Goal: Task Accomplishment & Management: Use online tool/utility

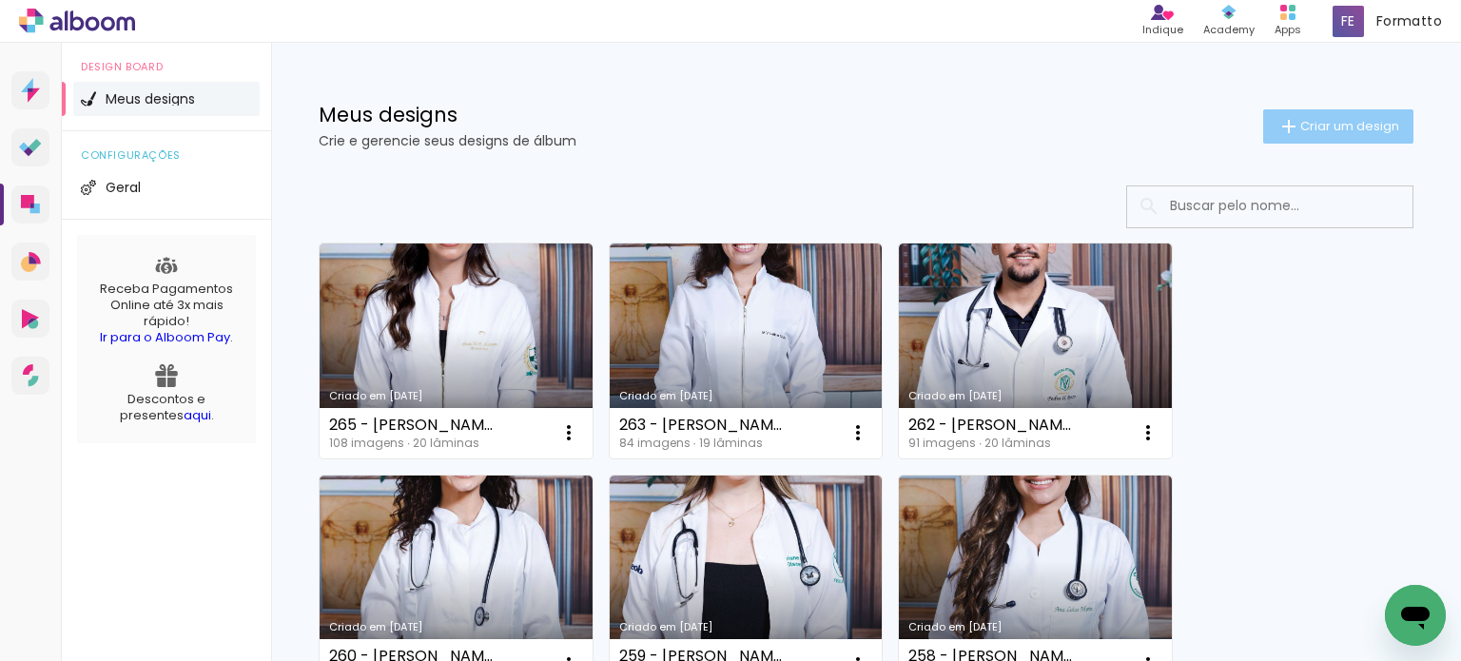
click at [1316, 129] on span "Criar um design" at bounding box center [1350, 126] width 99 height 12
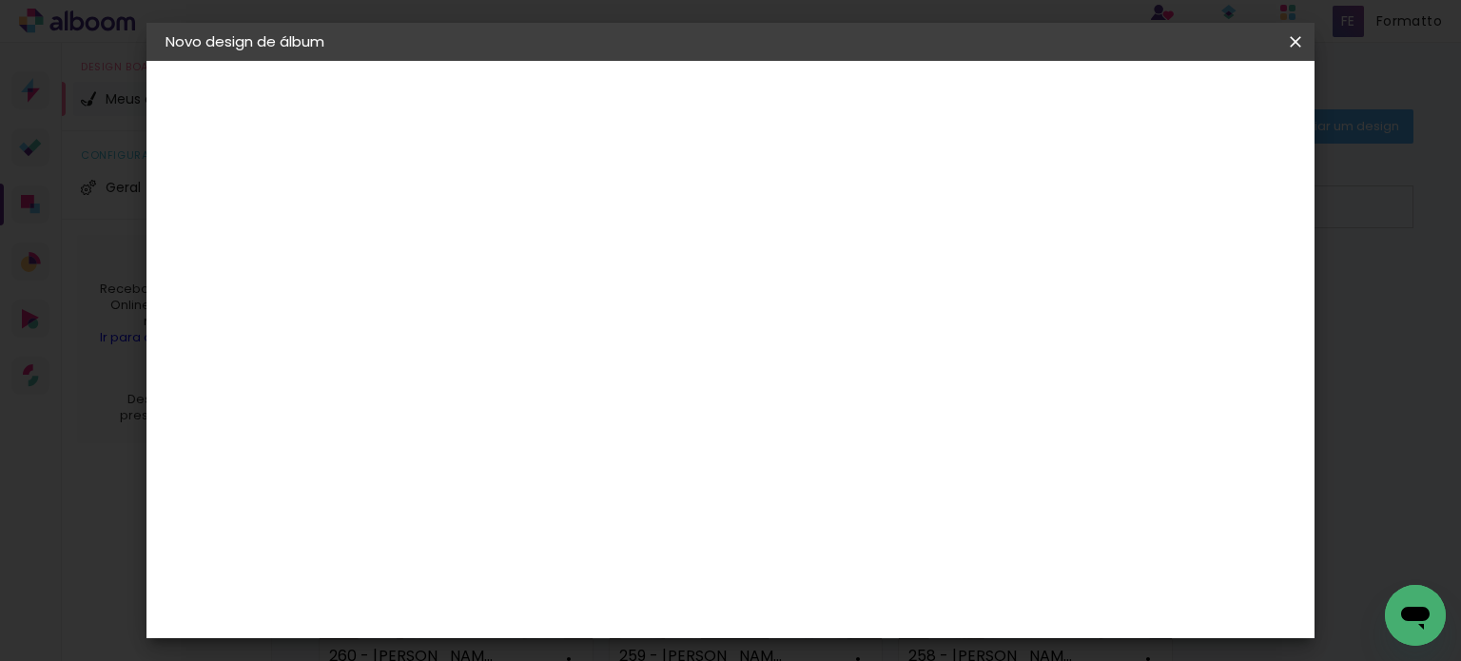
click at [477, 254] on input at bounding box center [477, 255] width 0 height 29
type input "266 - [PERSON_NAME]"
type paper-input "266 - [PERSON_NAME]"
click at [0, 0] on slot "Avançar" at bounding box center [0, 0] width 0 height 0
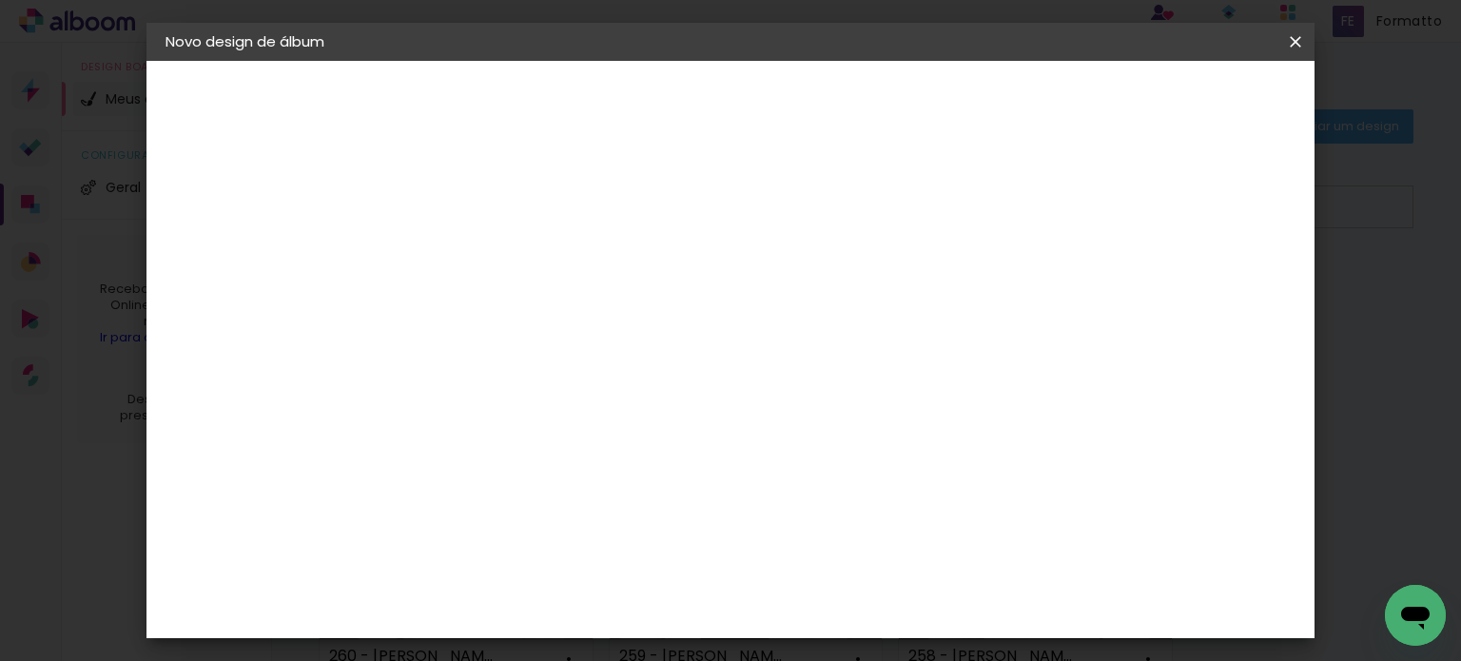
click at [512, 409] on div "Canaan Álbuns" at bounding box center [492, 424] width 59 height 30
drag, startPoint x: 1225, startPoint y: 106, endPoint x: 1210, endPoint y: 167, distance: 63.7
click at [0, 0] on slot "Avançar" at bounding box center [0, 0] width 0 height 0
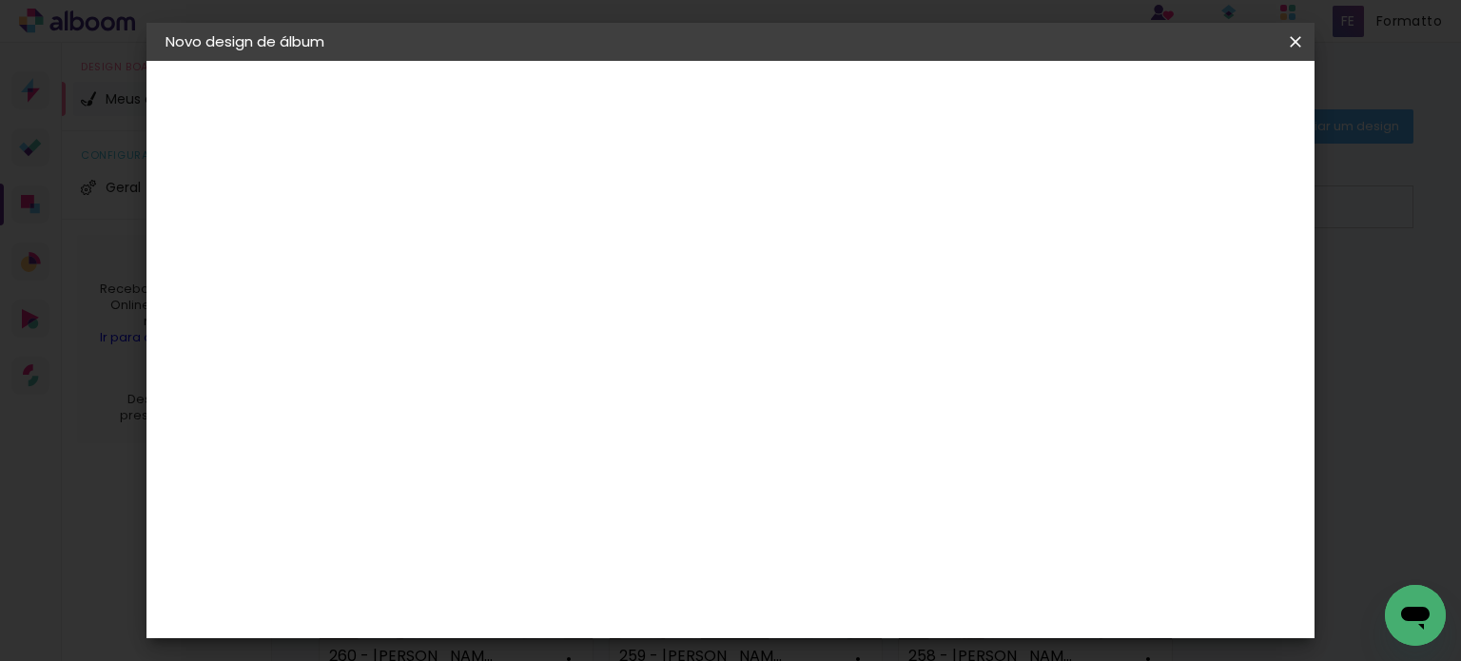
click at [787, 88] on paper-button "Avançar" at bounding box center [740, 101] width 93 height 32
click at [851, 105] on span "Iniciar design" at bounding box center [823, 107] width 54 height 27
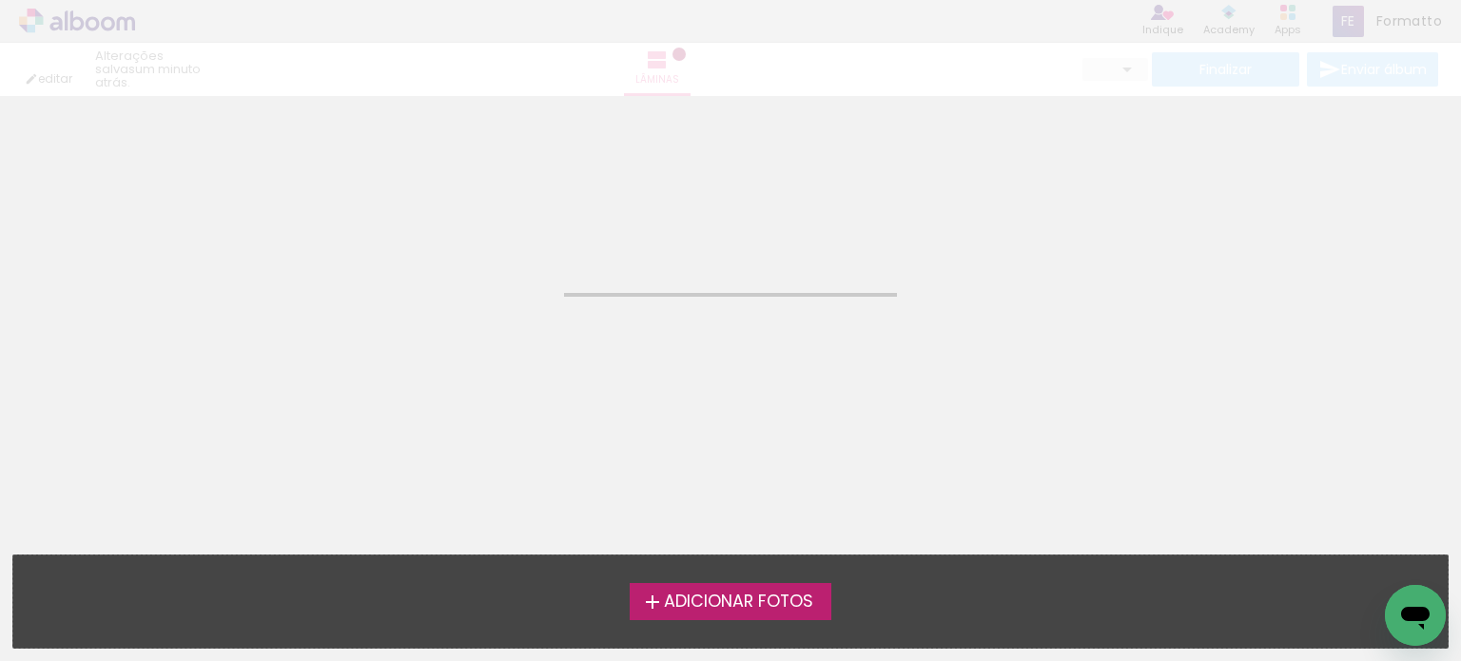
click at [689, 594] on span "Adicionar Fotos" at bounding box center [738, 602] width 149 height 17
click at [0, 0] on input "file" at bounding box center [0, 0] width 0 height 0
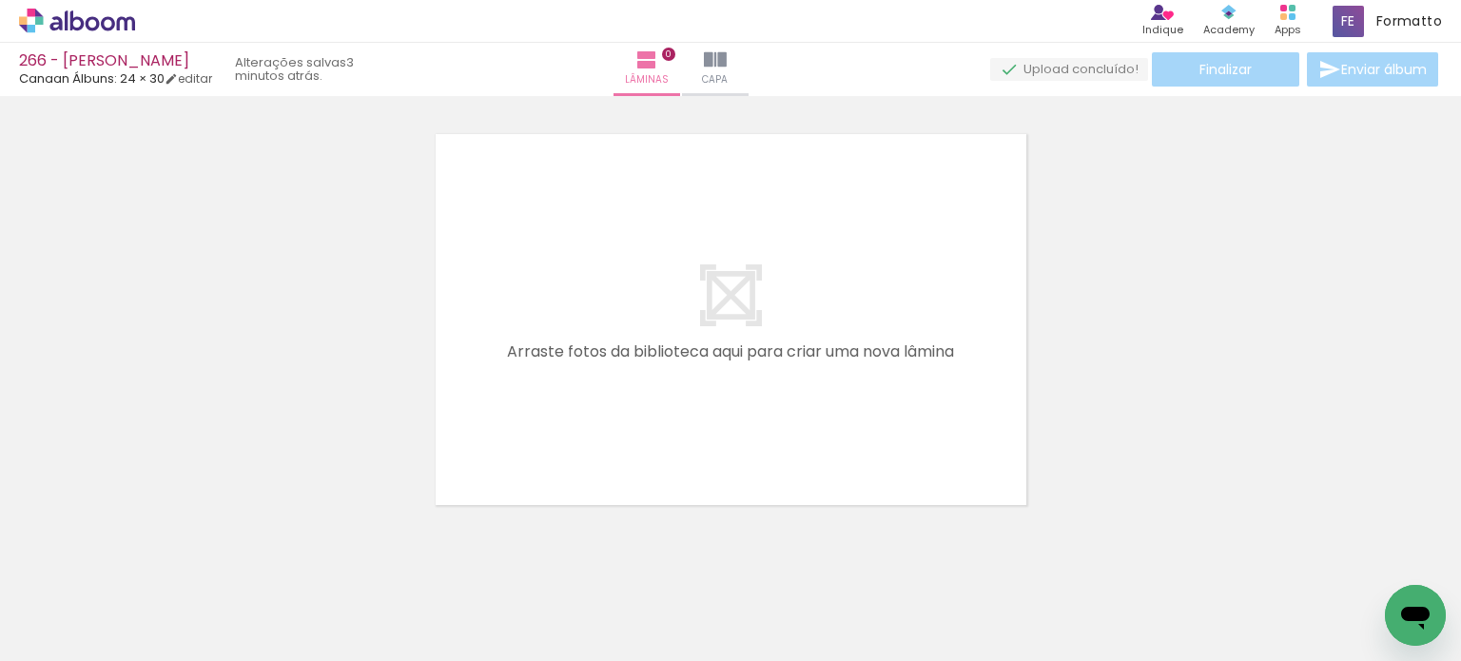
click at [57, 638] on span "Adicionar Fotos" at bounding box center [67, 635] width 57 height 21
click at [0, 0] on input "file" at bounding box center [0, 0] width 0 height 0
click at [101, 603] on iron-icon at bounding box center [96, 604] width 15 height 15
click at [93, 597] on paper-item "Não utilizadas" at bounding box center [61, 597] width 98 height 16
type input "Não utilizadas"
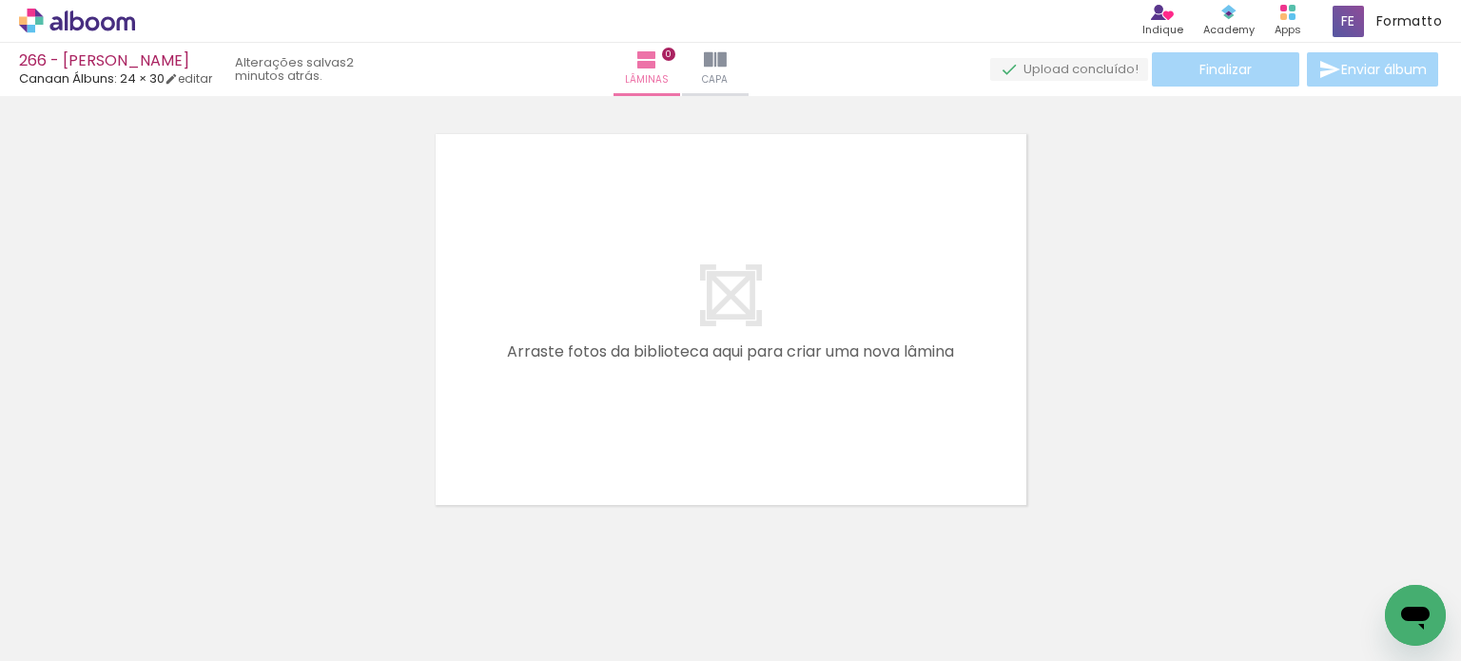
scroll to position [0, 11060]
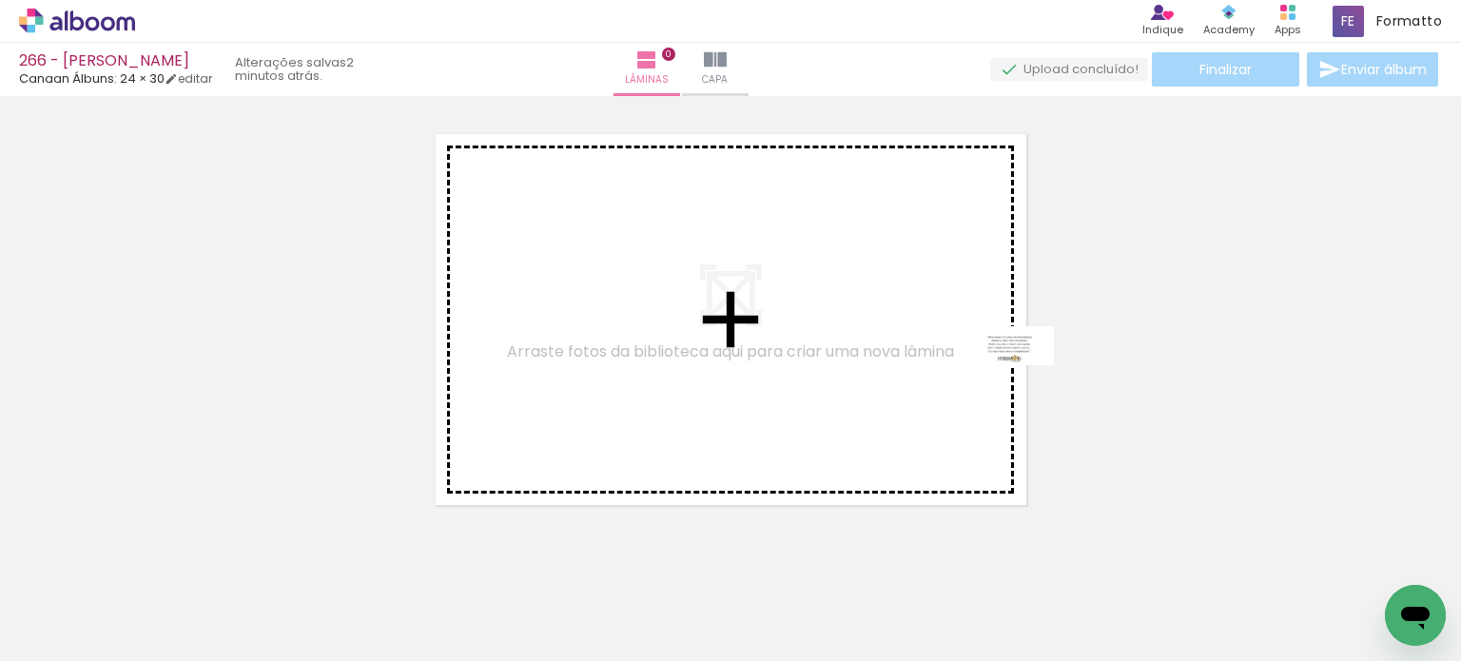
drag, startPoint x: 1354, startPoint y: 592, endPoint x: 976, endPoint y: 358, distance: 444.3
click at [976, 358] on quentale-workspace at bounding box center [730, 330] width 1461 height 661
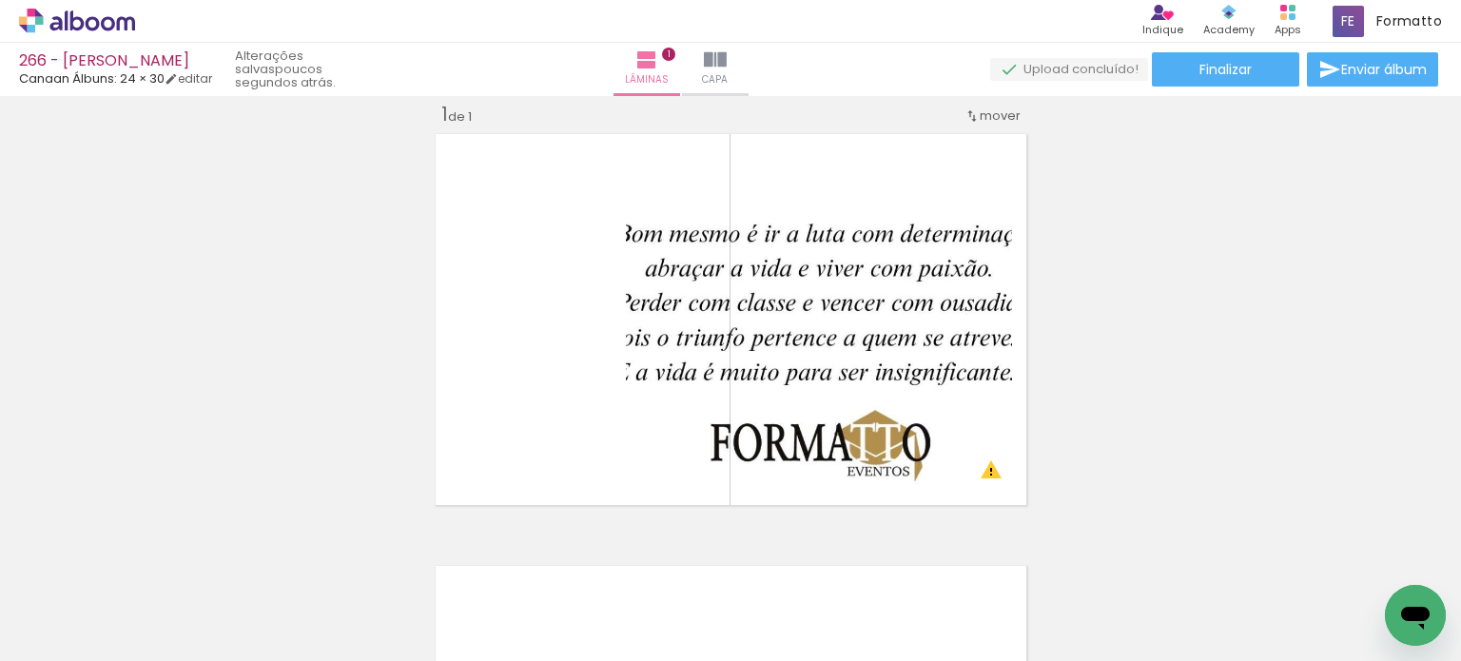
scroll to position [0, 10953]
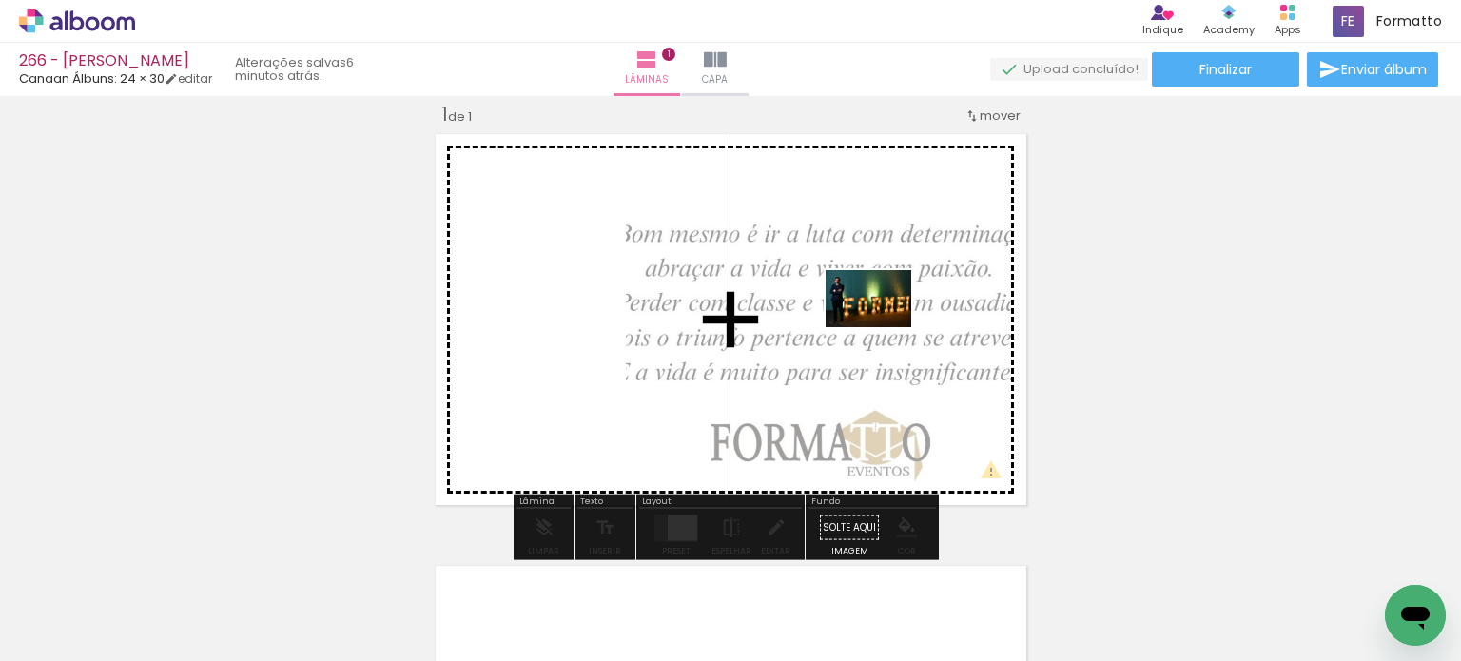
drag, startPoint x: 1364, startPoint y: 598, endPoint x: 881, endPoint y: 327, distance: 554.2
click at [881, 327] on quentale-workspace at bounding box center [730, 330] width 1461 height 661
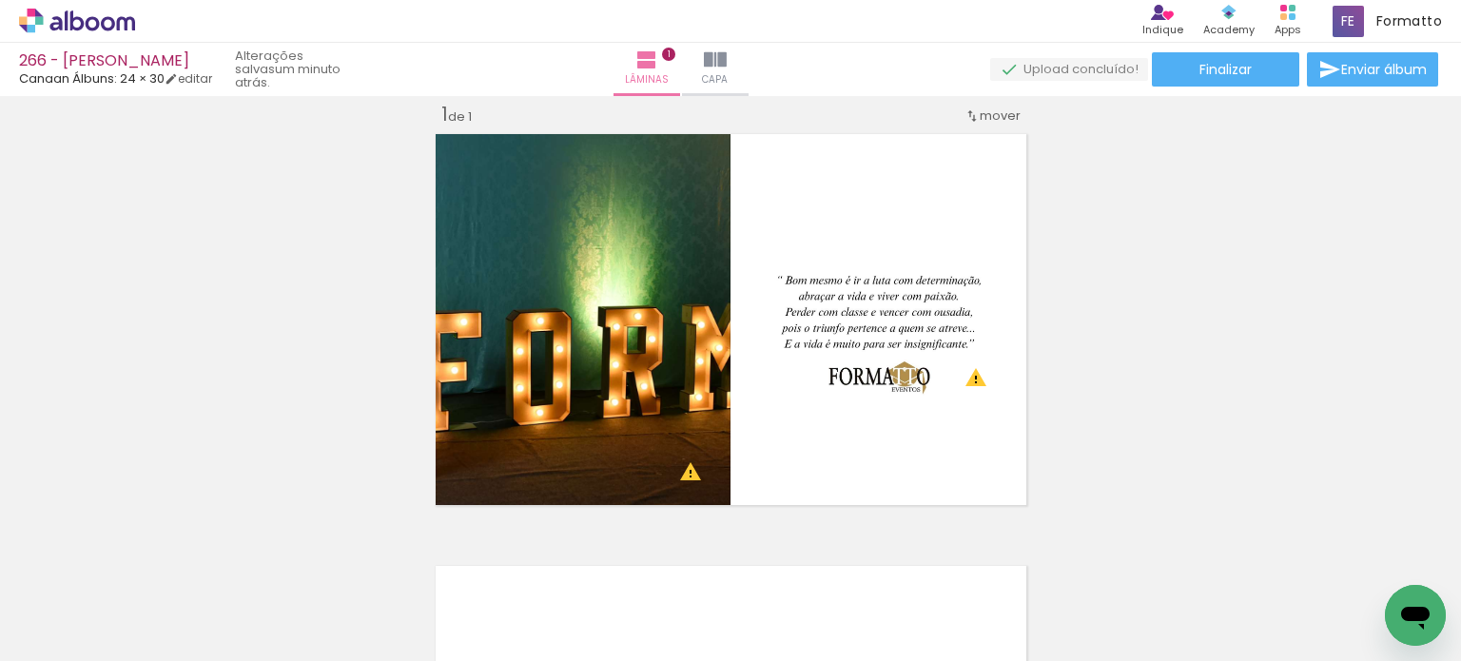
scroll to position [0, 6389]
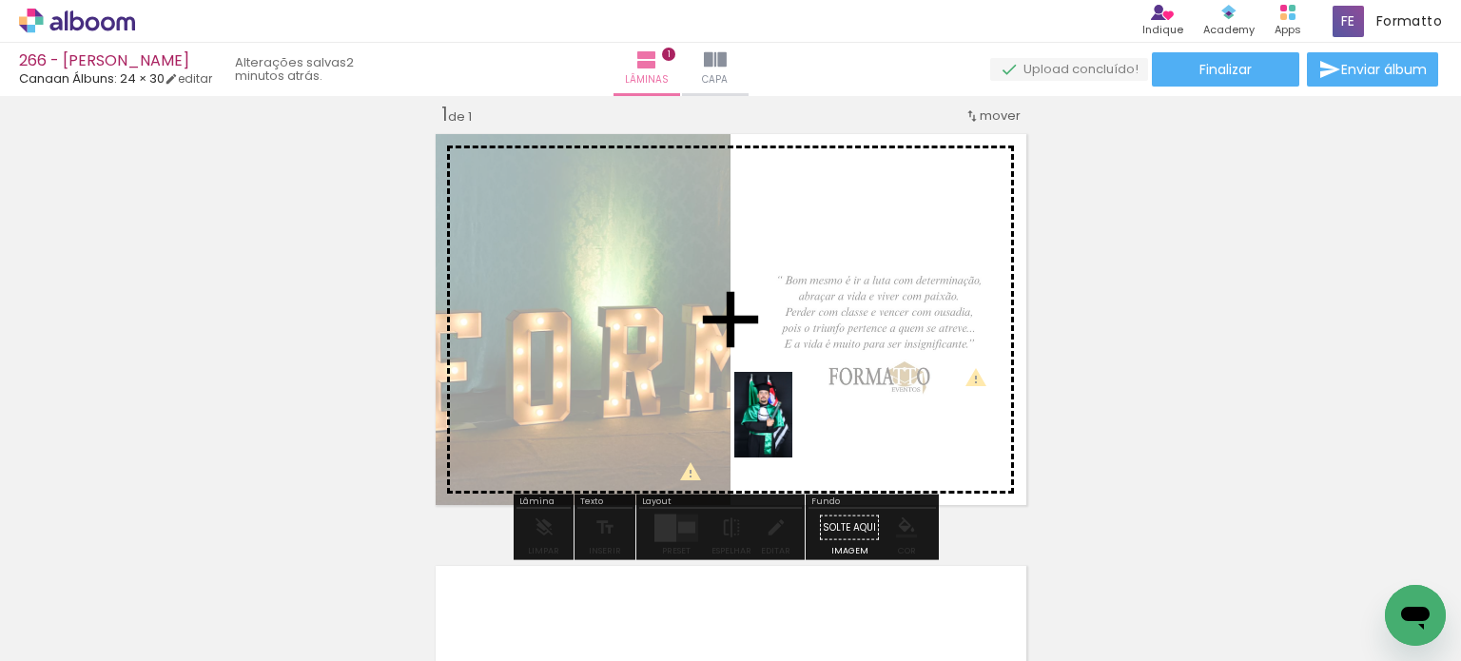
drag, startPoint x: 536, startPoint y: 603, endPoint x: 792, endPoint y: 429, distance: 309.5
click at [792, 429] on quentale-workspace at bounding box center [730, 330] width 1461 height 661
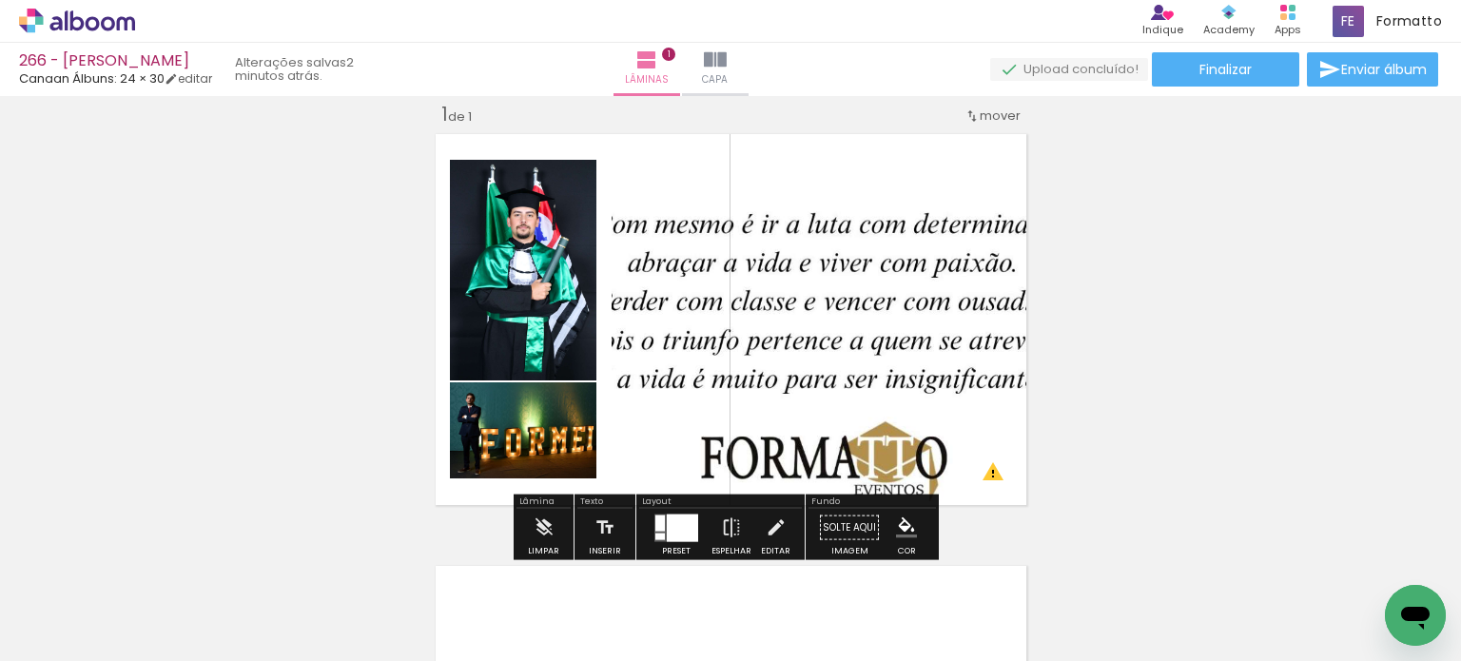
click at [660, 520] on quentale-layouter at bounding box center [677, 528] width 44 height 28
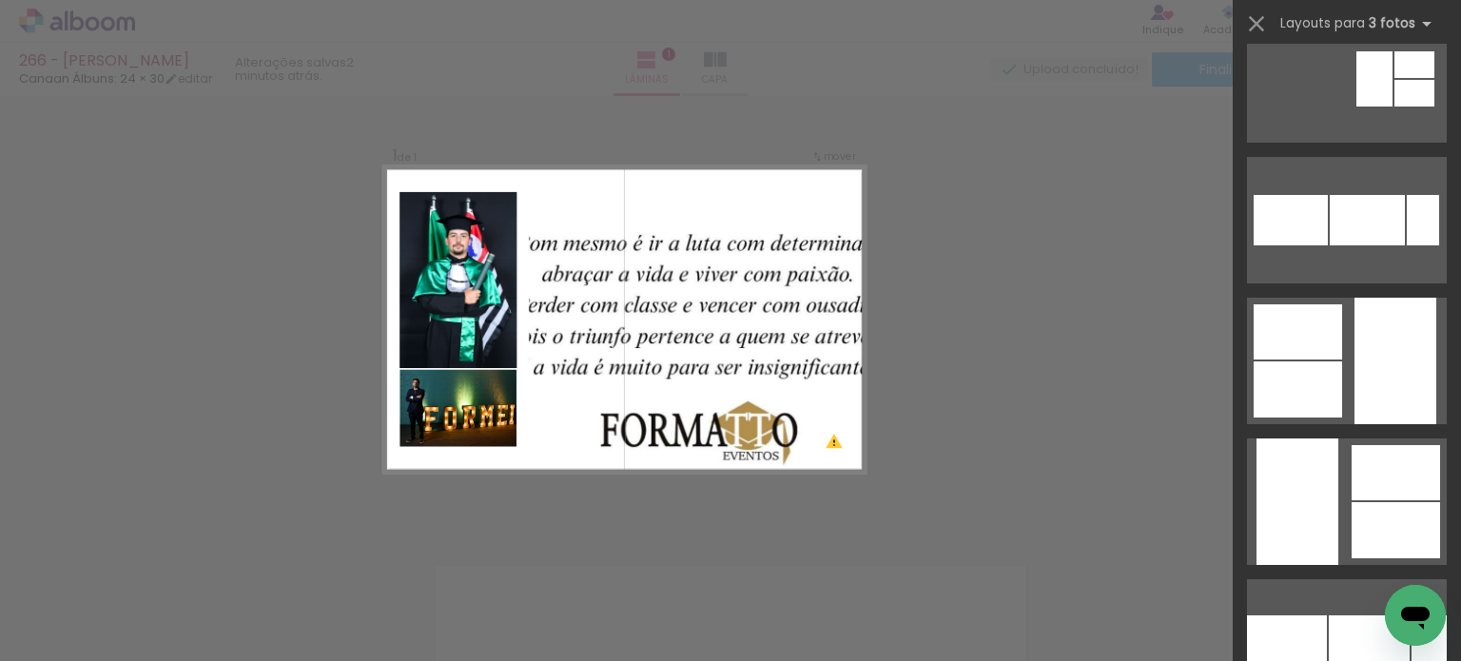
scroll to position [3996, 0]
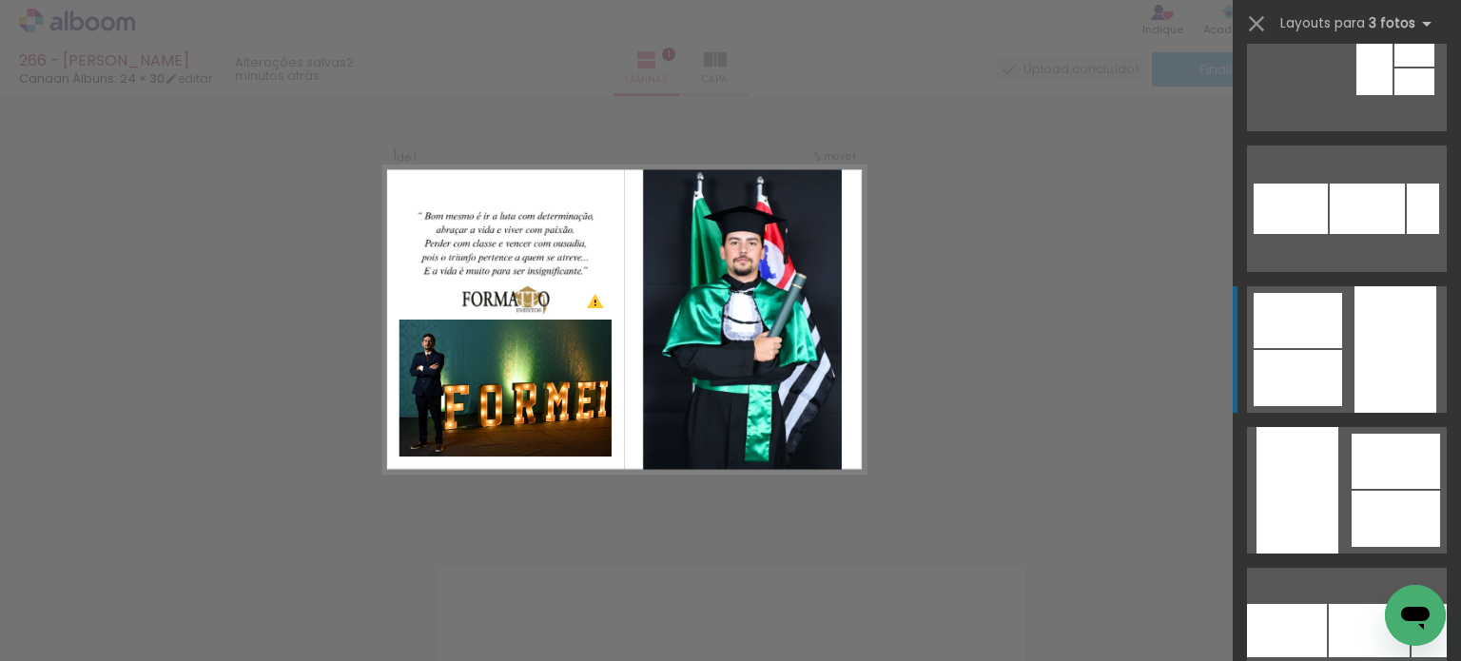
click at [1417, 363] on div at bounding box center [1396, 349] width 82 height 127
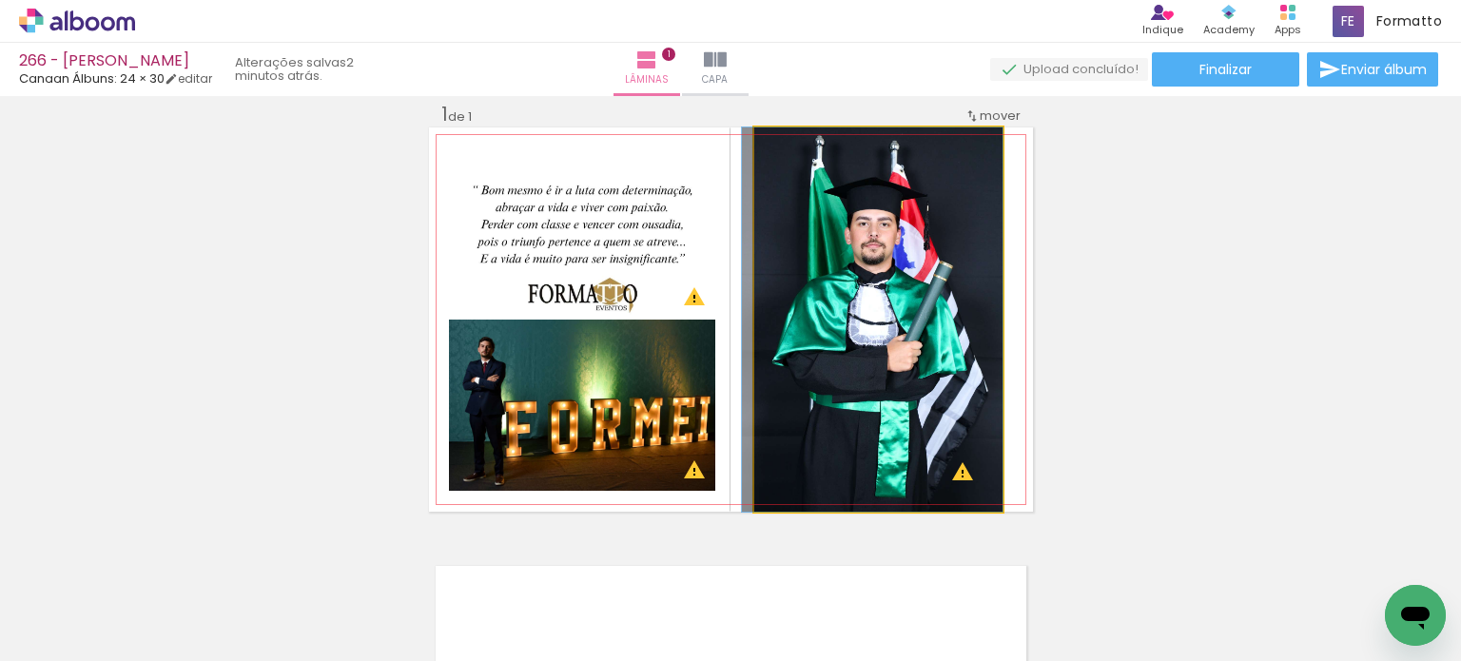
drag, startPoint x: 904, startPoint y: 307, endPoint x: 894, endPoint y: 303, distance: 10.2
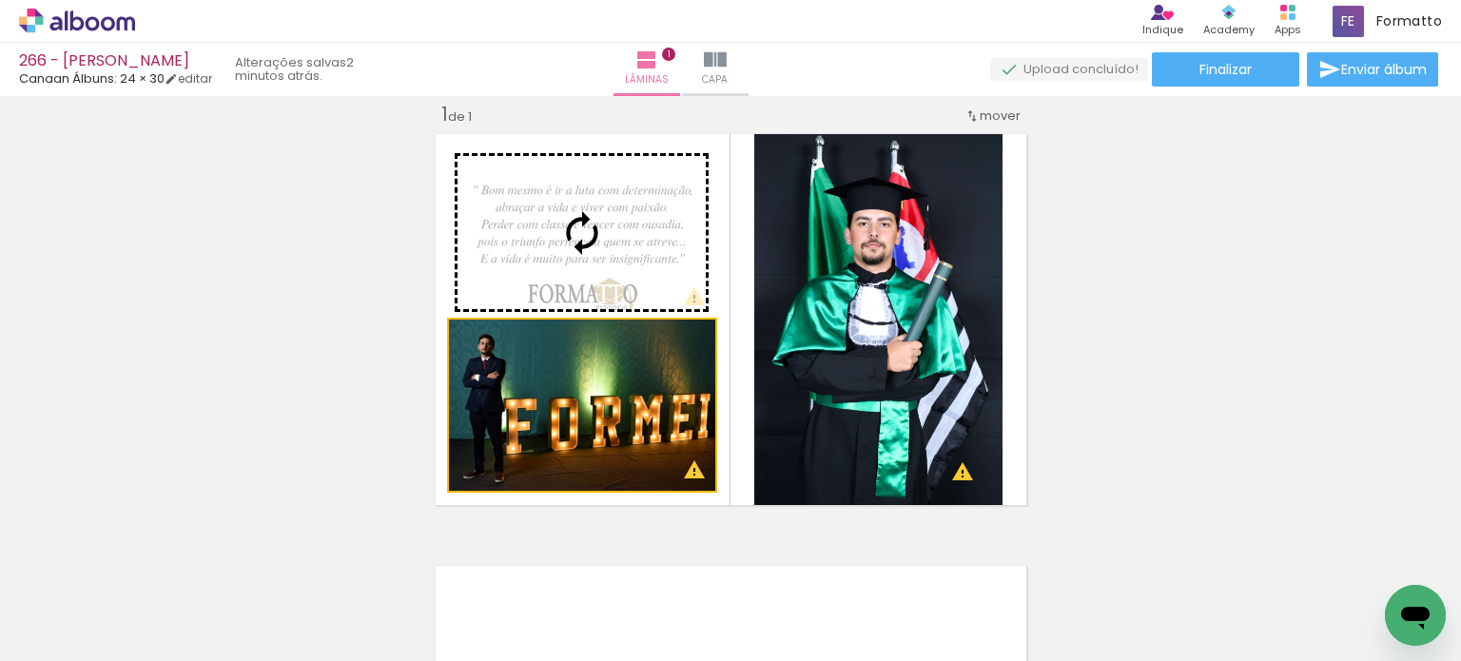
drag, startPoint x: 591, startPoint y: 419, endPoint x: 589, endPoint y: 241, distance: 177.9
click at [0, 0] on slot at bounding box center [0, 0] width 0 height 0
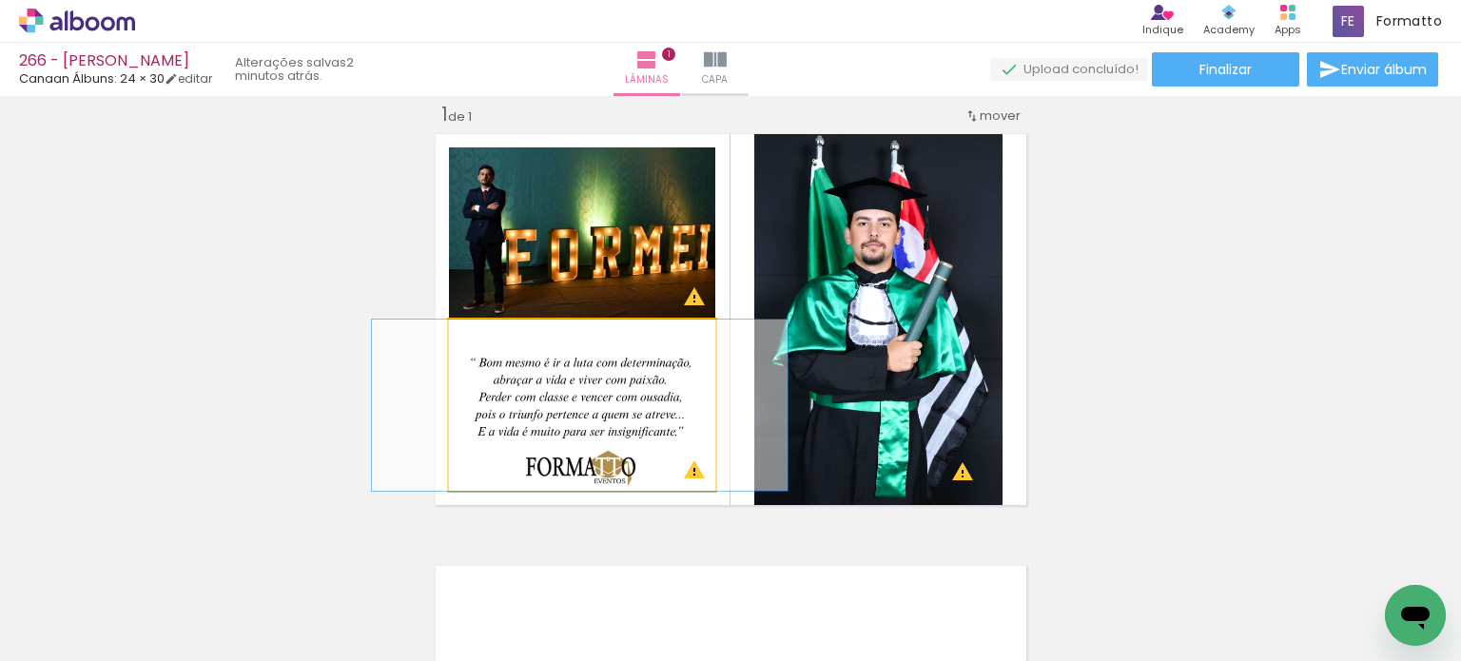
drag, startPoint x: 594, startPoint y: 388, endPoint x: 590, endPoint y: 337, distance: 51.5
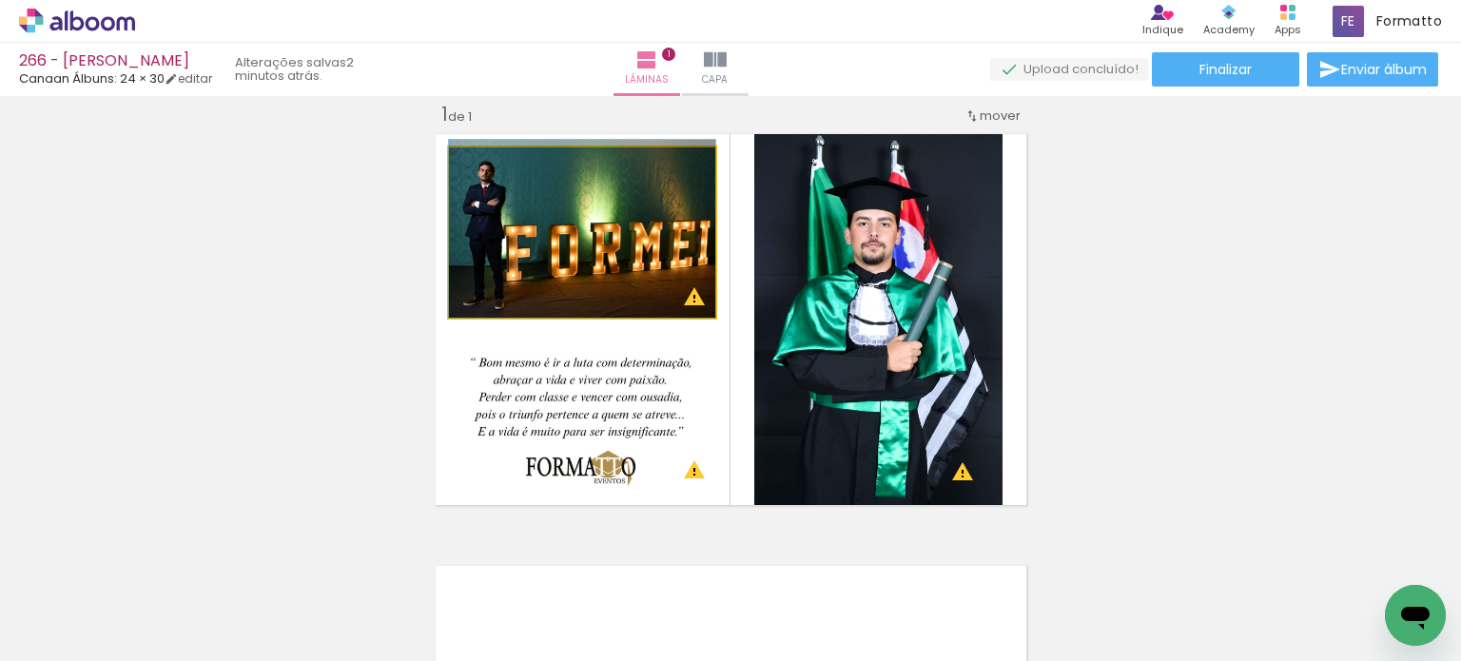
drag, startPoint x: 598, startPoint y: 258, endPoint x: 604, endPoint y: 245, distance: 14.5
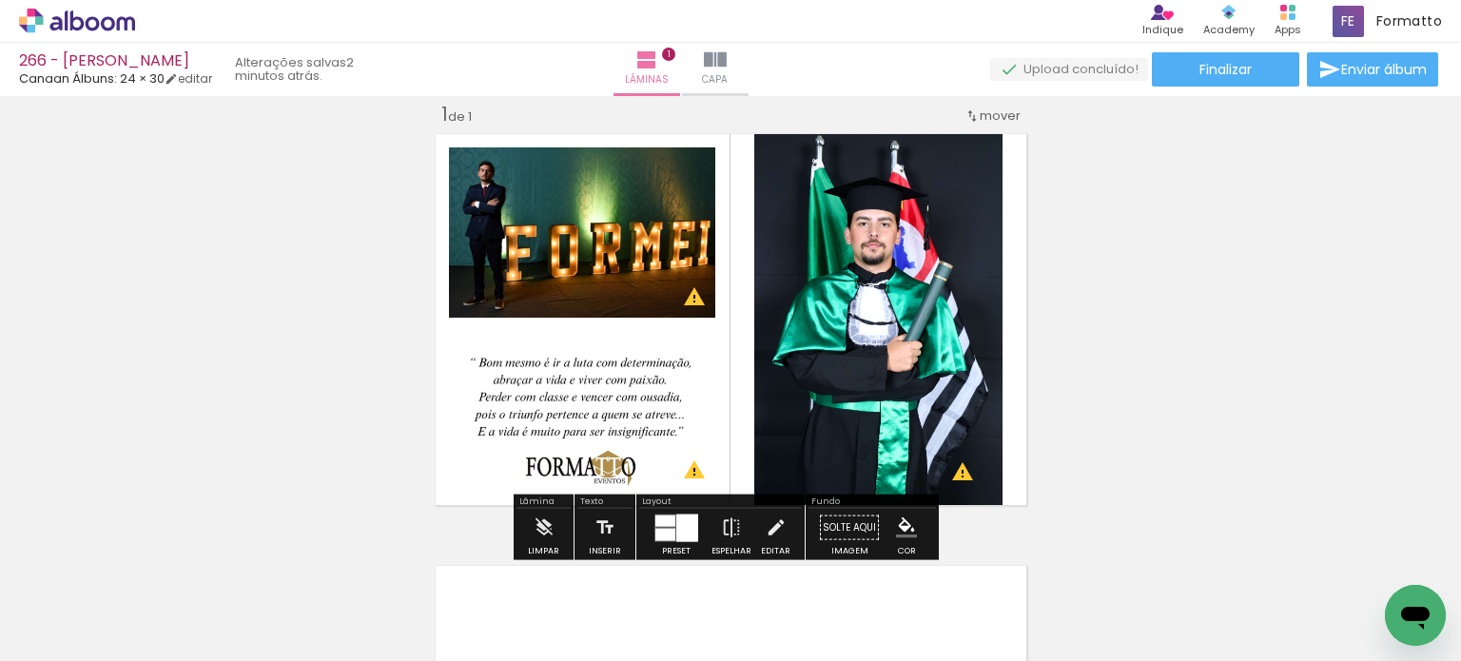
click at [1193, 313] on div "Inserir lâmina 1 de 1 O Designbox precisará aumentar a sua imagem em 248% para …" at bounding box center [730, 511] width 1461 height 865
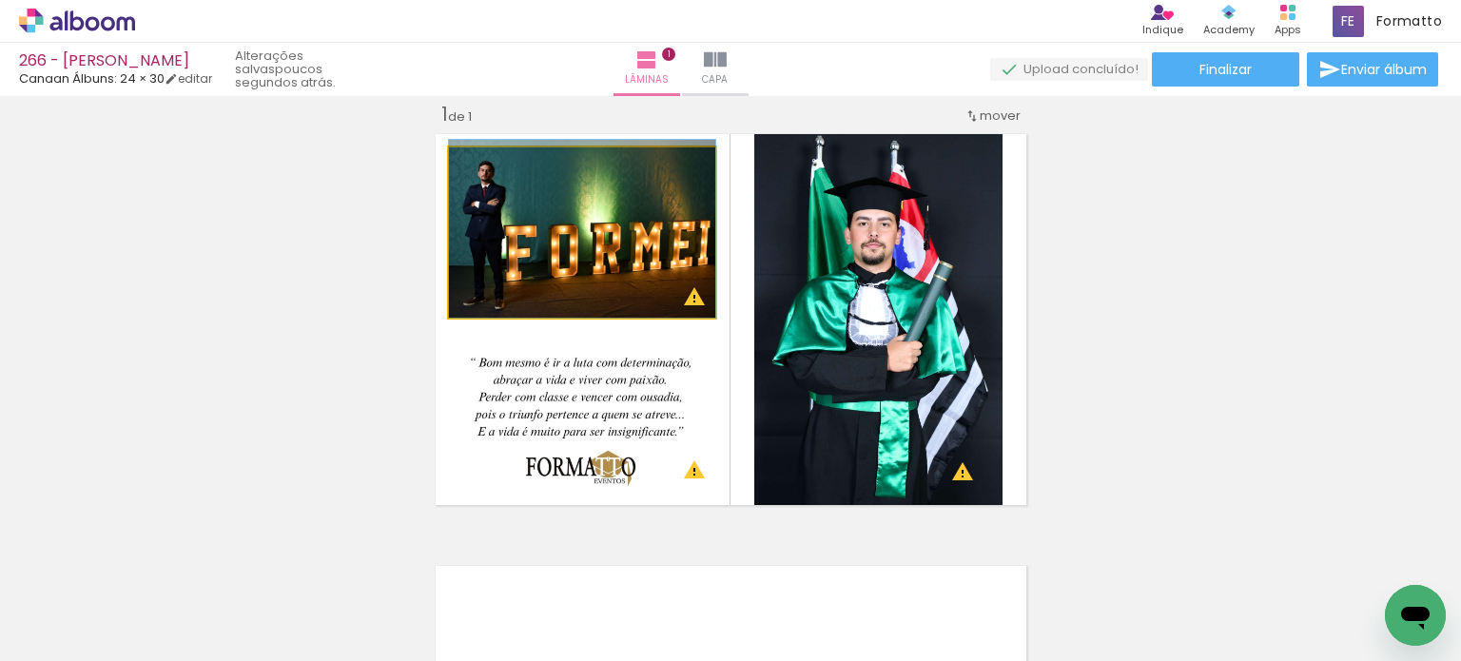
drag, startPoint x: 599, startPoint y: 246, endPoint x: 587, endPoint y: 245, distance: 12.4
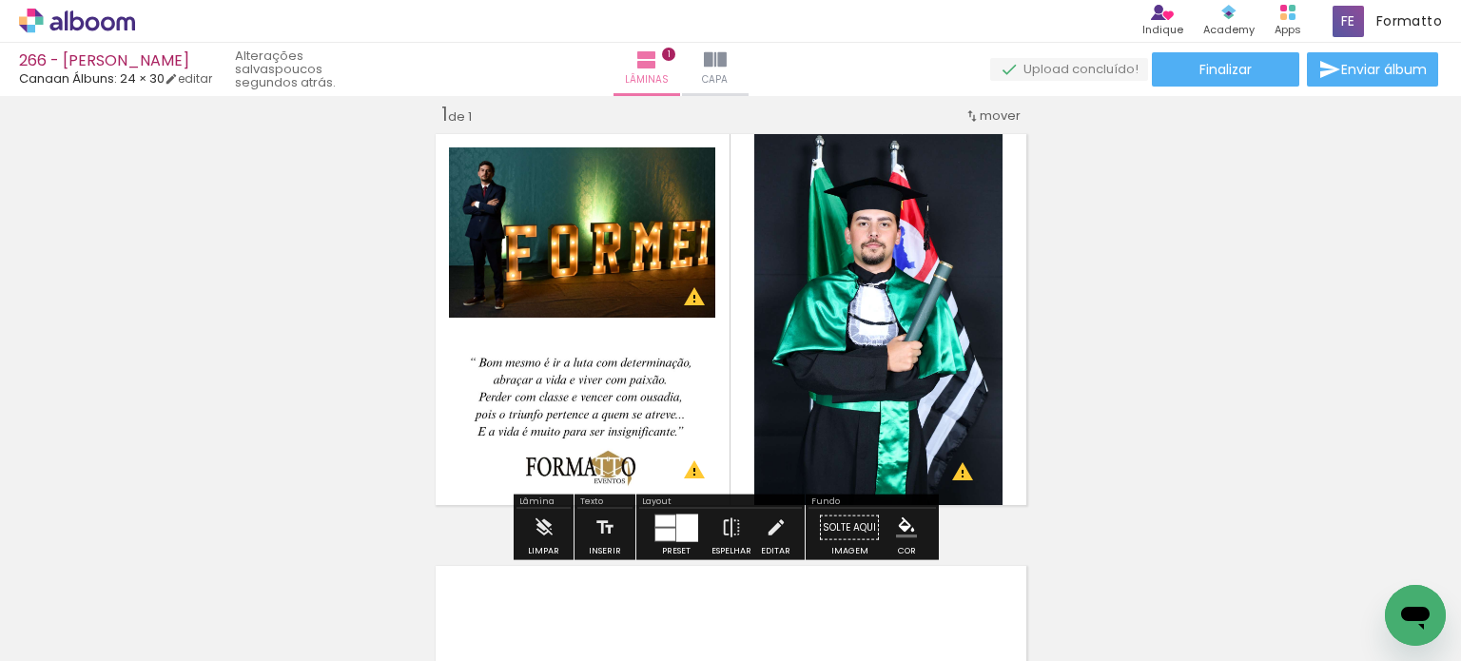
click at [1116, 250] on div "Inserir lâmina 1 de 1 O Designbox precisará aumentar a sua imagem em 248% para …" at bounding box center [730, 511] width 1461 height 865
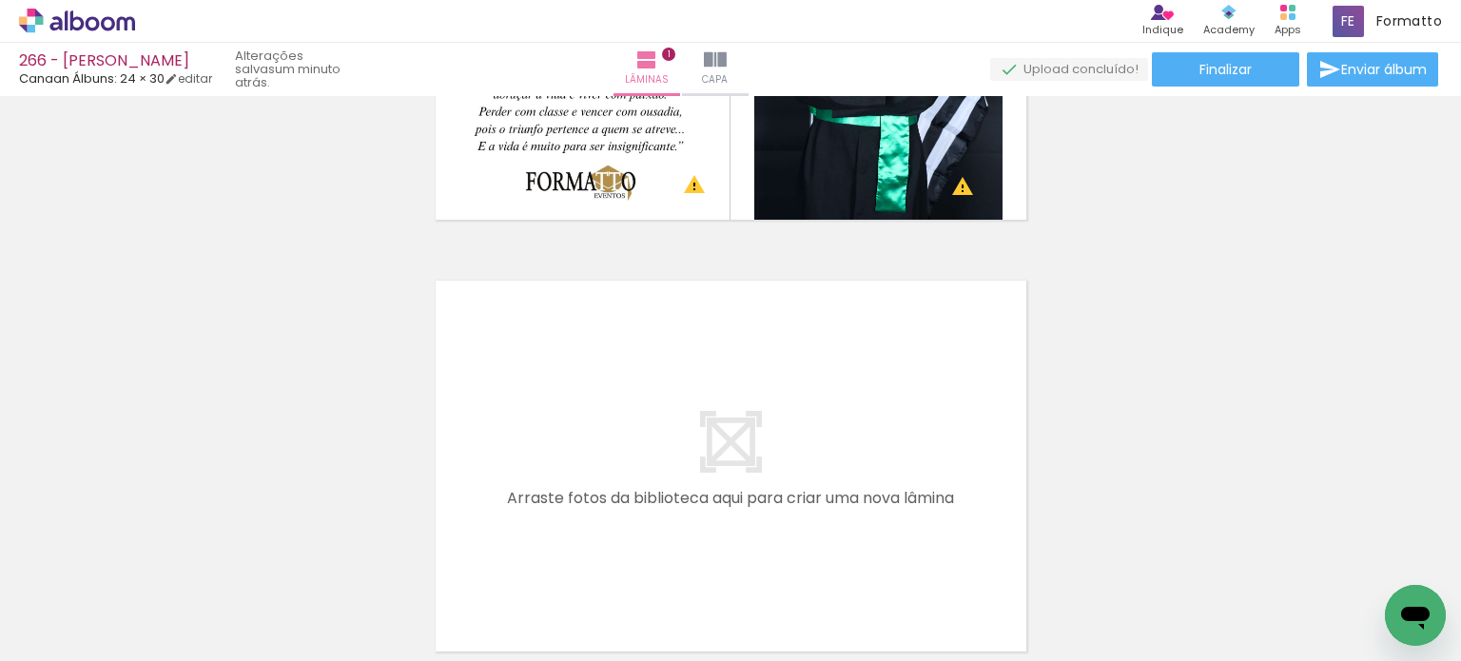
scroll to position [404, 0]
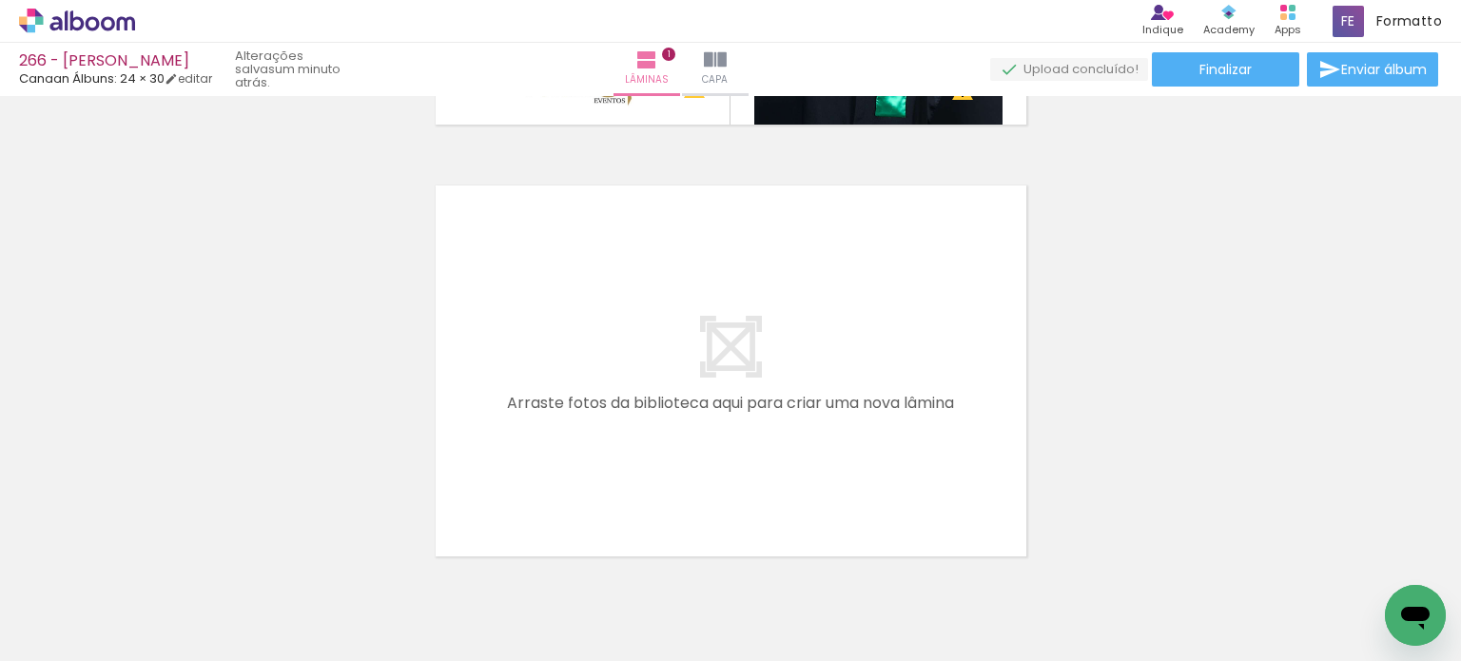
drag, startPoint x: 430, startPoint y: 593, endPoint x: 530, endPoint y: 452, distance: 172.6
click at [530, 452] on quentale-workspace at bounding box center [730, 330] width 1461 height 661
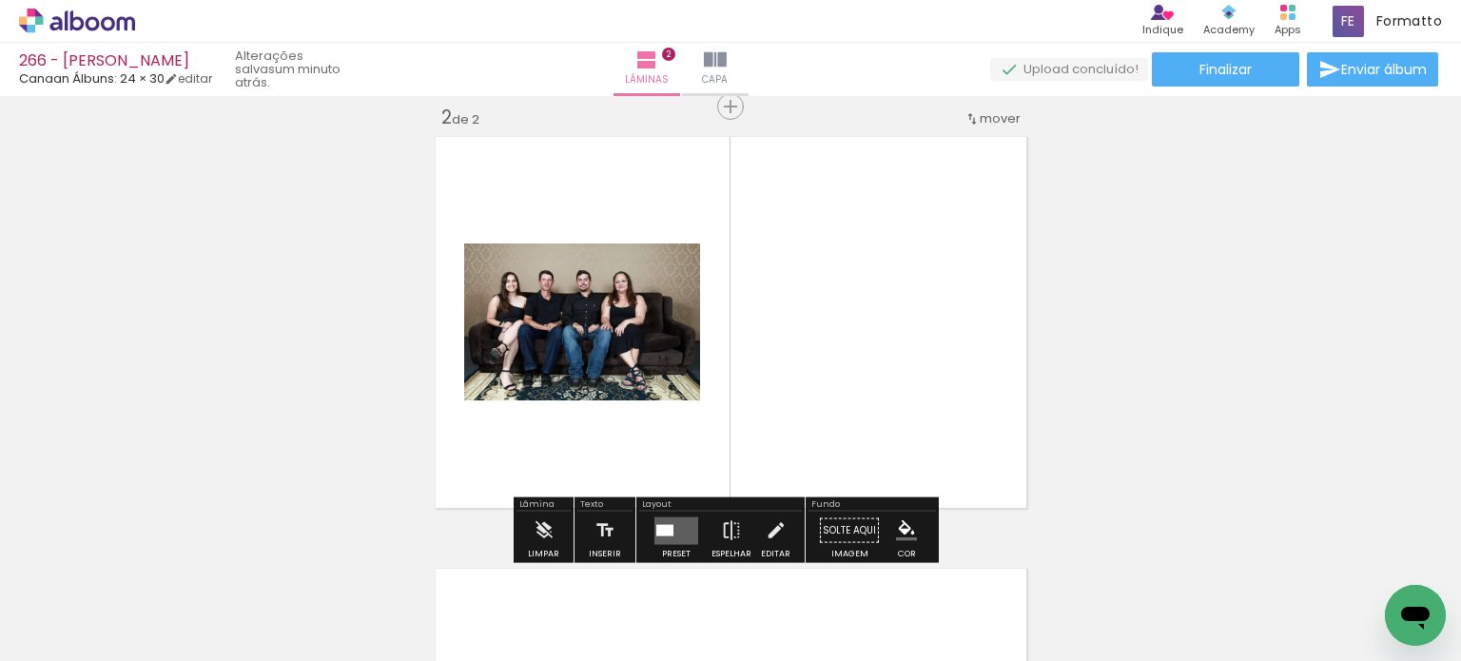
scroll to position [456, 0]
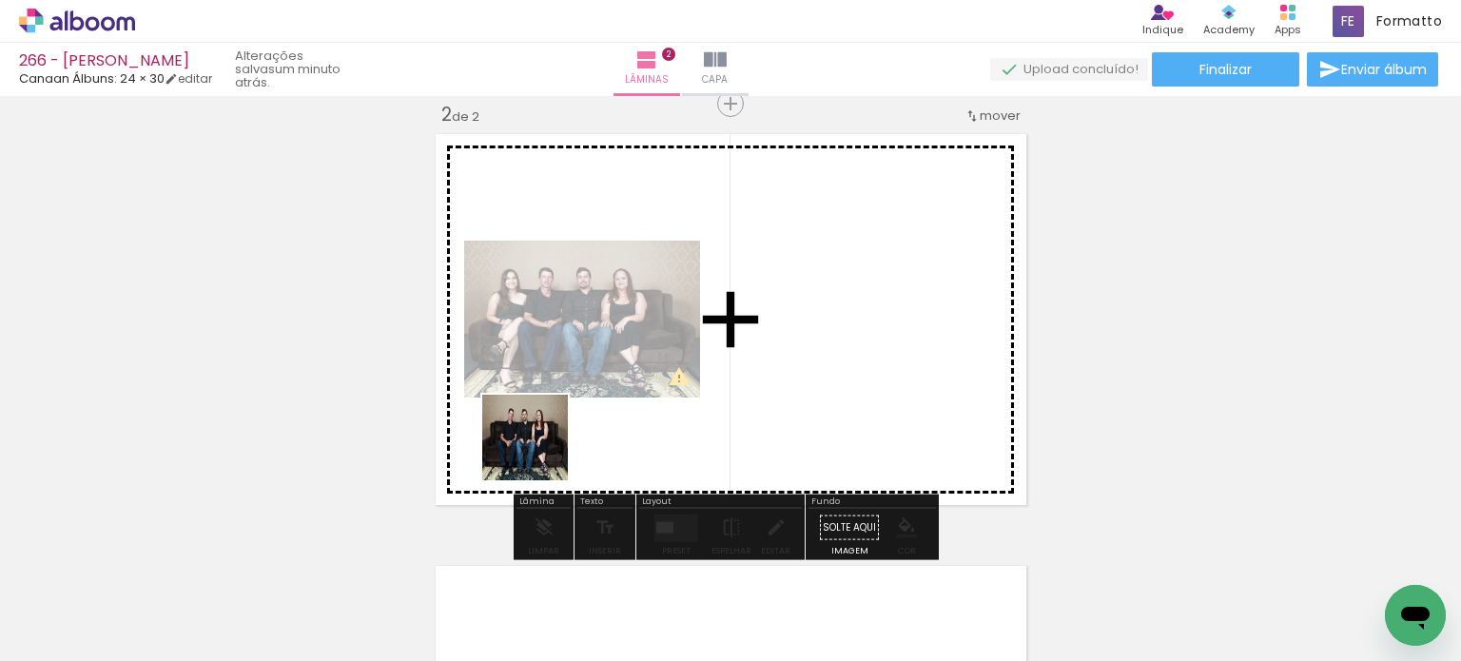
drag, startPoint x: 415, startPoint y: 593, endPoint x: 553, endPoint y: 429, distance: 214.0
click at [553, 429] on quentale-workspace at bounding box center [730, 330] width 1461 height 661
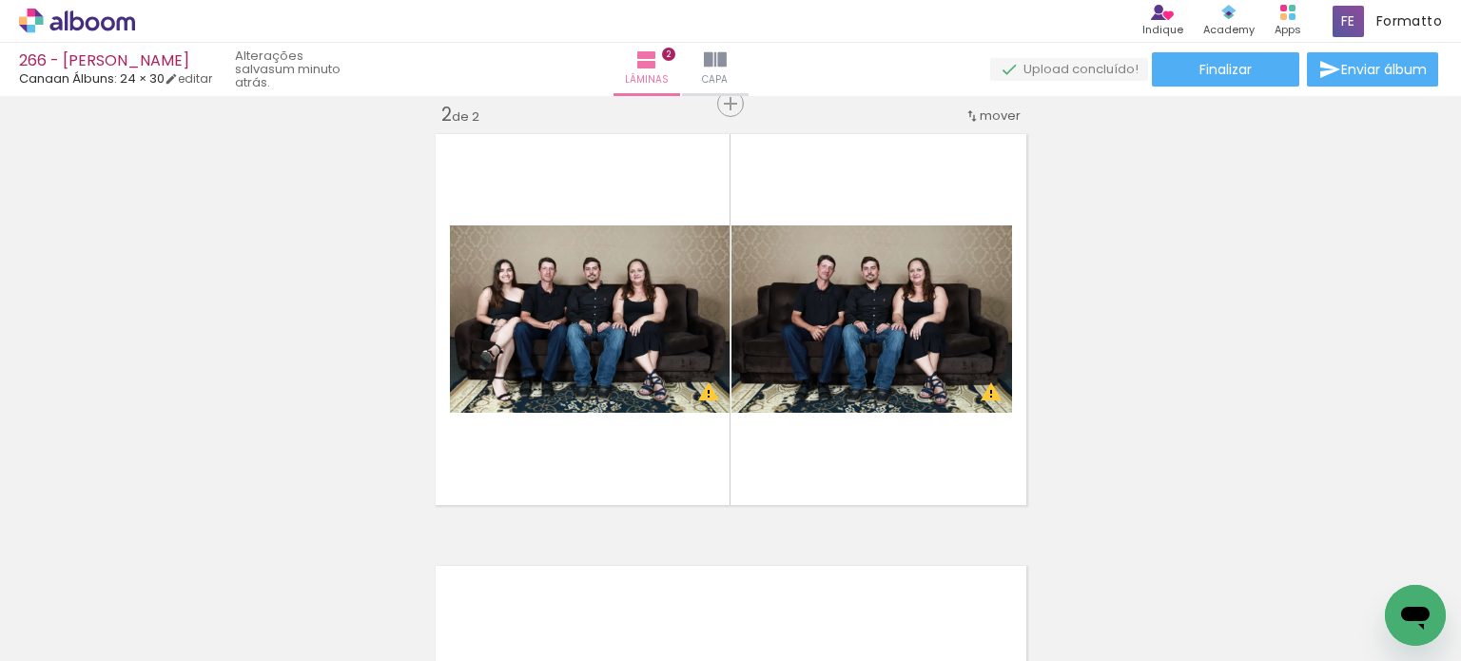
scroll to position [0, 7778]
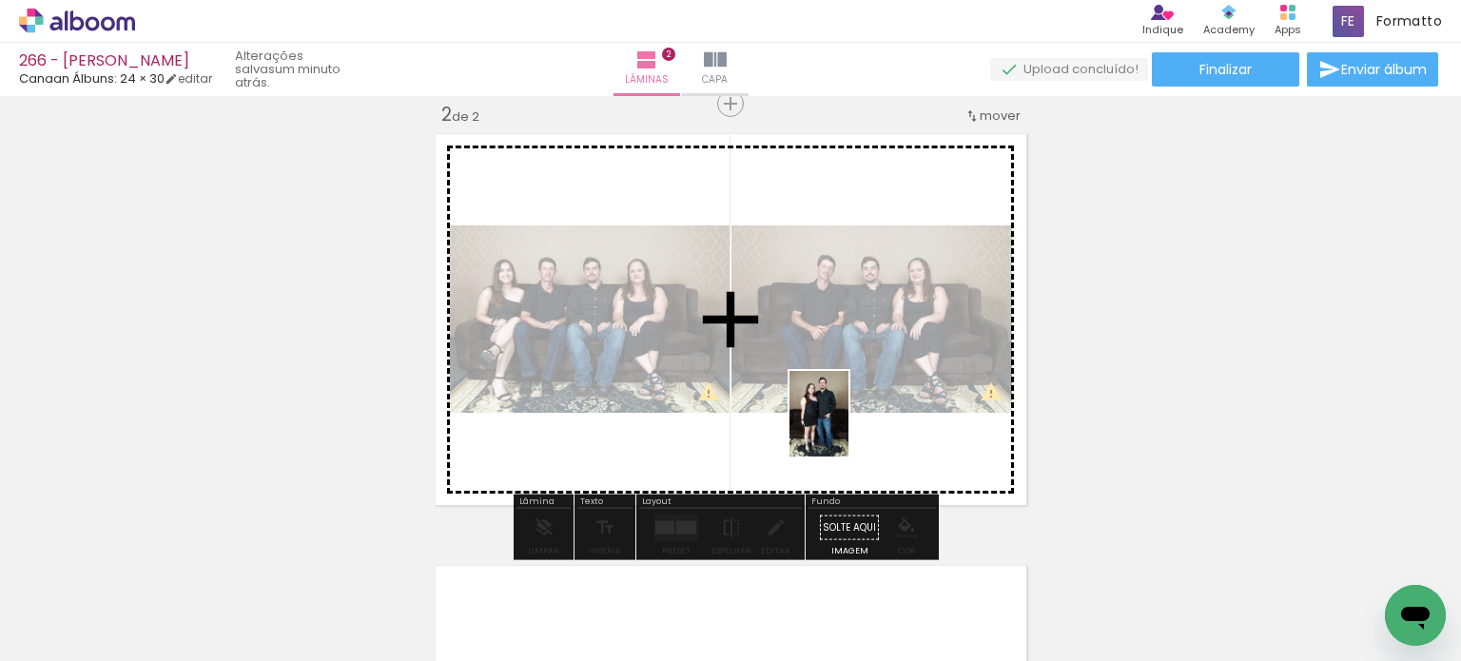
drag, startPoint x: 844, startPoint y: 571, endPoint x: 847, endPoint y: 426, distance: 144.6
click at [847, 426] on quentale-workspace at bounding box center [730, 330] width 1461 height 661
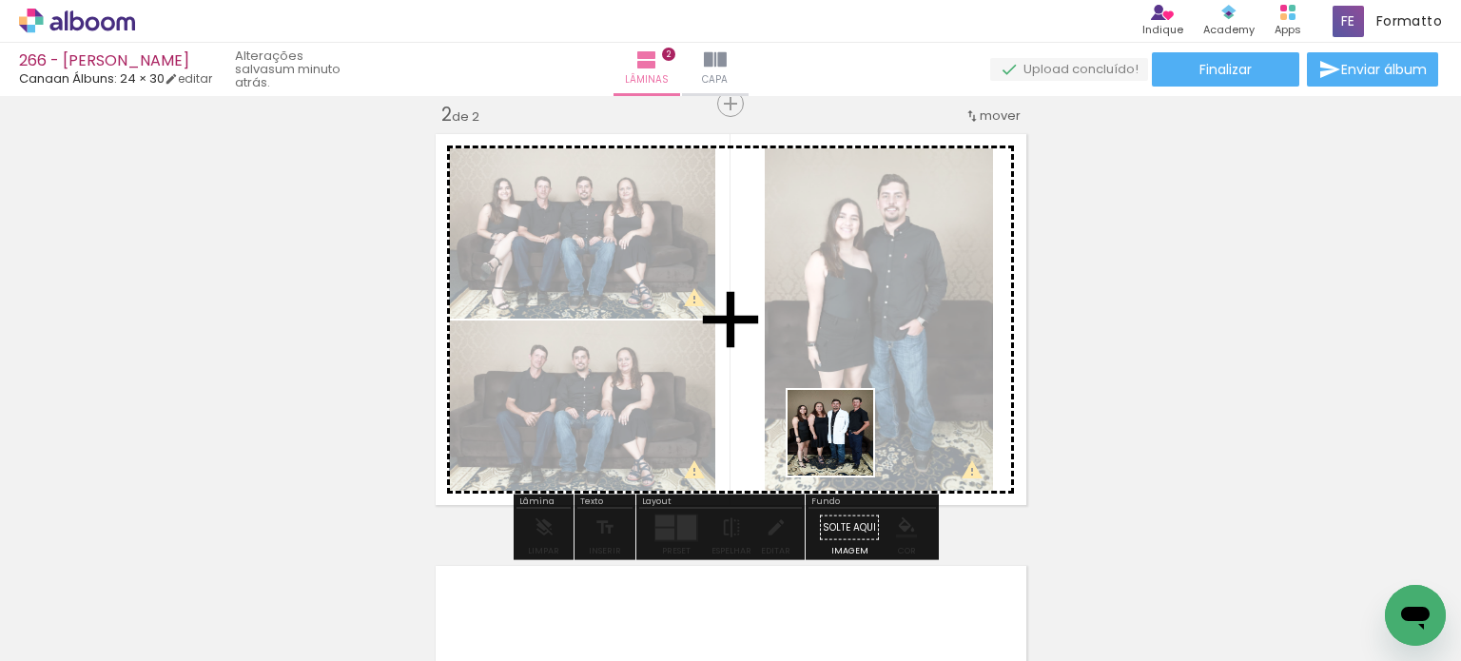
drag, startPoint x: 843, startPoint y: 587, endPoint x: 844, endPoint y: 441, distance: 145.6
click at [844, 441] on quentale-workspace at bounding box center [730, 330] width 1461 height 661
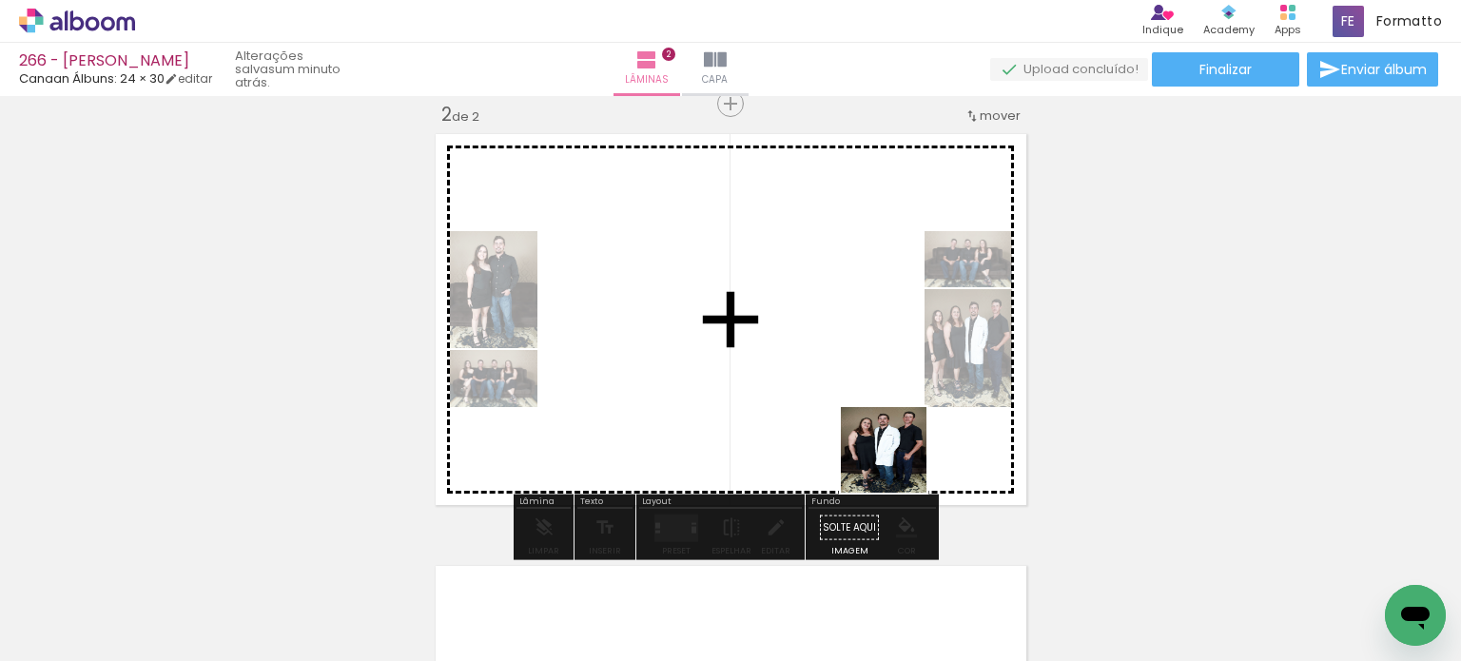
drag, startPoint x: 951, startPoint y: 594, endPoint x: 868, endPoint y: 417, distance: 195.8
click at [869, 417] on quentale-workspace at bounding box center [730, 330] width 1461 height 661
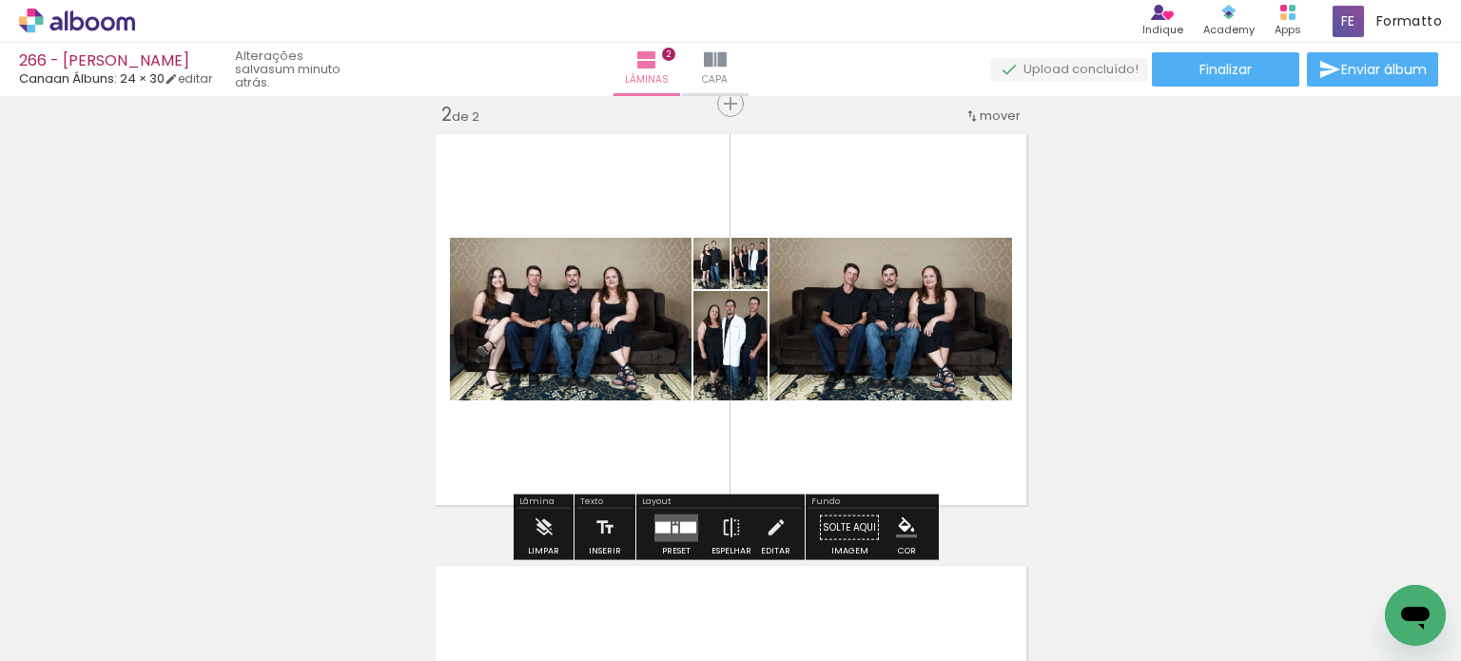
drag, startPoint x: 955, startPoint y: 593, endPoint x: 954, endPoint y: 459, distance: 134.1
click at [954, 459] on quentale-workspace at bounding box center [730, 330] width 1461 height 661
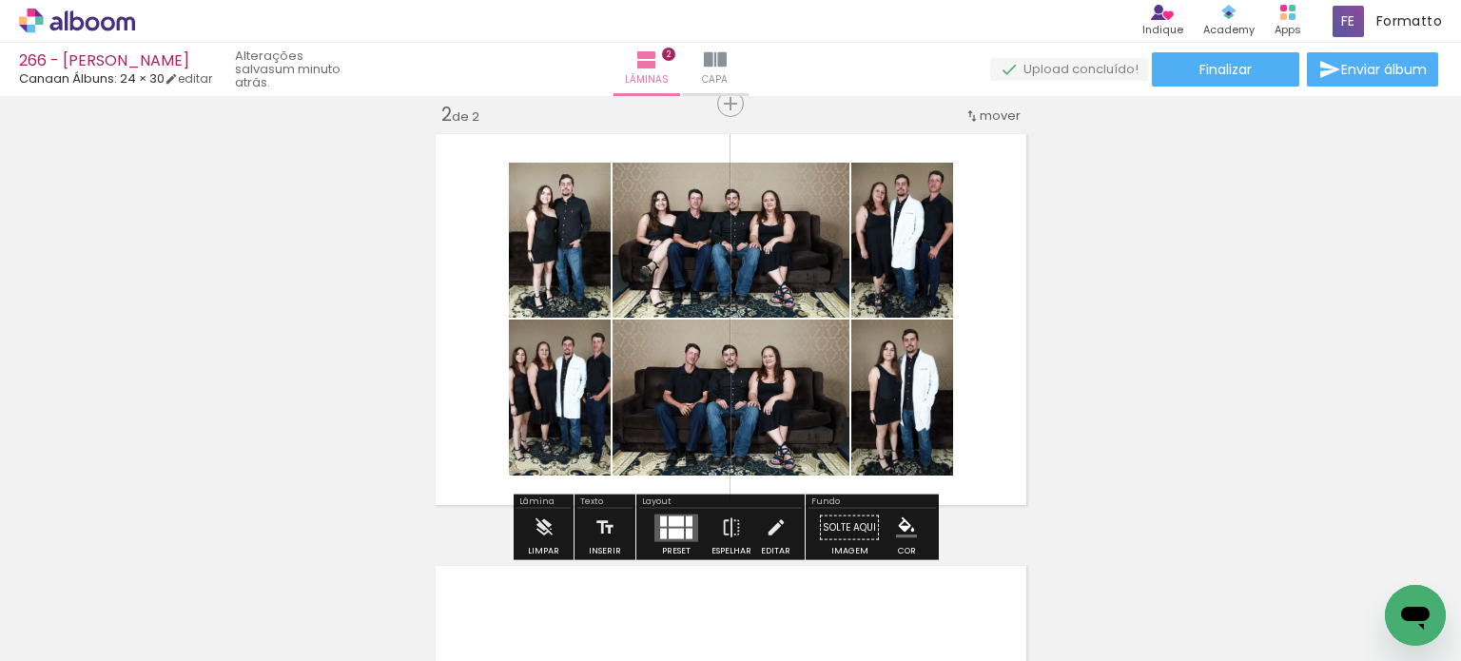
click at [675, 524] on div at bounding box center [676, 521] width 15 height 10
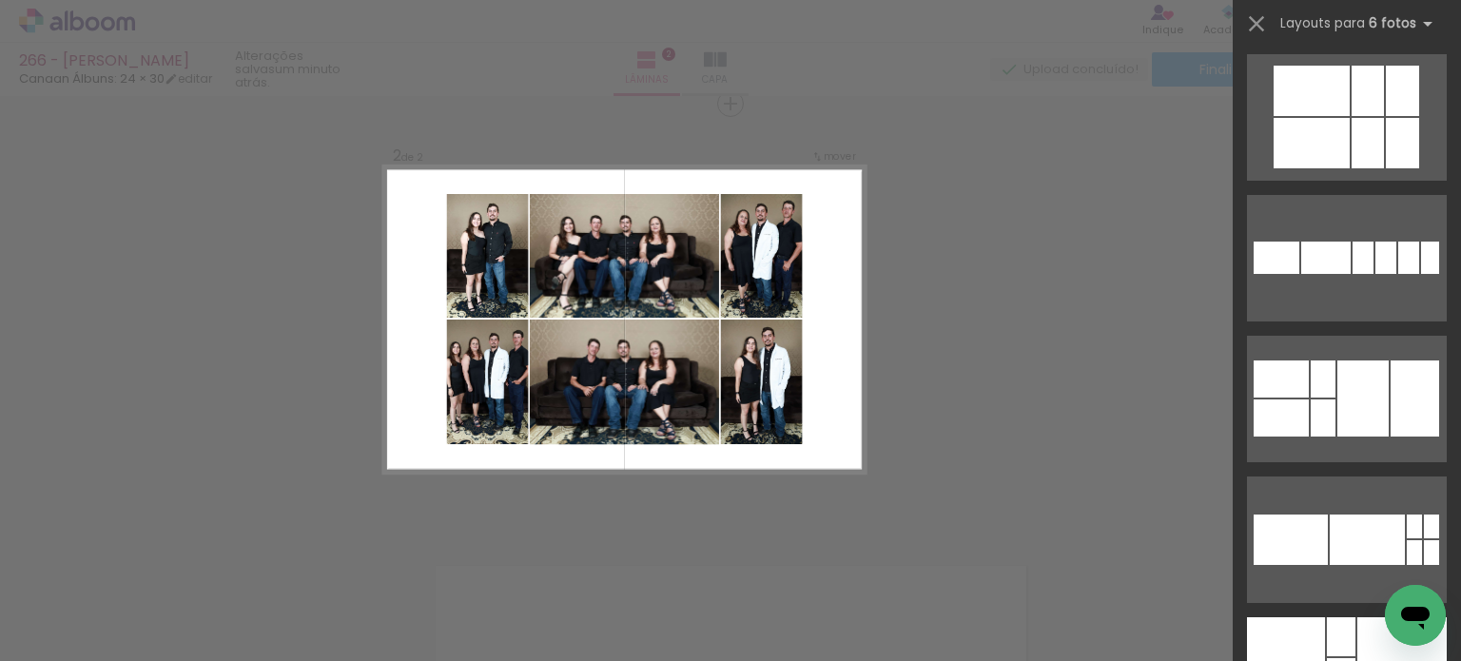
scroll to position [571, 0]
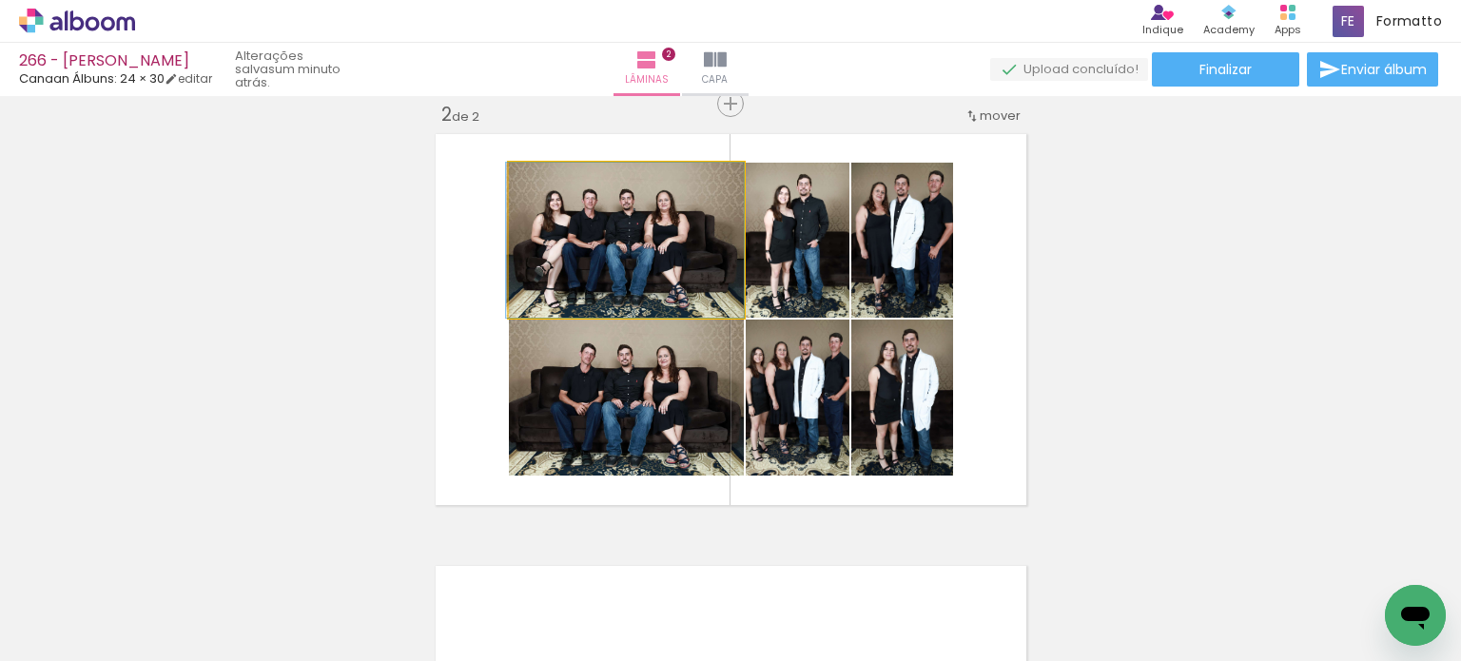
drag, startPoint x: 662, startPoint y: 260, endPoint x: 649, endPoint y: 243, distance: 21.7
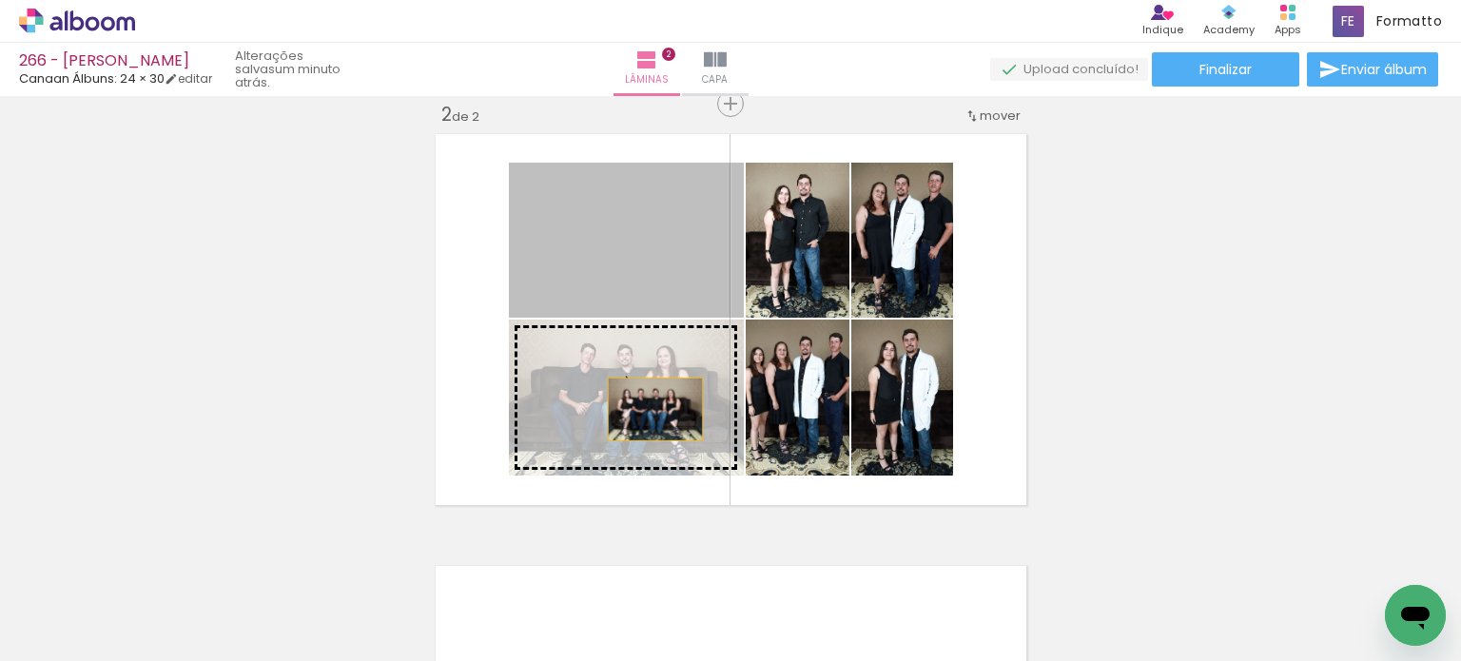
drag, startPoint x: 655, startPoint y: 249, endPoint x: 648, endPoint y: 410, distance: 160.9
click at [0, 0] on slot at bounding box center [0, 0] width 0 height 0
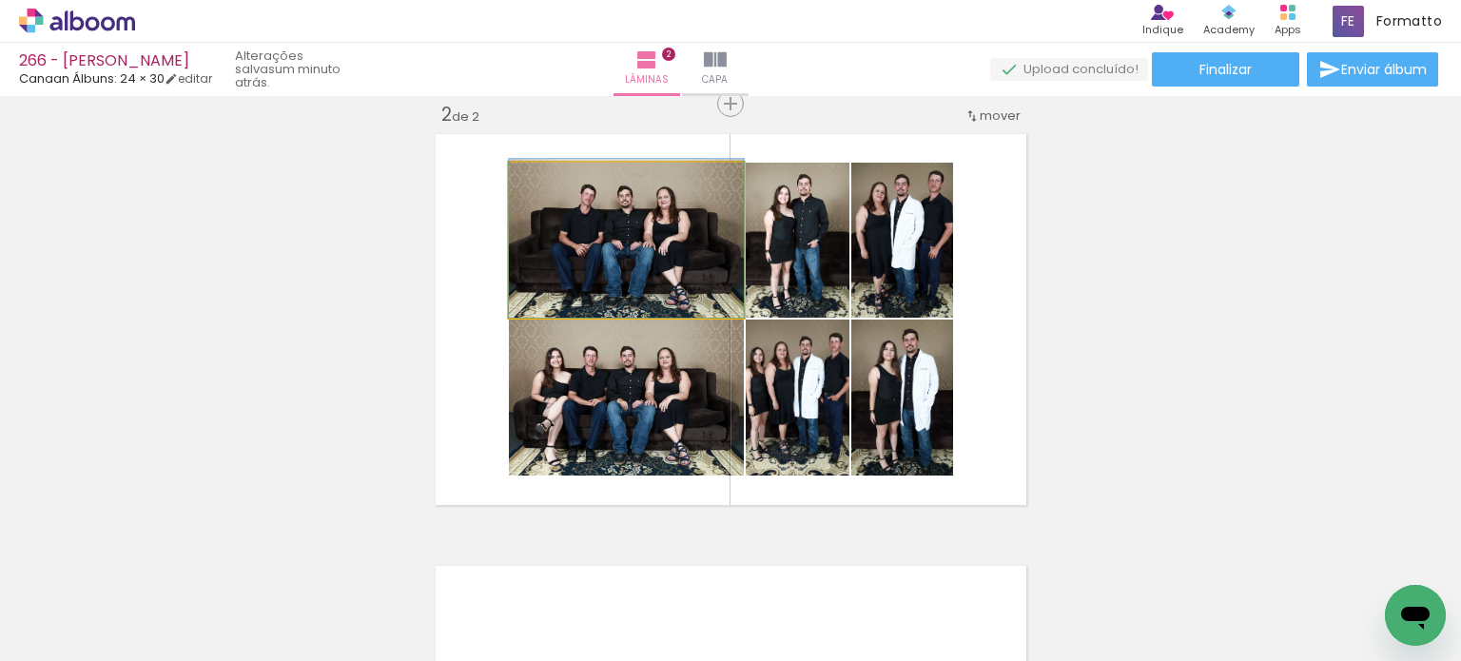
drag, startPoint x: 656, startPoint y: 290, endPoint x: 647, endPoint y: 269, distance: 22.6
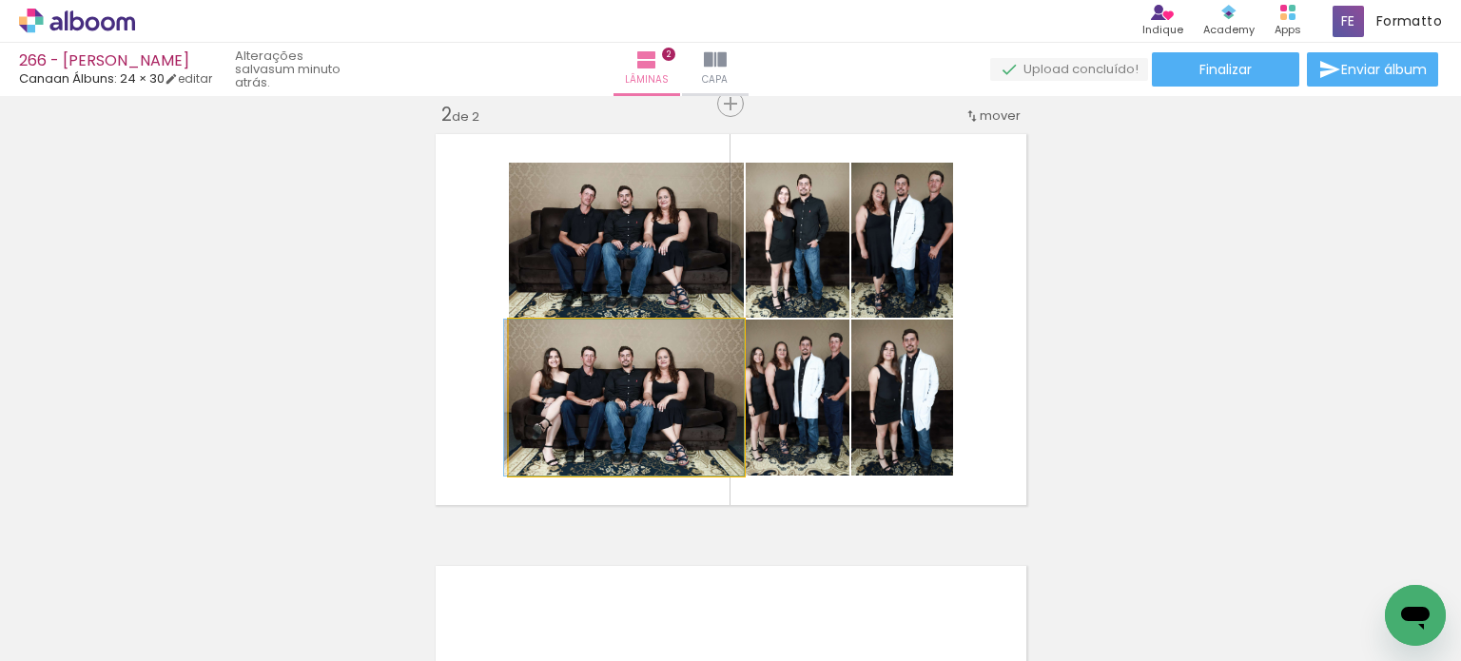
drag, startPoint x: 675, startPoint y: 402, endPoint x: 662, endPoint y: 386, distance: 21.0
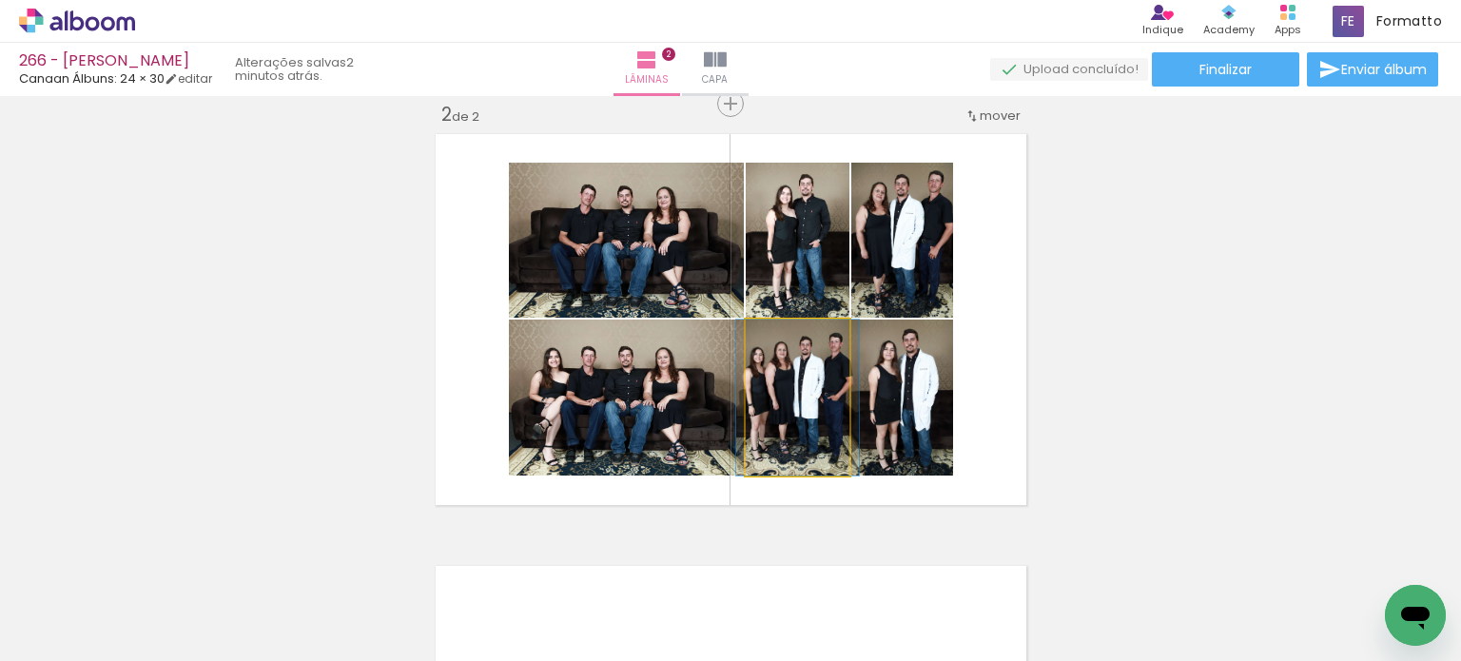
drag, startPoint x: 817, startPoint y: 409, endPoint x: 855, endPoint y: 407, distance: 38.1
click at [0, 0] on slot at bounding box center [0, 0] width 0 height 0
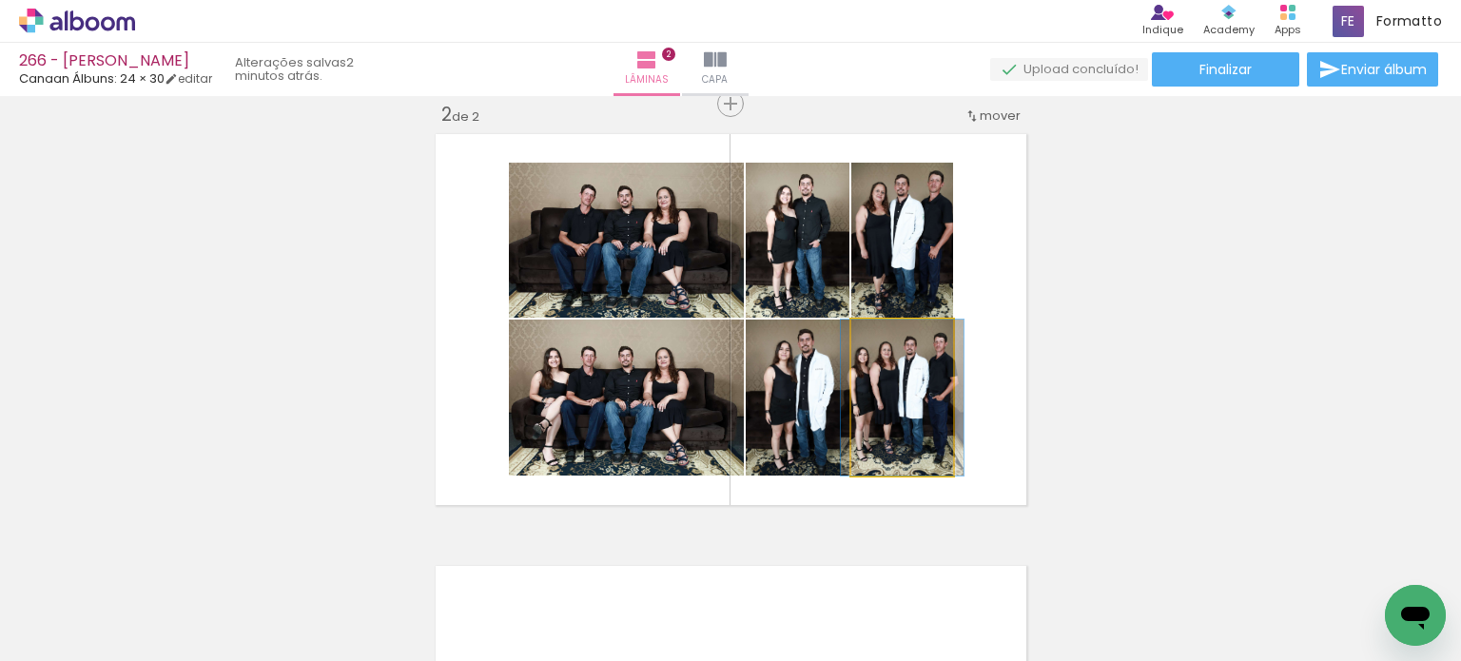
drag, startPoint x: 866, startPoint y: 402, endPoint x: 805, endPoint y: 394, distance: 61.5
click at [0, 0] on slot at bounding box center [0, 0] width 0 height 0
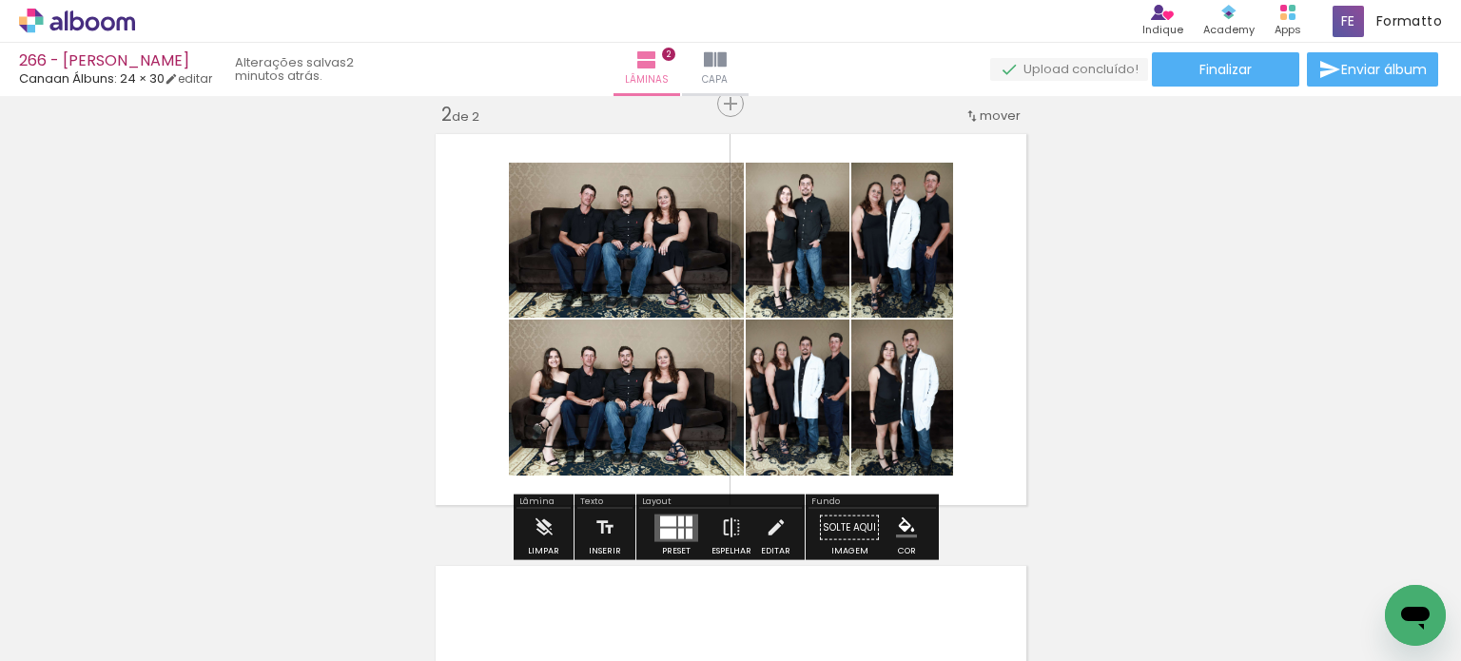
click at [1120, 245] on div "Inserir lâmina 1 de 2 Inserir lâmina 2 de 2 O Designbox precisará aumentar a su…" at bounding box center [730, 295] width 1461 height 1297
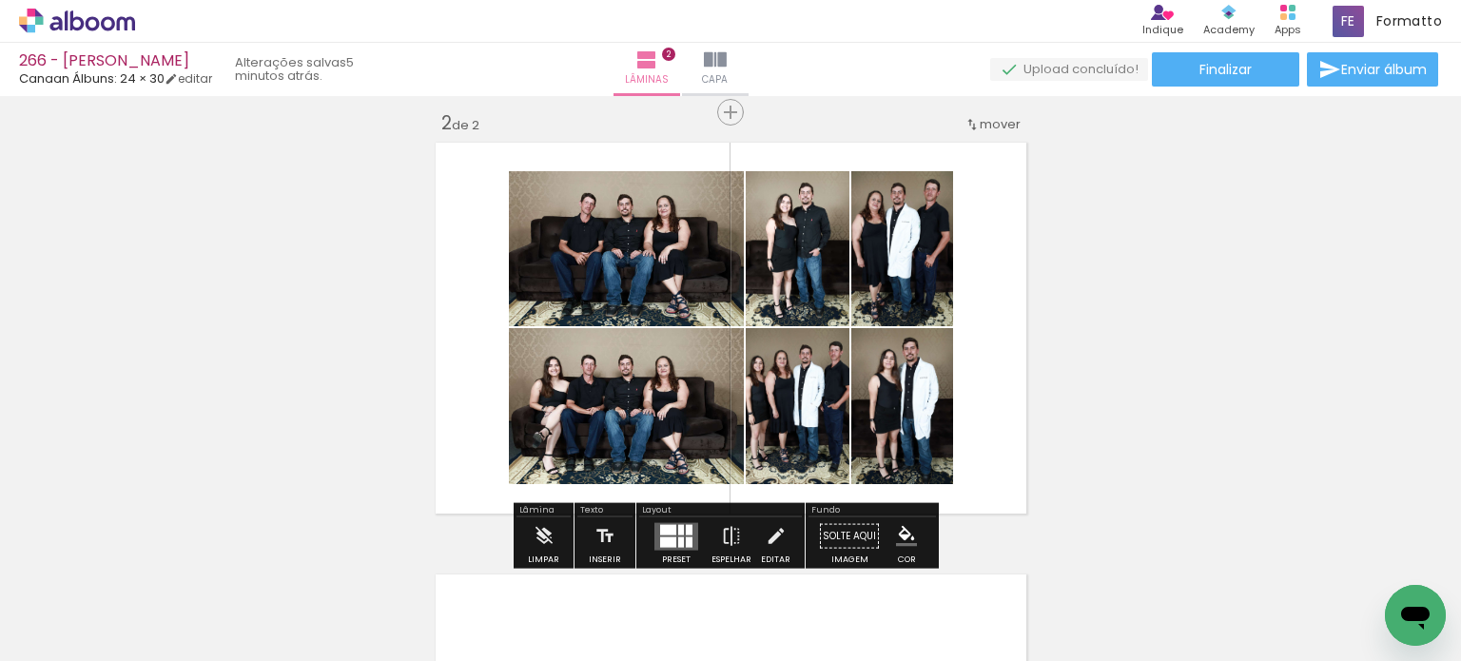
scroll to position [0, 7516]
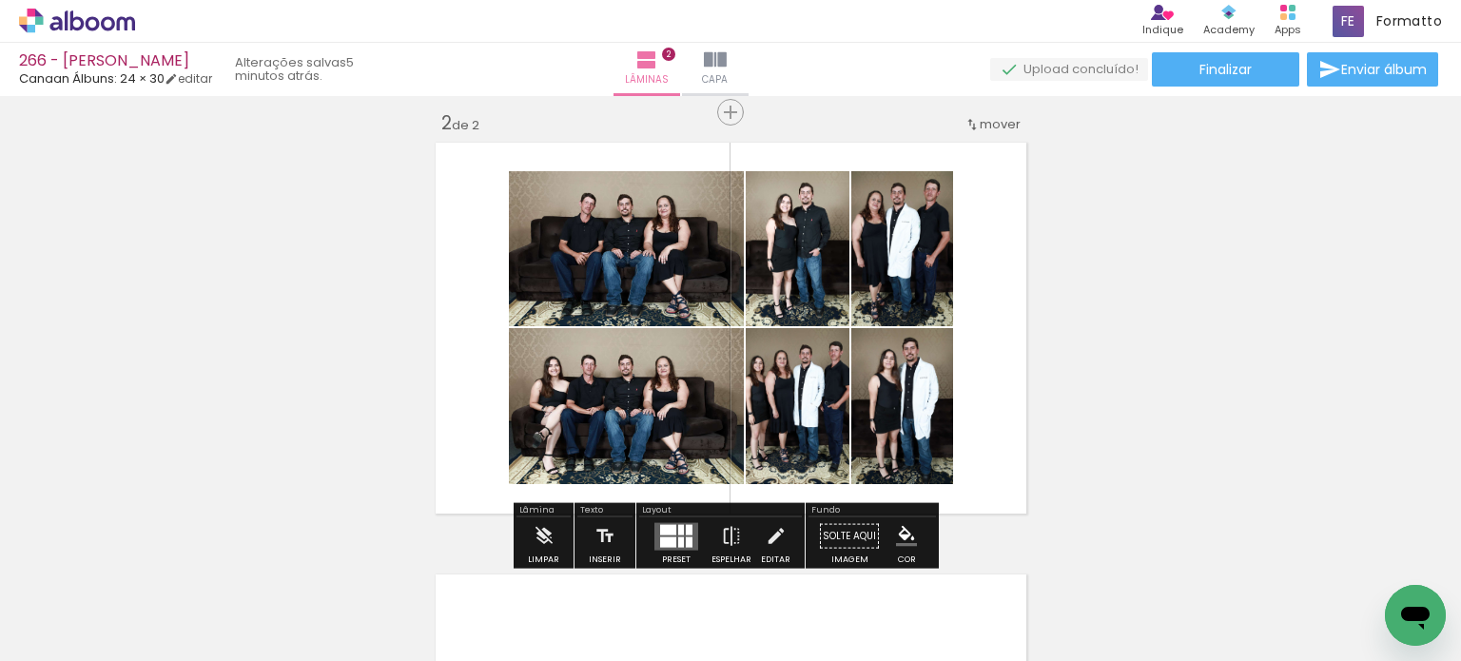
click at [237, 262] on div "Inserir lâmina 1 de 2 Inserir lâmina 2 de 2 O Designbox precisará aumentar a su…" at bounding box center [730, 304] width 1461 height 1297
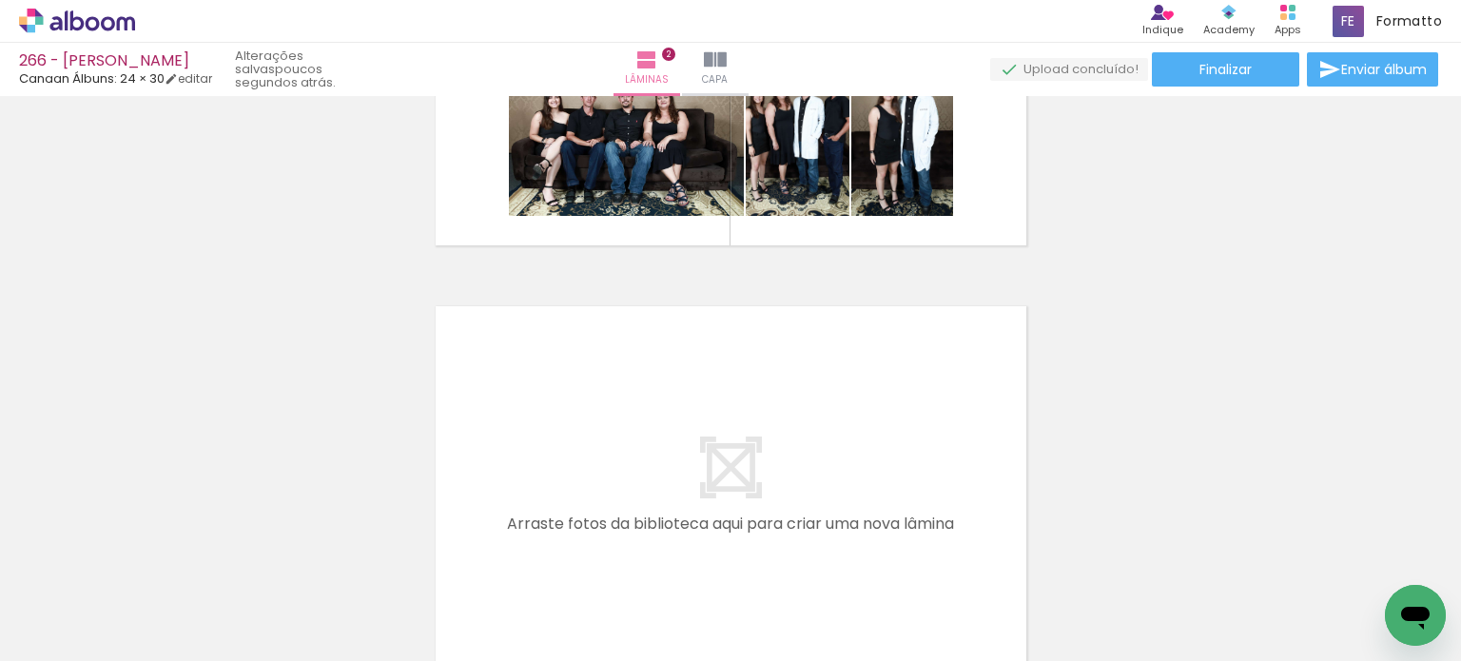
scroll to position [828, 0]
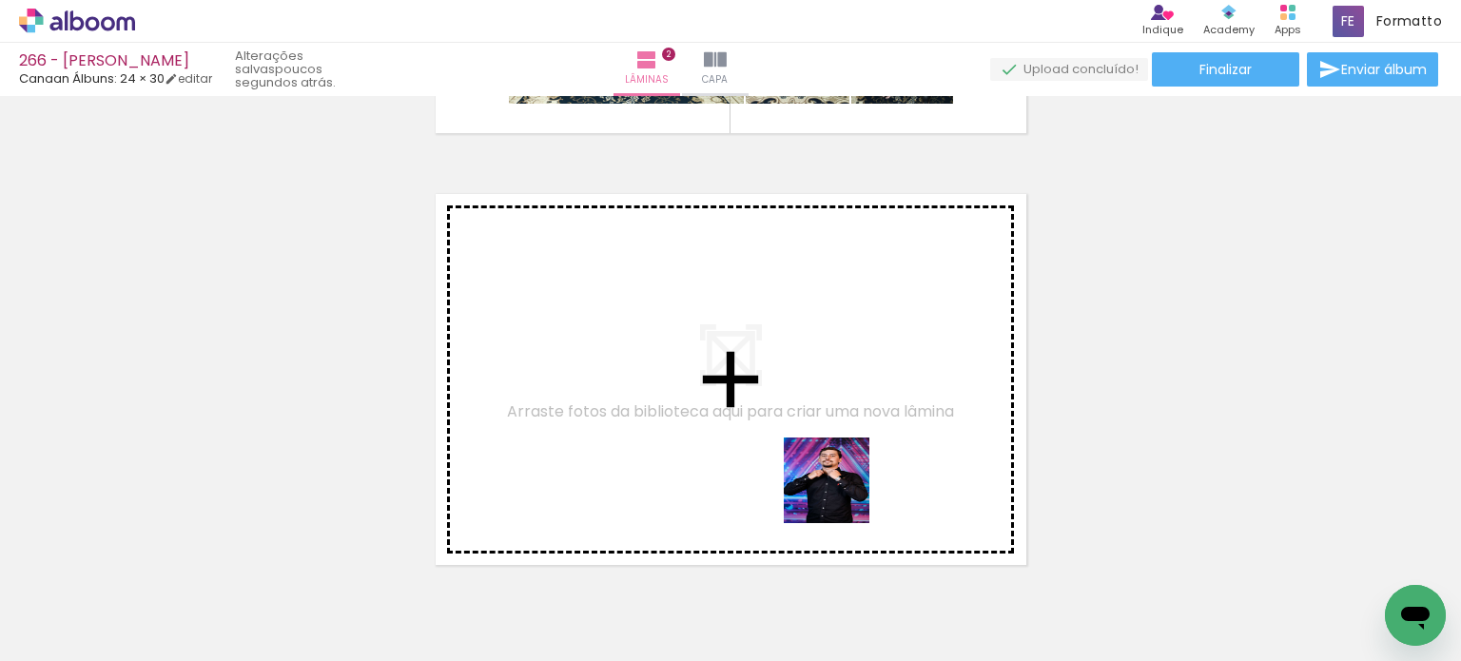
drag, startPoint x: 852, startPoint y: 588, endPoint x: 830, endPoint y: 440, distance: 149.2
click at [830, 440] on quentale-workspace at bounding box center [730, 330] width 1461 height 661
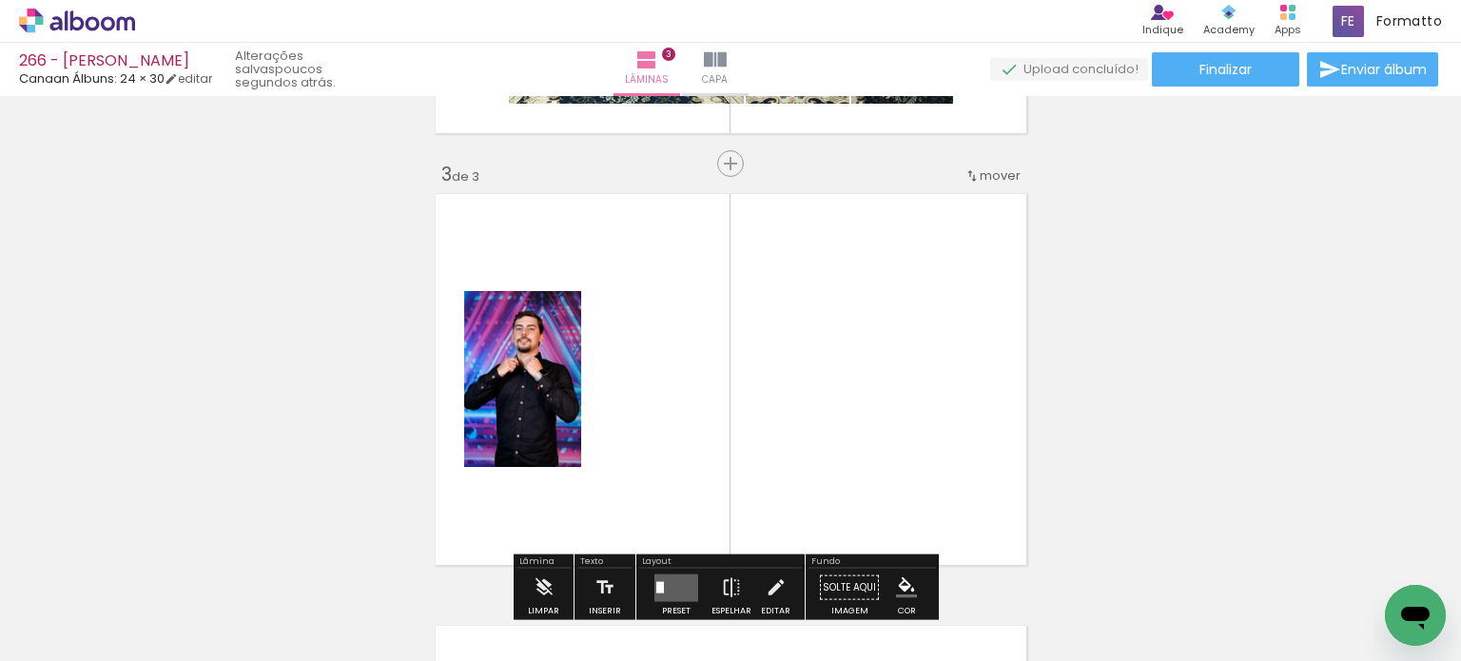
scroll to position [888, 0]
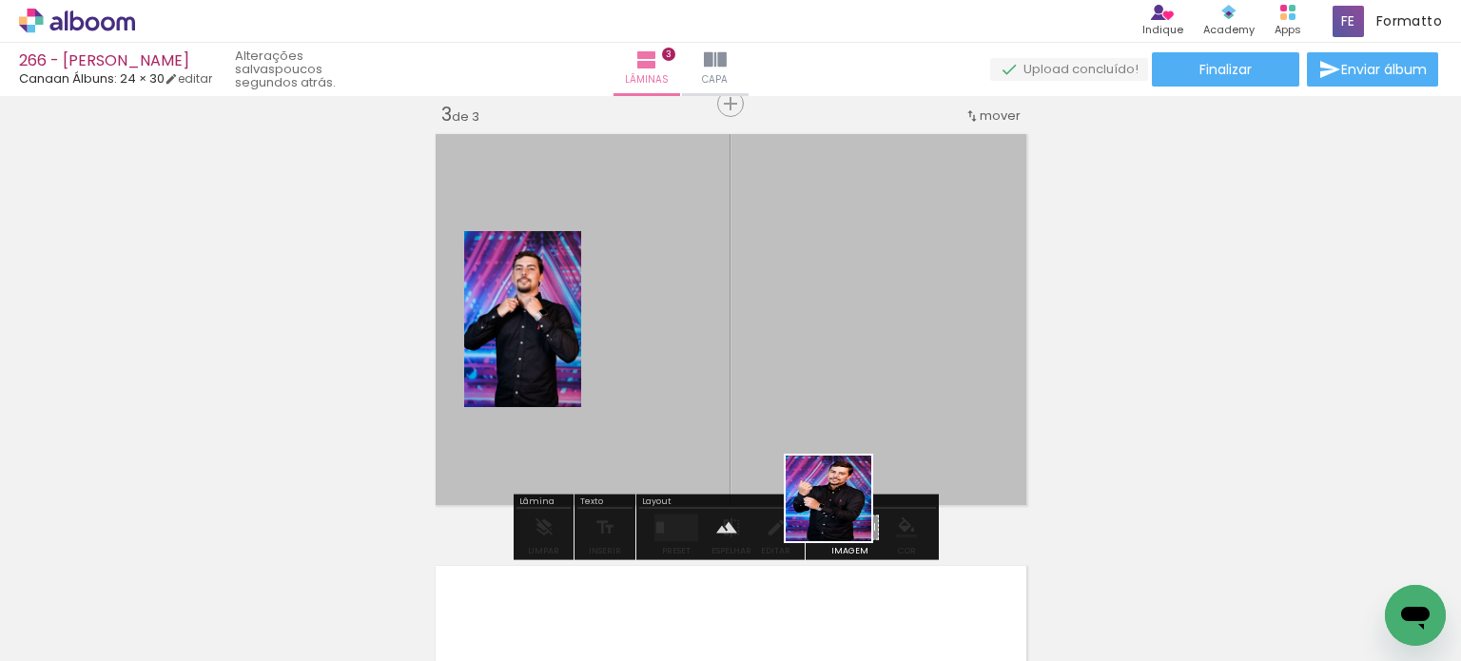
drag, startPoint x: 848, startPoint y: 557, endPoint x: 853, endPoint y: 458, distance: 99.1
click at [840, 406] on quentale-workspace at bounding box center [730, 330] width 1461 height 661
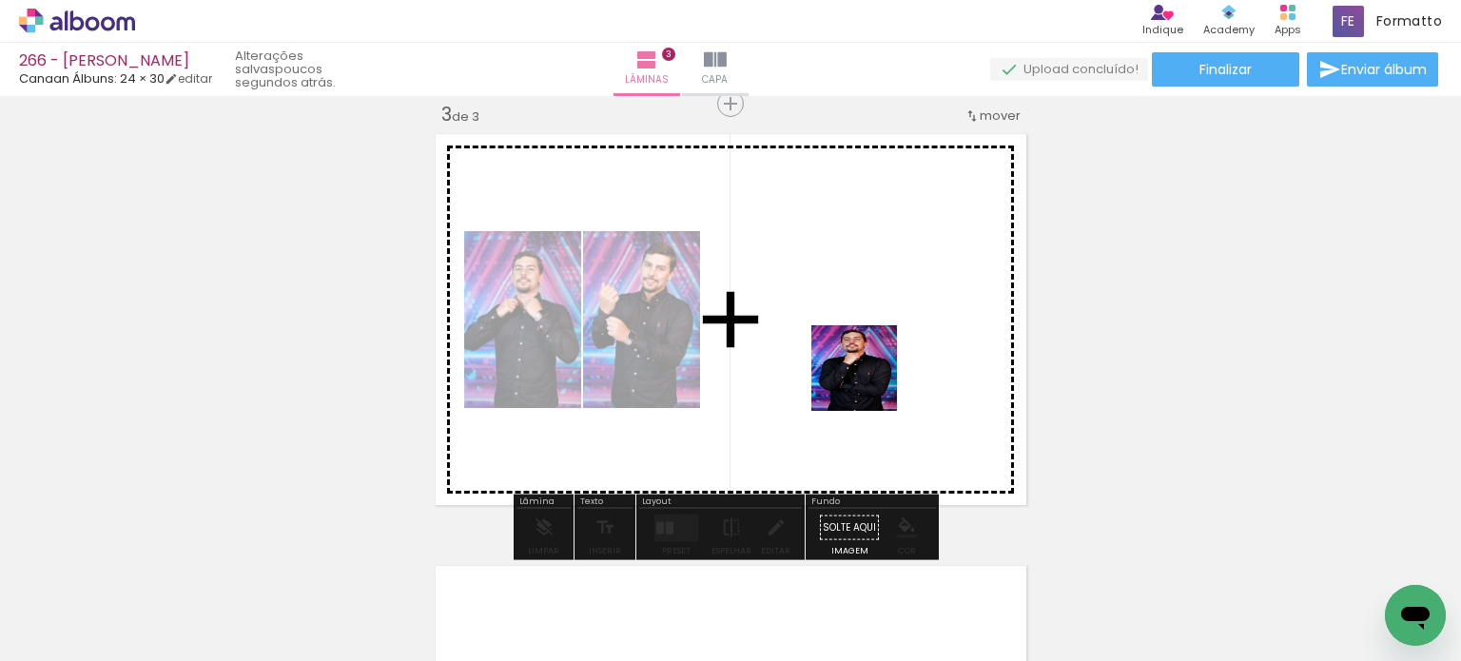
drag, startPoint x: 856, startPoint y: 576, endPoint x: 869, endPoint y: 373, distance: 203.0
click at [869, 375] on quentale-workspace at bounding box center [730, 330] width 1461 height 661
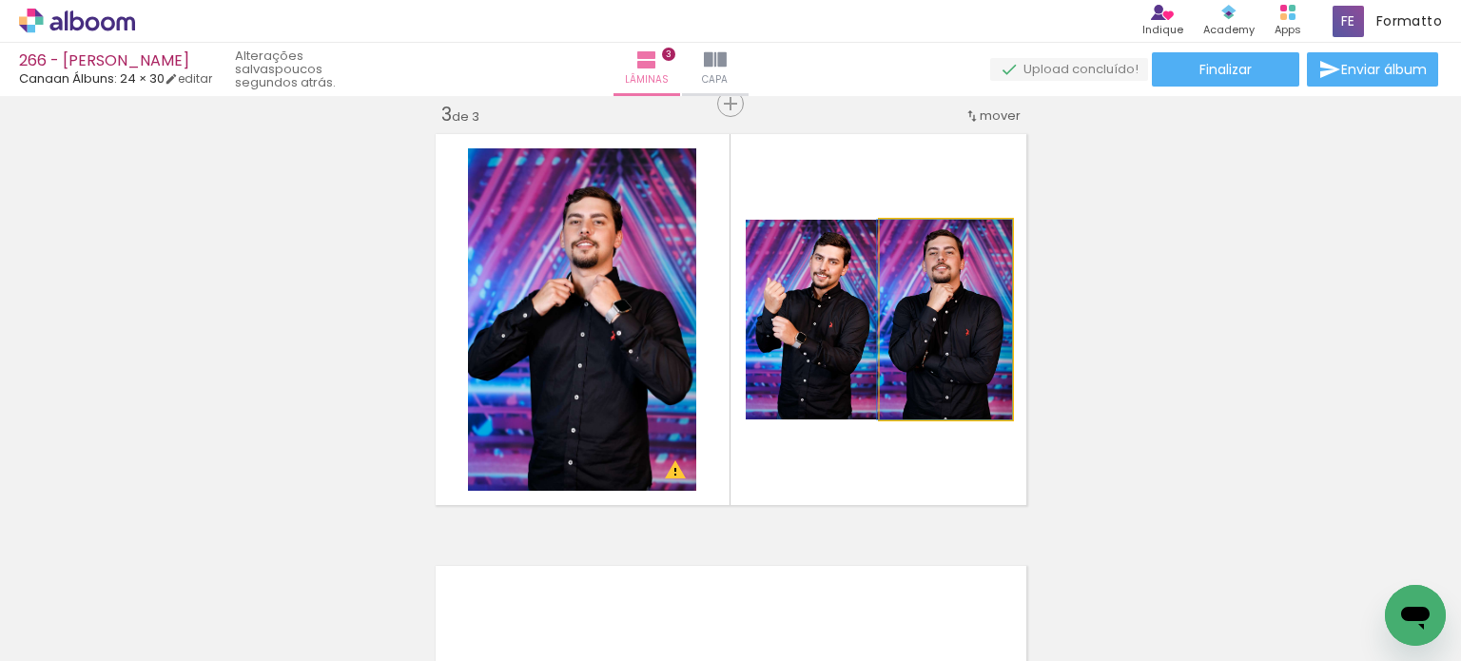
drag, startPoint x: 941, startPoint y: 361, endPoint x: 586, endPoint y: 349, distance: 355.0
click at [0, 0] on slot at bounding box center [0, 0] width 0 height 0
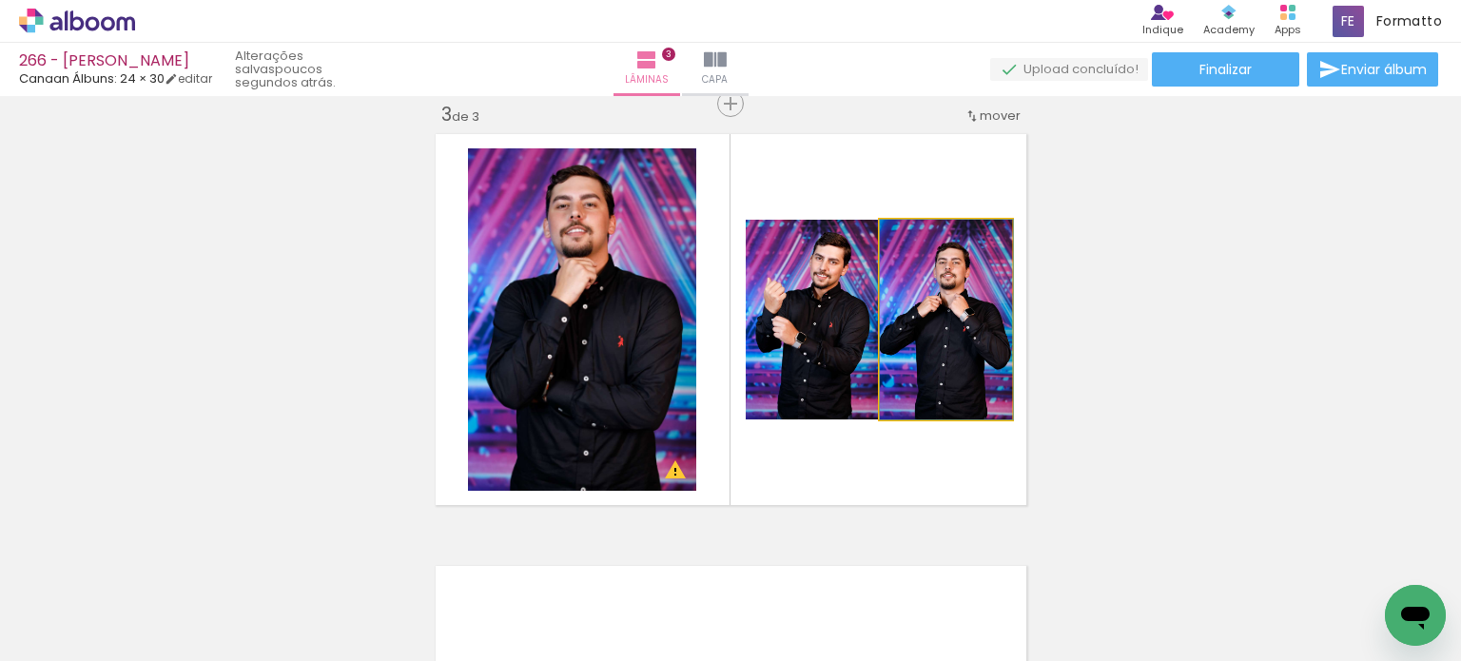
drag, startPoint x: 912, startPoint y: 342, endPoint x: 910, endPoint y: 319, distance: 23.0
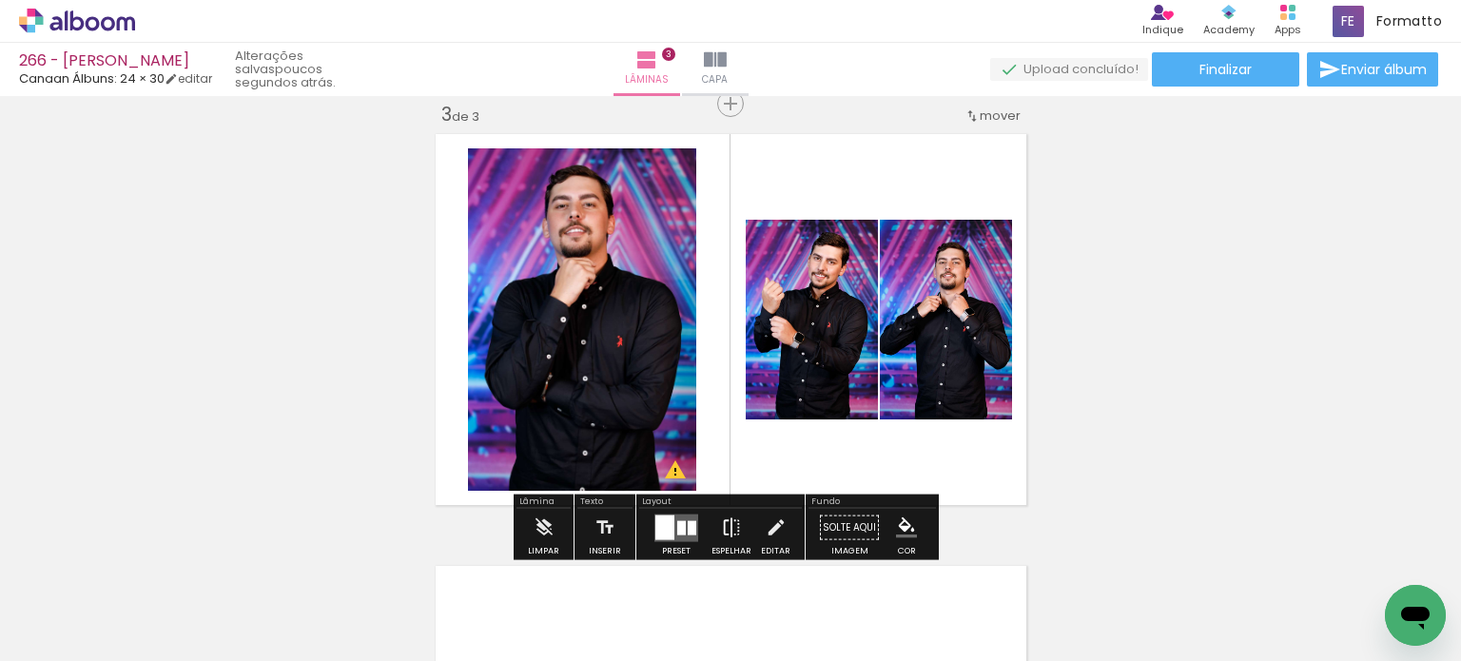
click at [728, 528] on iron-icon at bounding box center [731, 528] width 21 height 38
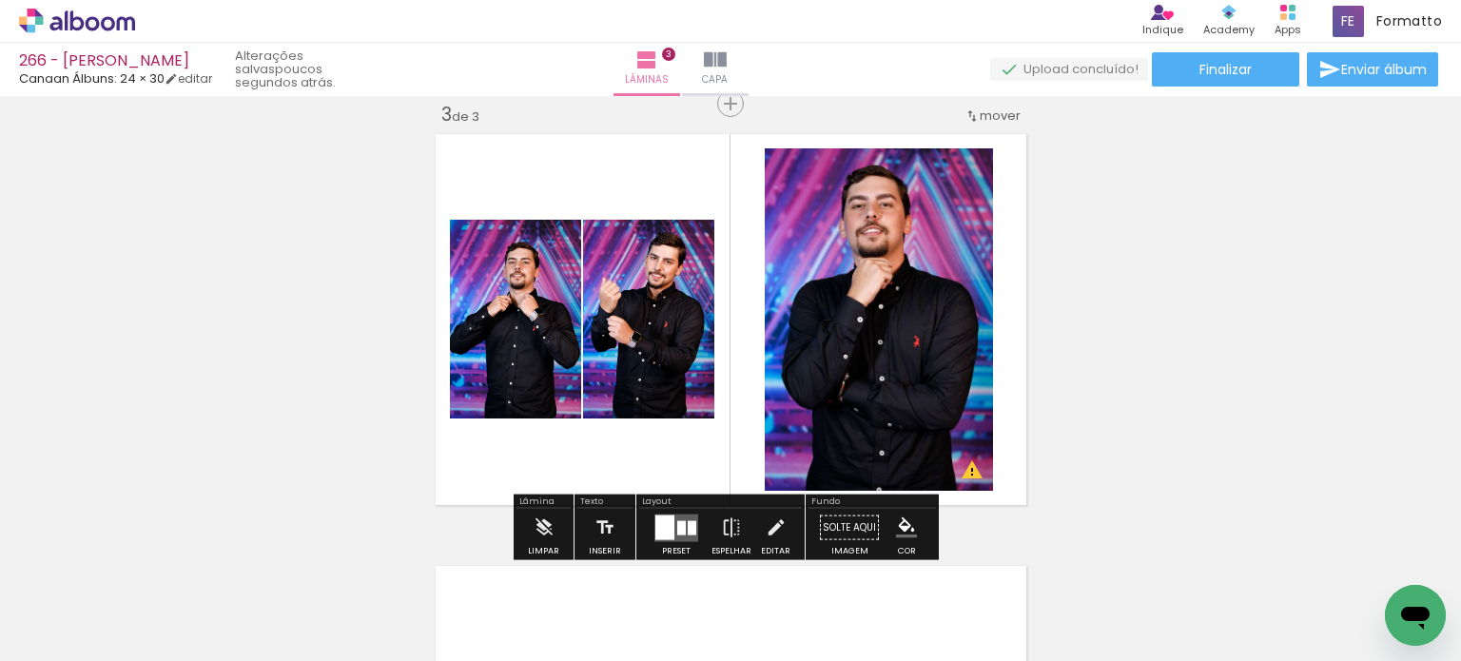
click at [1130, 328] on div "Inserir lâmina 1 de 3 Inserir lâmina 2 de 3 Inserir lâmina 3 de 3 O Designbox p…" at bounding box center [730, 79] width 1461 height 1729
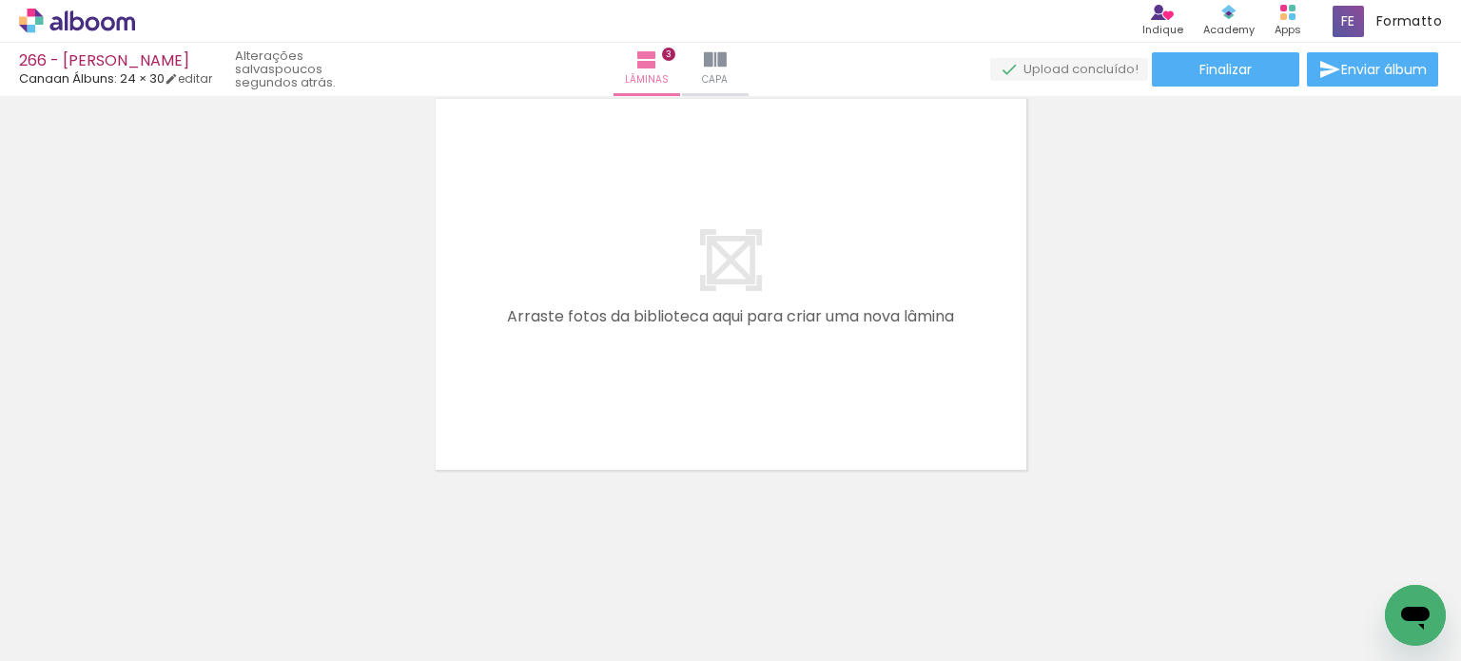
scroll to position [0, 2443]
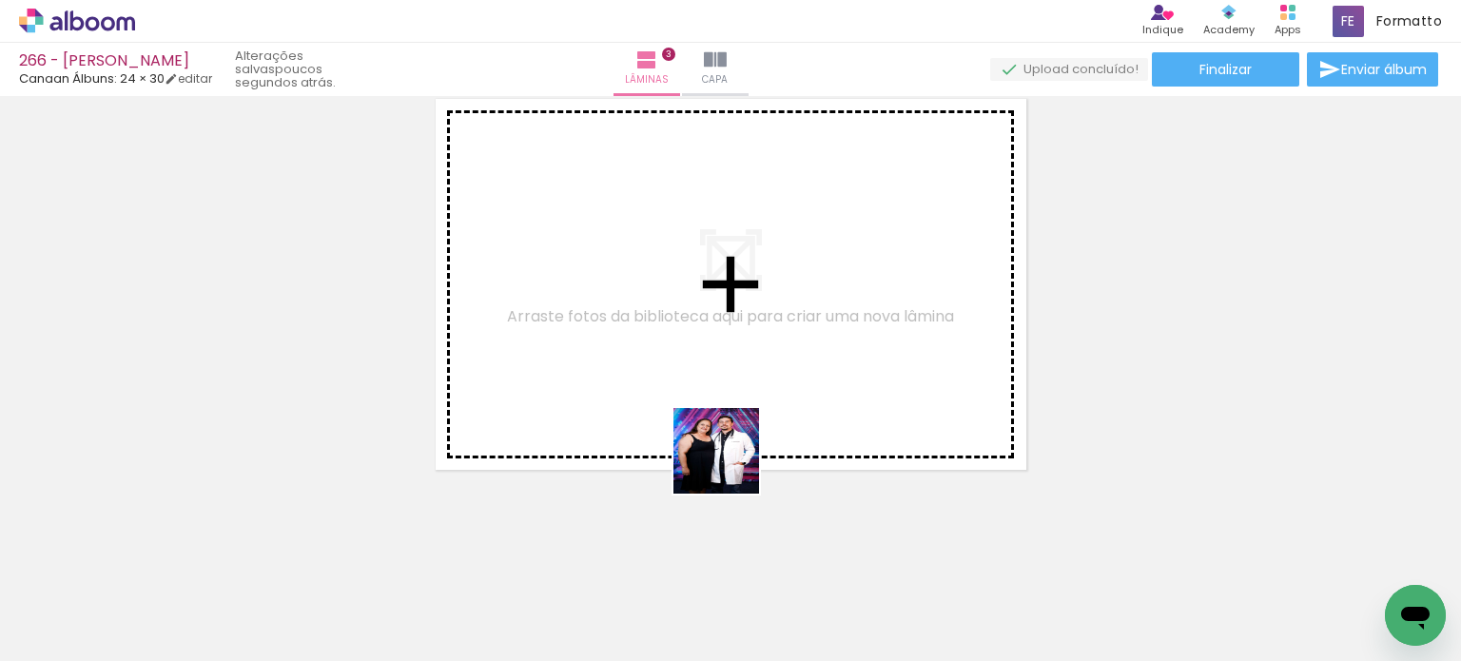
drag, startPoint x: 731, startPoint y: 536, endPoint x: 742, endPoint y: 414, distance: 122.3
click at [738, 410] on quentale-workspace at bounding box center [730, 330] width 1461 height 661
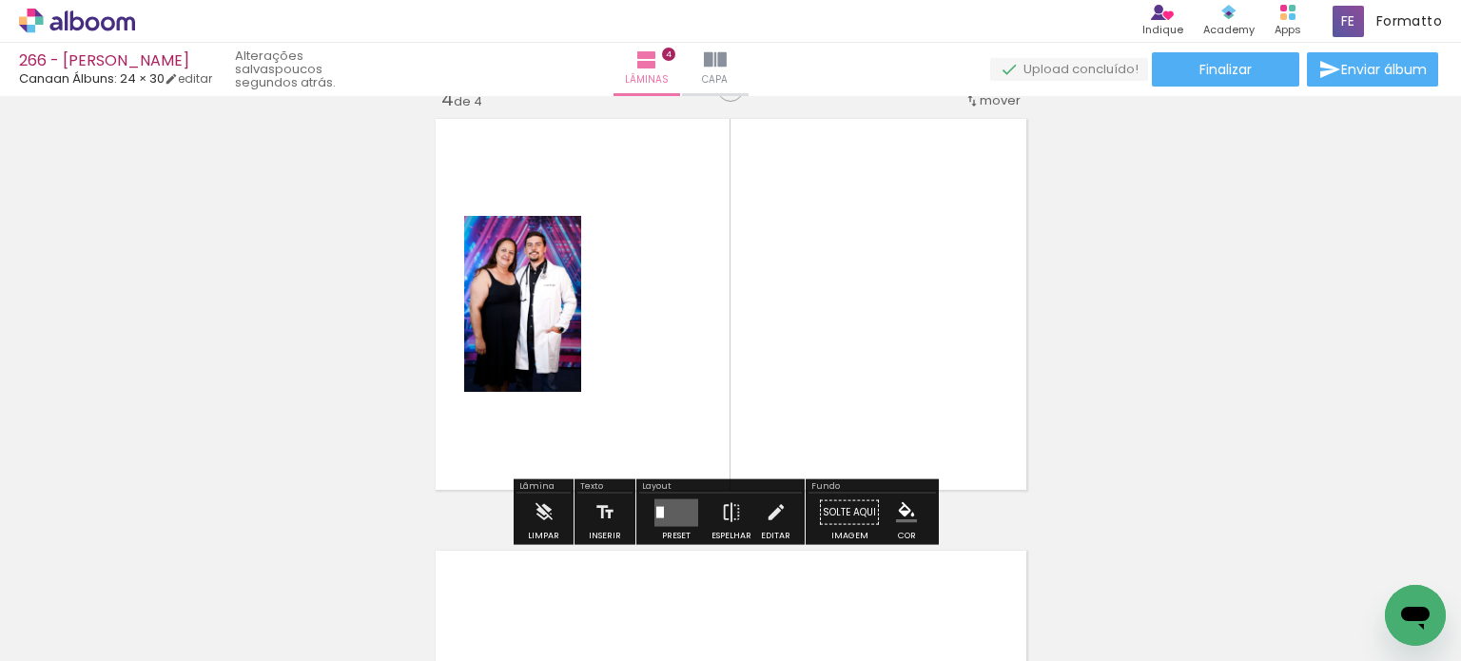
scroll to position [1320, 0]
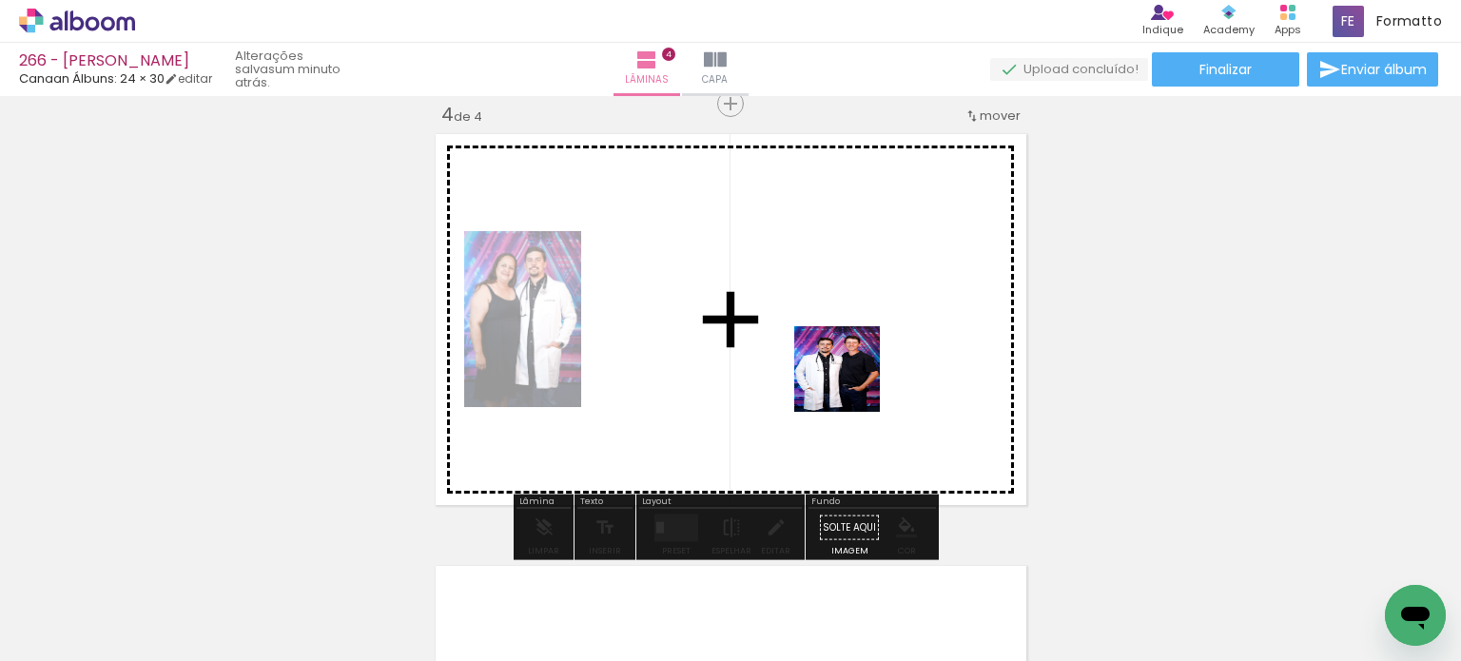
drag, startPoint x: 850, startPoint y: 585, endPoint x: 818, endPoint y: 444, distance: 144.3
click at [851, 361] on quentale-workspace at bounding box center [730, 330] width 1461 height 661
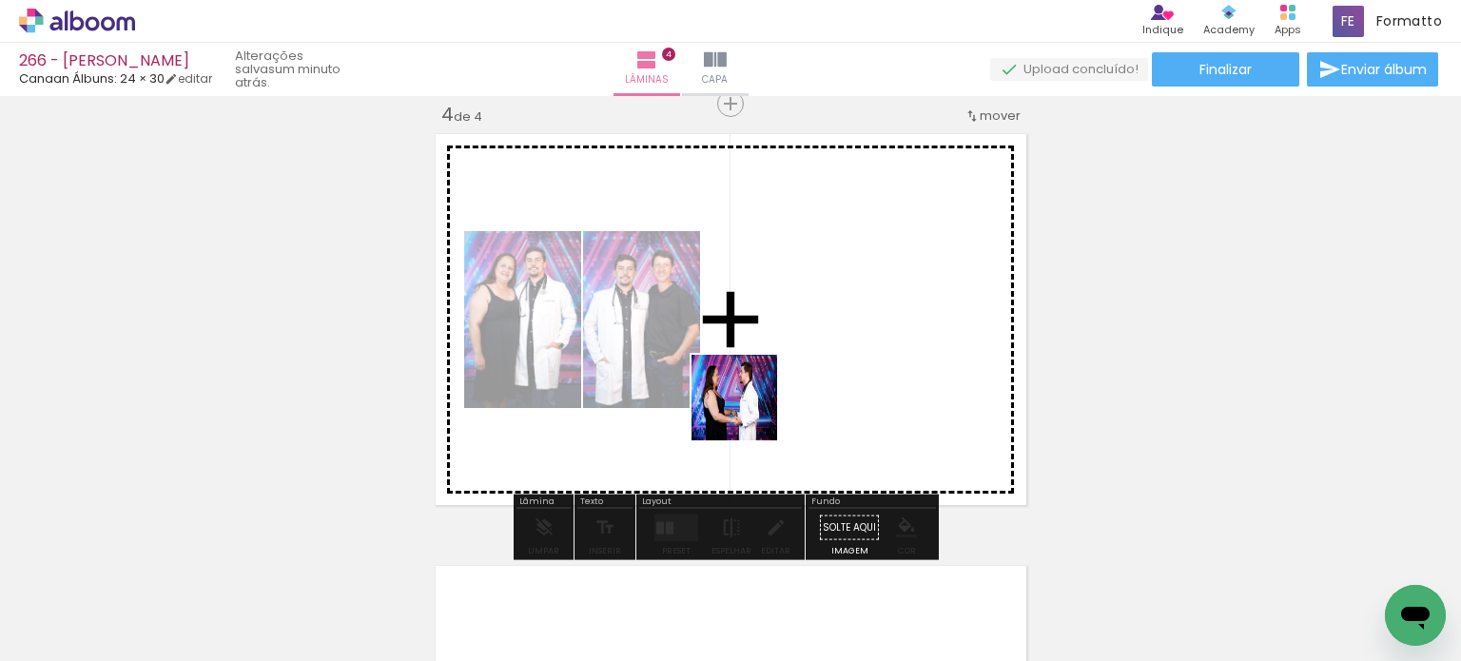
drag, startPoint x: 746, startPoint y: 474, endPoint x: 681, endPoint y: 504, distance: 71.5
click at [749, 397] on quentale-workspace at bounding box center [730, 330] width 1461 height 661
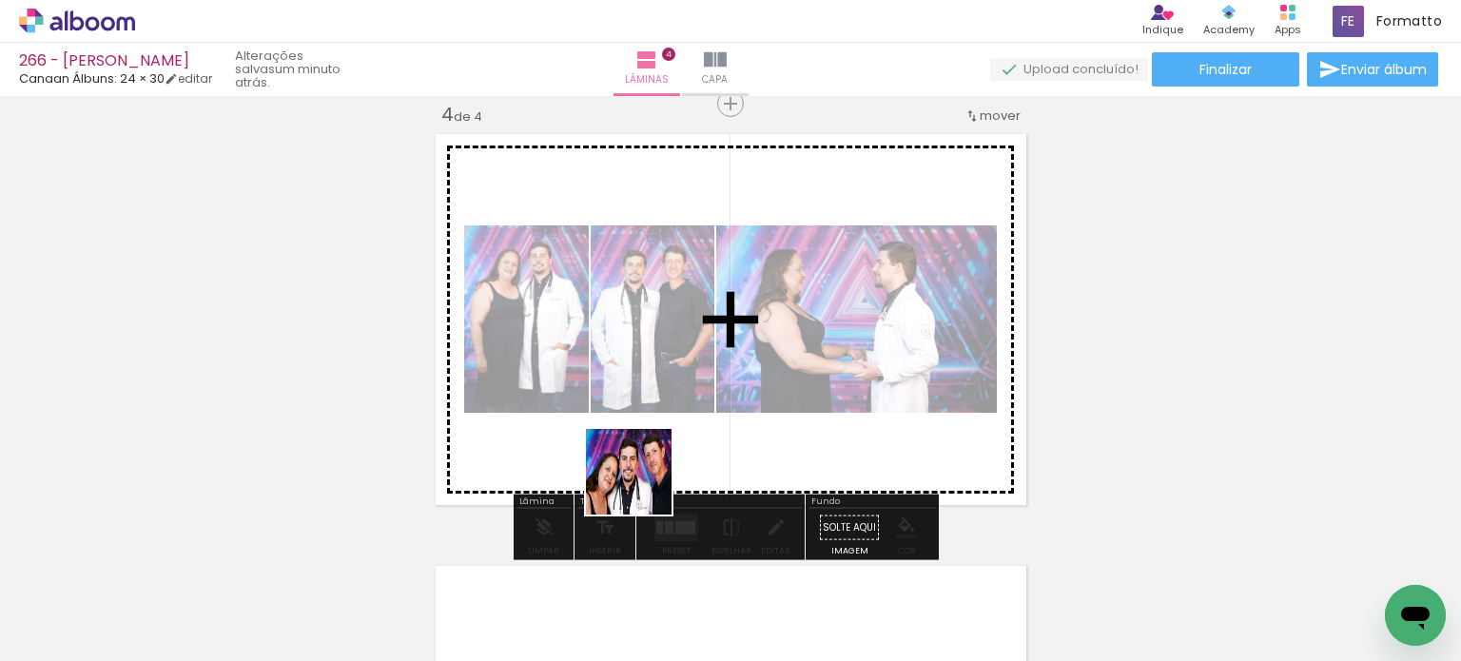
drag, startPoint x: 643, startPoint y: 486, endPoint x: 609, endPoint y: 546, distance: 69.0
click at [657, 413] on quentale-workspace at bounding box center [730, 330] width 1461 height 661
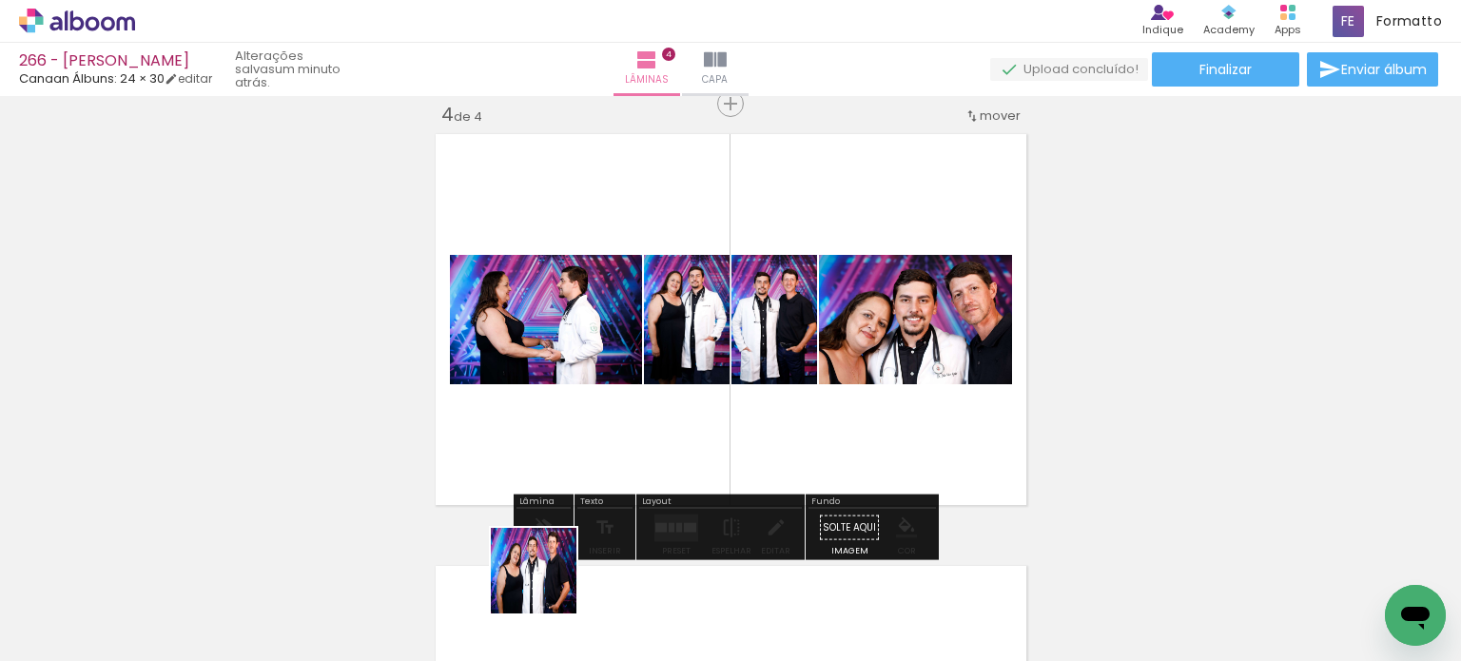
drag, startPoint x: 548, startPoint y: 585, endPoint x: 593, endPoint y: 378, distance: 212.2
click at [588, 388] on quentale-workspace at bounding box center [730, 330] width 1461 height 661
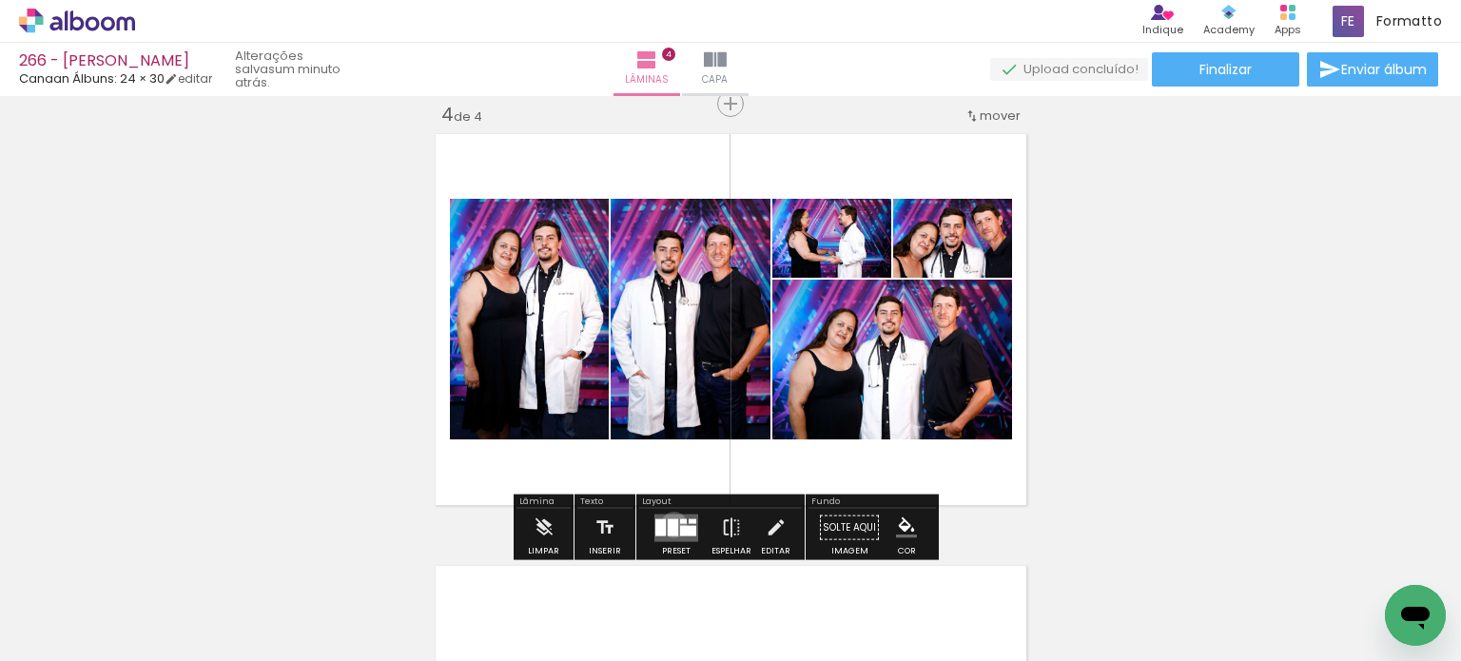
click at [670, 524] on div at bounding box center [673, 527] width 10 height 17
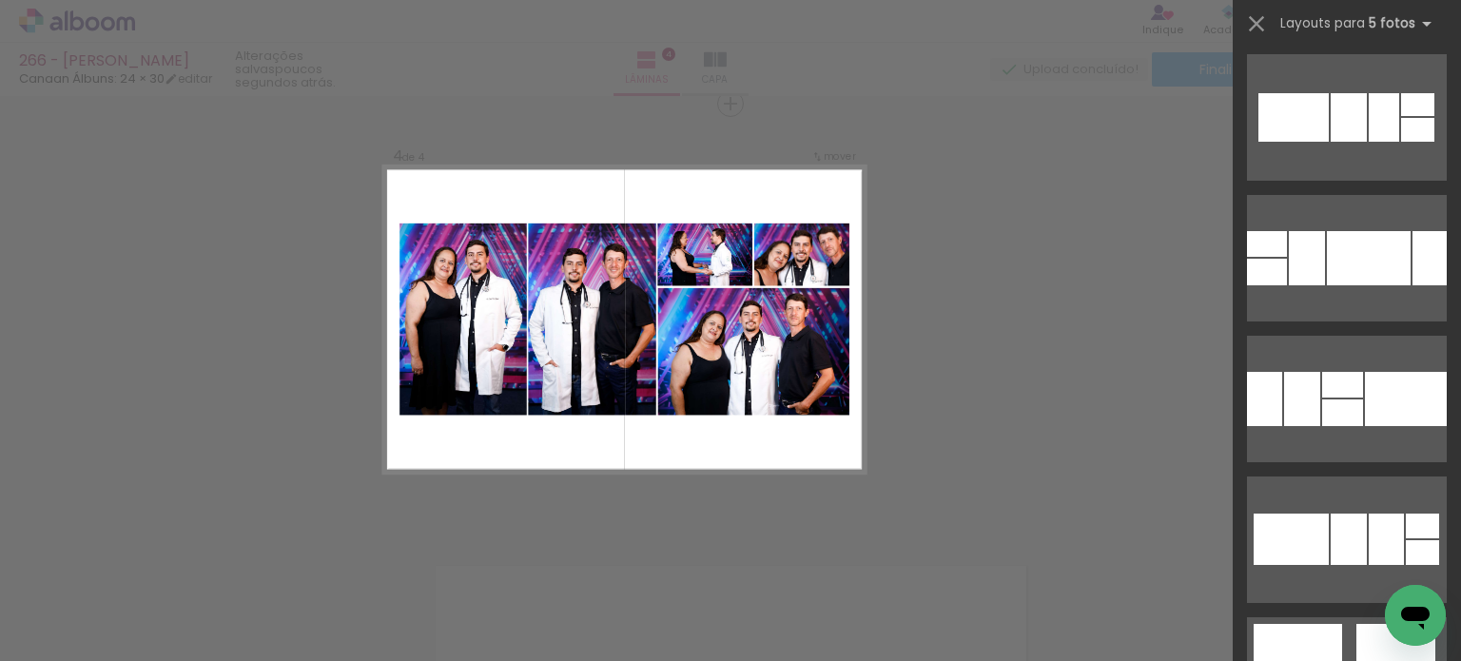
scroll to position [3996, 0]
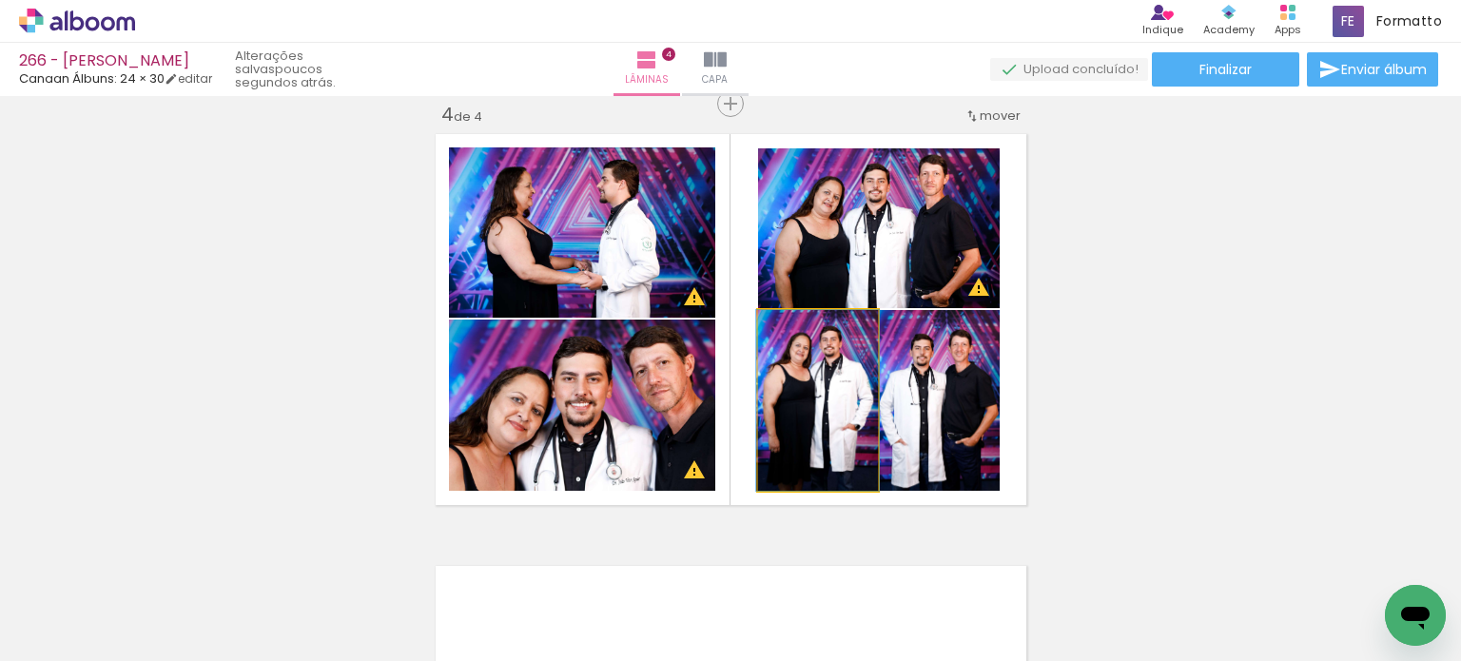
click at [824, 418] on quentale-photo at bounding box center [818, 400] width 120 height 181
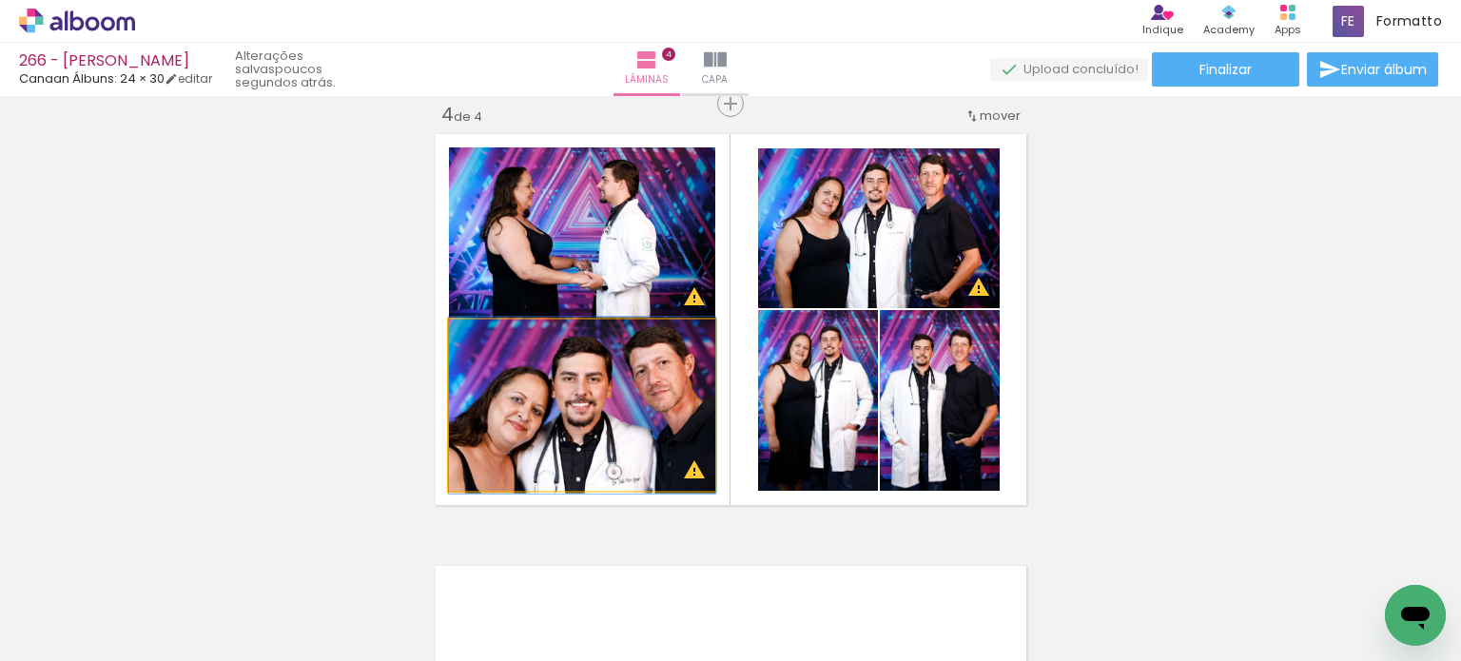
click at [611, 425] on quentale-photo at bounding box center [582, 405] width 266 height 171
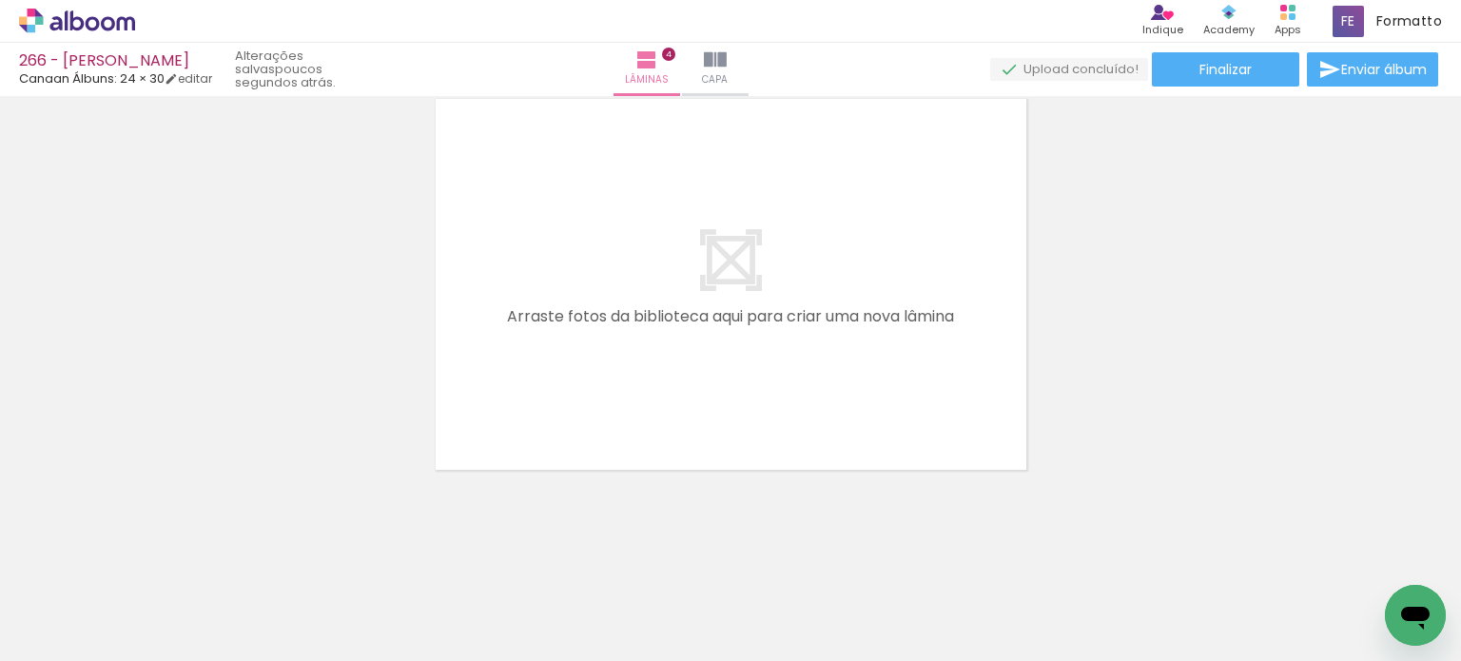
scroll to position [0, 2013]
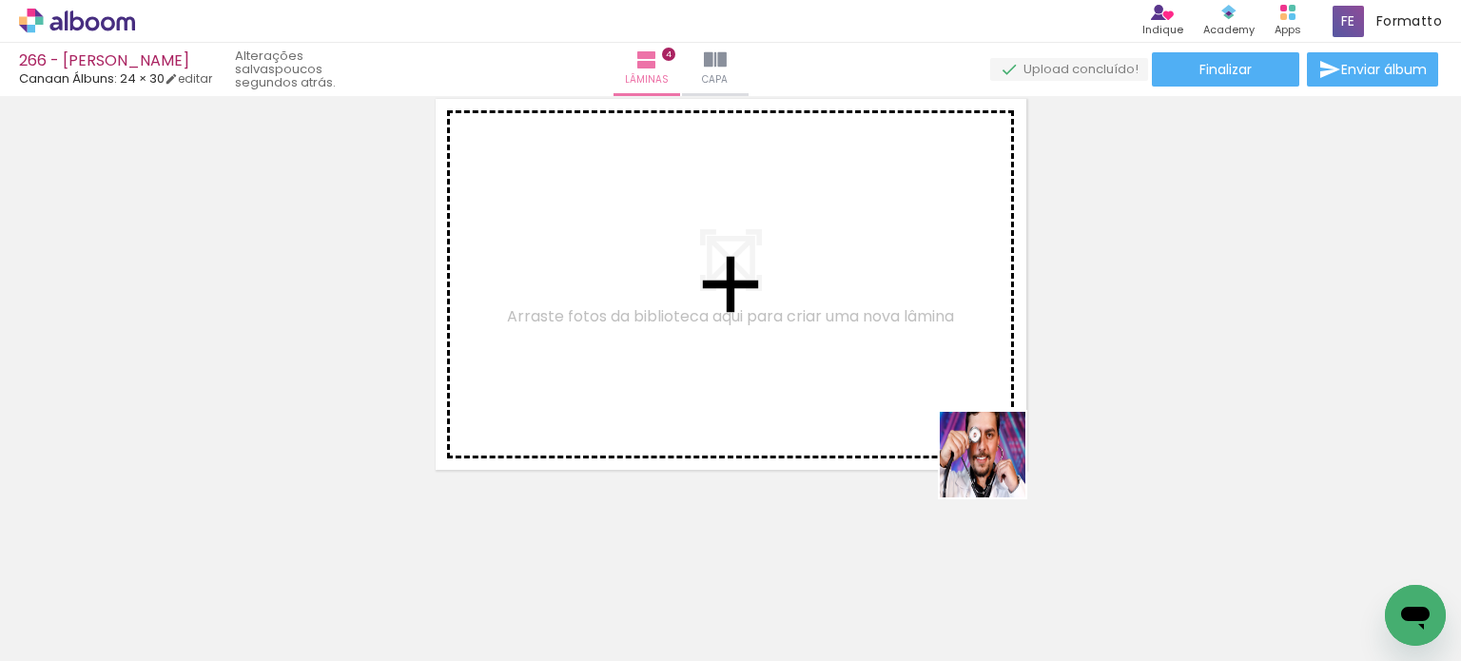
drag, startPoint x: 1008, startPoint y: 492, endPoint x: 918, endPoint y: 552, distance: 108.4
click at [956, 405] on quentale-workspace at bounding box center [730, 330] width 1461 height 661
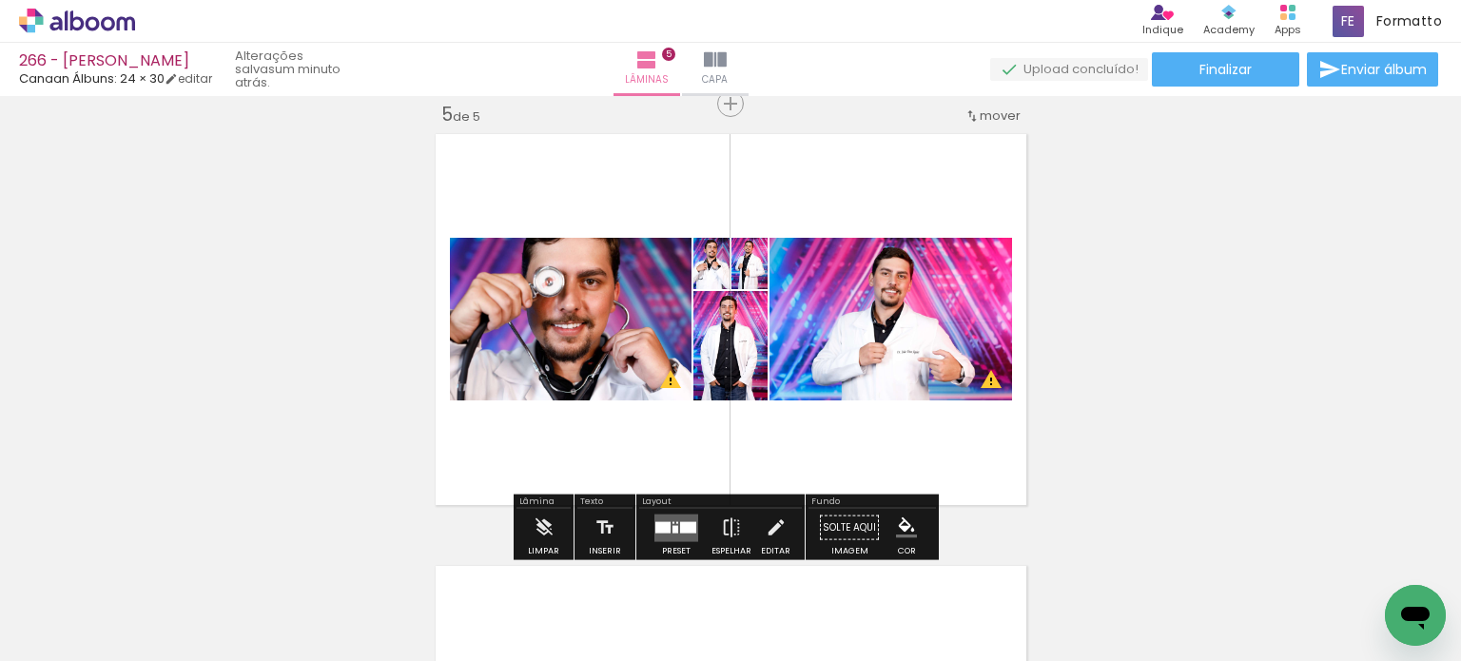
scroll to position [0, 2013]
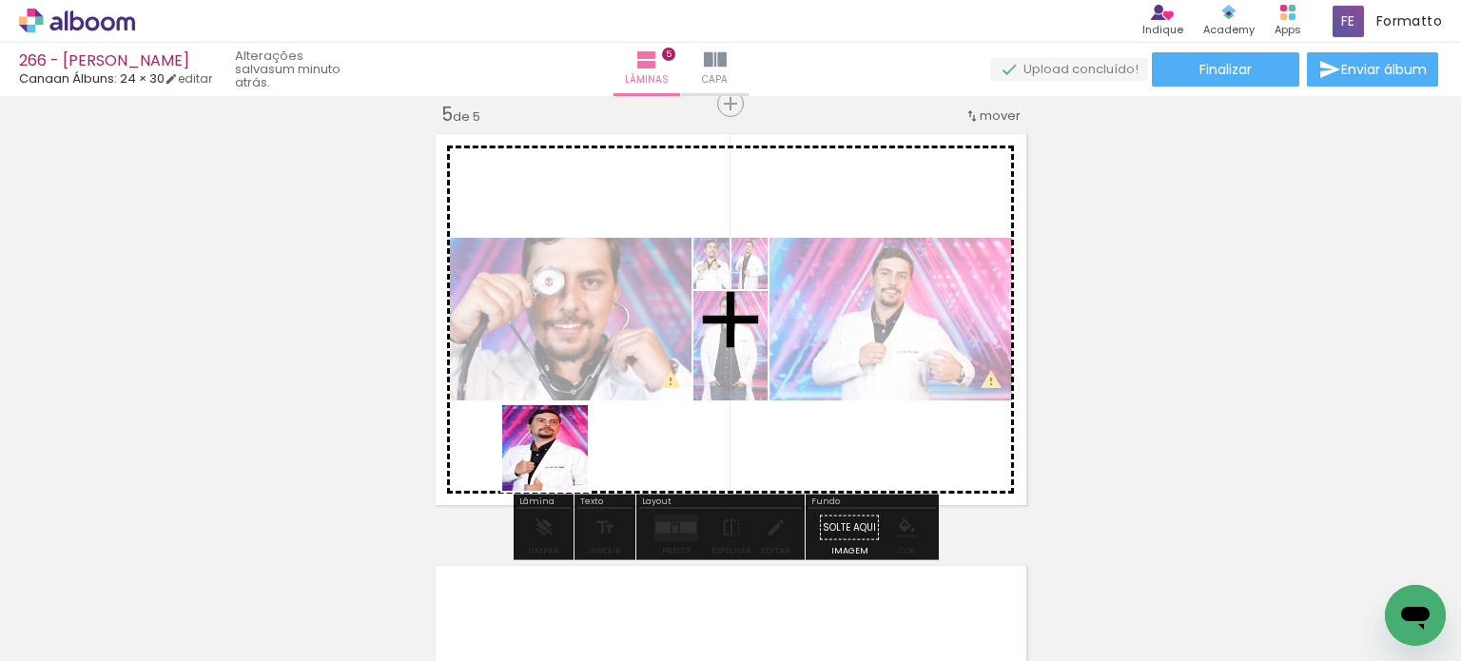
drag, startPoint x: 529, startPoint y: 593, endPoint x: 585, endPoint y: 344, distance: 254.6
click at [588, 343] on quentale-workspace at bounding box center [730, 330] width 1461 height 661
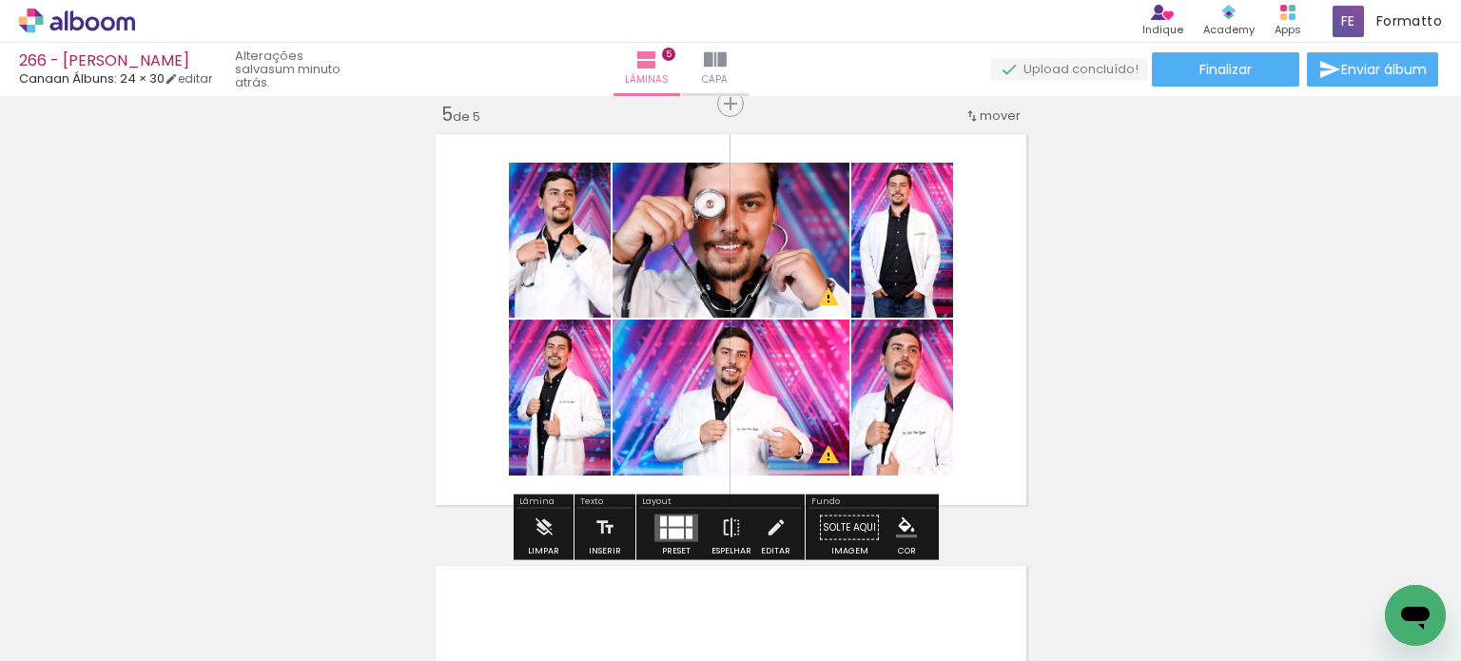
click at [670, 519] on div at bounding box center [676, 521] width 15 height 10
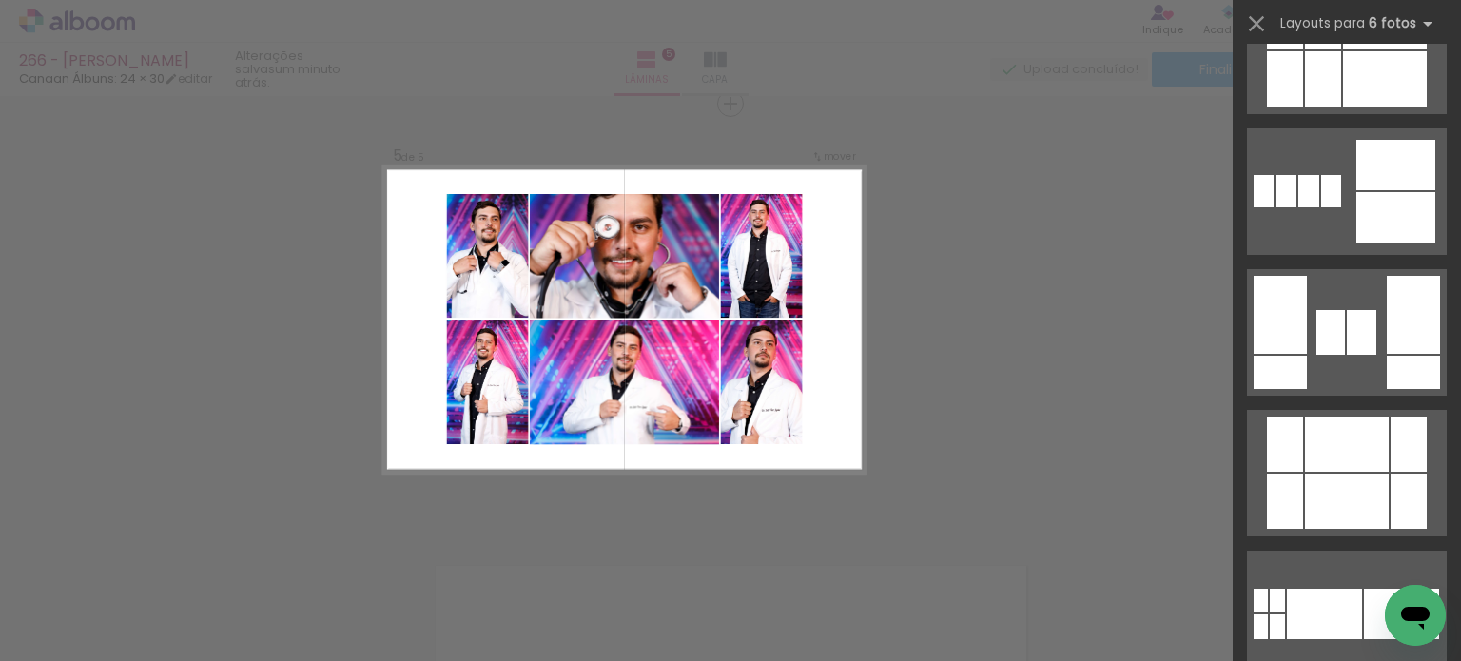
scroll to position [2093, 0]
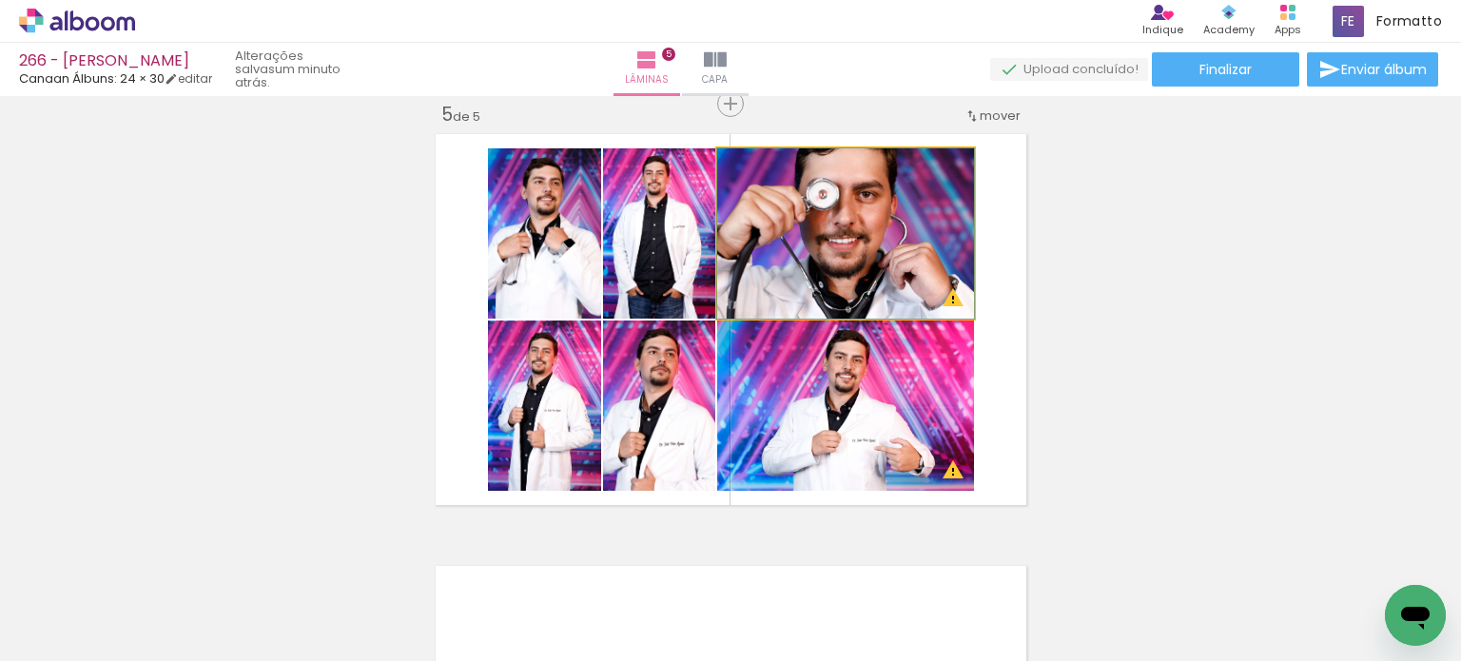
drag, startPoint x: 861, startPoint y: 239, endPoint x: 867, endPoint y: 413, distance: 174.2
click at [0, 0] on slot at bounding box center [0, 0] width 0 height 0
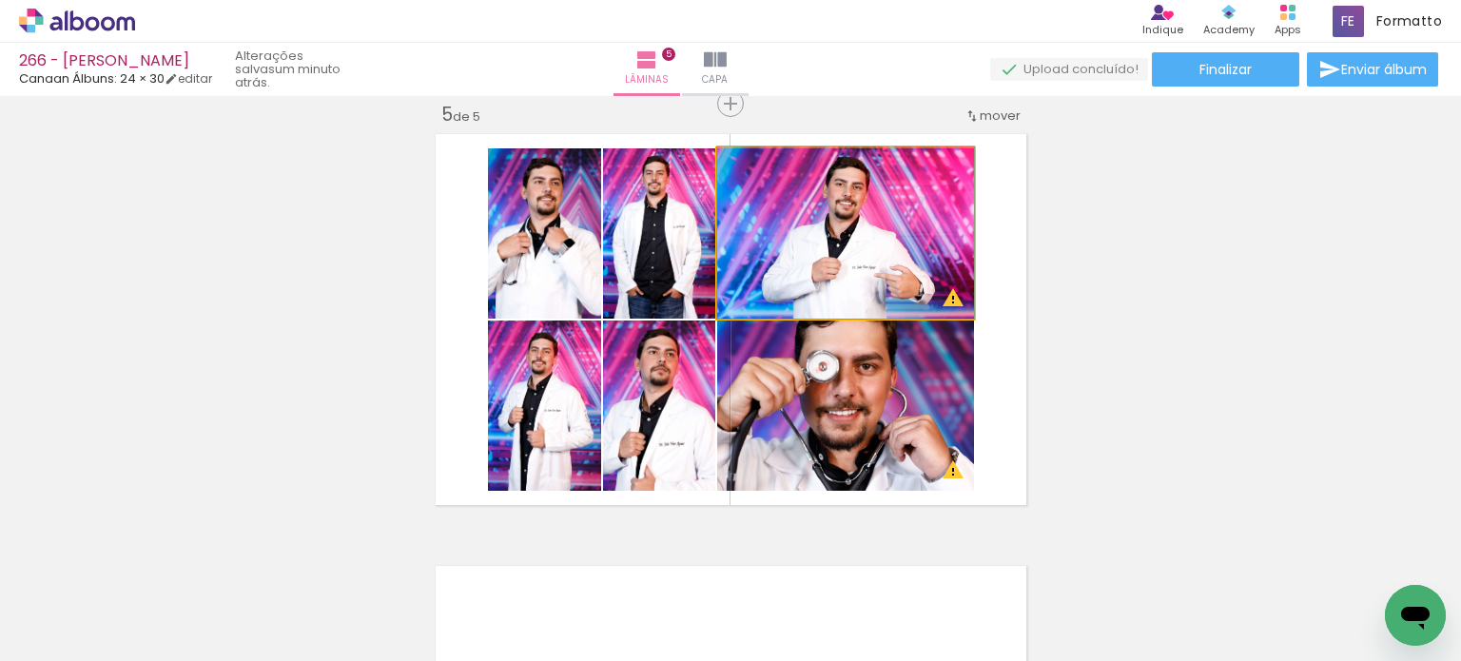
drag, startPoint x: 883, startPoint y: 269, endPoint x: 894, endPoint y: 246, distance: 25.5
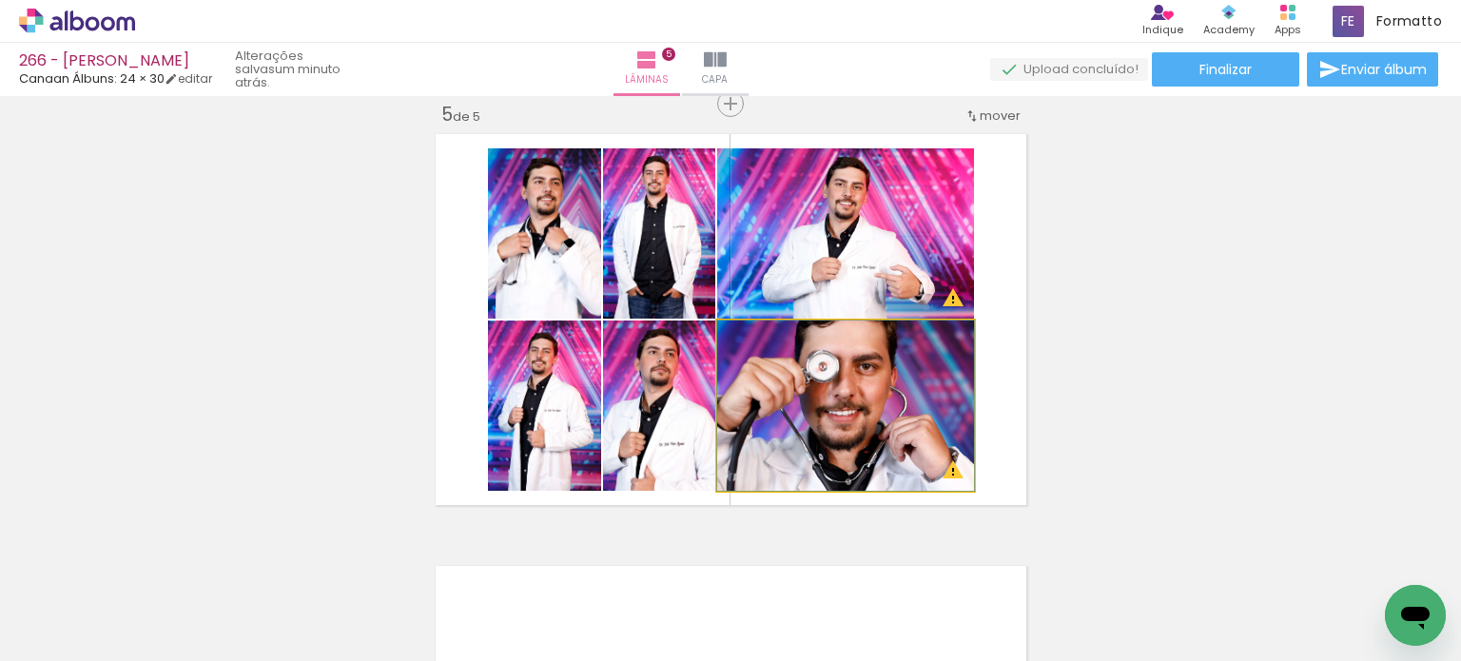
drag, startPoint x: 915, startPoint y: 396, endPoint x: 890, endPoint y: 384, distance: 27.2
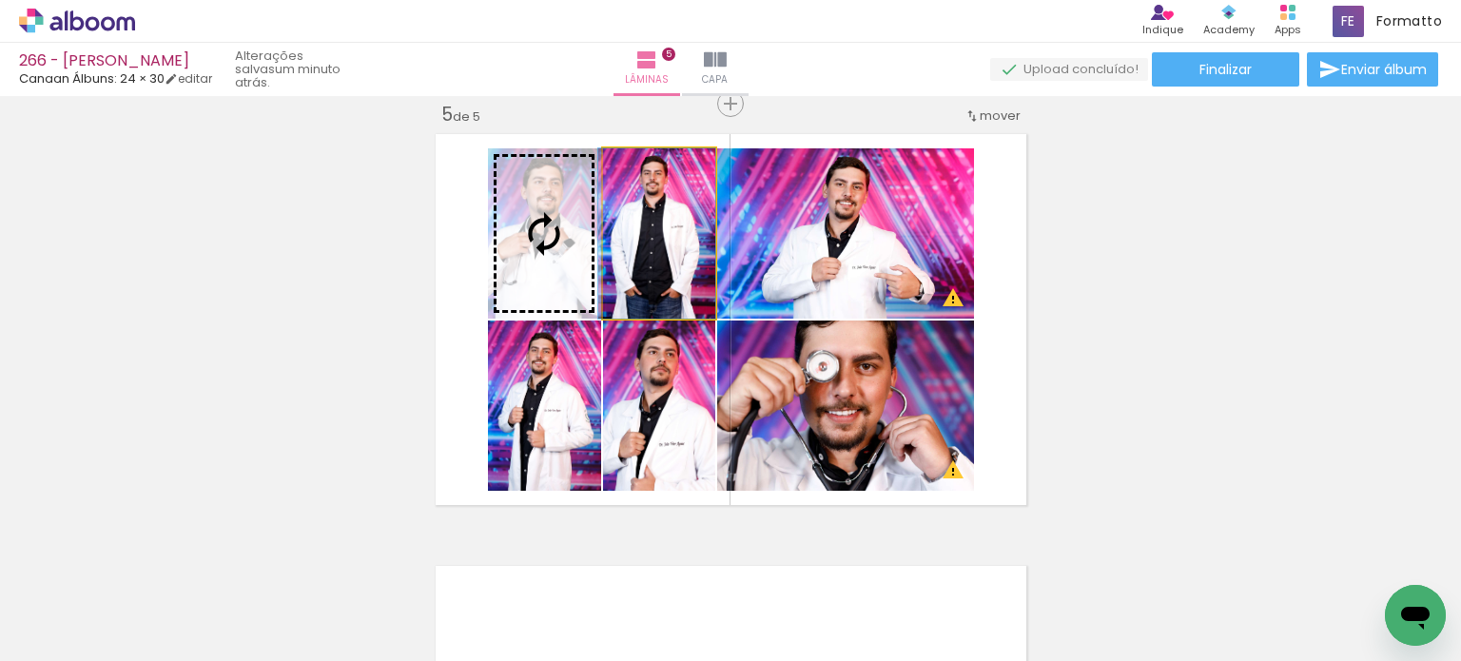
drag, startPoint x: 631, startPoint y: 246, endPoint x: 552, endPoint y: 238, distance: 79.4
click at [0, 0] on slot at bounding box center [0, 0] width 0 height 0
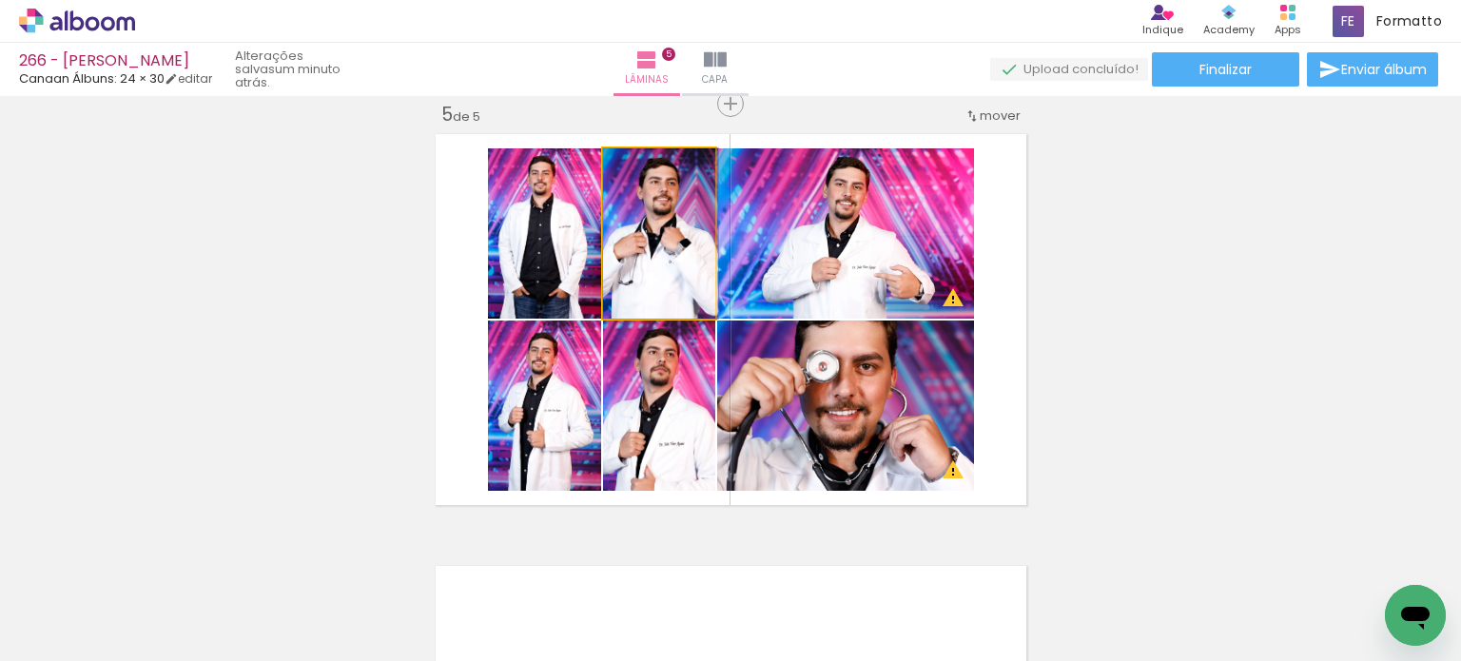
drag, startPoint x: 656, startPoint y: 270, endPoint x: 668, endPoint y: 276, distance: 12.8
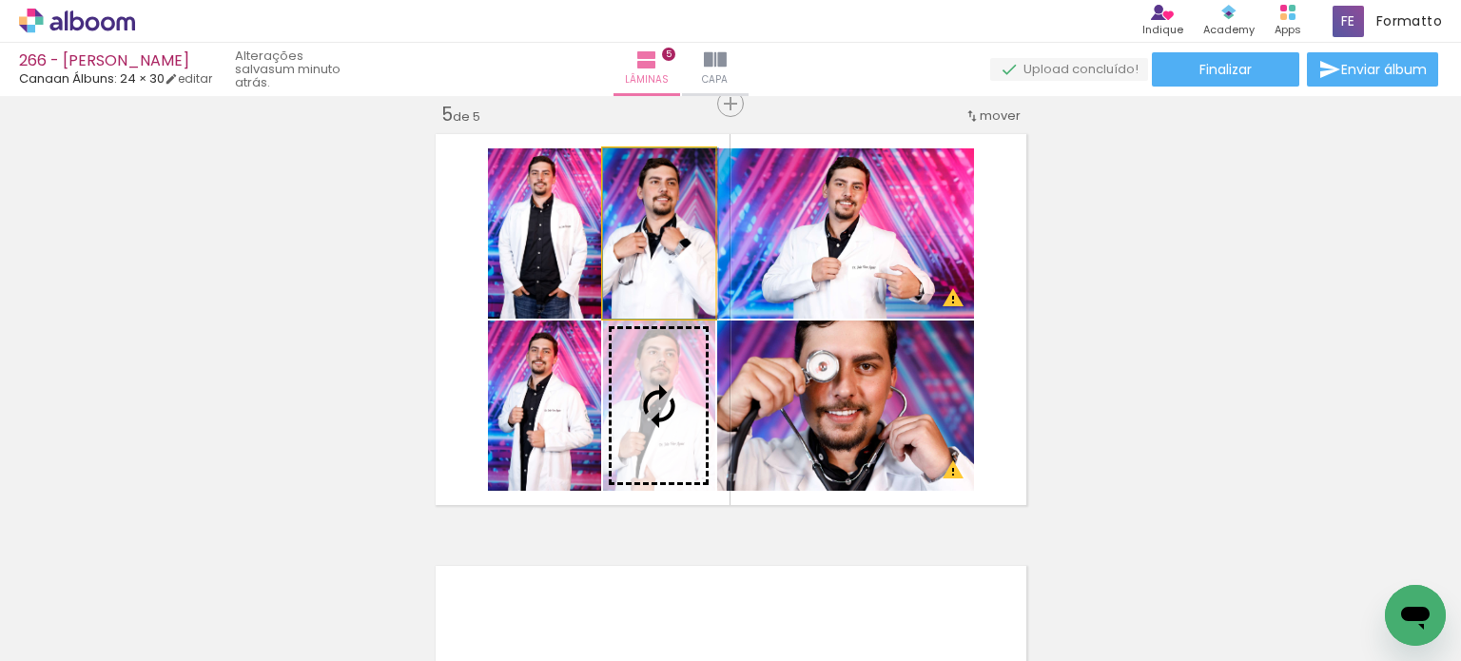
drag, startPoint x: 692, startPoint y: 268, endPoint x: 678, endPoint y: 394, distance: 126.3
click at [0, 0] on slot at bounding box center [0, 0] width 0 height 0
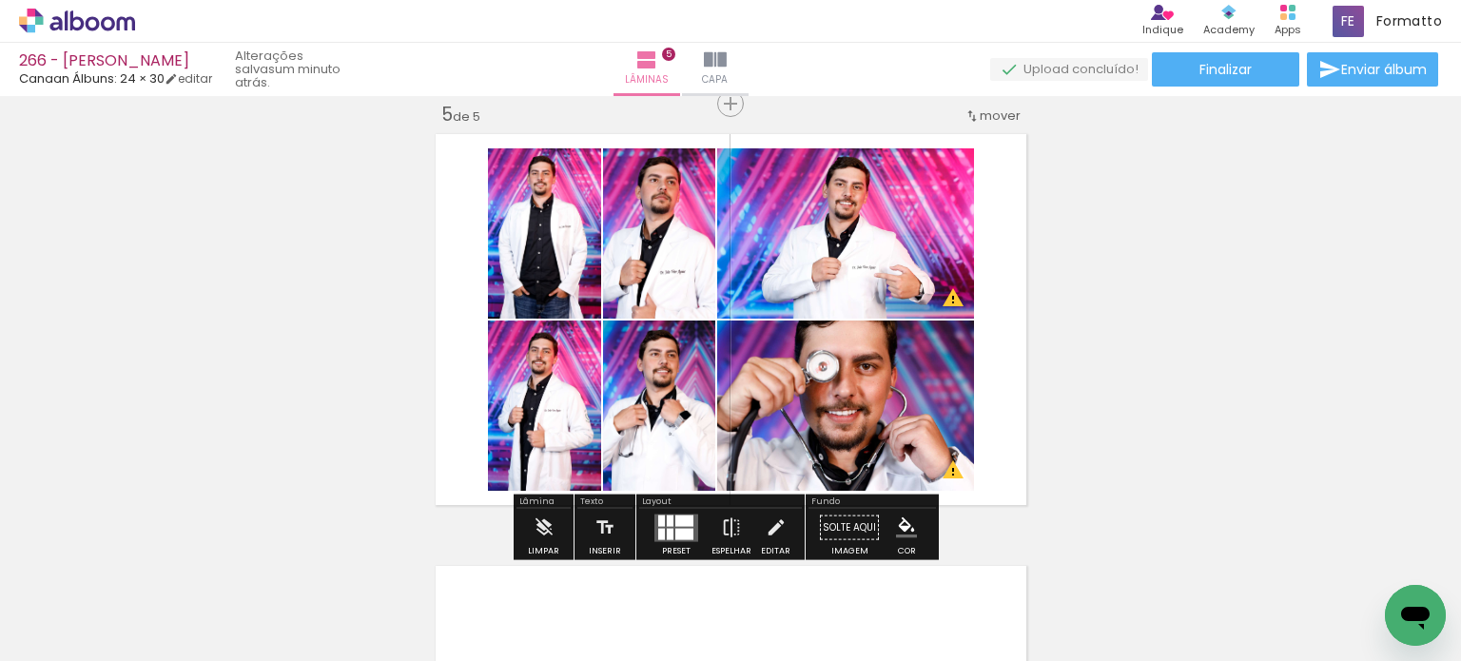
click at [559, 428] on quentale-photo at bounding box center [544, 406] width 113 height 170
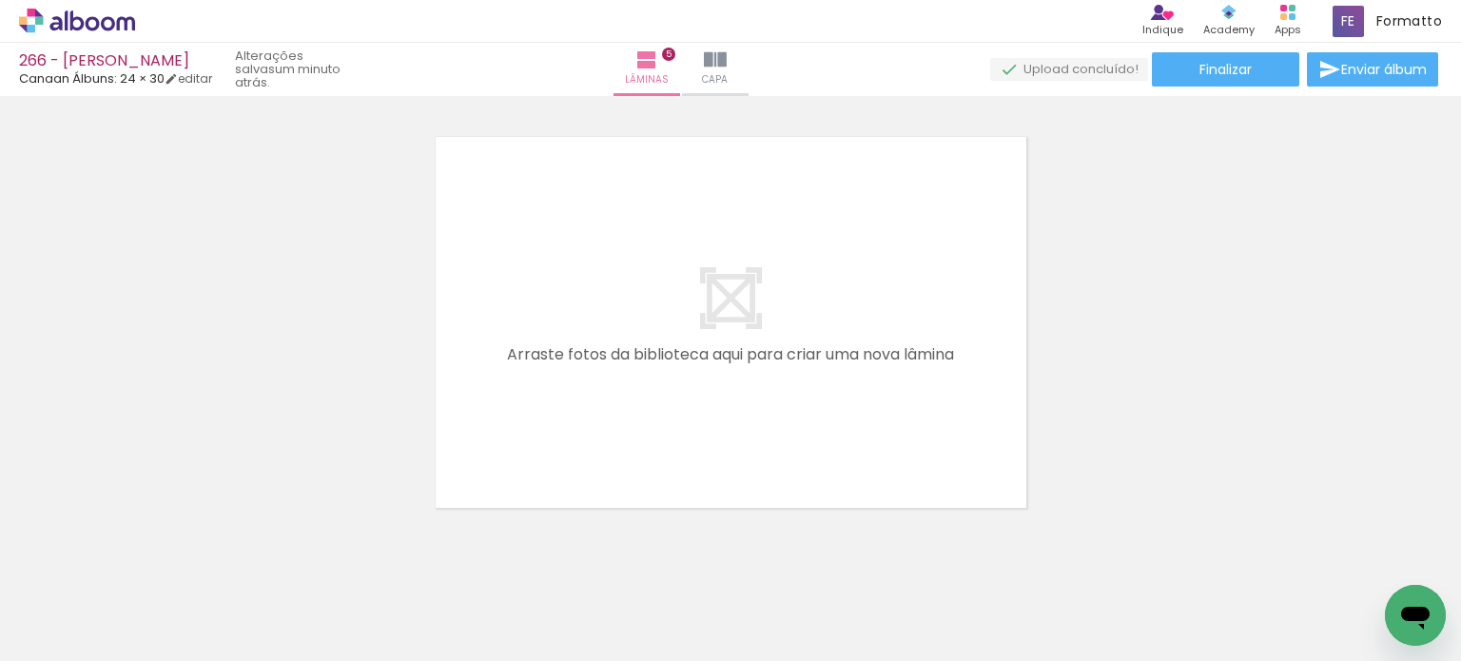
scroll to position [2219, 0]
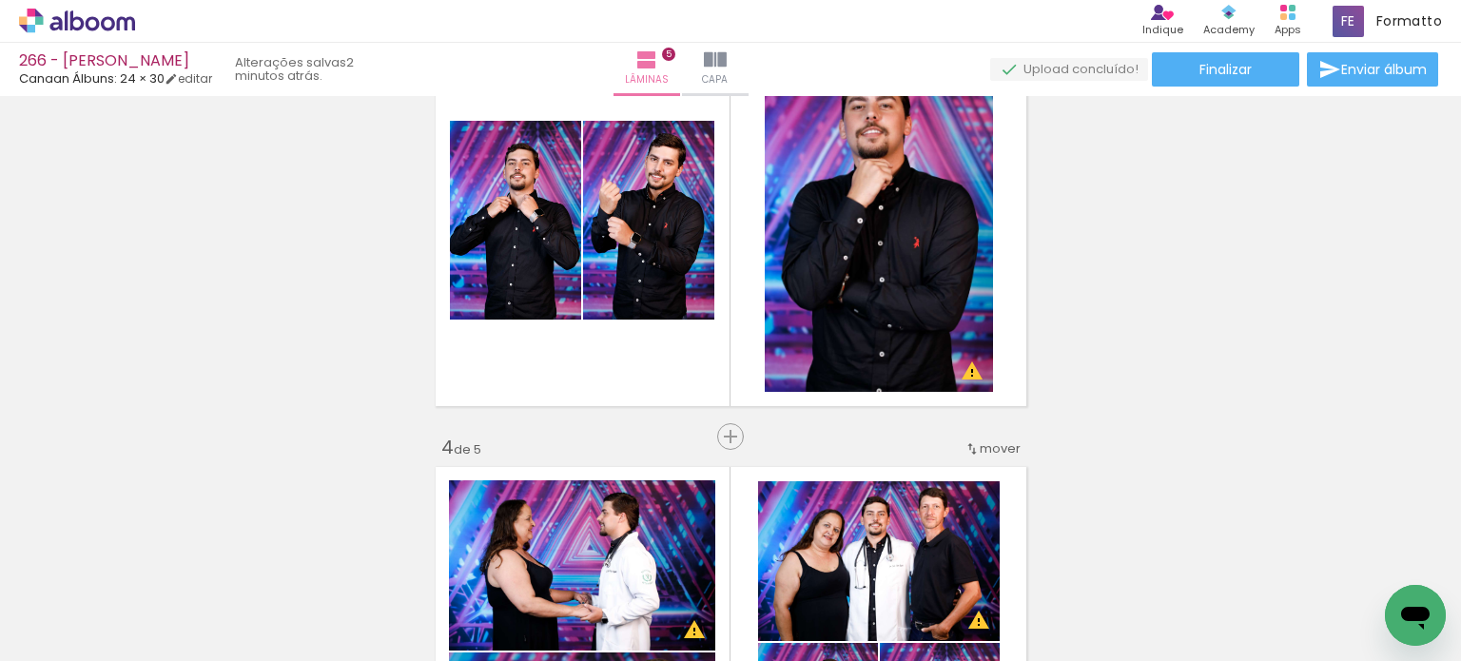
scroll to position [1077, 0]
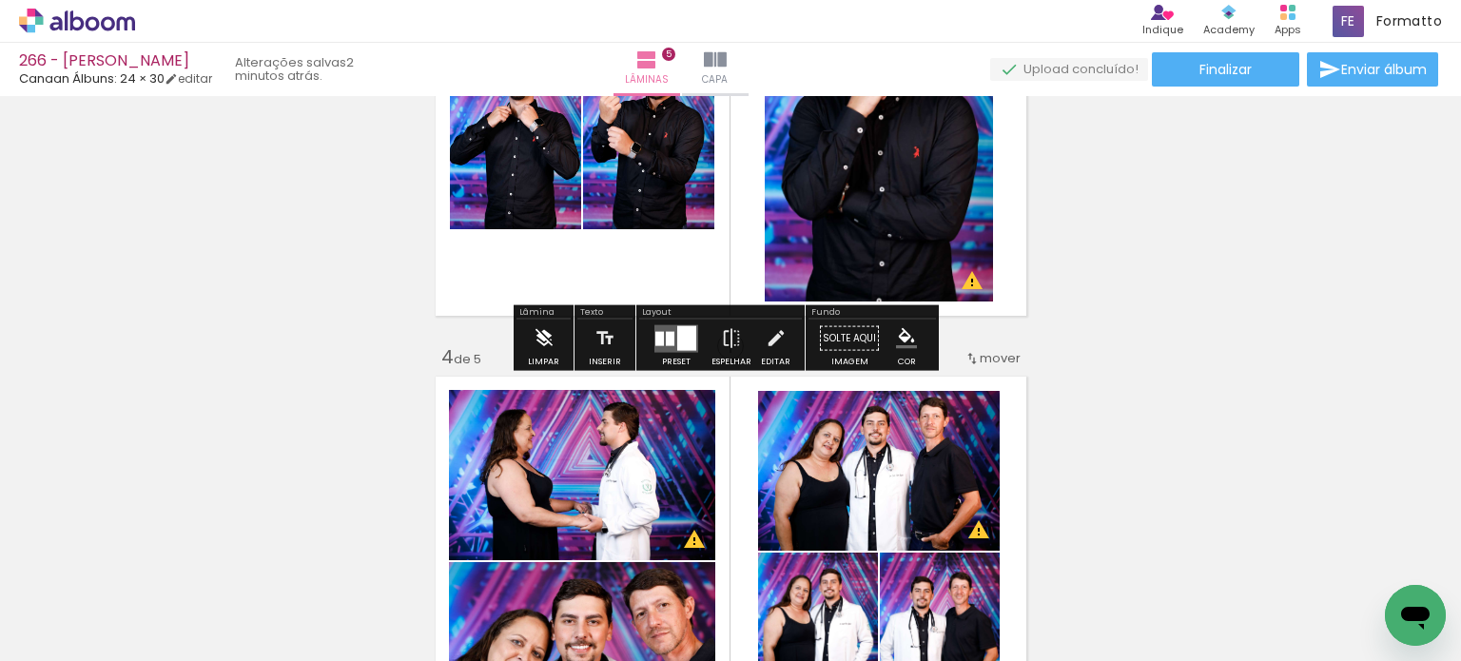
click at [541, 338] on iron-icon at bounding box center [544, 339] width 21 height 38
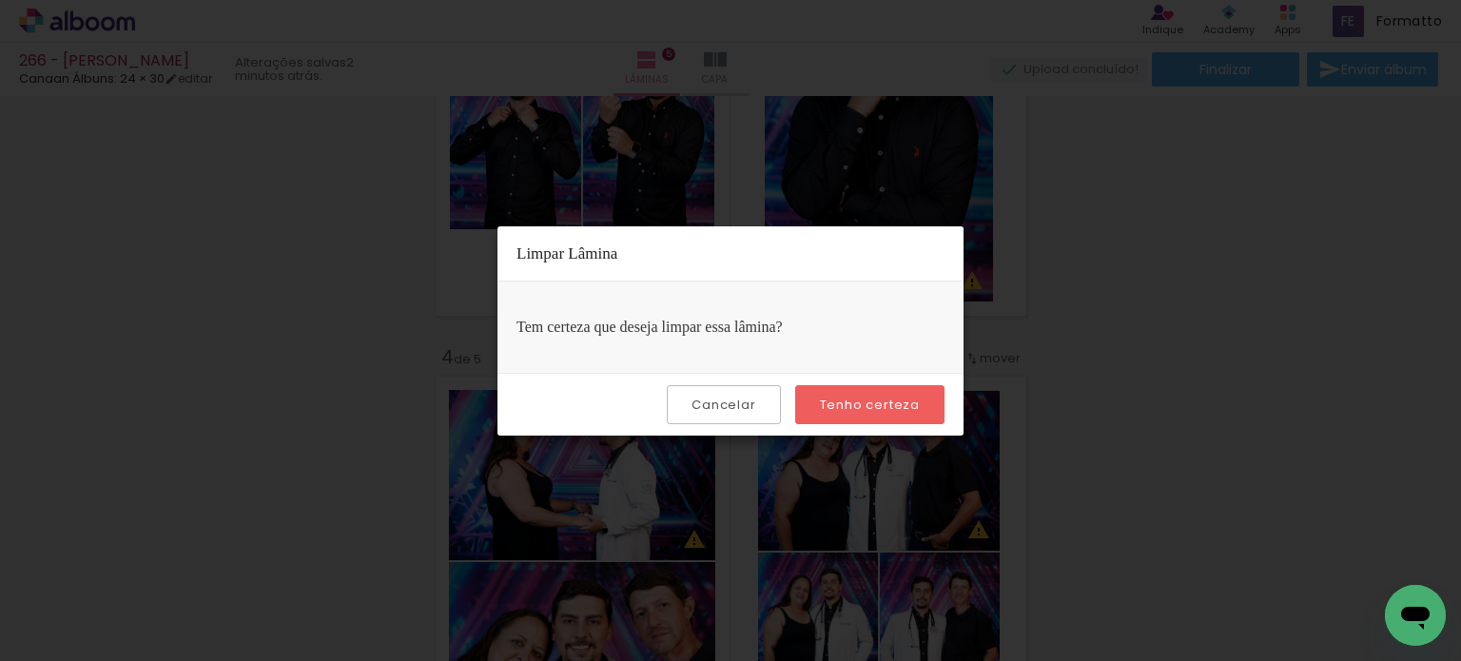
click at [0, 0] on slot "Tenho certeza" at bounding box center [0, 0] width 0 height 0
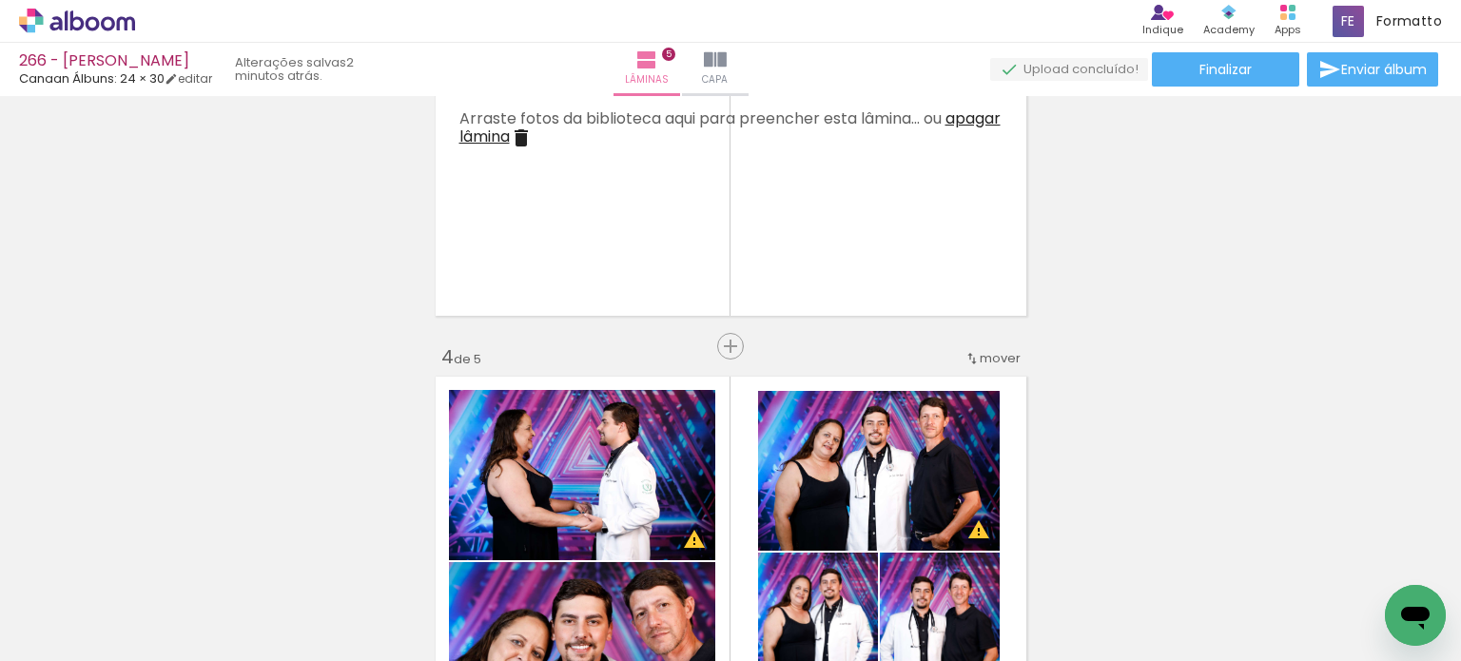
click at [523, 139] on span "apagar lâmina" at bounding box center [730, 128] width 541 height 40
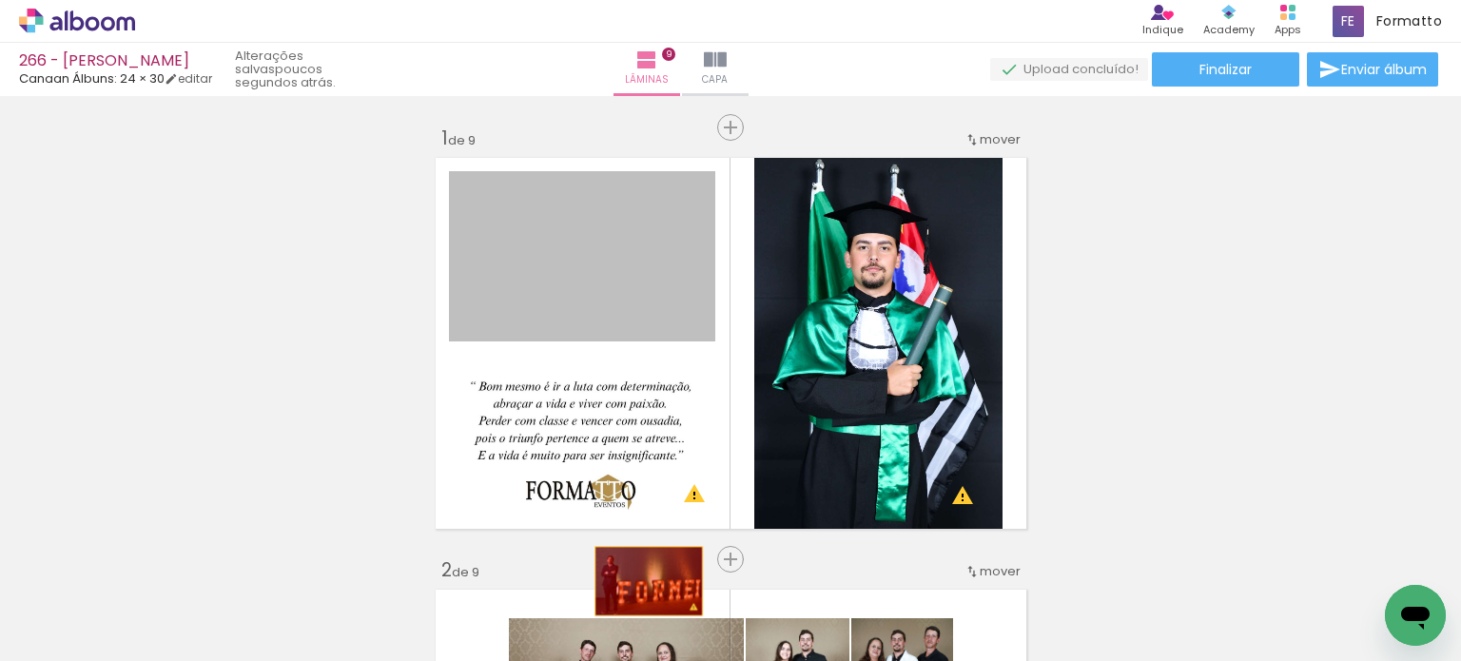
drag, startPoint x: 557, startPoint y: 246, endPoint x: 904, endPoint y: 623, distance: 512.4
click at [643, 602] on quentale-workspace at bounding box center [730, 330] width 1461 height 661
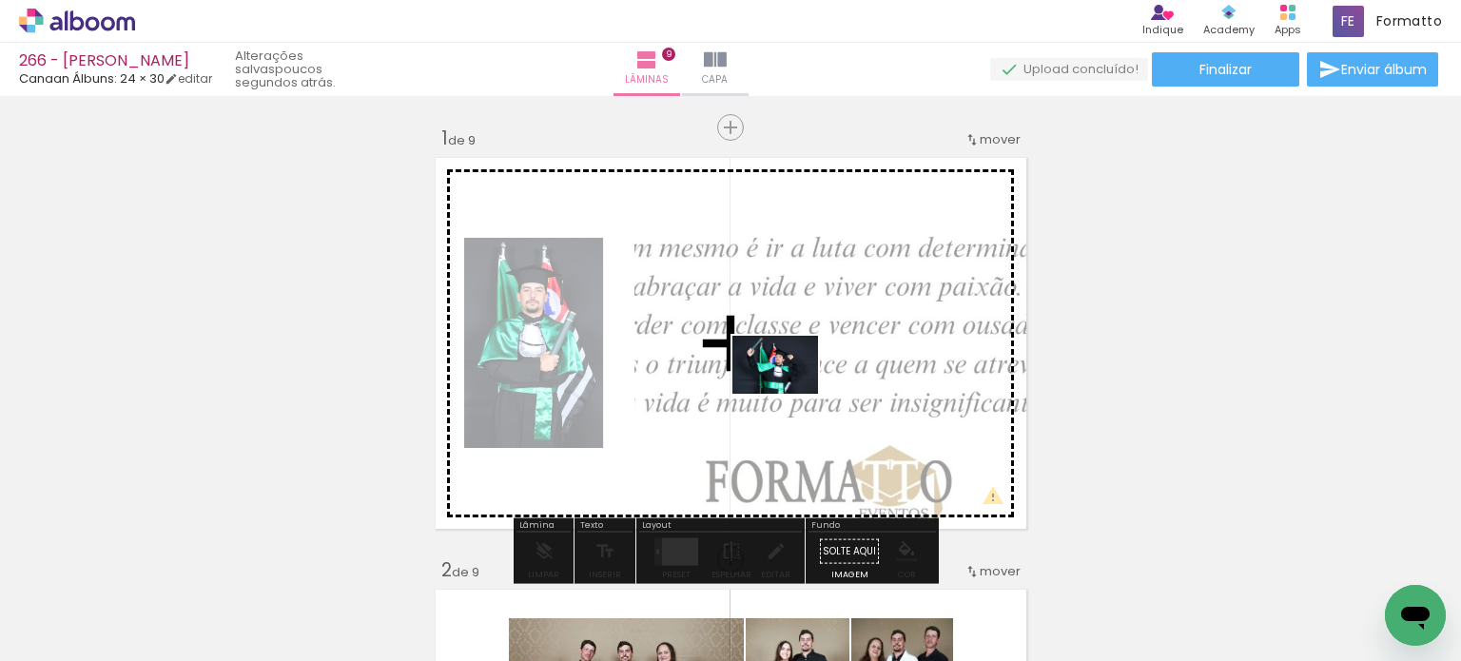
drag, startPoint x: 948, startPoint y: 575, endPoint x: 788, endPoint y: 391, distance: 243.4
click at [788, 391] on quentale-workspace at bounding box center [730, 330] width 1461 height 661
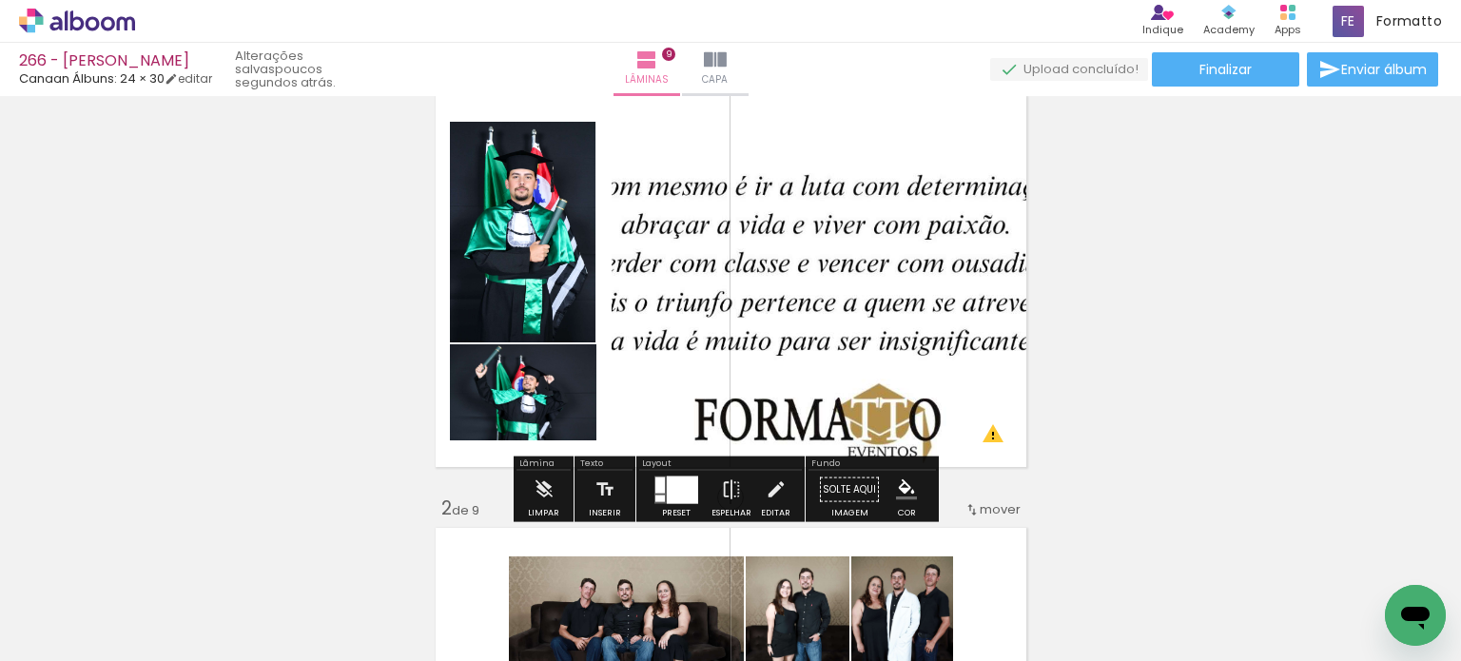
scroll to position [95, 0]
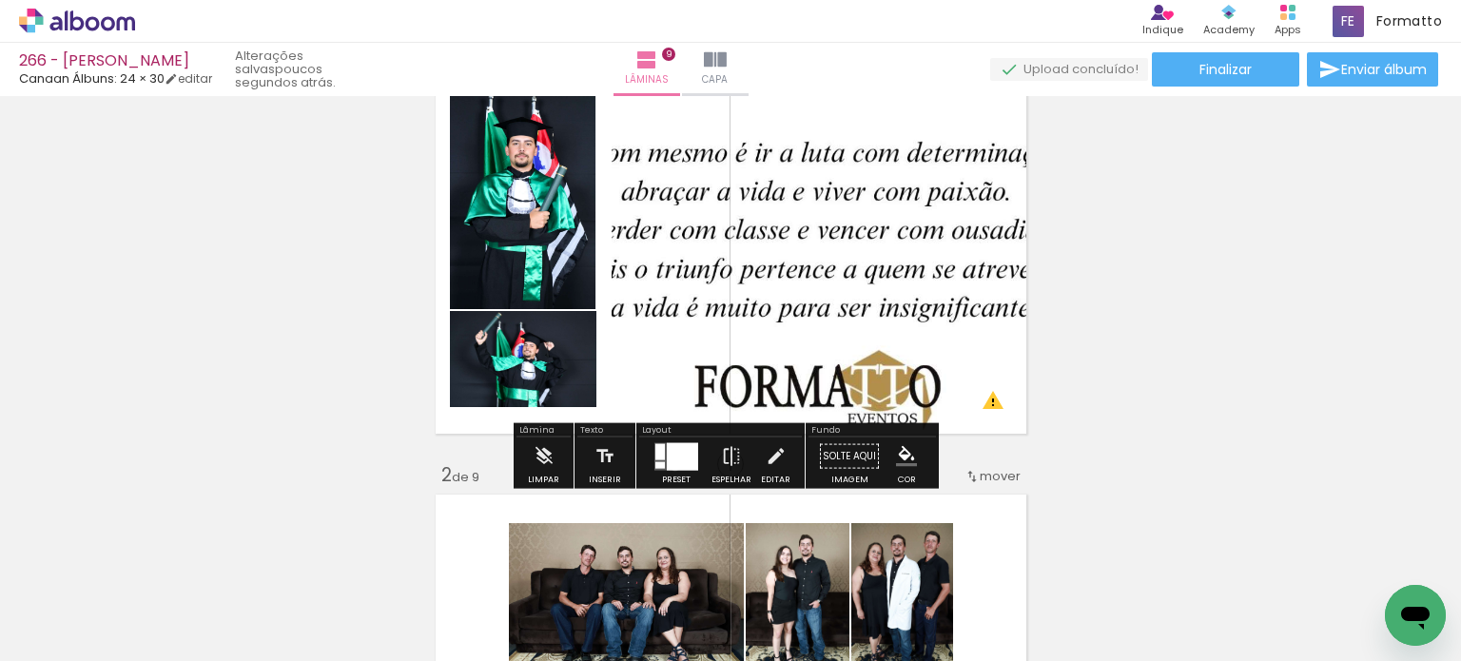
click at [671, 466] on div at bounding box center [682, 456] width 31 height 28
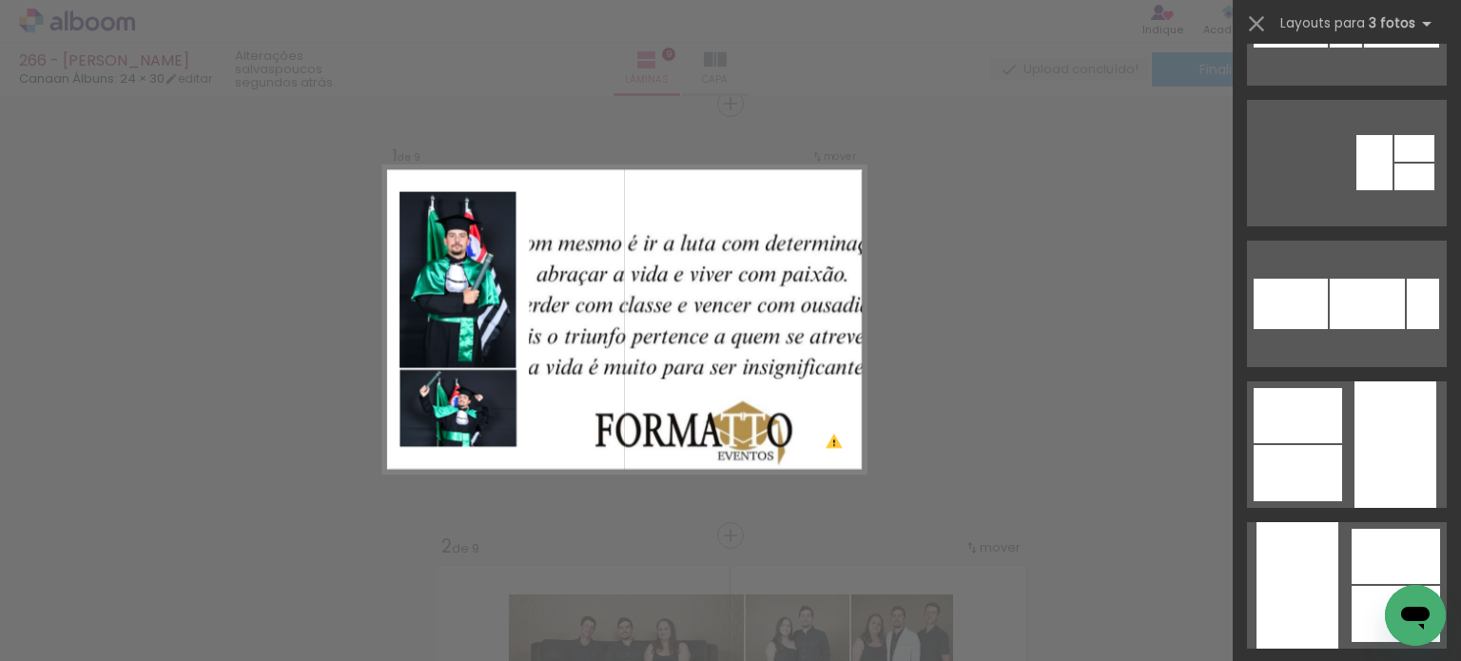
scroll to position [3996, 0]
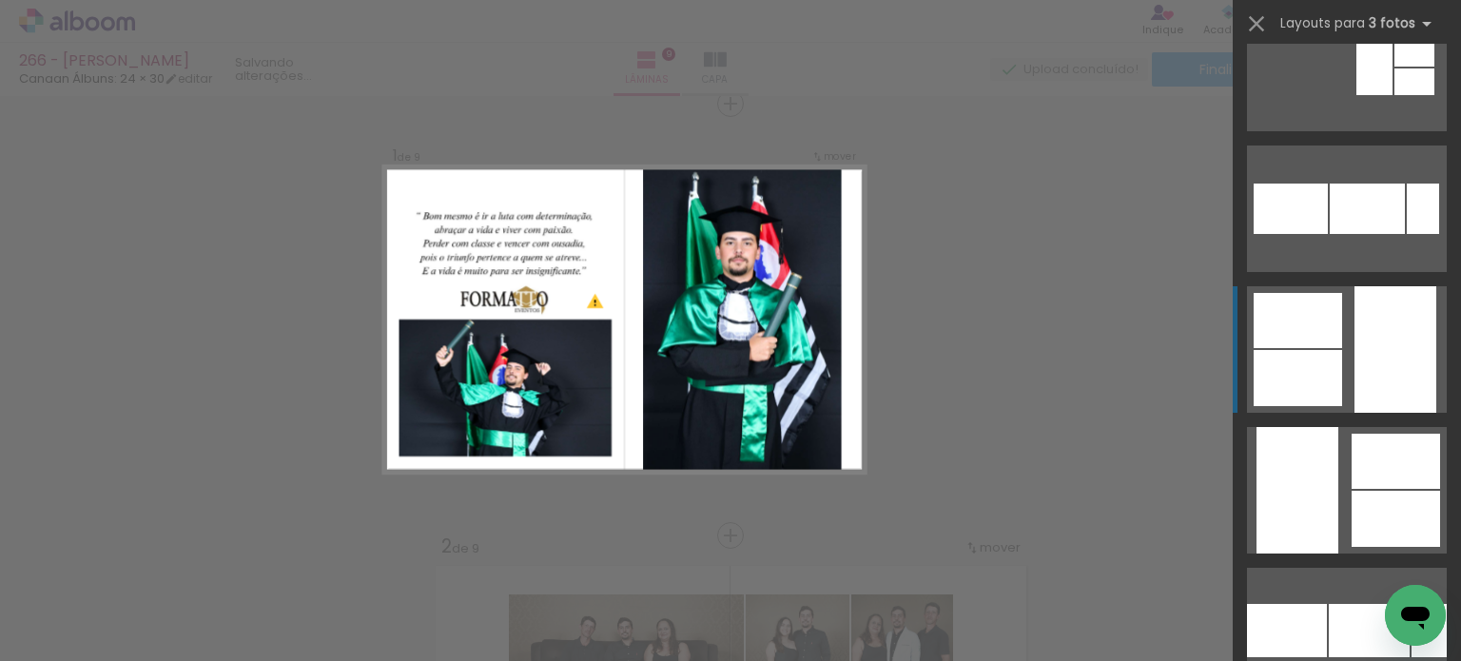
click at [1417, 323] on div at bounding box center [1396, 349] width 82 height 127
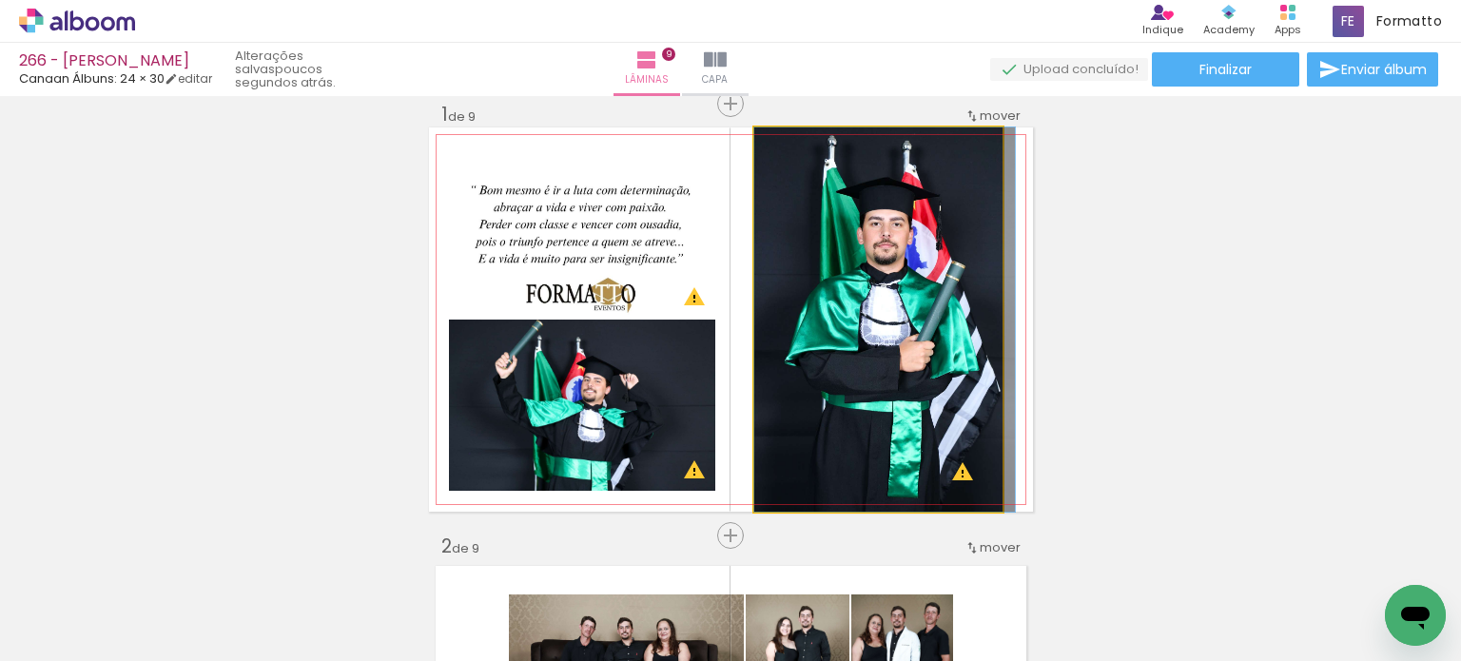
drag, startPoint x: 817, startPoint y: 322, endPoint x: 832, endPoint y: 322, distance: 14.3
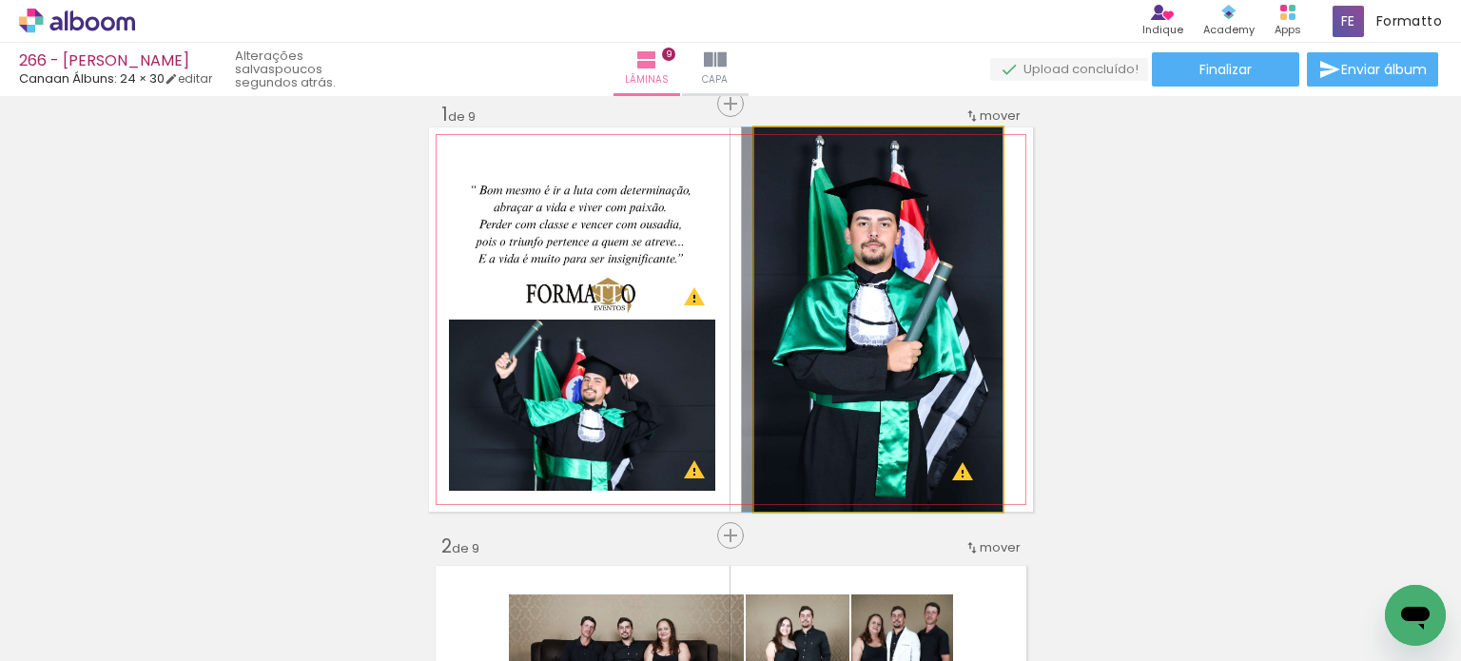
drag, startPoint x: 858, startPoint y: 305, endPoint x: 845, endPoint y: 305, distance: 13.3
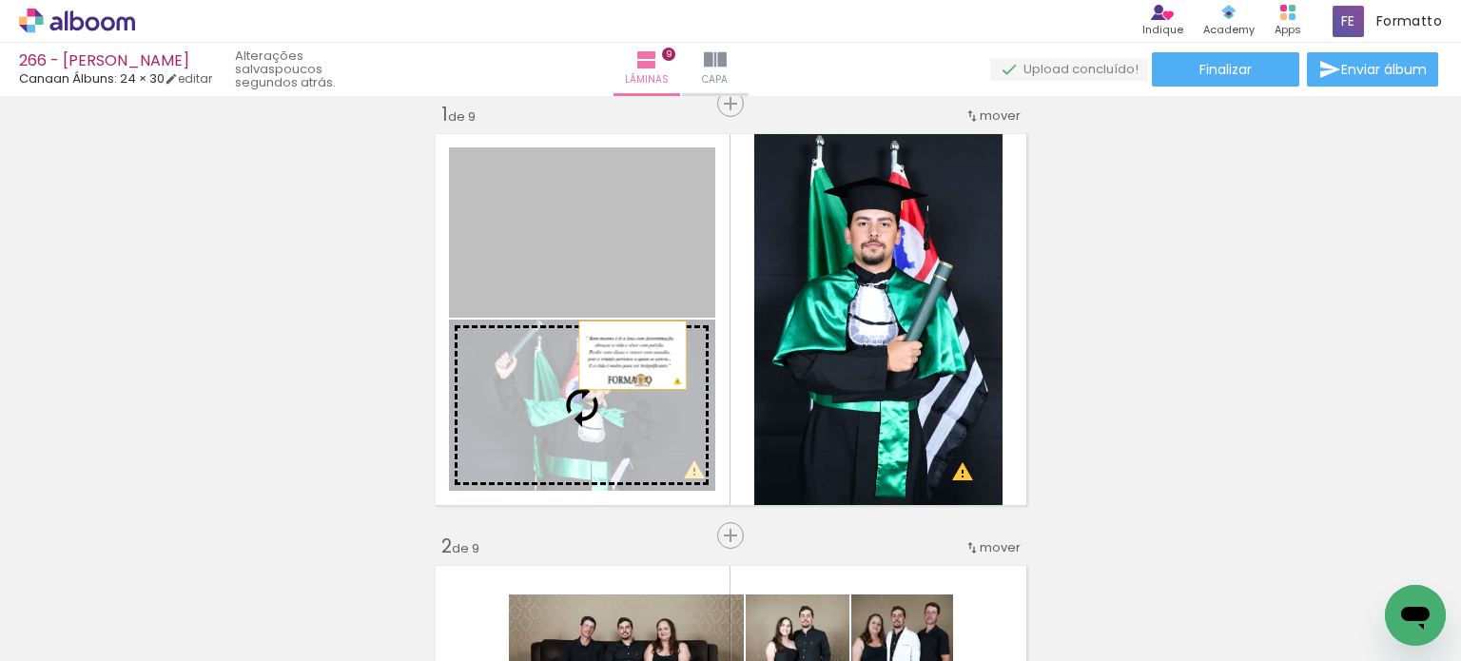
drag, startPoint x: 638, startPoint y: 248, endPoint x: 622, endPoint y: 364, distance: 117.2
click at [0, 0] on slot at bounding box center [0, 0] width 0 height 0
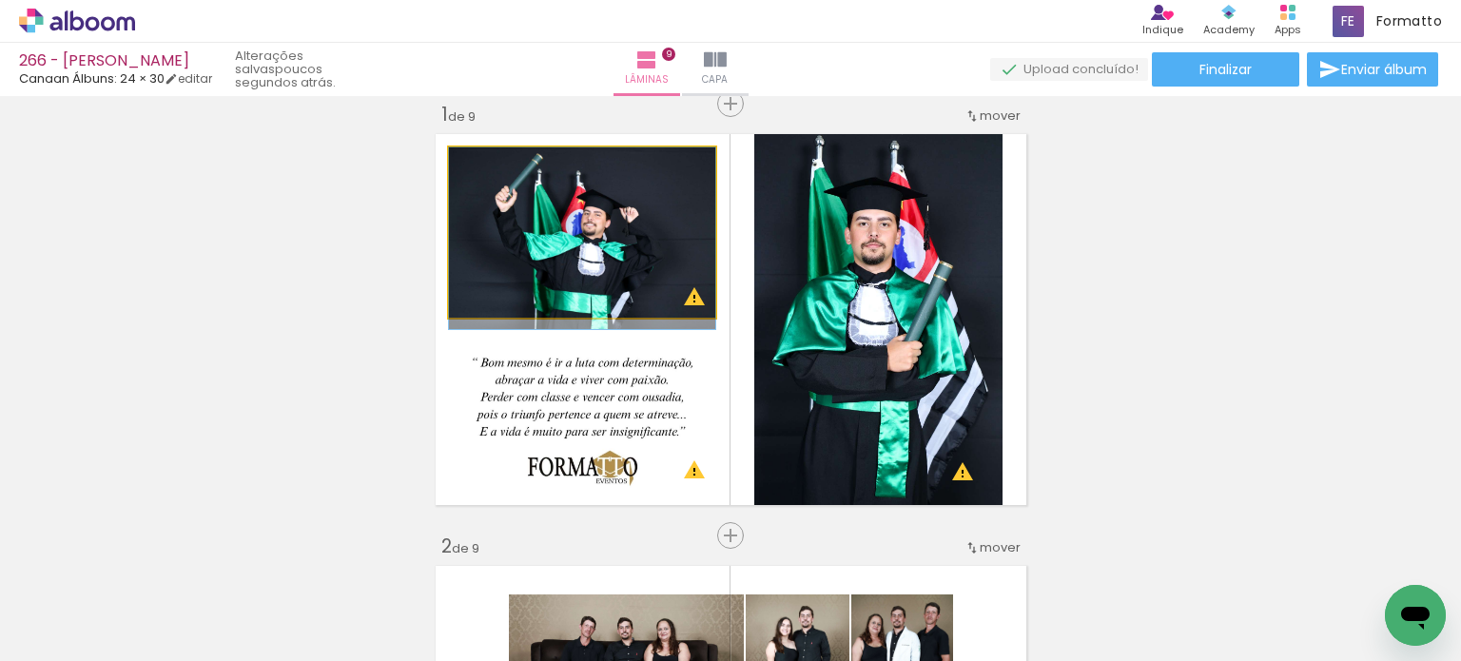
drag, startPoint x: 552, startPoint y: 262, endPoint x: 559, endPoint y: 288, distance: 27.7
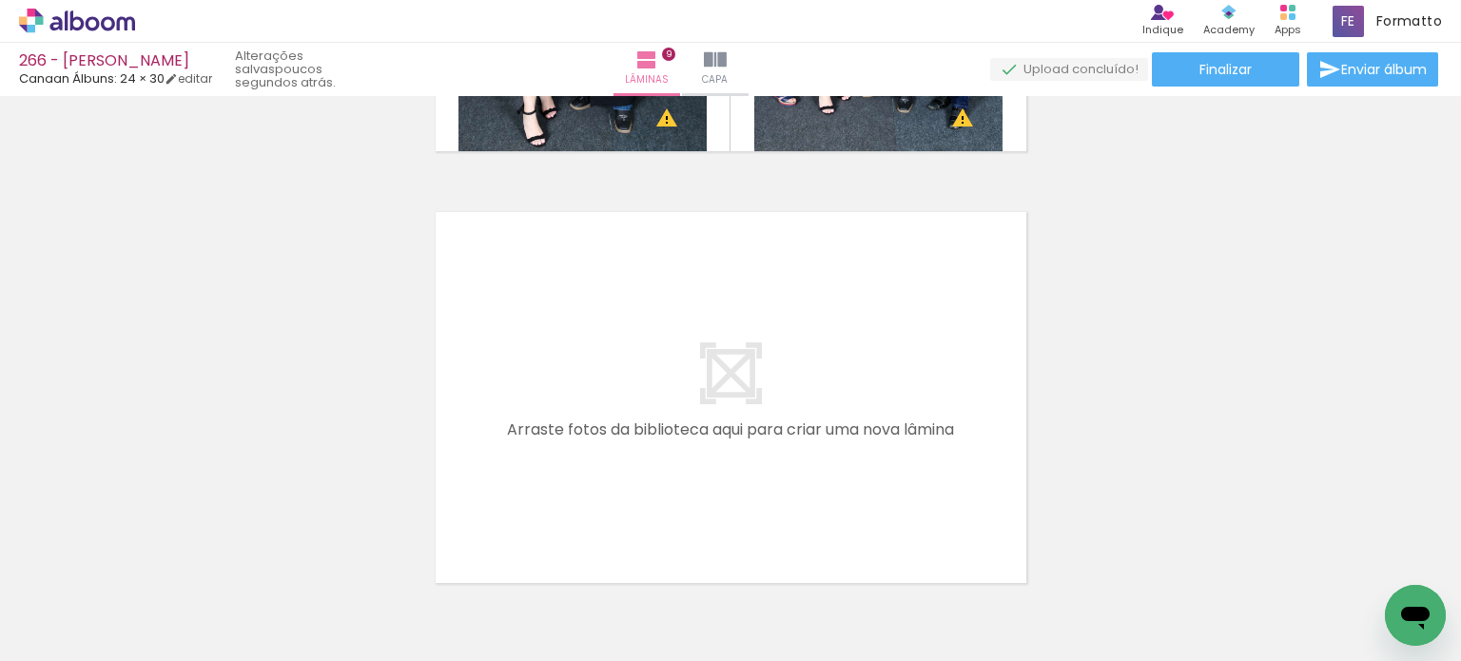
scroll to position [3946, 0]
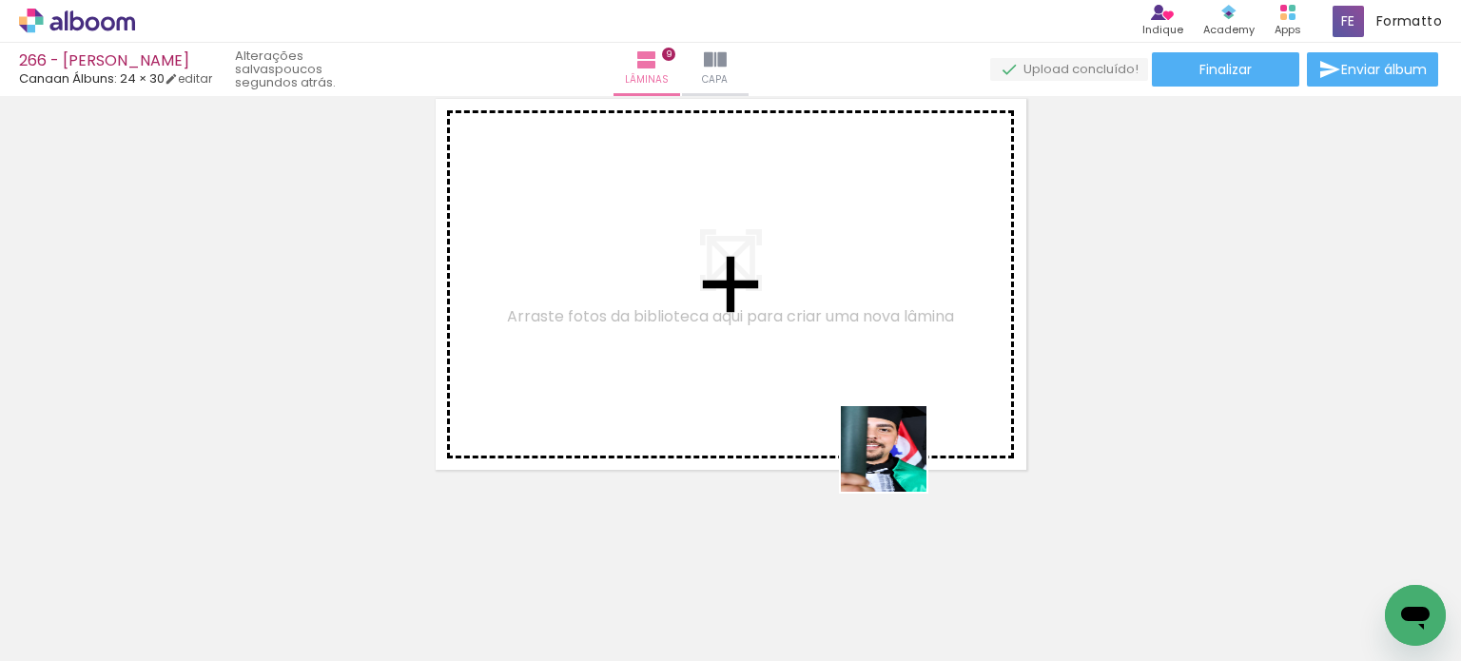
drag, startPoint x: 884, startPoint y: 600, endPoint x: 855, endPoint y: 494, distance: 110.3
click at [898, 448] on quentale-workspace at bounding box center [730, 330] width 1461 height 661
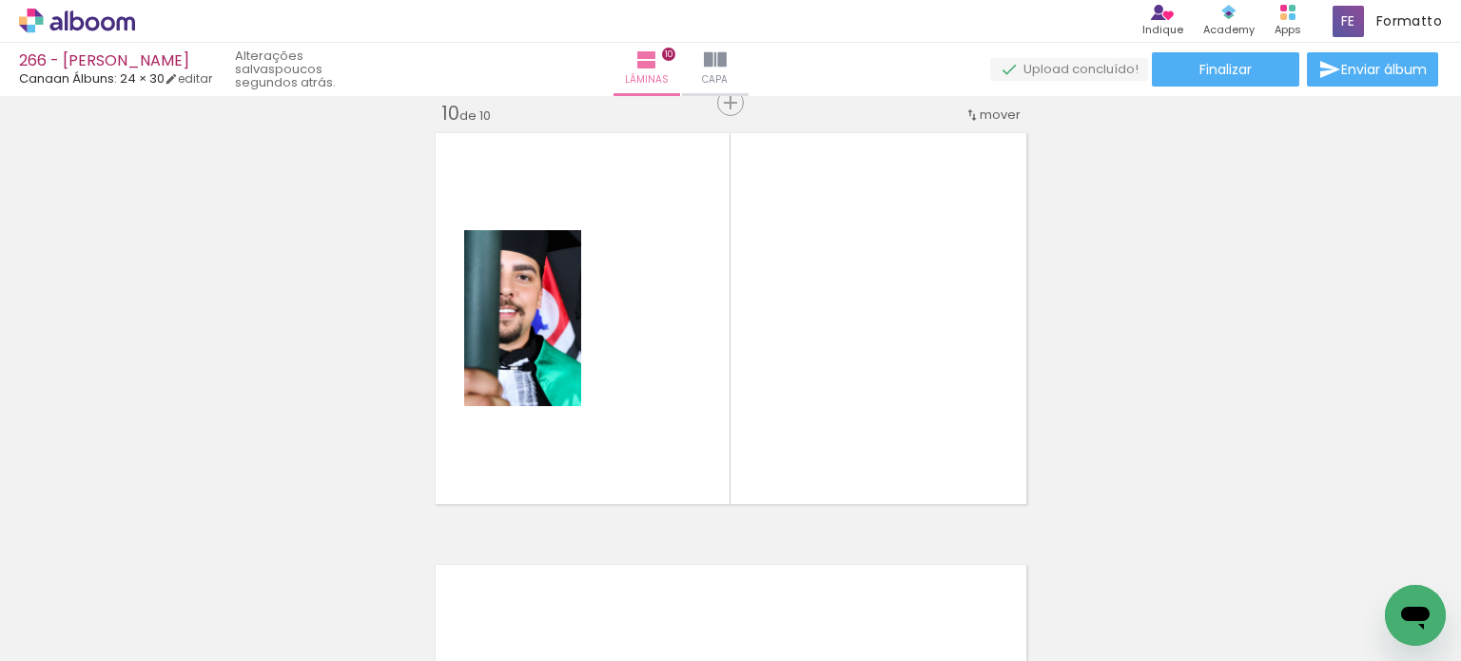
scroll to position [3911, 0]
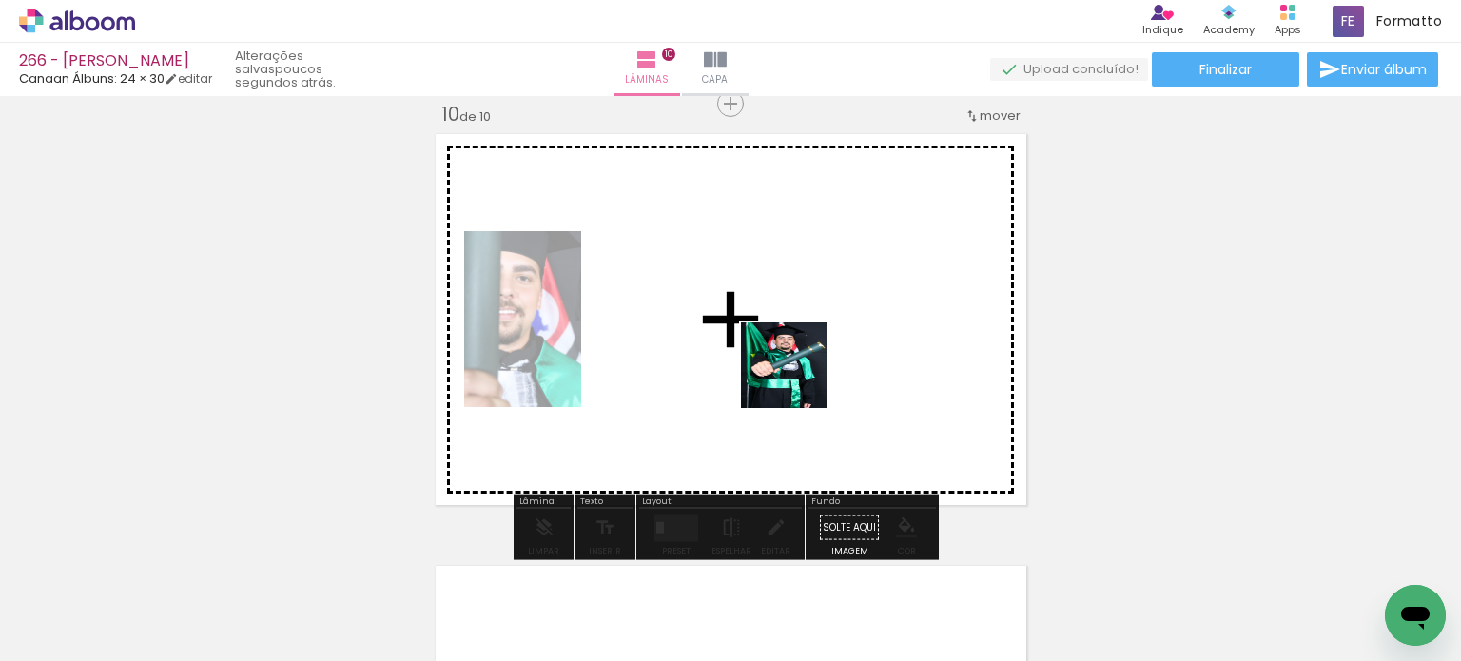
drag, startPoint x: 757, startPoint y: 604, endPoint x: 695, endPoint y: 516, distance: 107.9
click at [798, 365] on quentale-workspace at bounding box center [730, 330] width 1461 height 661
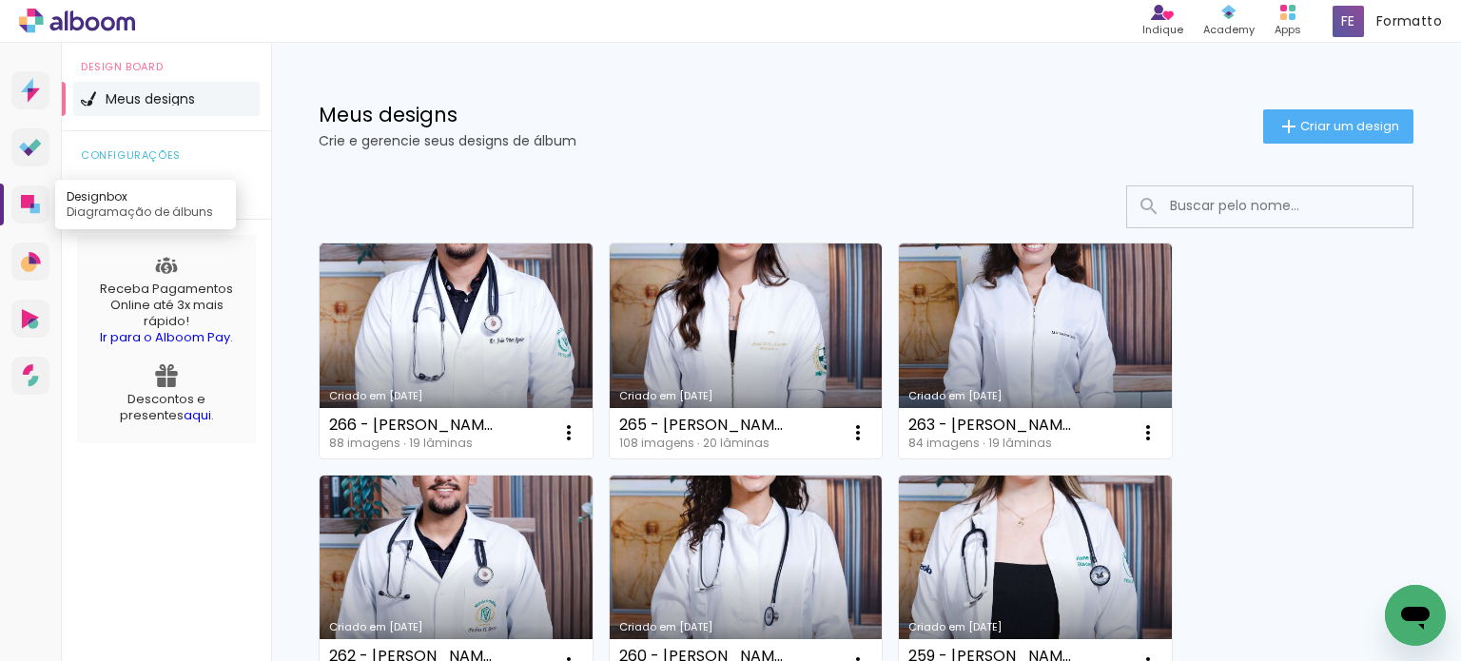
click at [22, 210] on icon at bounding box center [30, 204] width 19 height 19
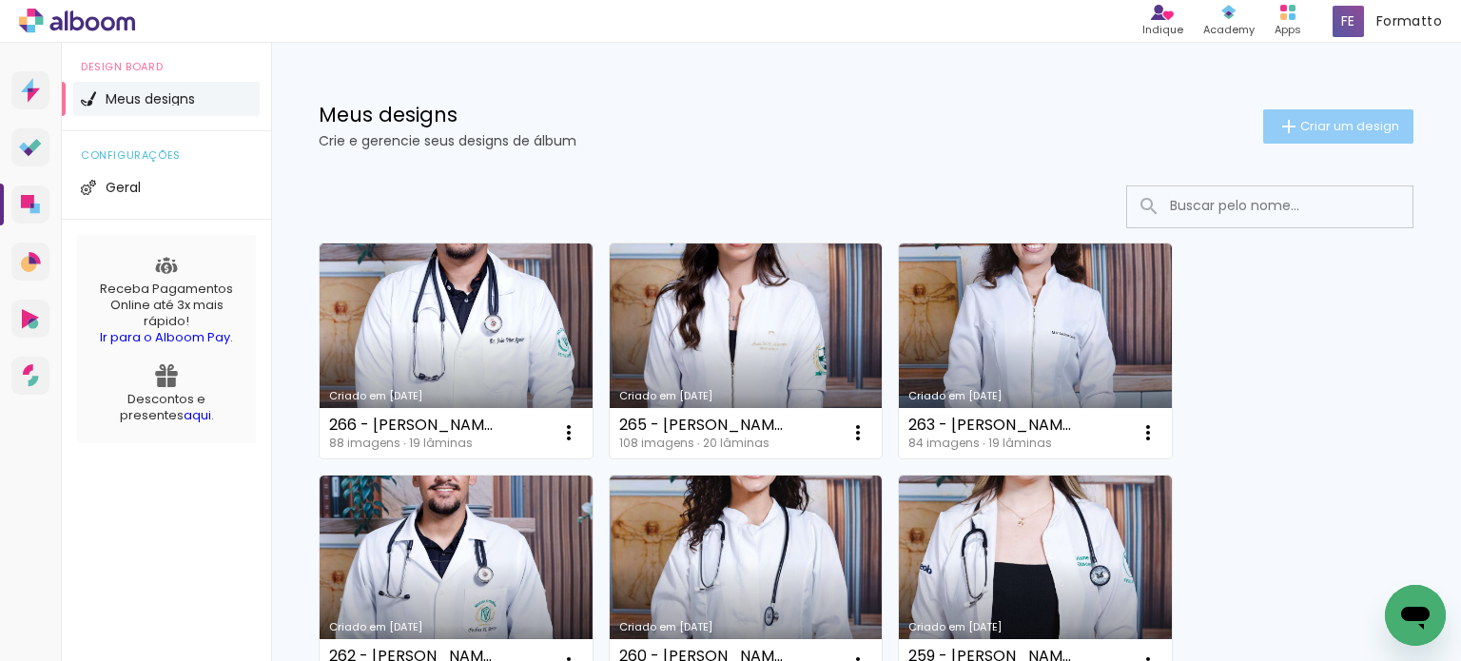
click at [1317, 125] on span "Criar um design" at bounding box center [1350, 126] width 99 height 12
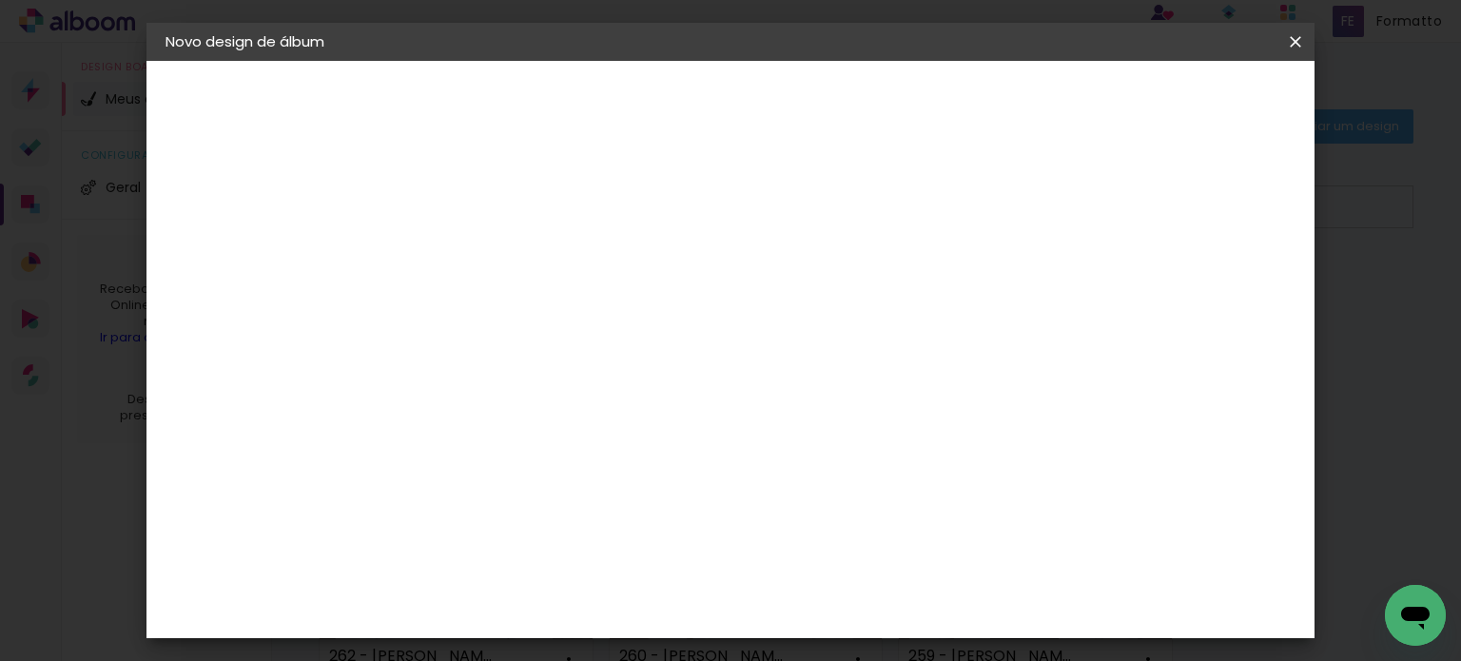
click at [477, 258] on input at bounding box center [477, 255] width 0 height 29
type input "270 - Vitoria Bueno Rosa"
type paper-input "270 - Vitoria Bueno Rosa"
click at [0, 0] on slot "Avançar" at bounding box center [0, 0] width 0 height 0
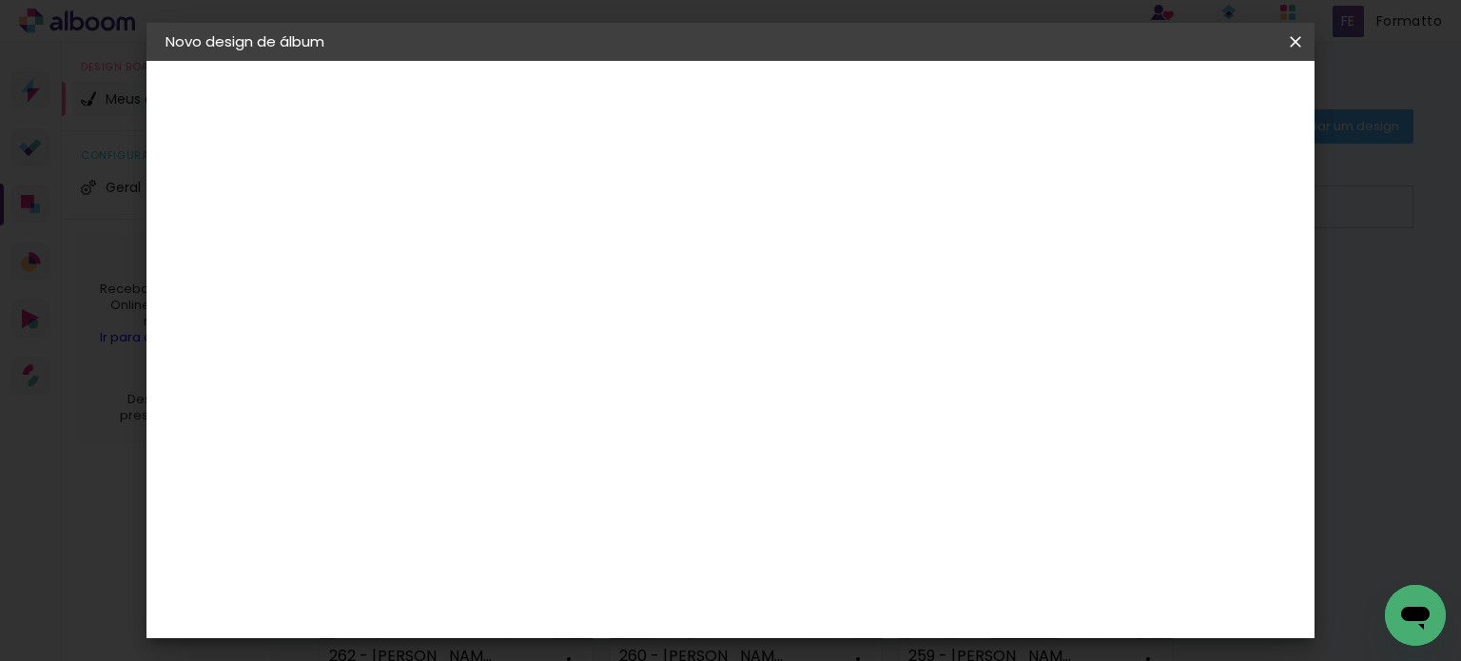
click at [628, 400] on paper-item "Canaan Álbuns" at bounding box center [524, 424] width 205 height 49
click at [0, 0] on slot "Avançar" at bounding box center [0, 0] width 0 height 0
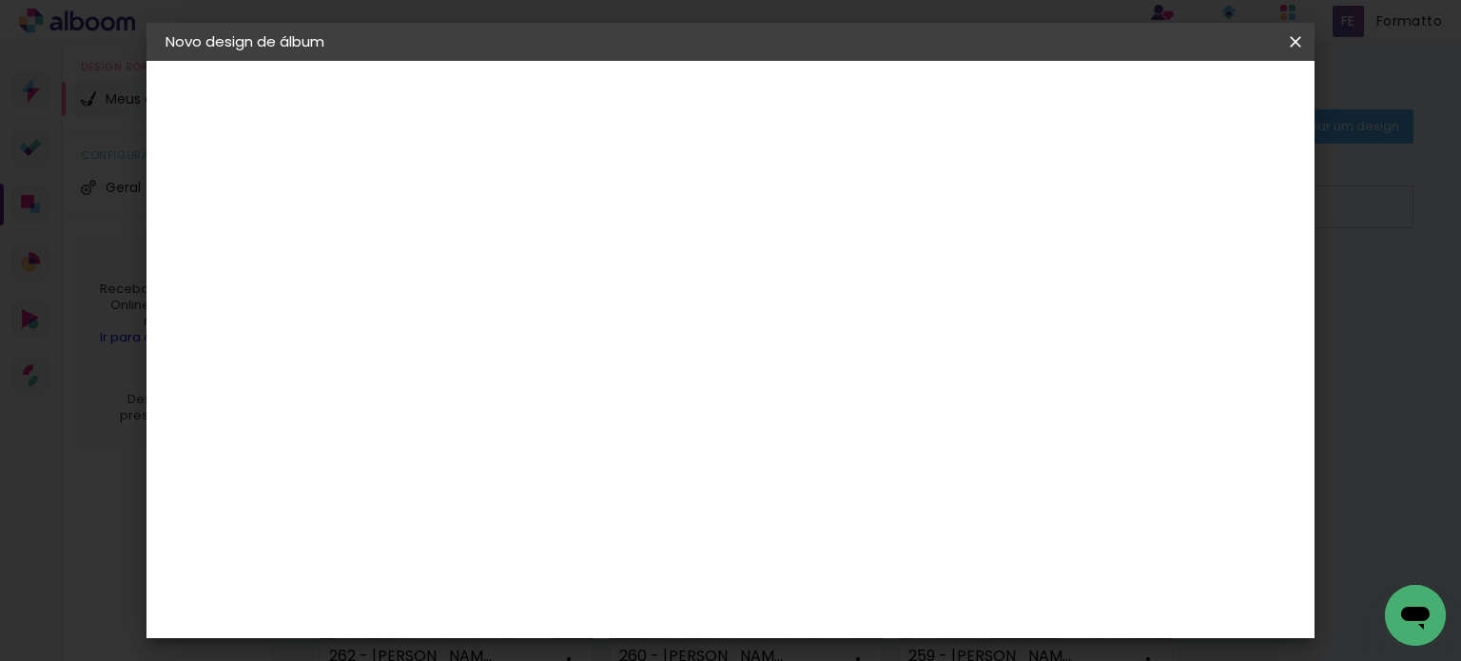
click at [851, 108] on span "Iniciar design" at bounding box center [823, 107] width 54 height 27
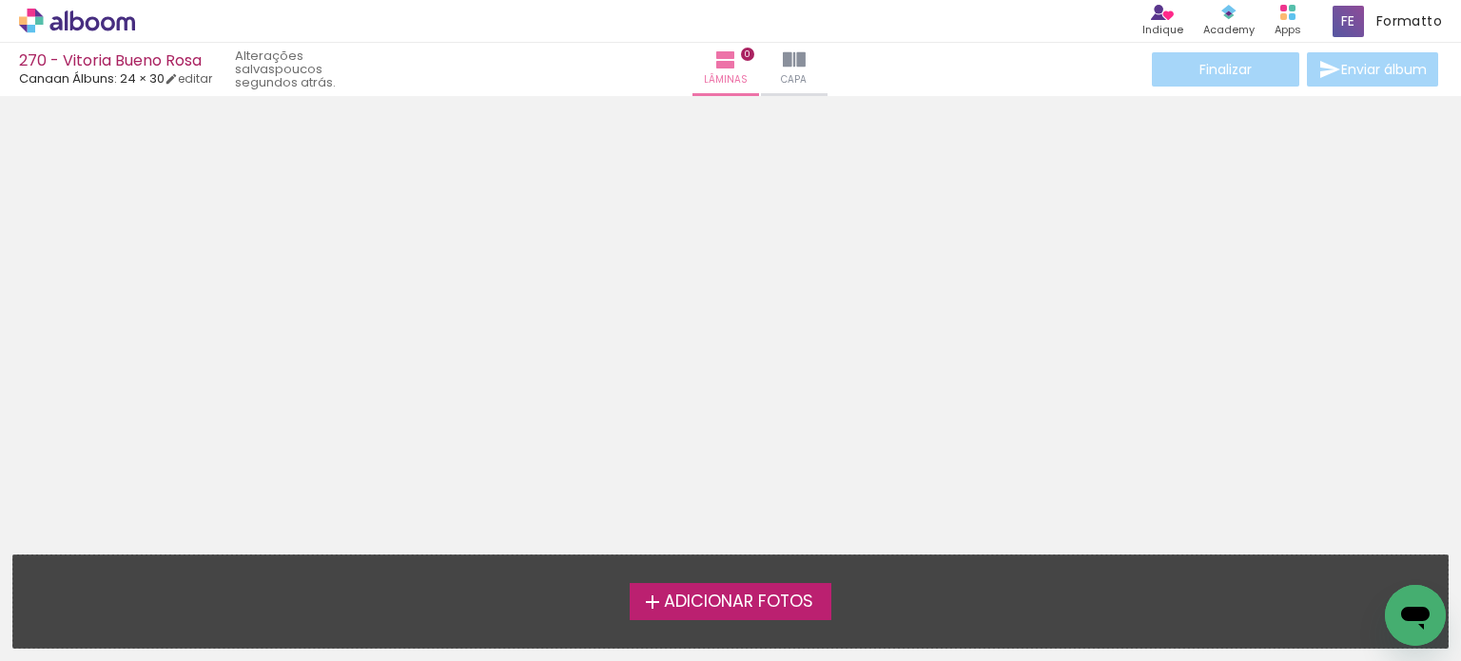
click at [790, 614] on label "Adicionar Fotos" at bounding box center [731, 601] width 203 height 36
click at [0, 0] on input "file" at bounding box center [0, 0] width 0 height 0
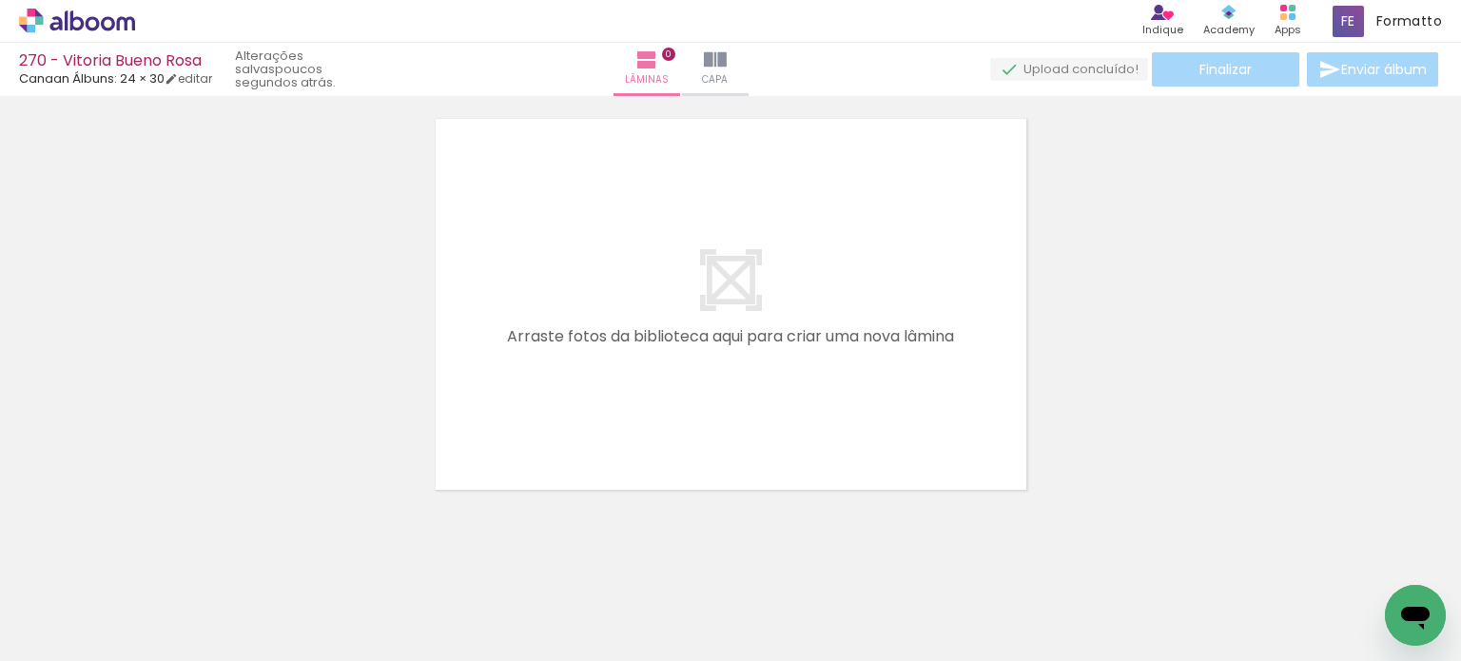
scroll to position [59, 0]
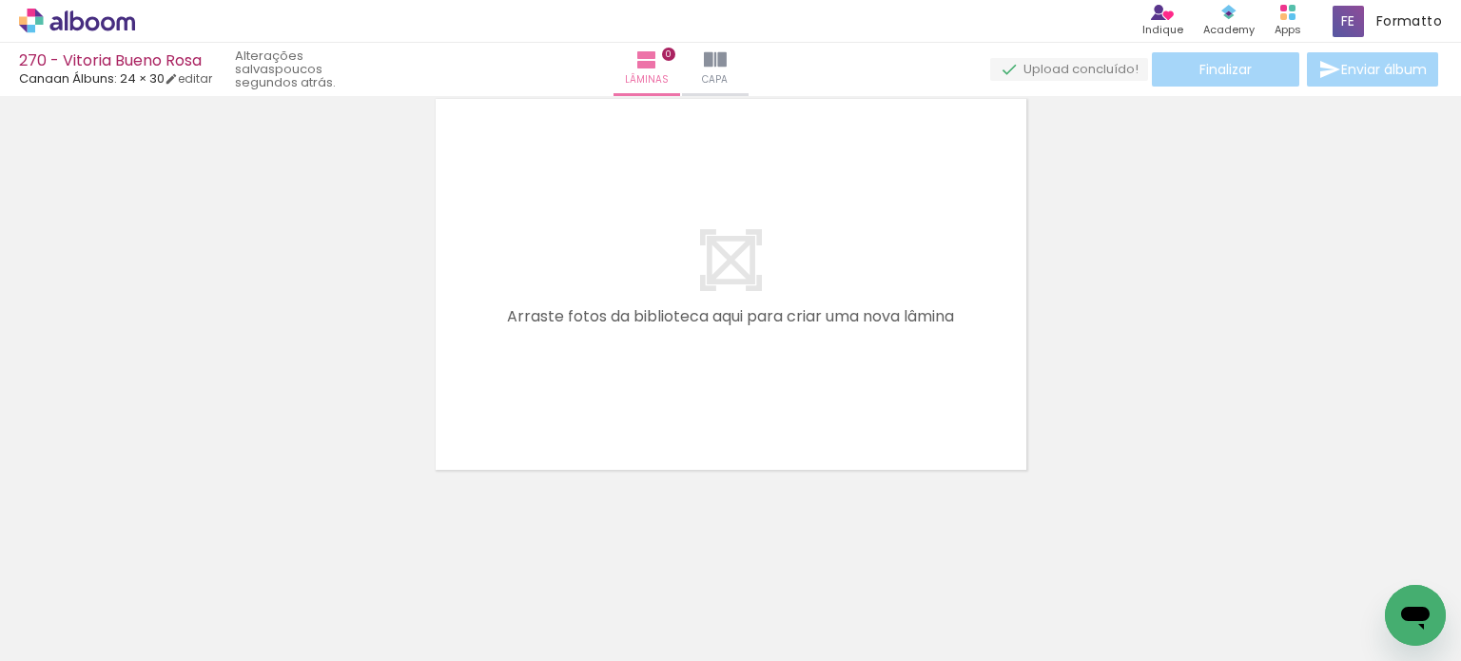
click at [58, 625] on span "Adicionar Fotos" at bounding box center [67, 635] width 57 height 21
click at [0, 0] on input "file" at bounding box center [0, 0] width 0 height 0
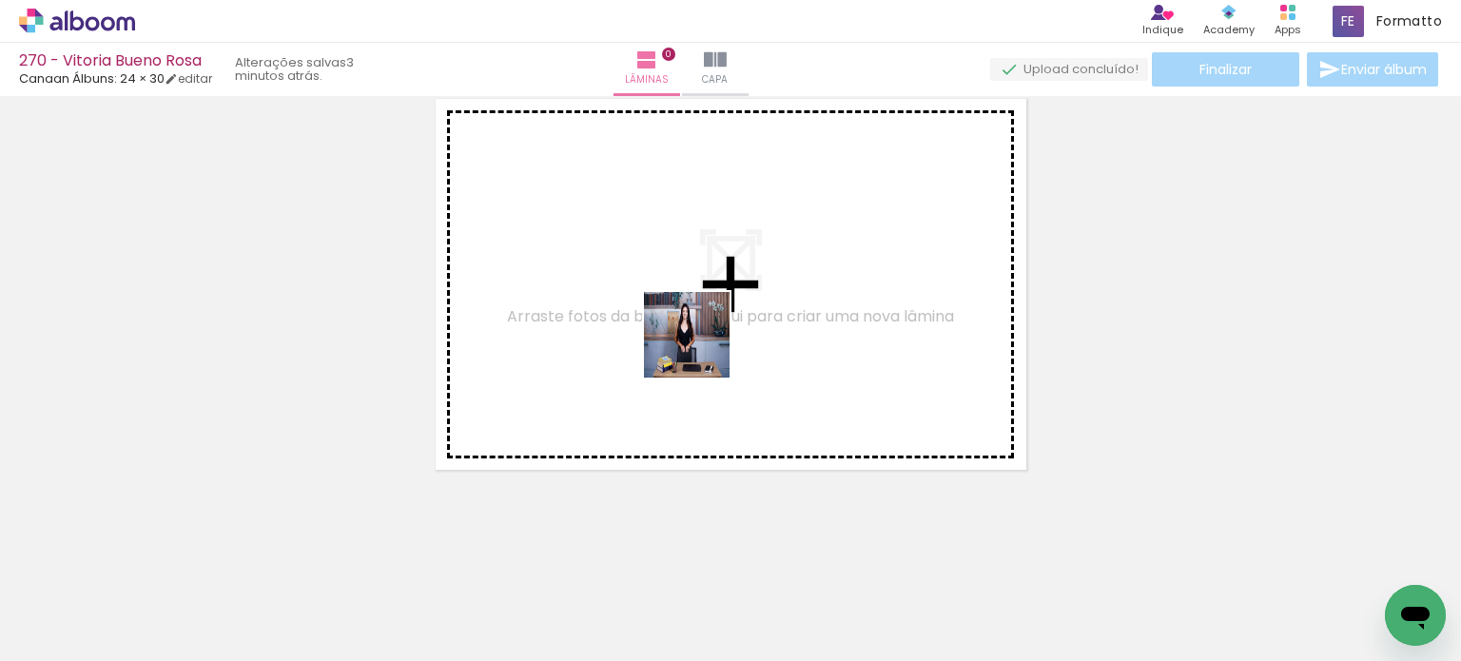
drag, startPoint x: 307, startPoint y: 599, endPoint x: 737, endPoint y: 335, distance: 504.9
click at [737, 335] on quentale-workspace at bounding box center [730, 330] width 1461 height 661
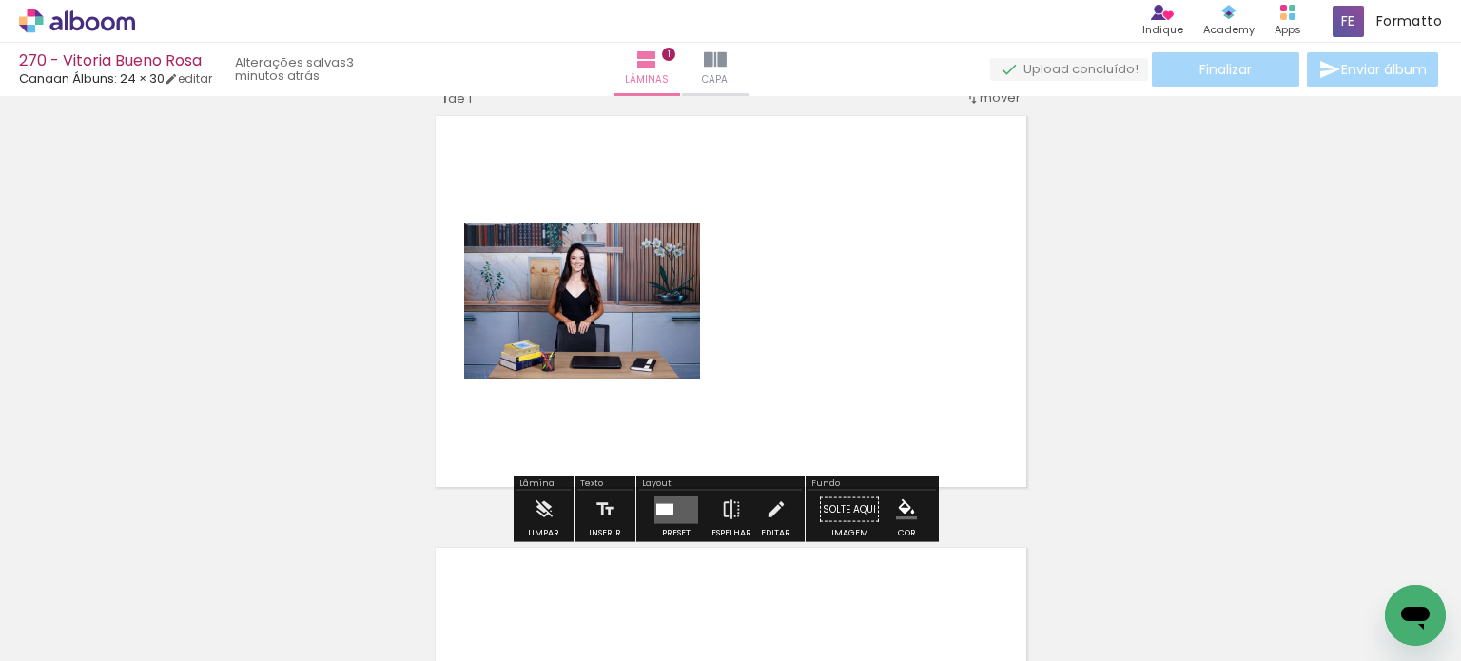
scroll to position [24, 0]
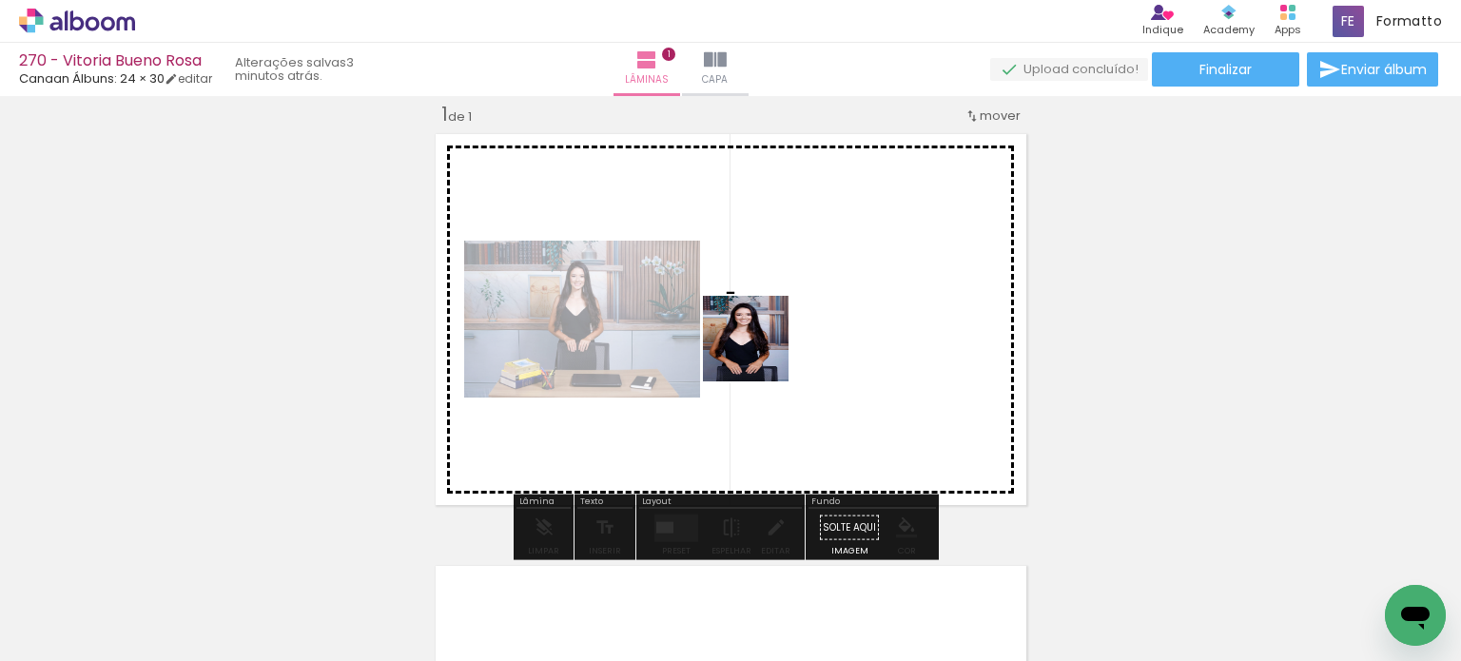
drag, startPoint x: 525, startPoint y: 448, endPoint x: 755, endPoint y: 360, distance: 246.7
click at [757, 353] on quentale-workspace at bounding box center [730, 330] width 1461 height 661
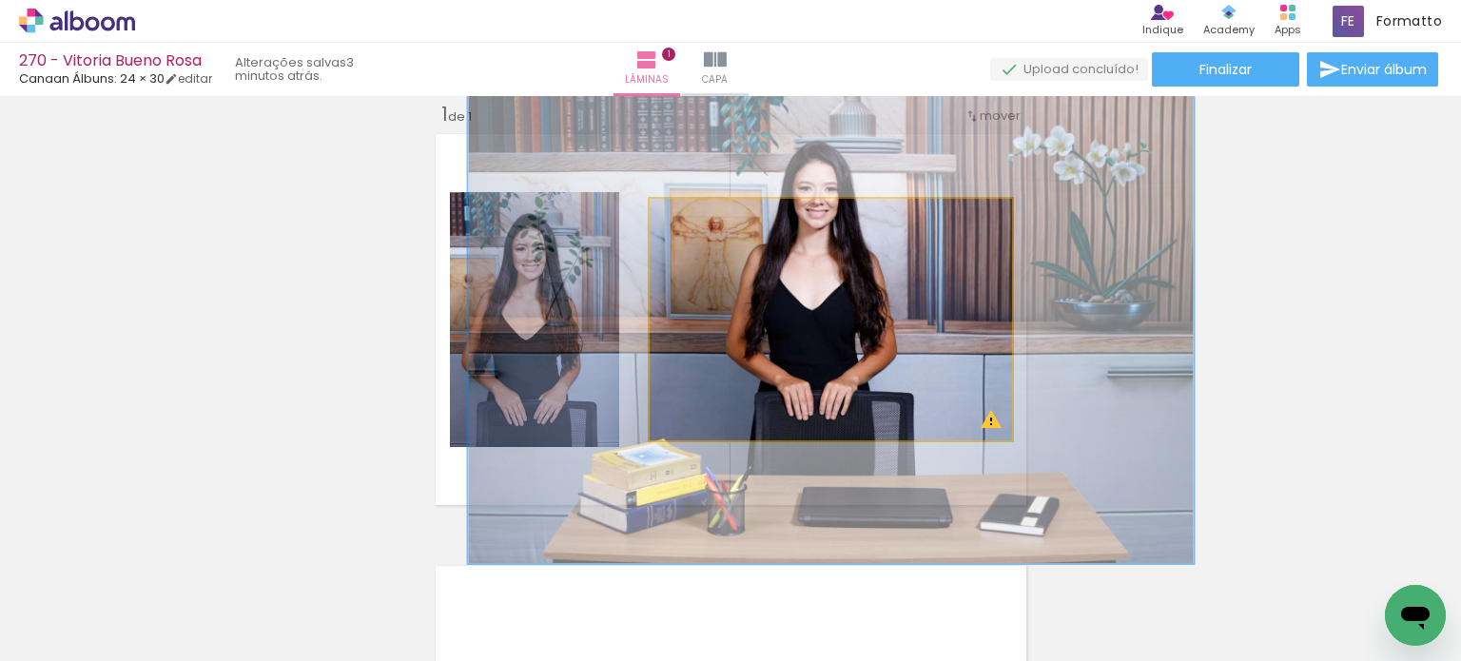
drag, startPoint x: 693, startPoint y: 224, endPoint x: 776, endPoint y: 228, distance: 83.9
click at [774, 224] on paper-slider at bounding box center [731, 219] width 105 height 29
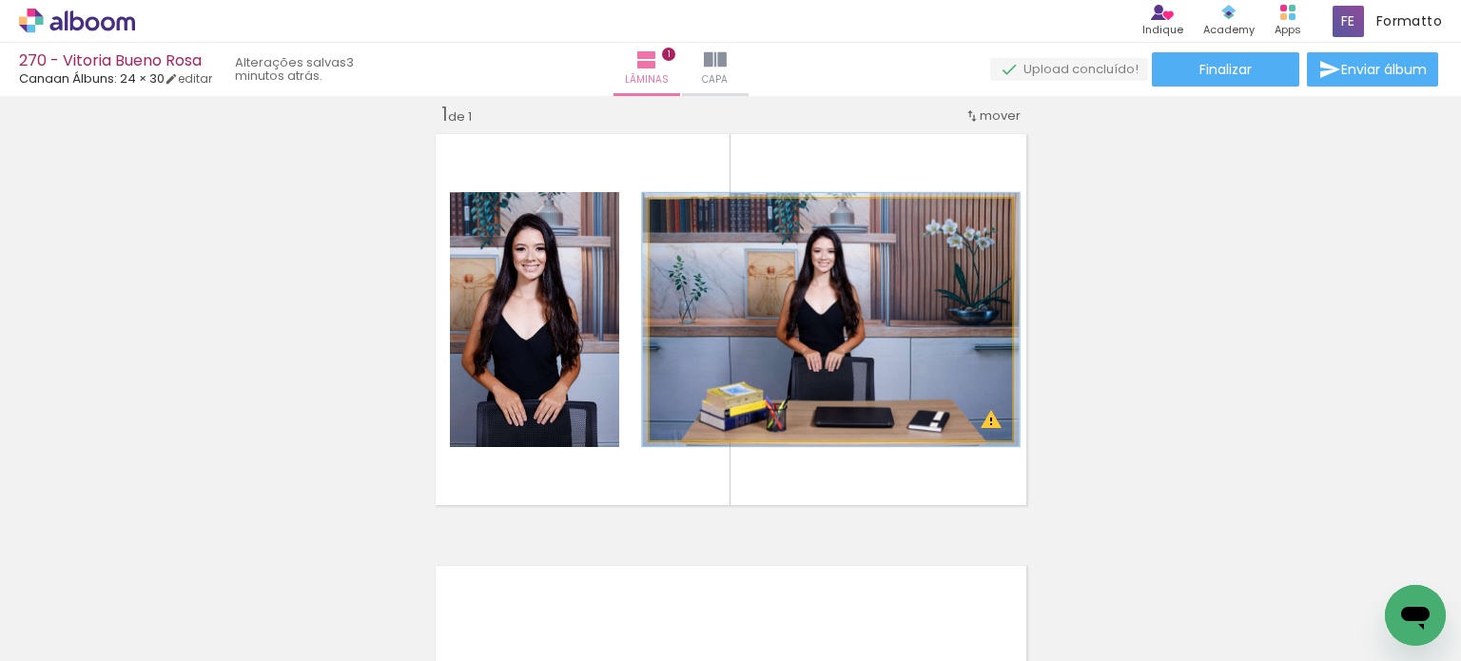
drag, startPoint x: 757, startPoint y: 216, endPoint x: 663, endPoint y: 203, distance: 95.1
type paper-slider "100"
click at [665, 203] on quentale-photo at bounding box center [831, 320] width 362 height 242
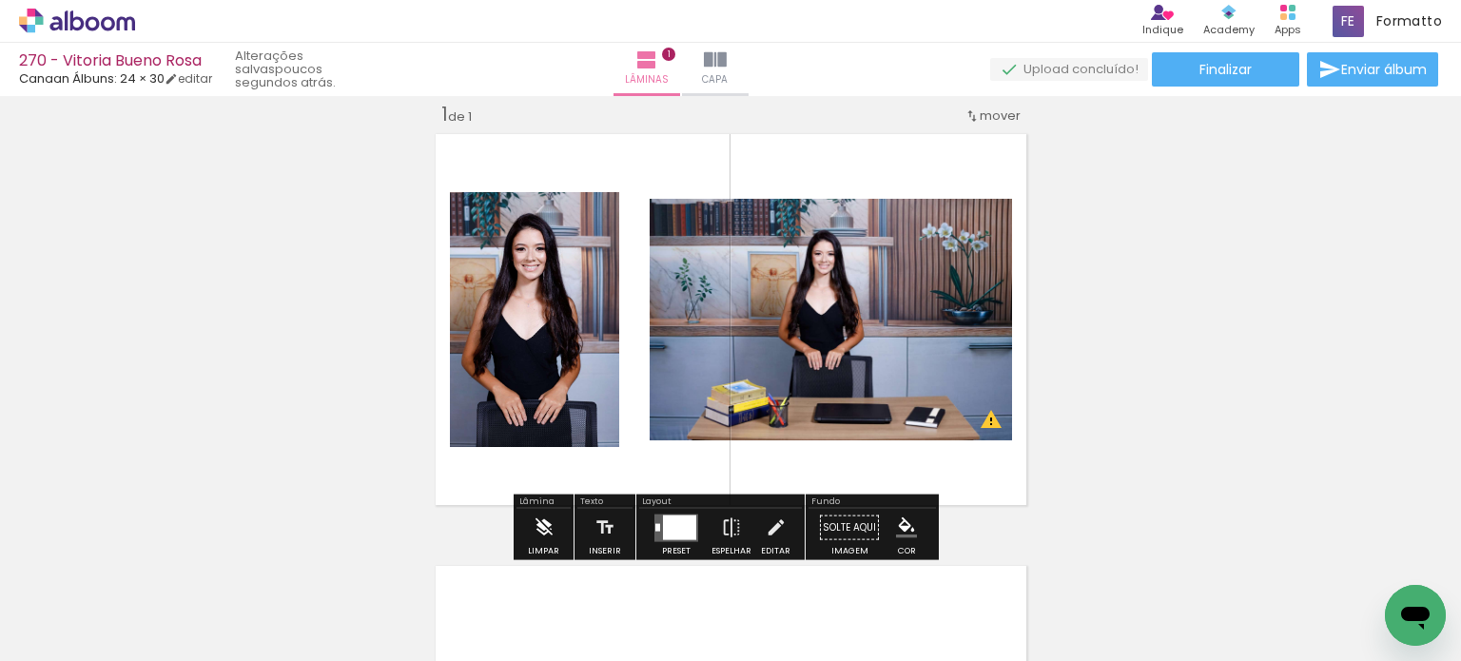
click at [544, 521] on iron-icon at bounding box center [544, 528] width 21 height 38
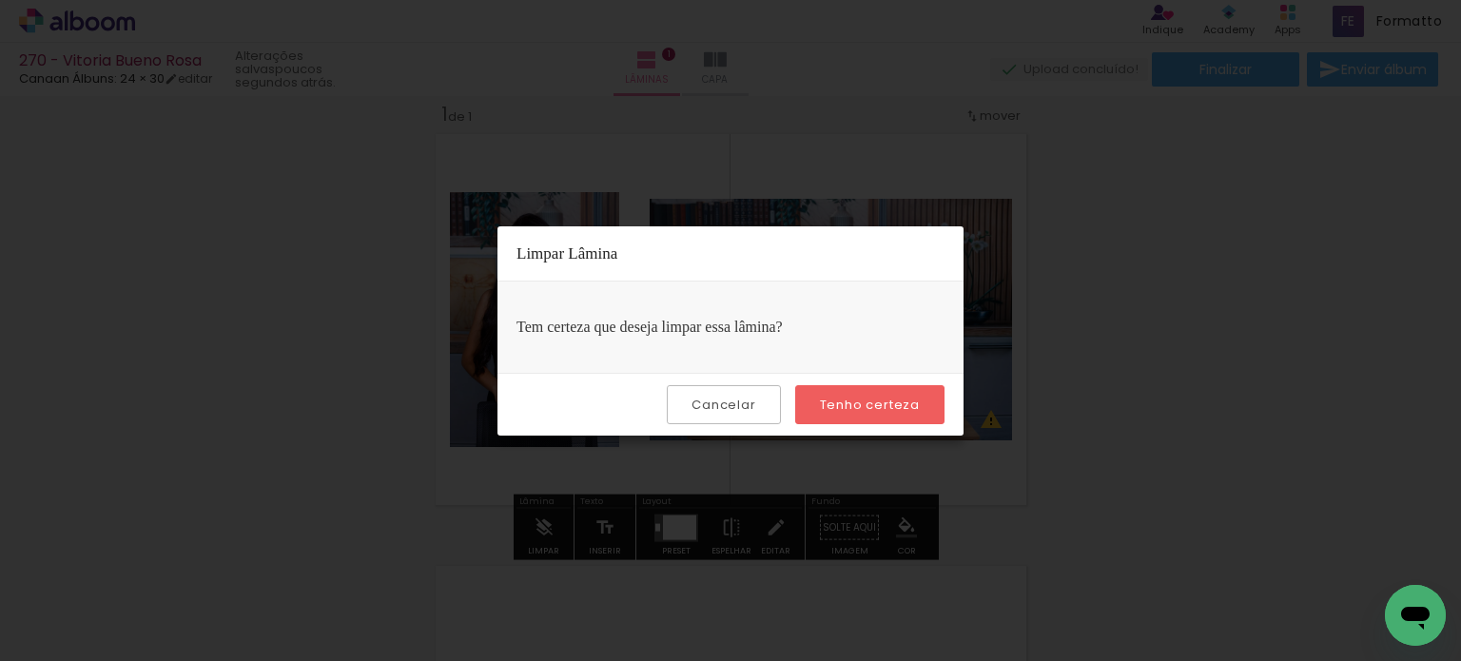
click at [0, 0] on slot "Tenho certeza" at bounding box center [0, 0] width 0 height 0
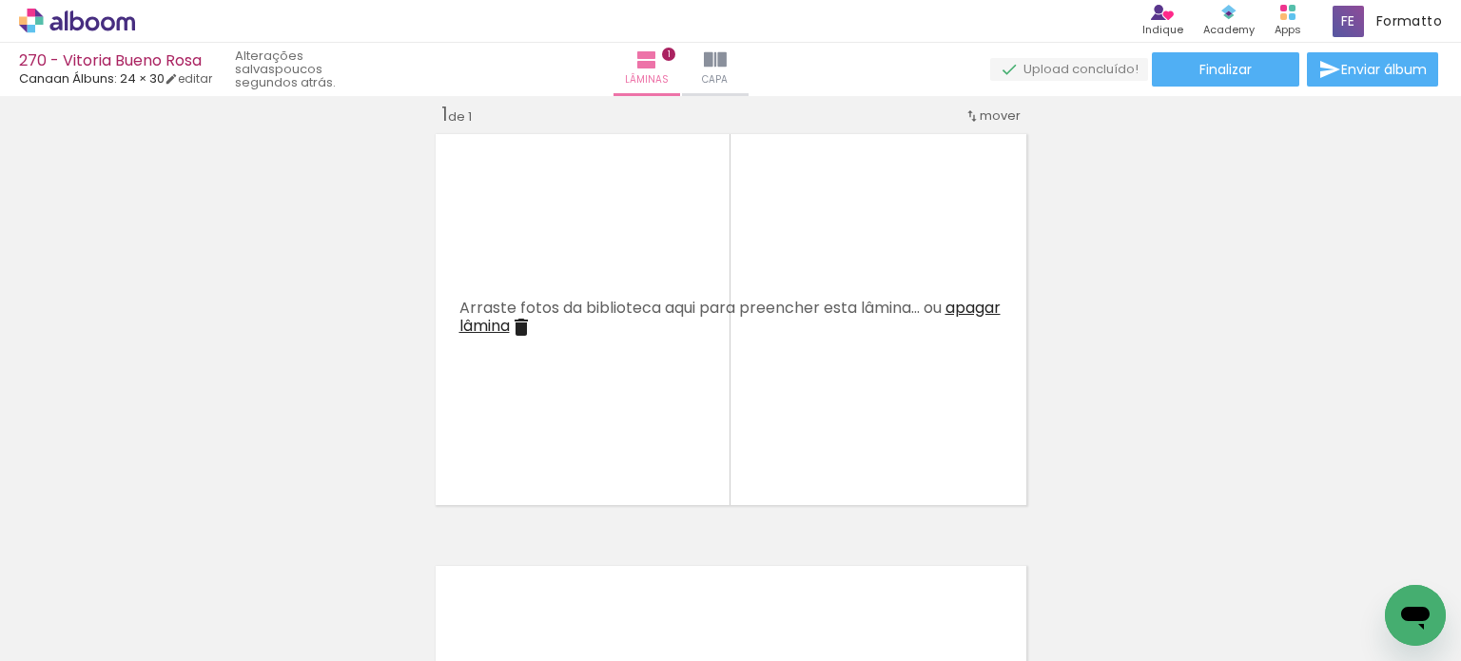
click at [535, 323] on span "apagar lâmina" at bounding box center [730, 317] width 541 height 40
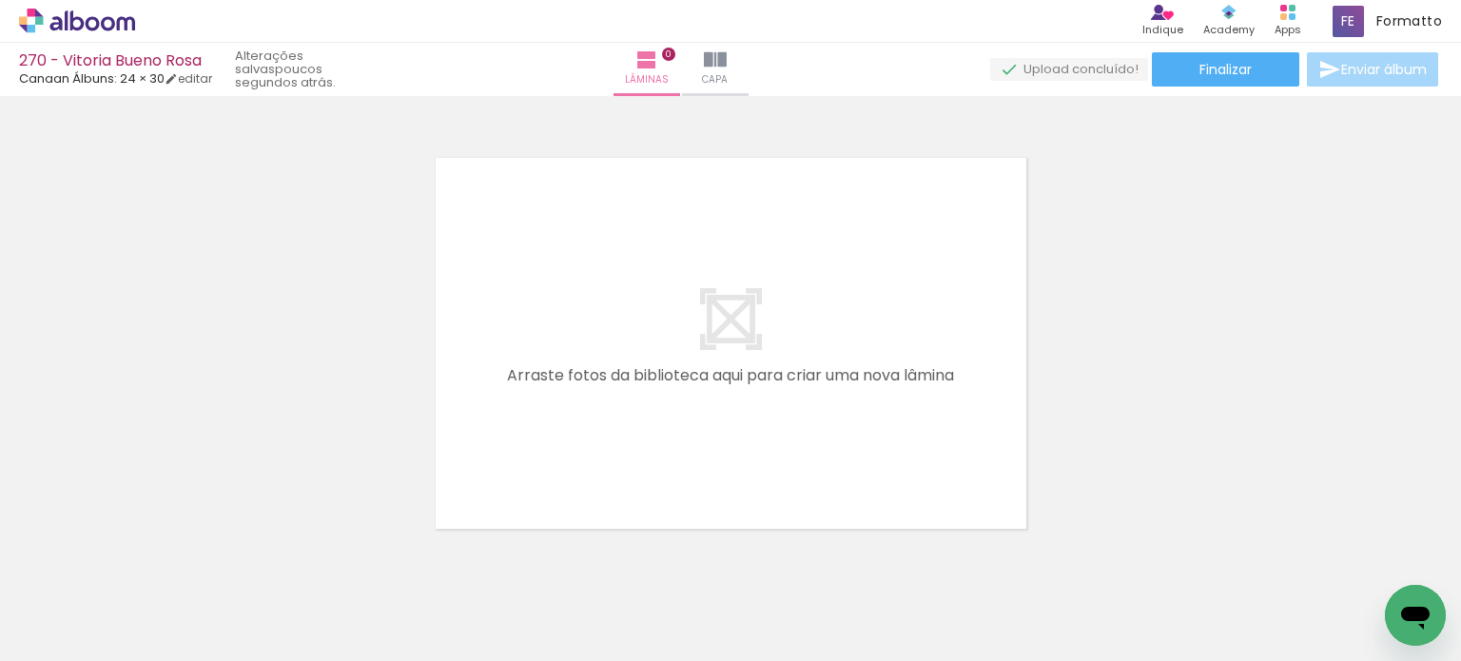
click at [1066, 193] on div "O Designbox precisará aumentar a sua imagem em 227% para exportar para impressã…" at bounding box center [730, 319] width 1461 height 433
click at [241, 225] on div "O Designbox precisará aumentar a sua imagem em 227% para exportar para impressã…" at bounding box center [730, 319] width 1461 height 433
click at [260, 288] on div "O Designbox precisará aumentar a sua imagem em 227% para exportar para impressã…" at bounding box center [730, 319] width 1461 height 433
click at [1026, 250] on div "O Designbox precisará aumentar a sua imagem em 227% para exportar para impressã…" at bounding box center [730, 319] width 1461 height 433
click at [121, 355] on div "O Designbox precisará aumentar a sua imagem em 227% para exportar para impressã…" at bounding box center [730, 319] width 1461 height 433
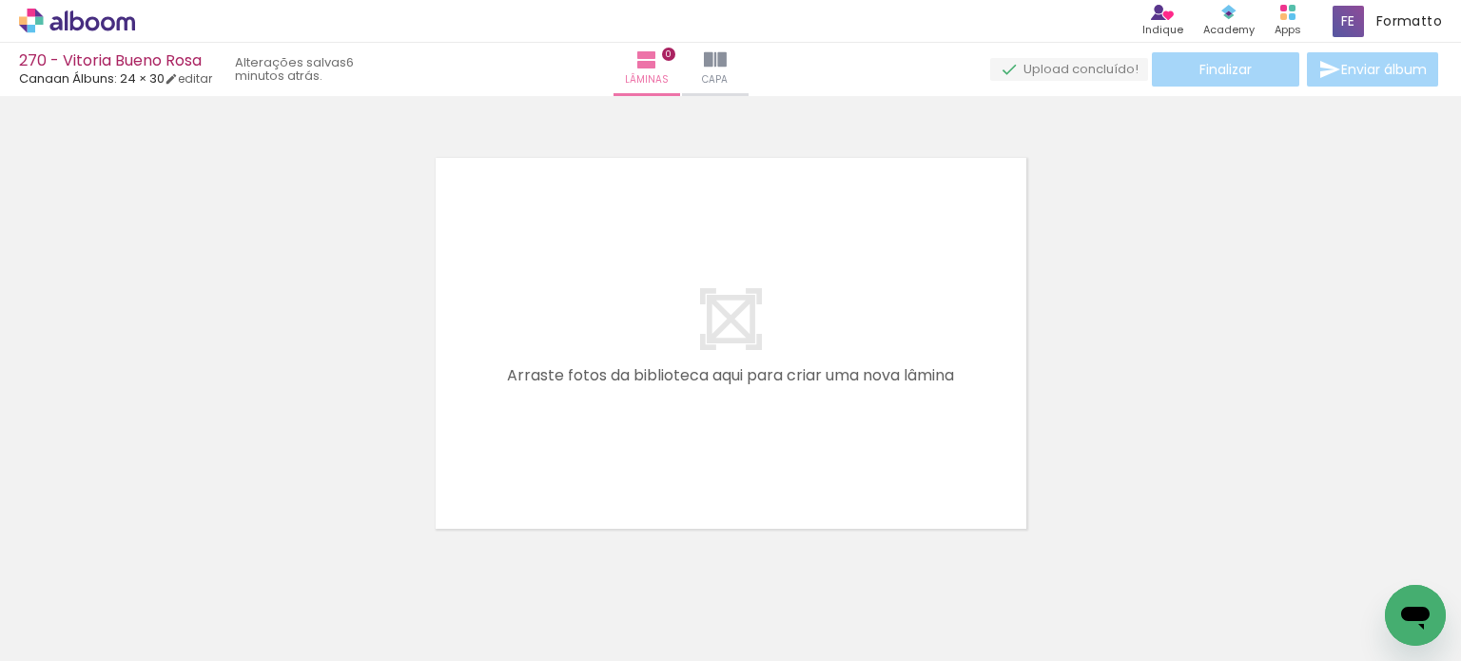
click at [152, 292] on div "O Designbox precisará aumentar a sua imagem em 227% para exportar para impressã…" at bounding box center [730, 319] width 1461 height 433
click at [1179, 215] on div at bounding box center [730, 319] width 1461 height 433
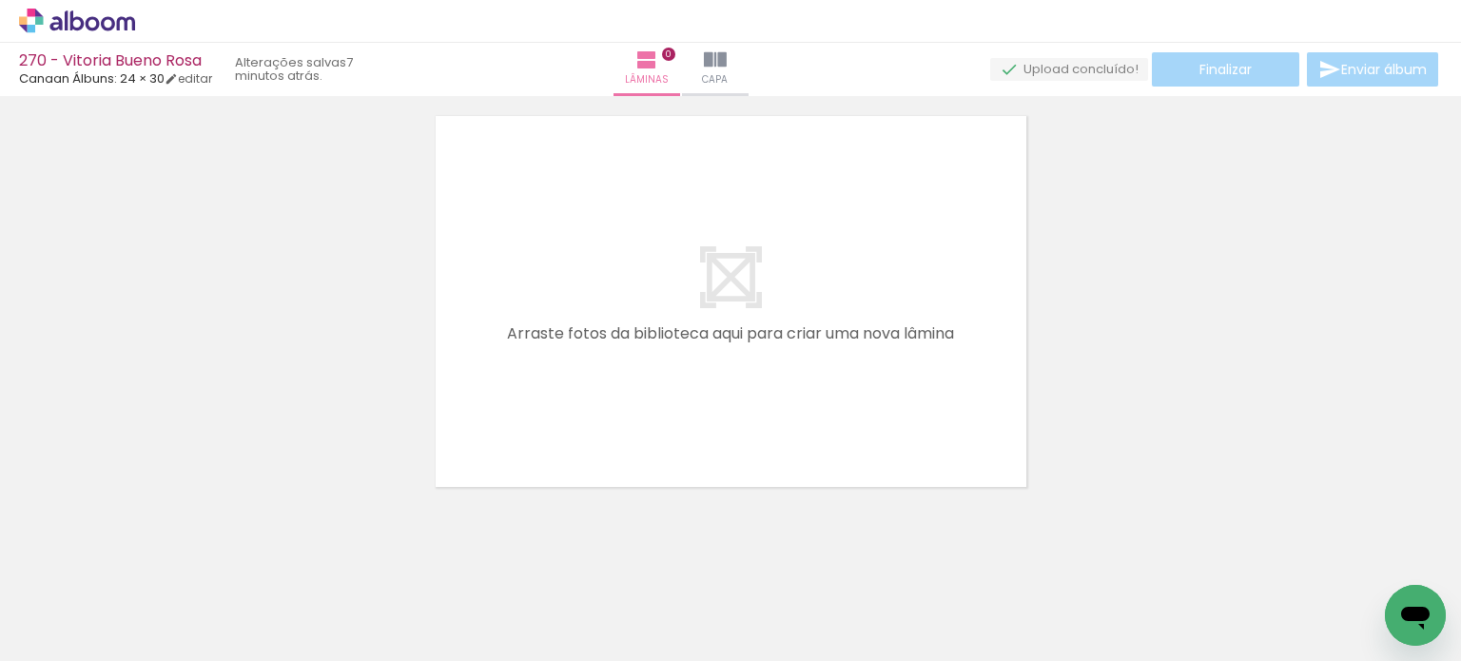
scroll to position [59, 0]
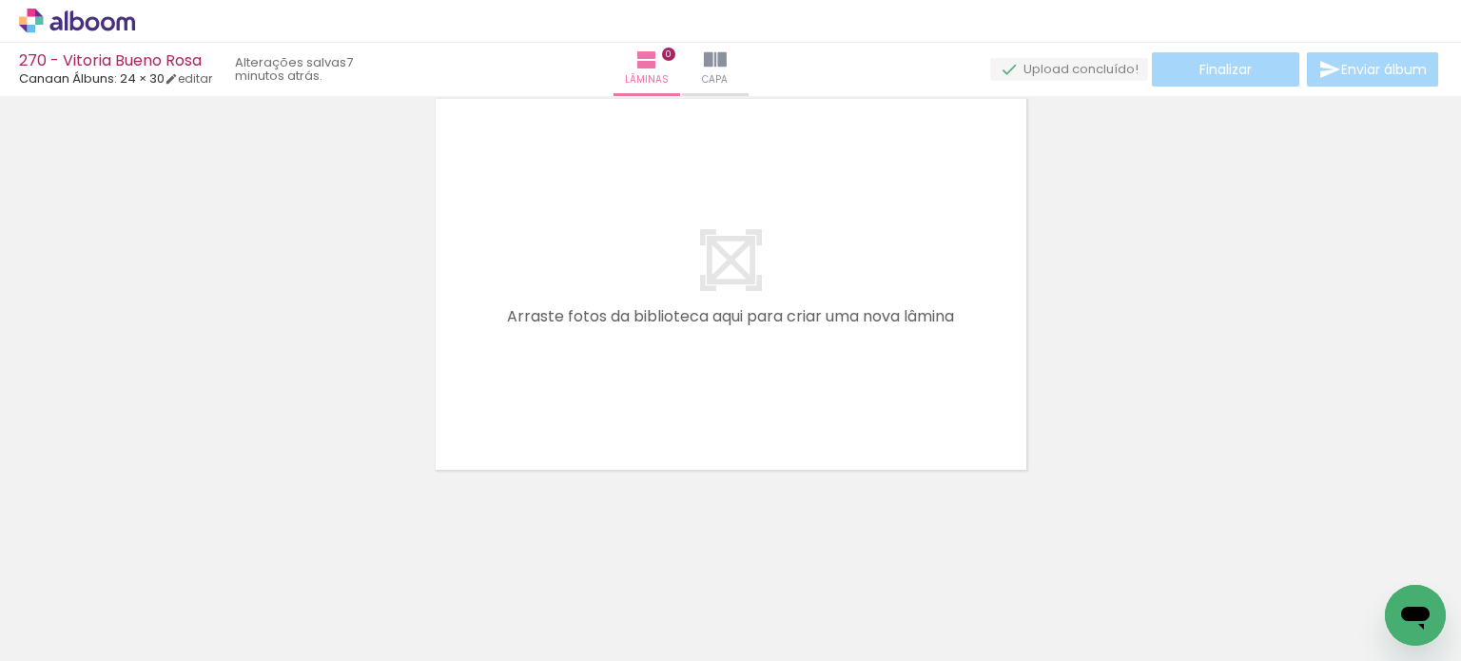
click at [1174, 218] on div at bounding box center [730, 260] width 1461 height 433
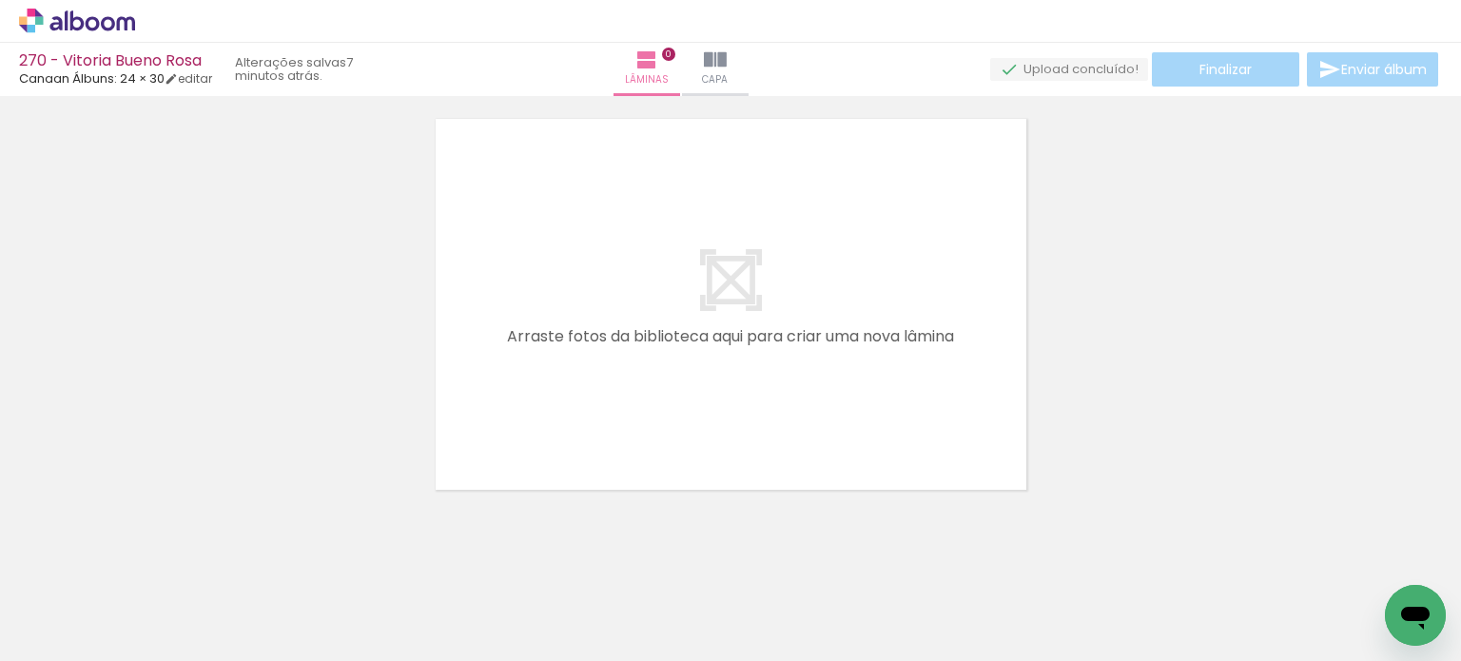
click at [1198, 223] on div at bounding box center [730, 280] width 1461 height 433
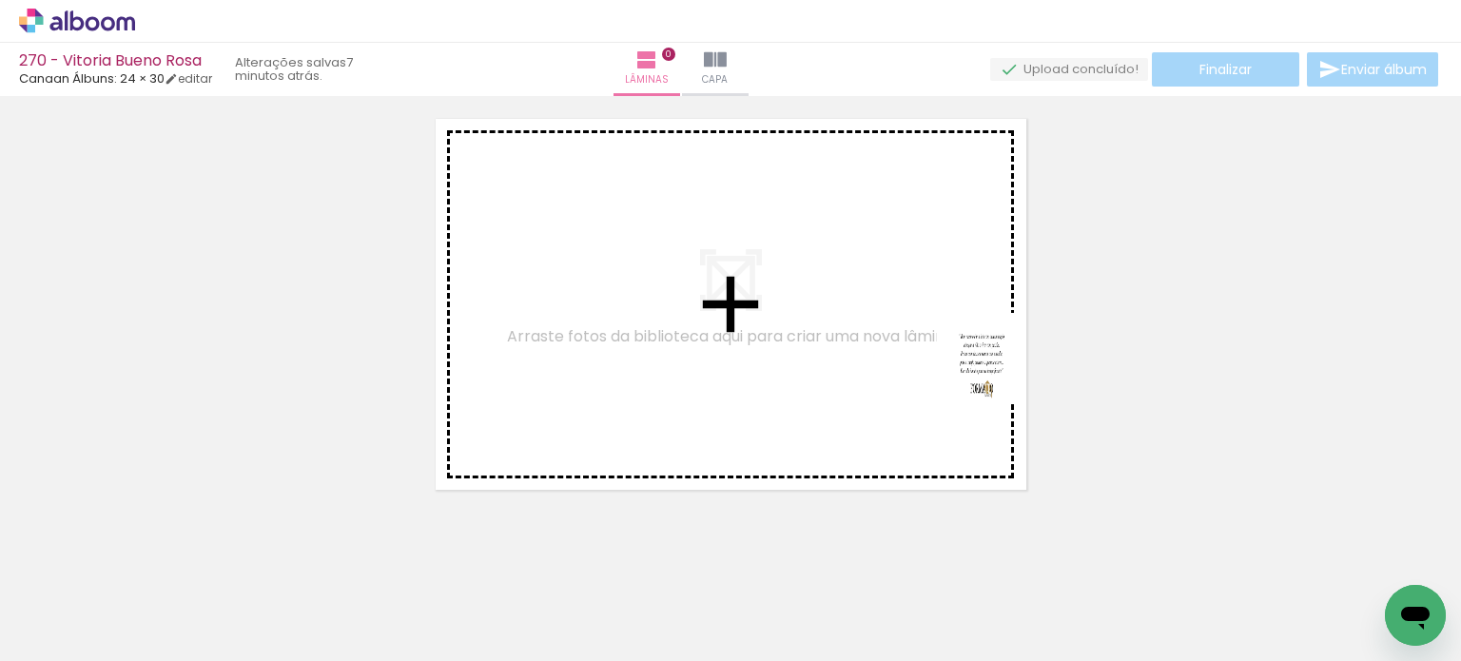
drag, startPoint x: 1189, startPoint y: 487, endPoint x: 1111, endPoint y: 528, distance: 88.1
click at [905, 309] on quentale-workspace at bounding box center [730, 330] width 1461 height 661
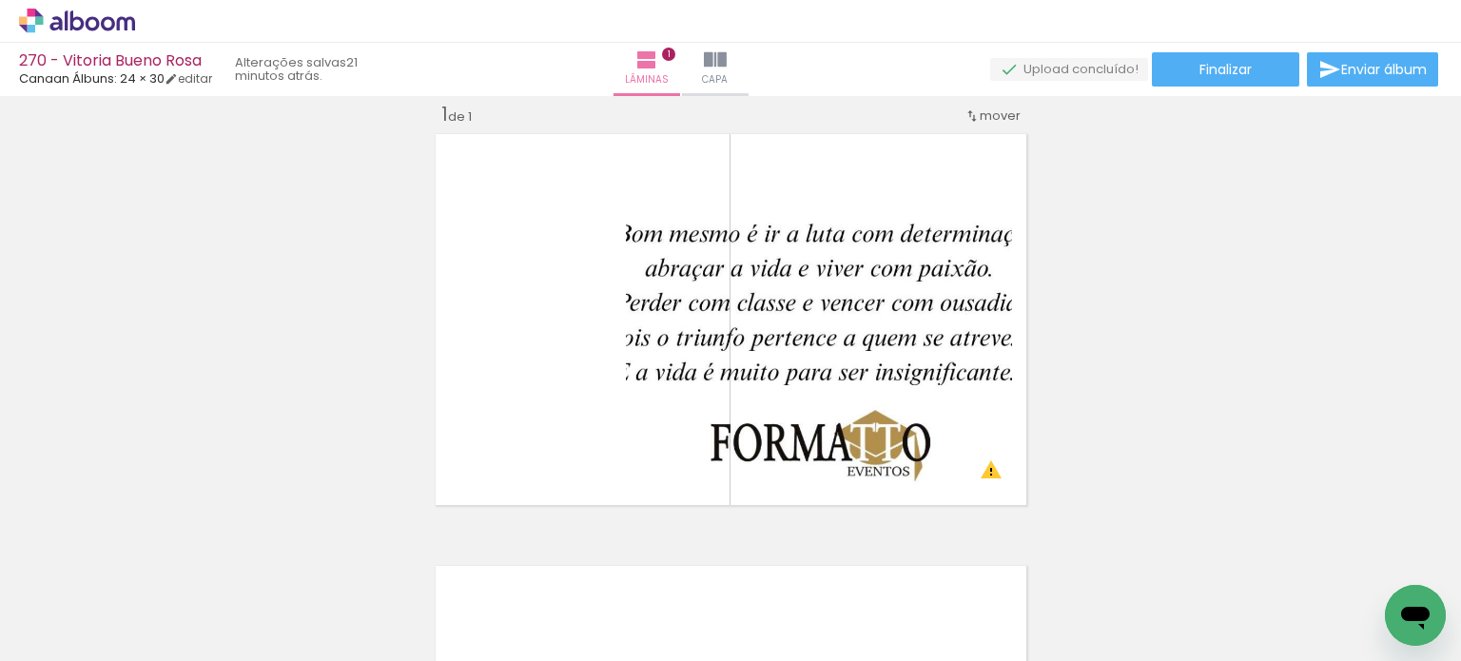
scroll to position [0, 10]
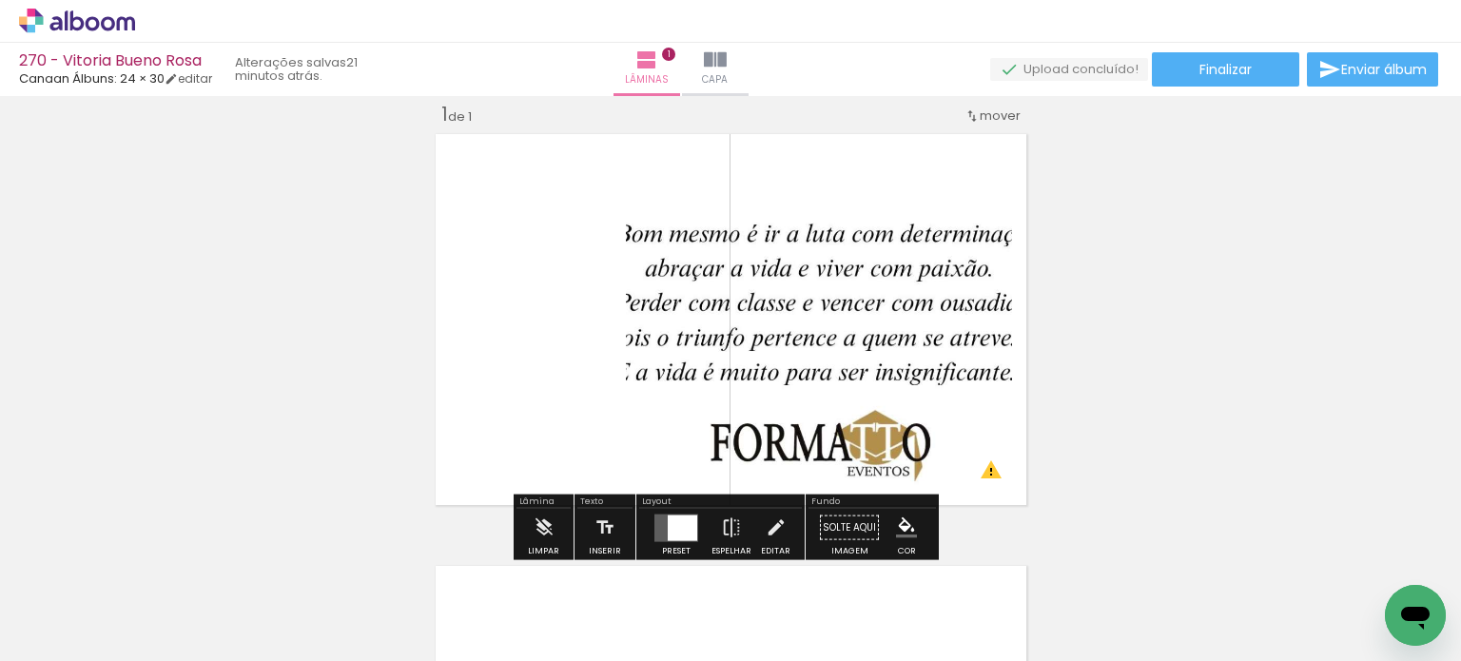
click at [1120, 308] on div "Inserir lâmina 1 de 1 O Designbox precisará aumentar a sua imagem em 497% para …" at bounding box center [730, 511] width 1461 height 865
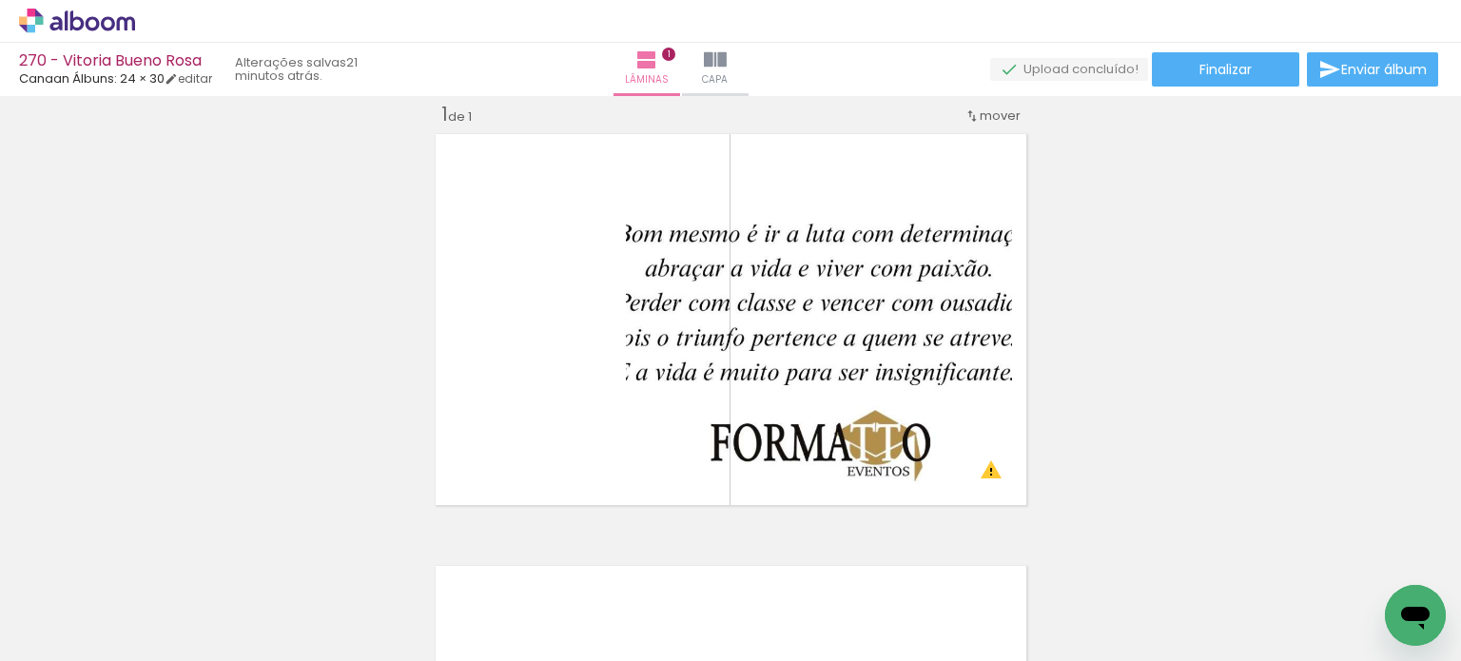
scroll to position [0, 5378]
drag, startPoint x: 812, startPoint y: 551, endPoint x: 855, endPoint y: 537, distance: 45.1
click at [861, 429] on quentale-workspace at bounding box center [730, 330] width 1461 height 661
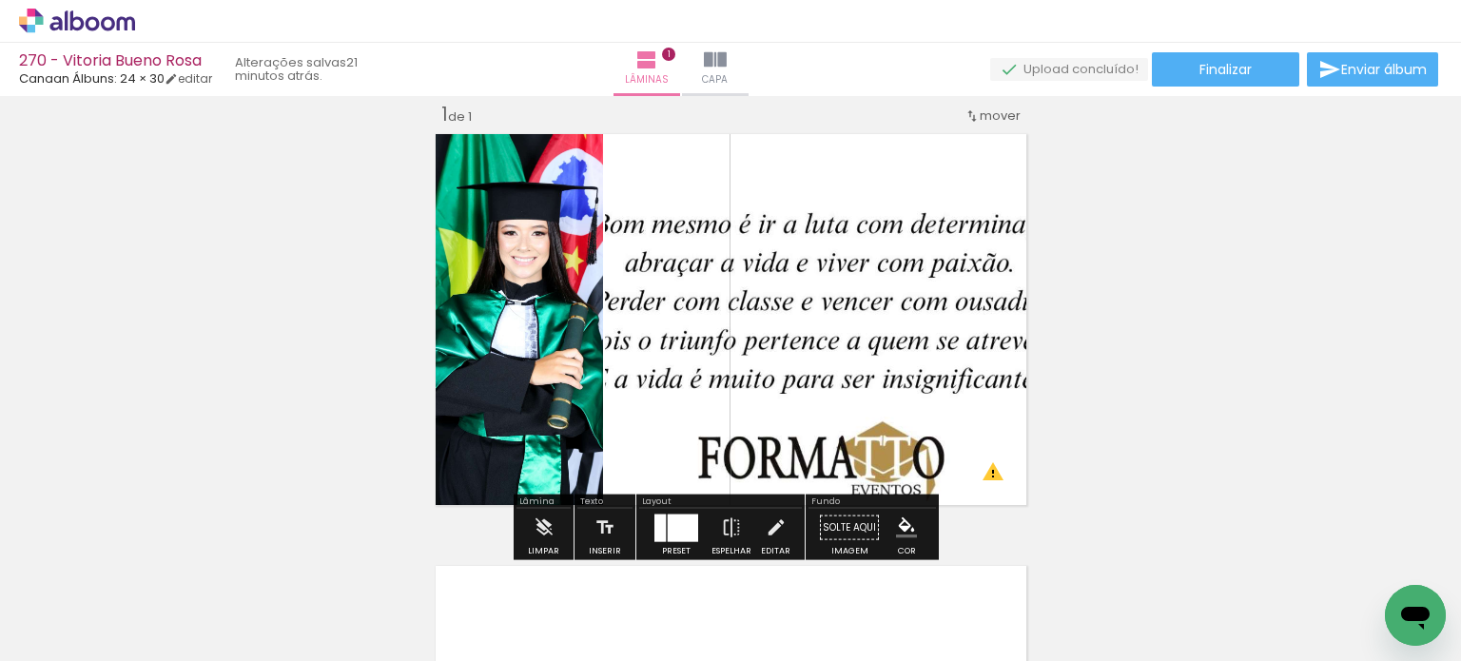
drag, startPoint x: 879, startPoint y: 608, endPoint x: 809, endPoint y: 482, distance: 144.0
click at [830, 425] on quentale-workspace at bounding box center [730, 330] width 1461 height 661
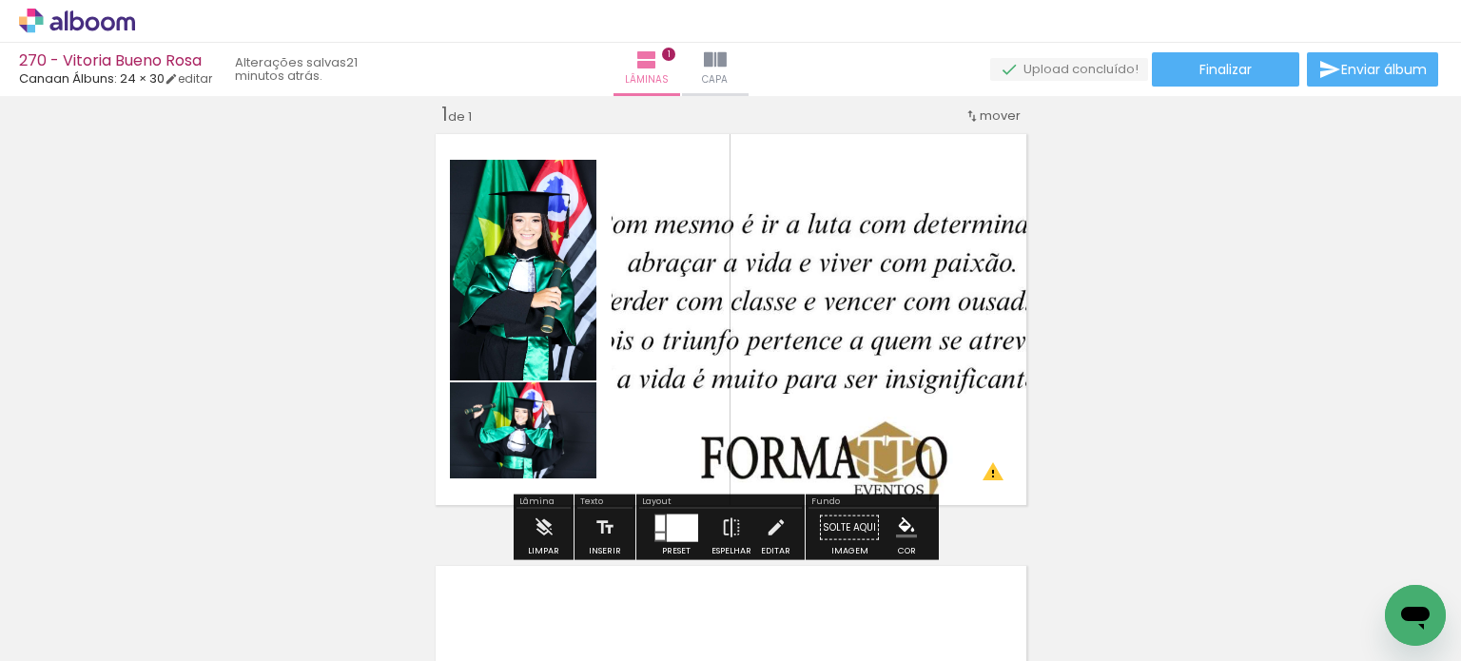
click at [102, 602] on iron-icon at bounding box center [96, 604] width 15 height 15
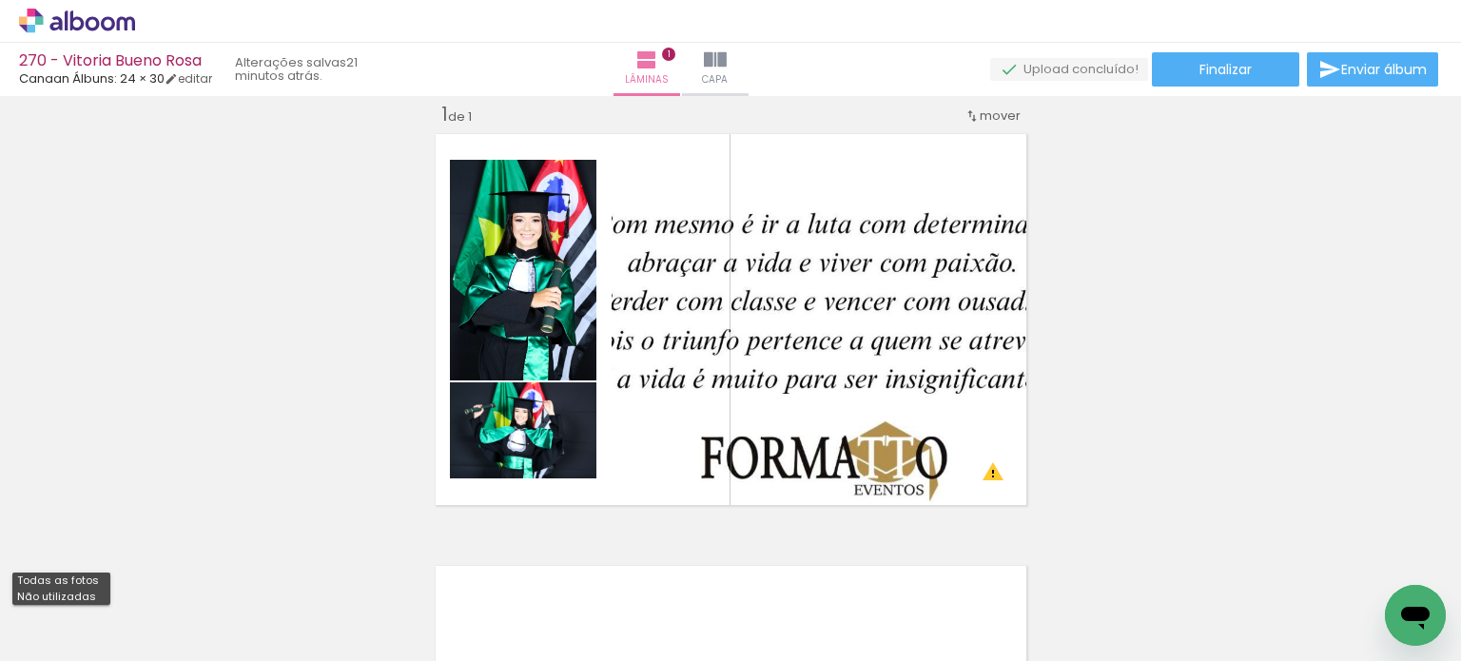
click at [0, 0] on slot "Não utilizadas" at bounding box center [0, 0] width 0 height 0
type input "Não utilizadas"
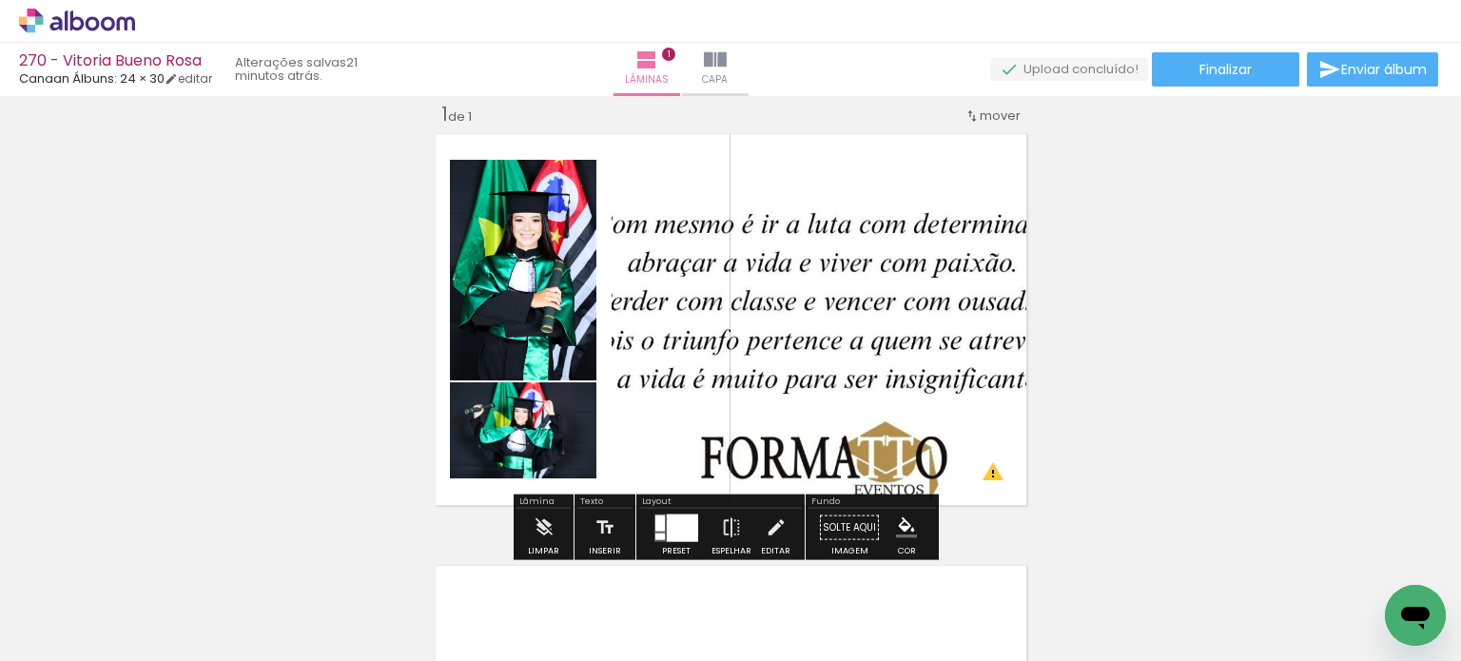
click at [667, 531] on div at bounding box center [682, 528] width 31 height 28
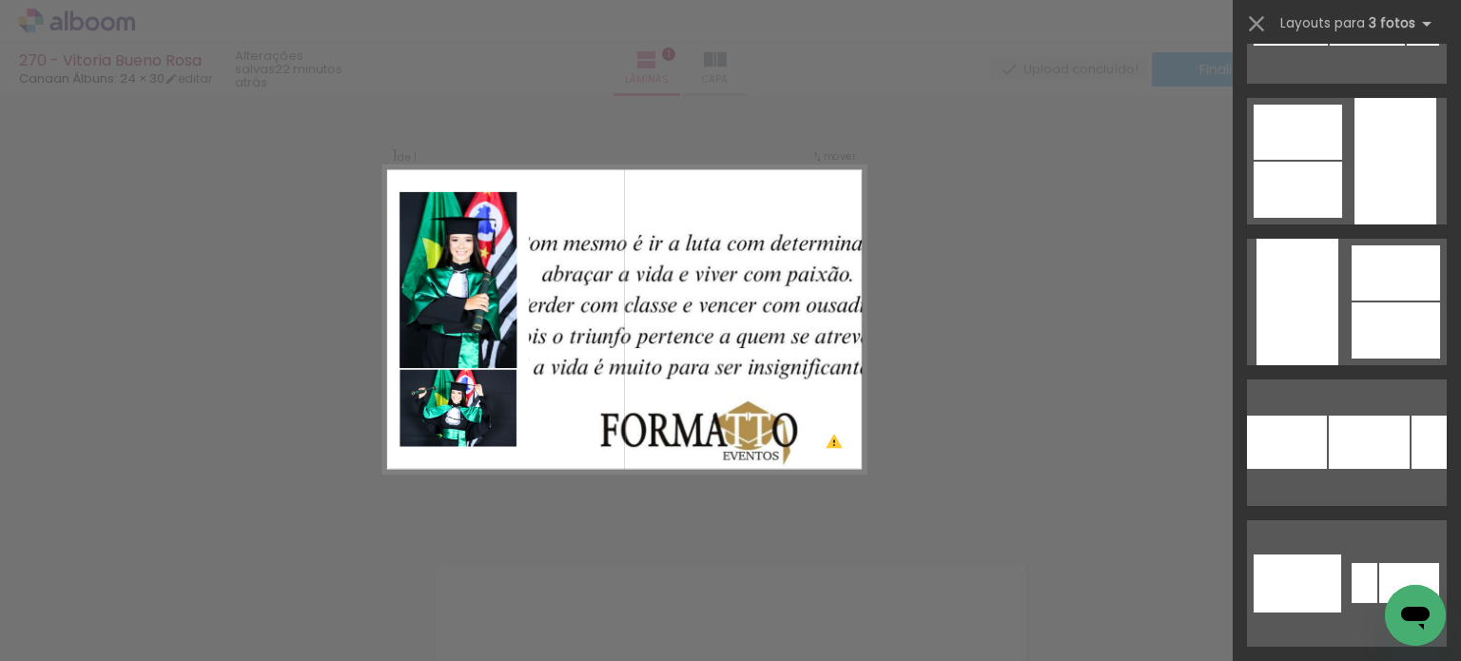
scroll to position [4186, 0]
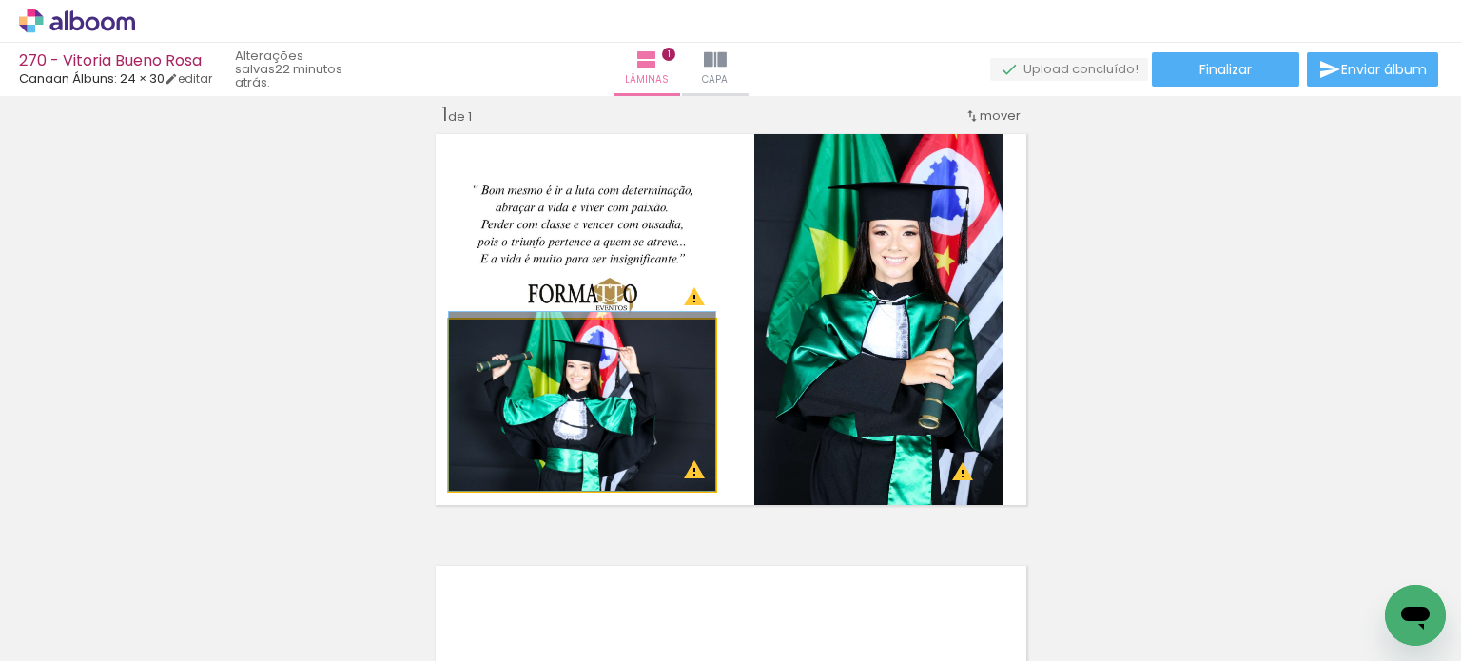
drag, startPoint x: 596, startPoint y: 403, endPoint x: 615, endPoint y: 213, distance: 191.2
click at [0, 0] on slot at bounding box center [0, 0] width 0 height 0
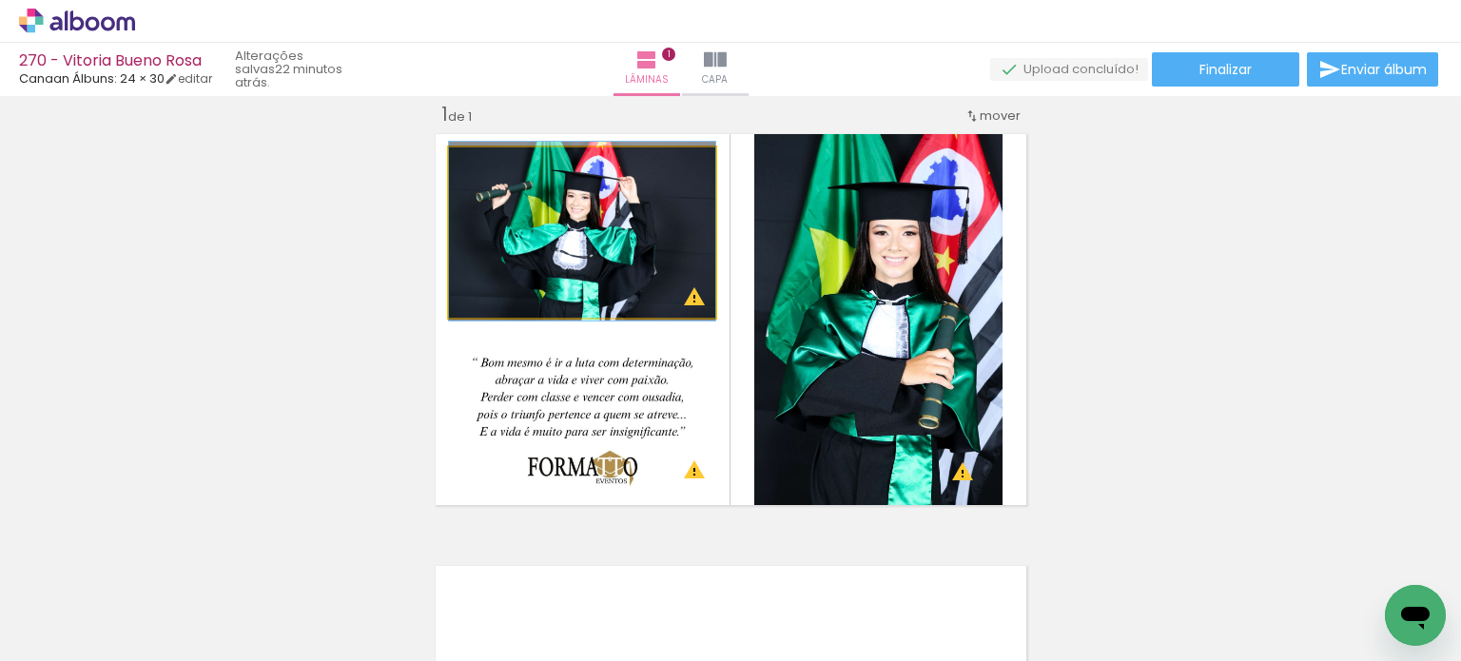
drag, startPoint x: 639, startPoint y: 254, endPoint x: 655, endPoint y: 253, distance: 15.3
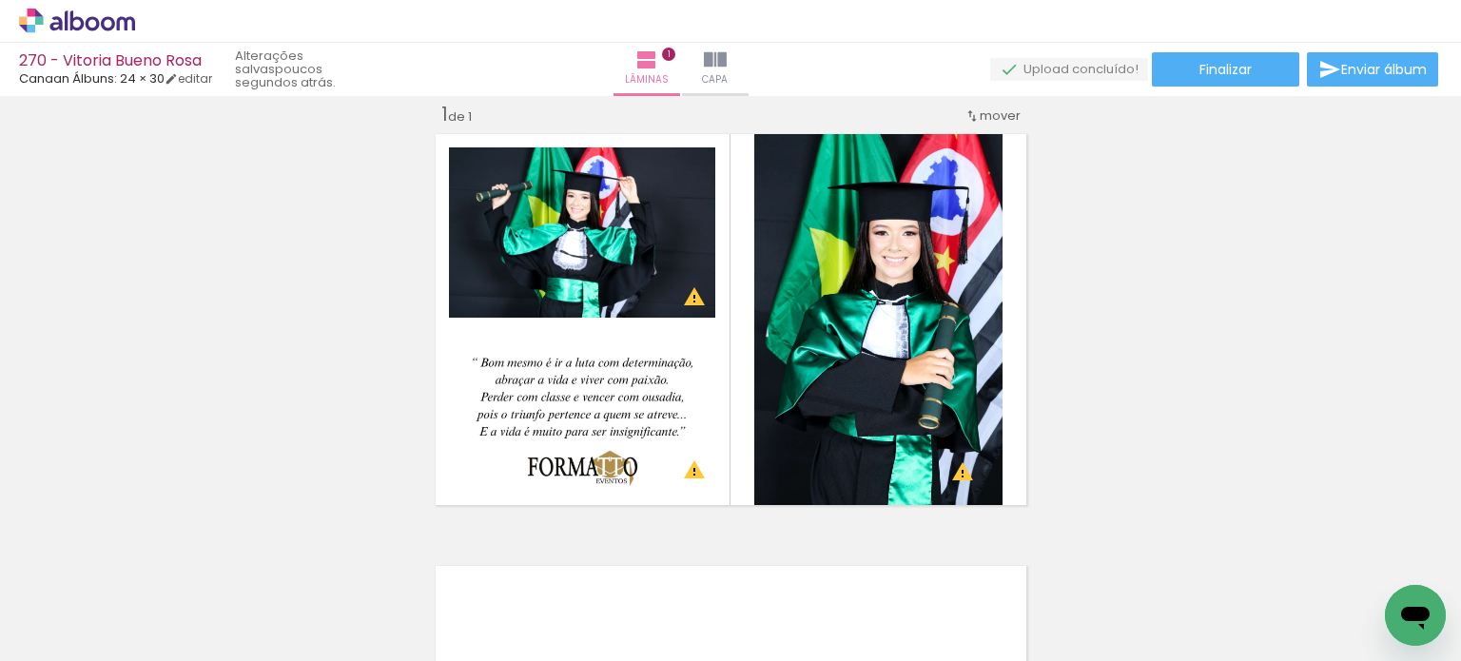
scroll to position [0, 5461]
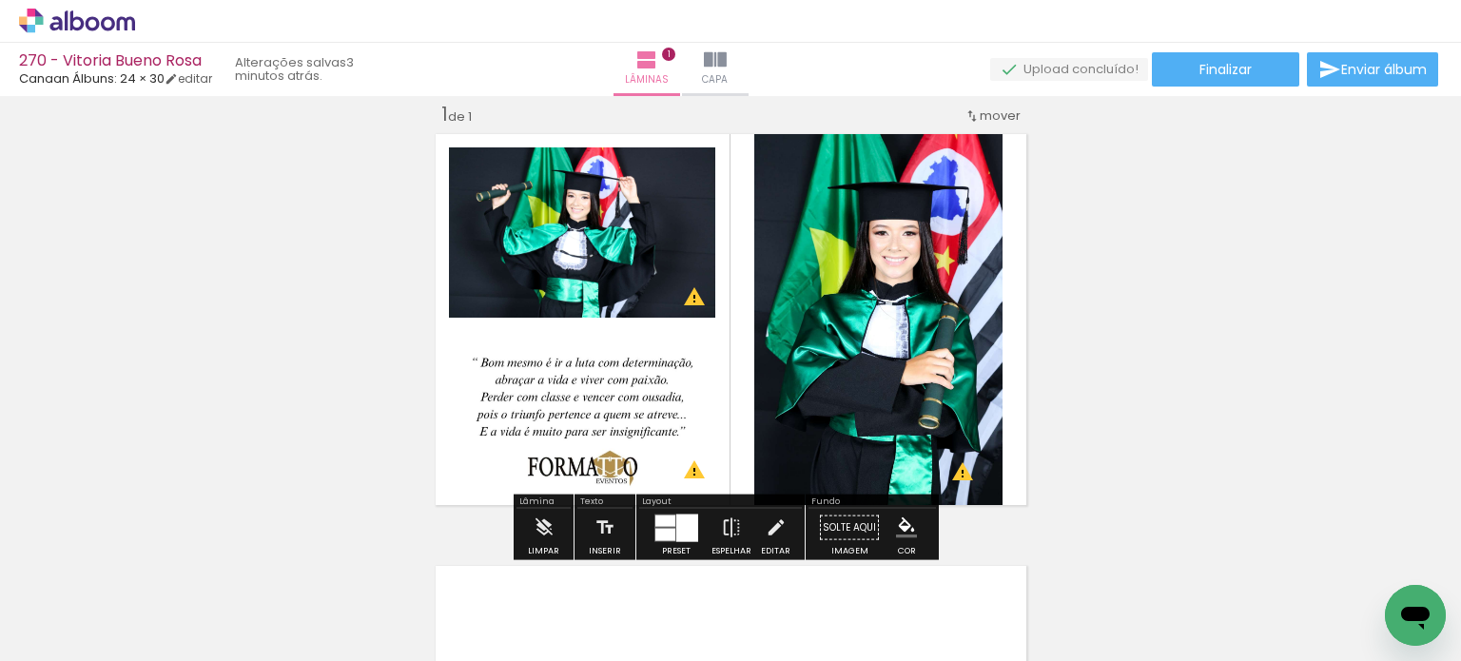
click at [1095, 396] on div "Inserir lâmina 1 de 1 O Designbox precisará aumentar a sua imagem em 248% para …" at bounding box center [730, 511] width 1461 height 865
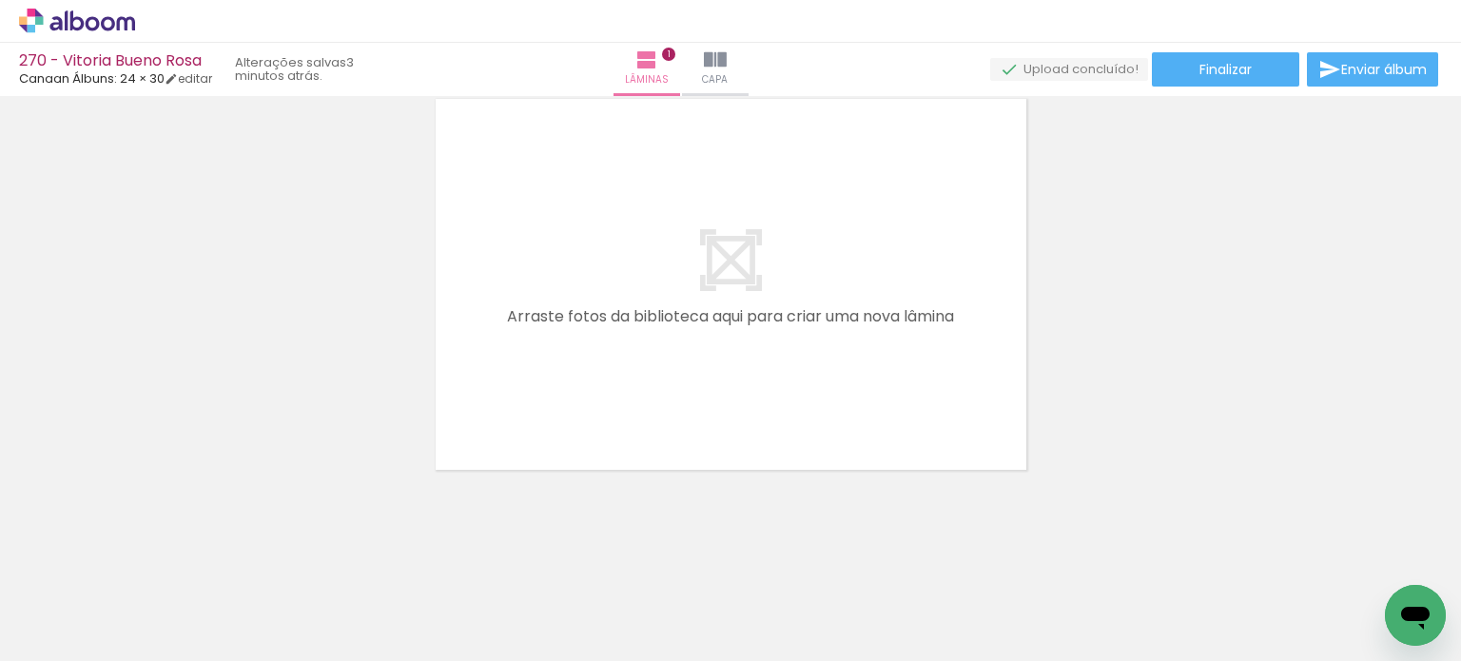
scroll to position [0, 6599]
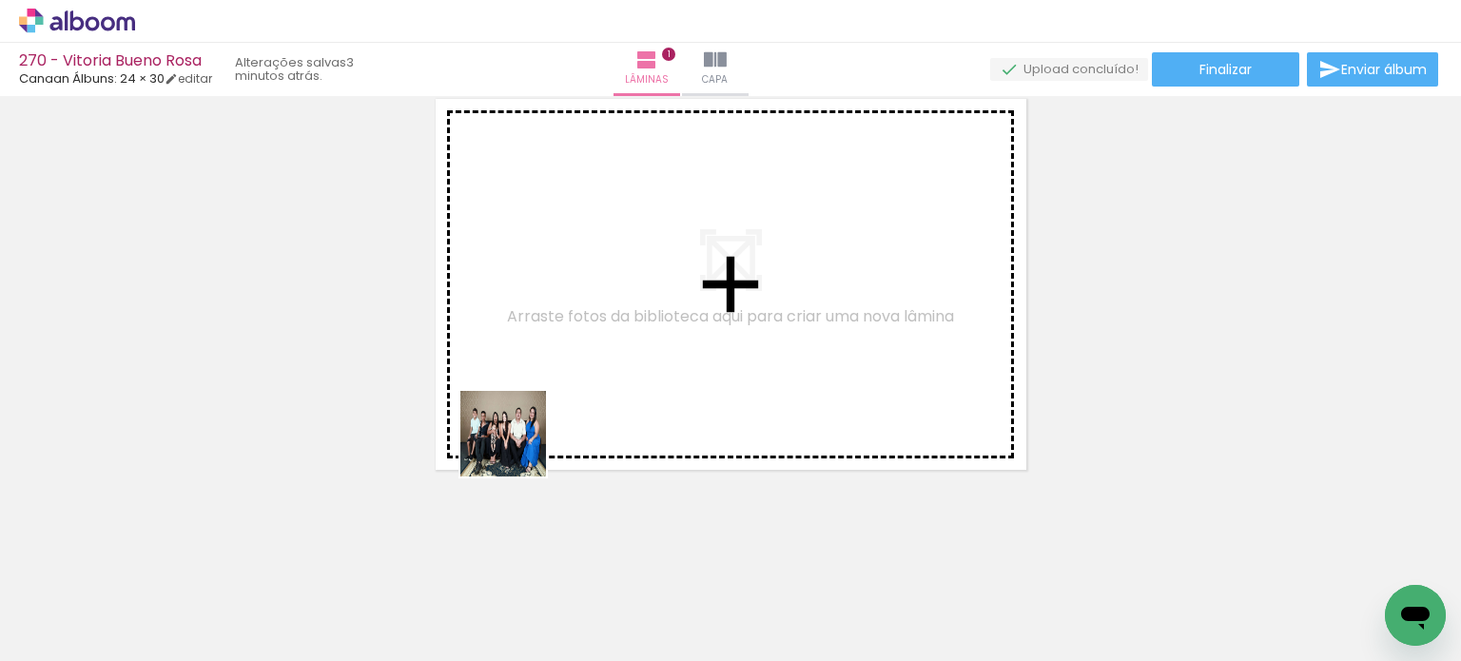
drag, startPoint x: 297, startPoint y: 603, endPoint x: 421, endPoint y: 567, distance: 128.9
click at [531, 430] on quentale-workspace at bounding box center [730, 330] width 1461 height 661
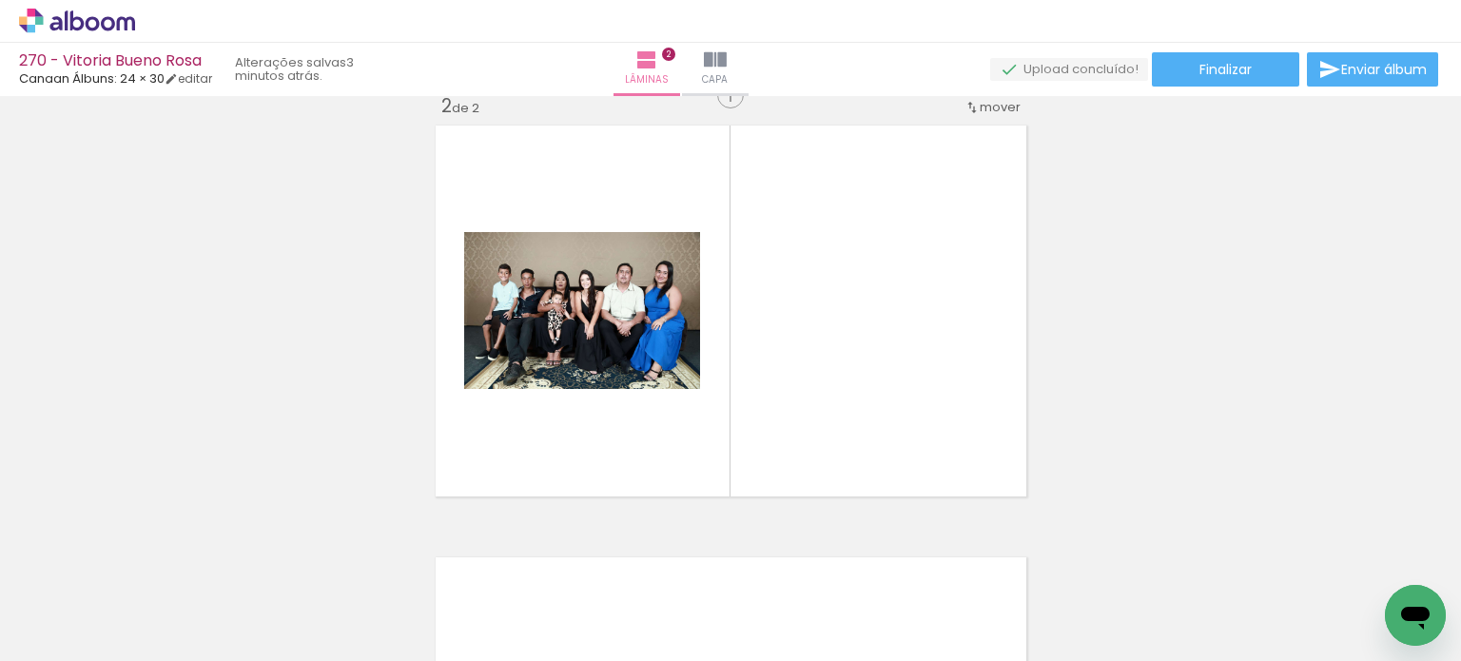
scroll to position [456, 0]
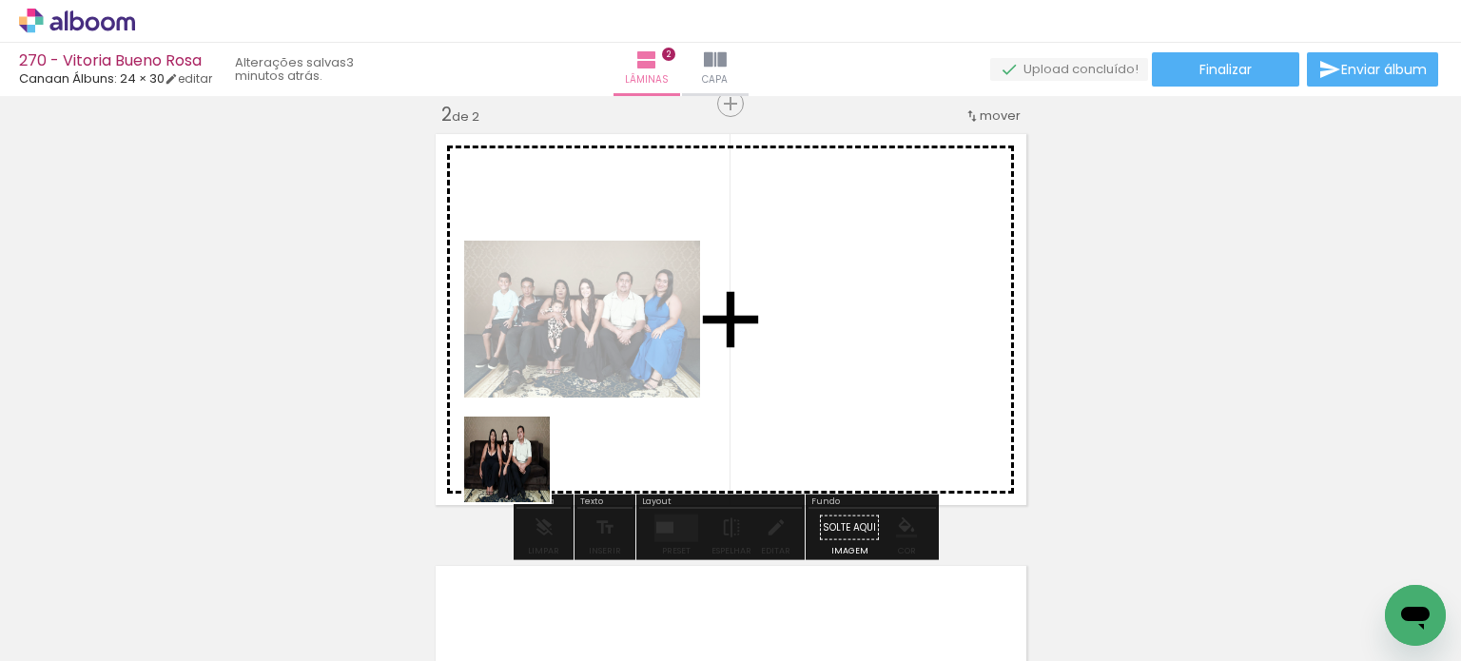
drag, startPoint x: 320, startPoint y: 601, endPoint x: 556, endPoint y: 429, distance: 292.1
click at [556, 429] on quentale-workspace at bounding box center [730, 330] width 1461 height 661
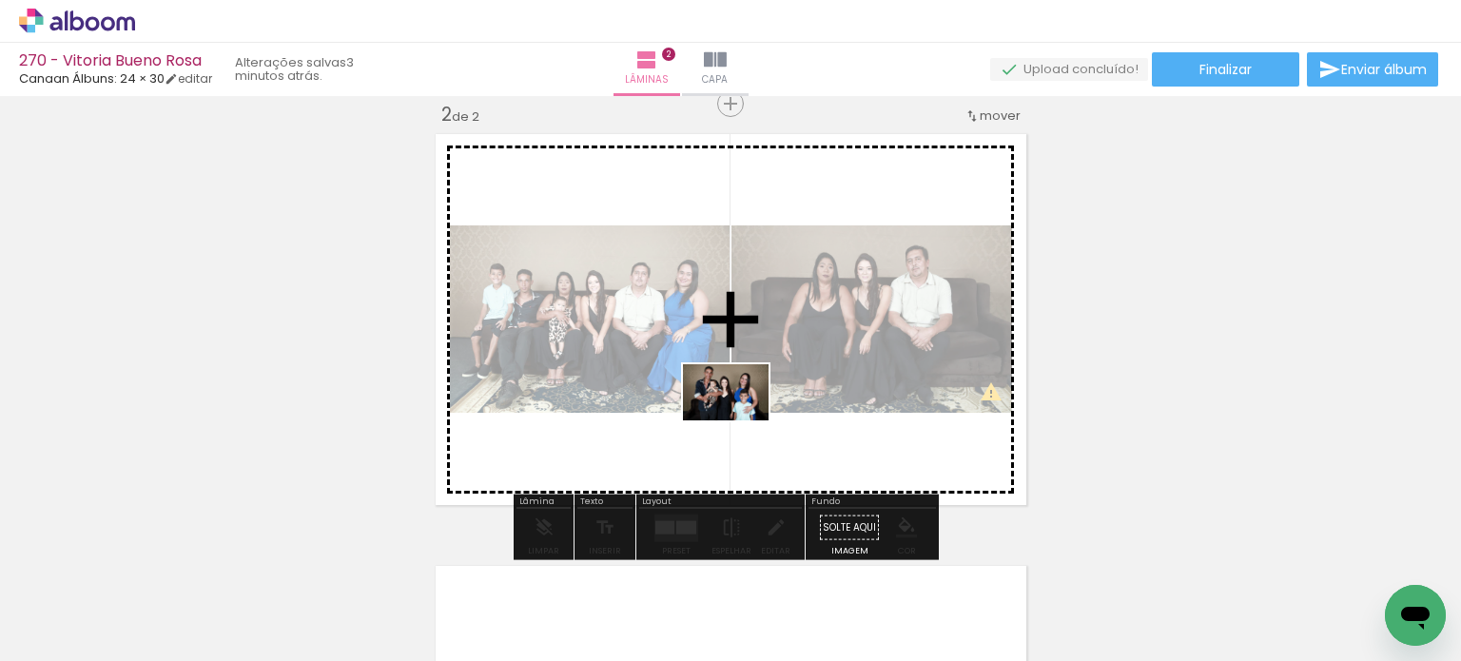
drag, startPoint x: 738, startPoint y: 603, endPoint x: 740, endPoint y: 421, distance: 181.7
click at [740, 421] on quentale-workspace at bounding box center [730, 330] width 1461 height 661
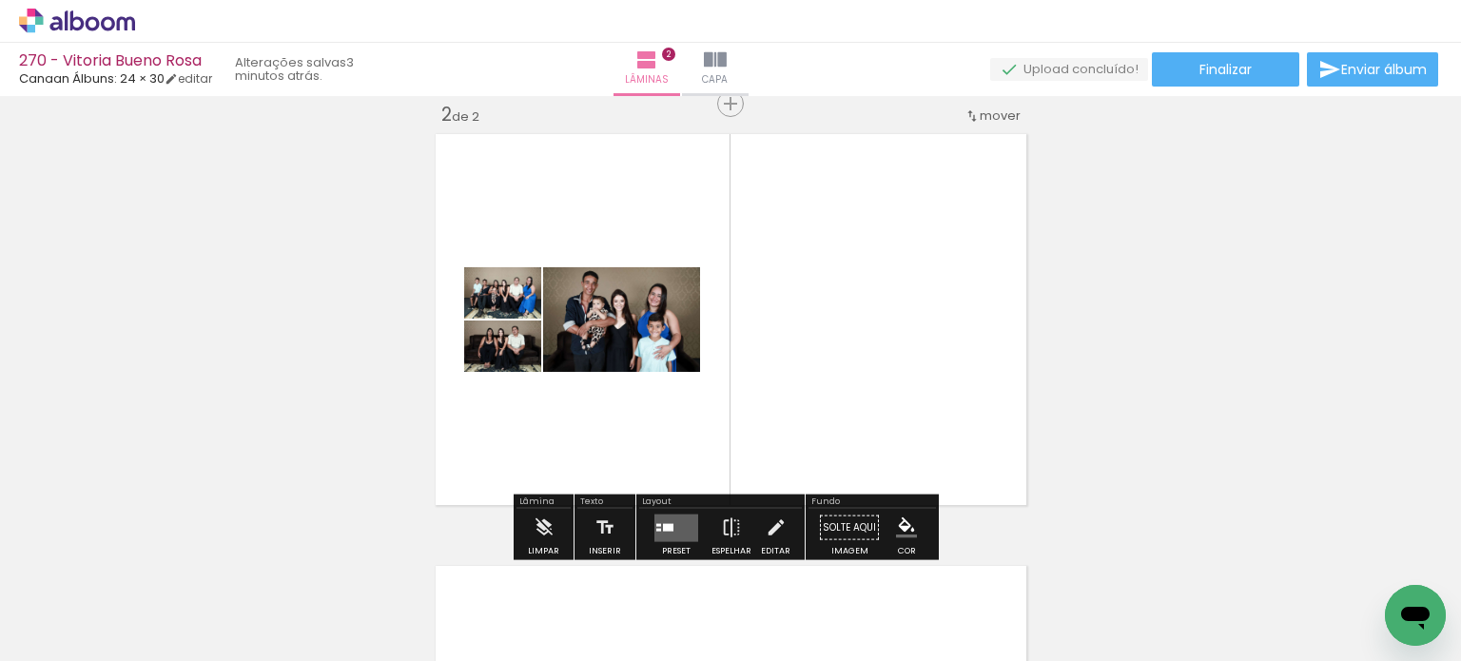
drag, startPoint x: 787, startPoint y: 482, endPoint x: 809, endPoint y: 422, distance: 63.8
click at [809, 422] on quentale-workspace at bounding box center [730, 330] width 1461 height 661
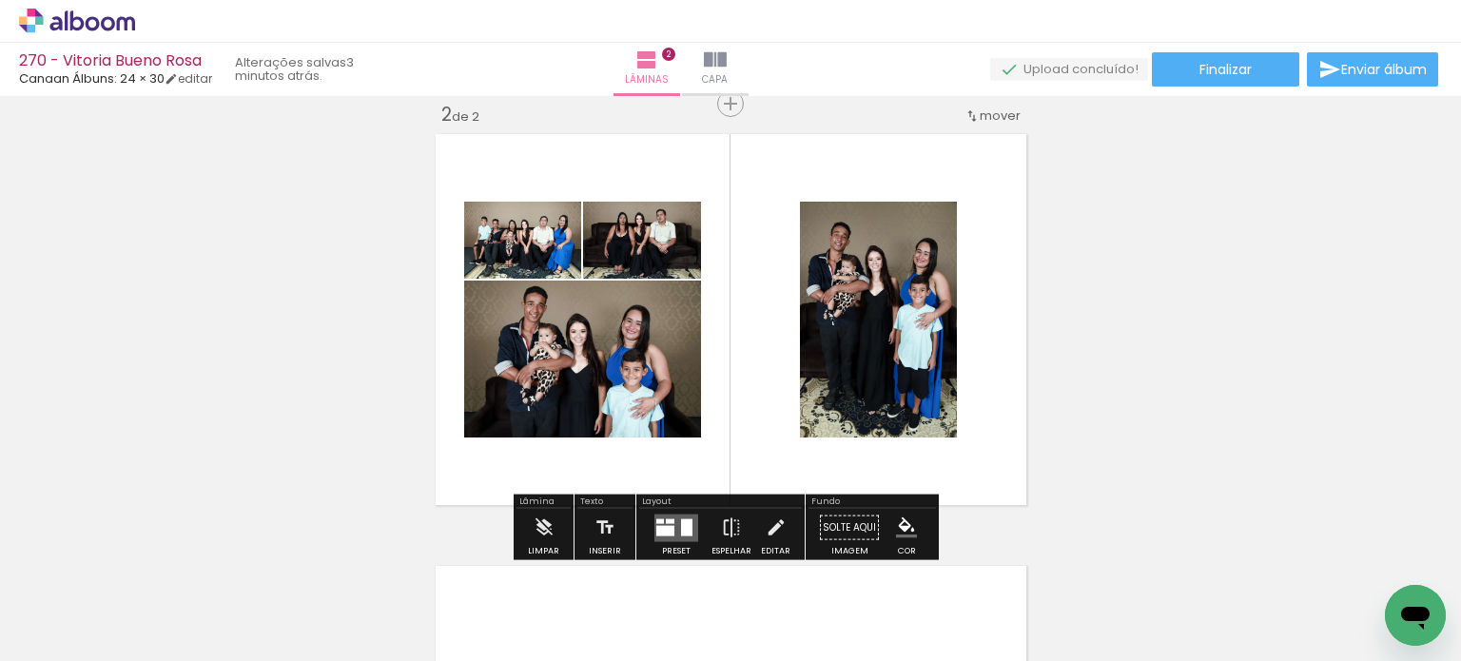
click at [672, 528] on quentale-layouter at bounding box center [677, 528] width 44 height 28
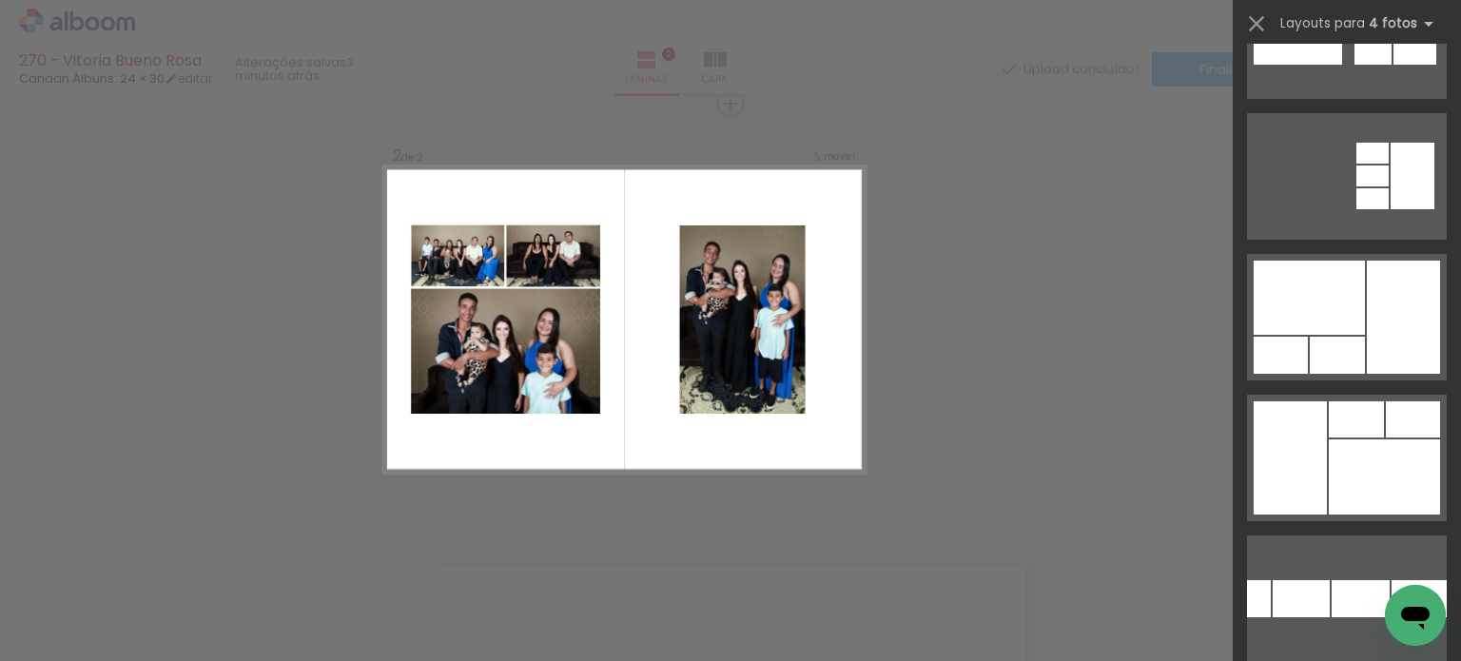
scroll to position [381, 0]
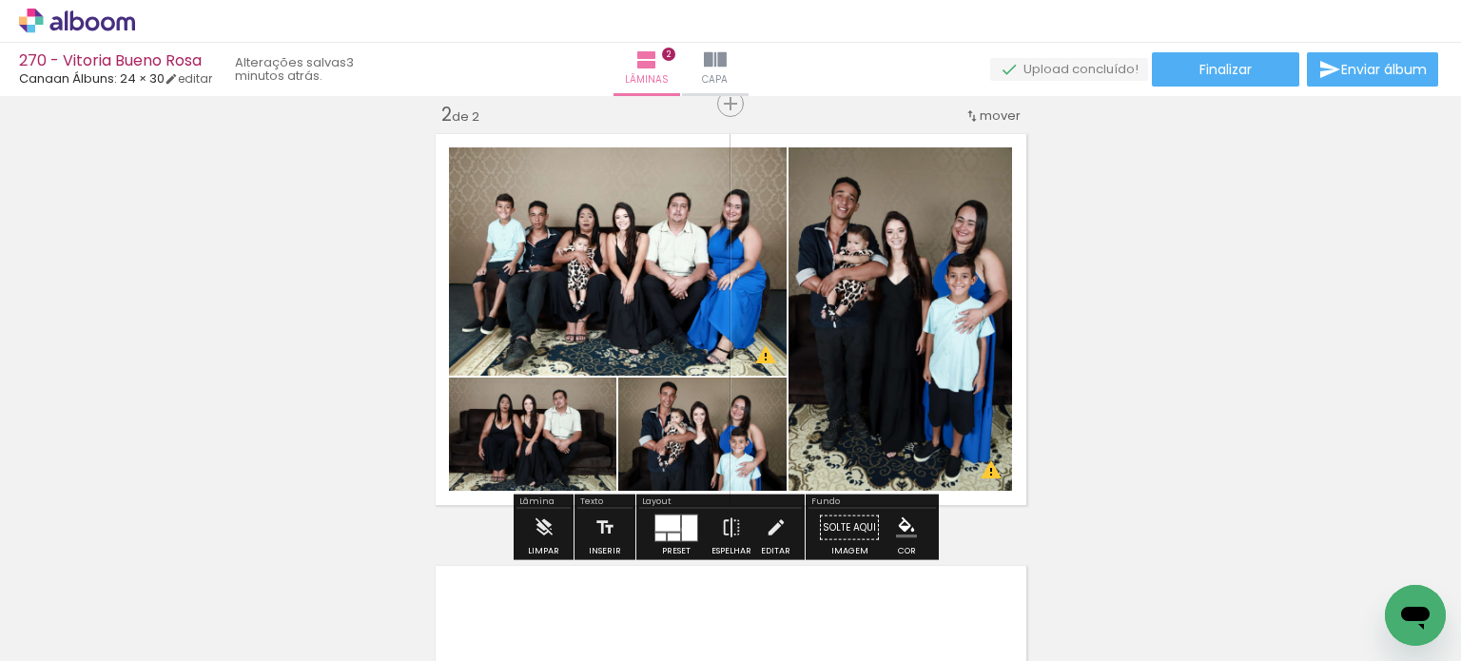
click at [682, 529] on div at bounding box center [689, 528] width 15 height 26
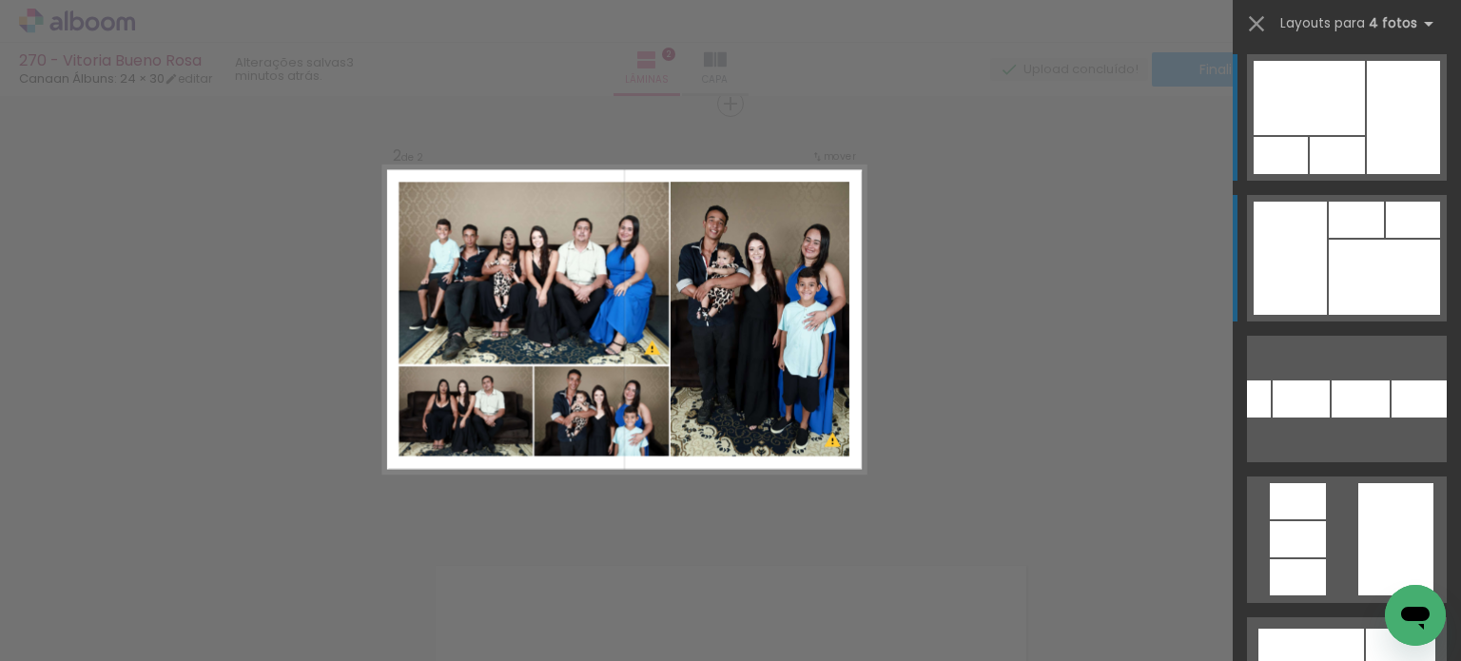
scroll to position [563, 0]
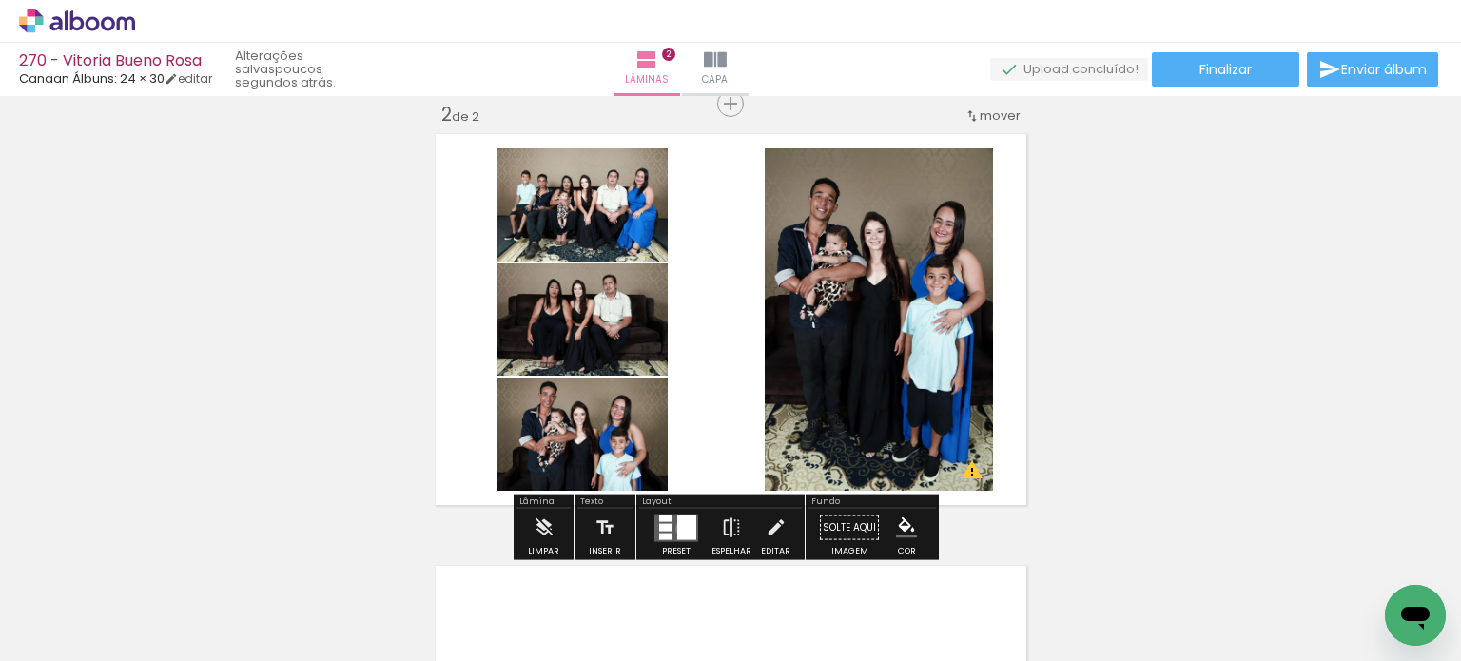
click at [681, 528] on div at bounding box center [686, 527] width 19 height 25
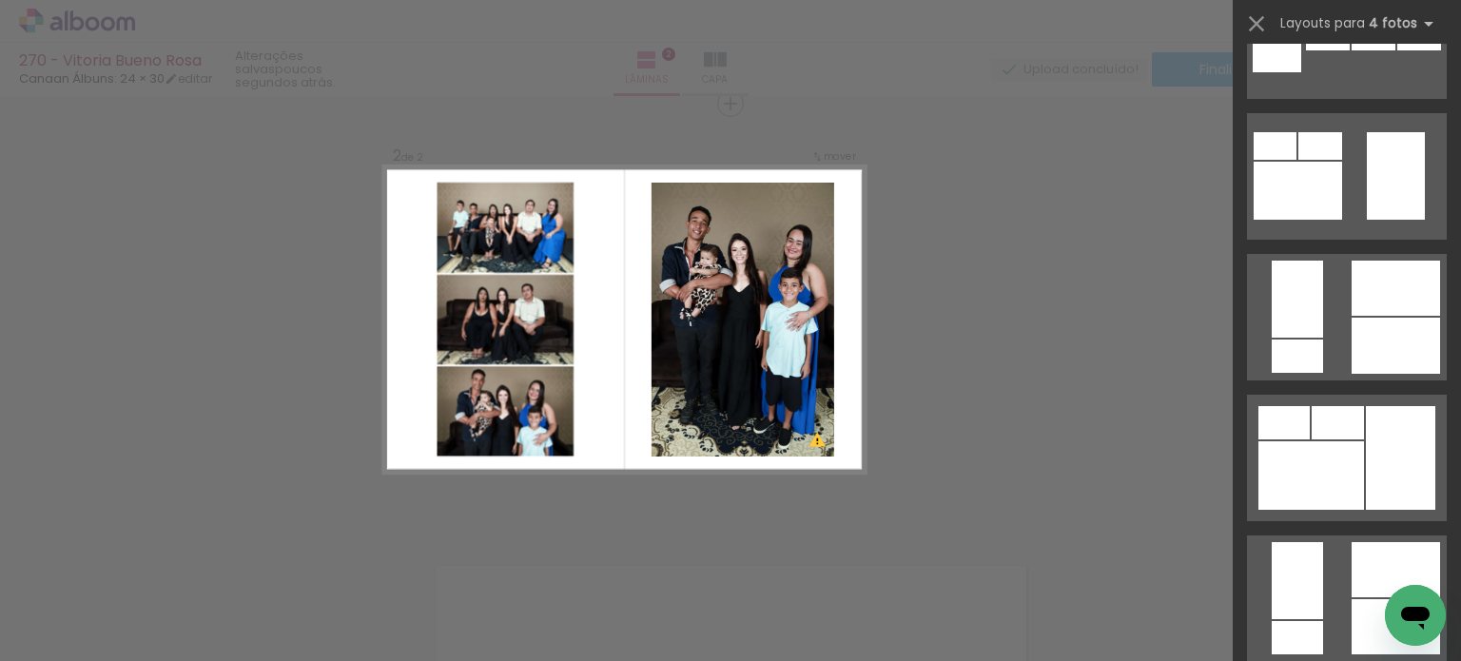
scroll to position [2222, 0]
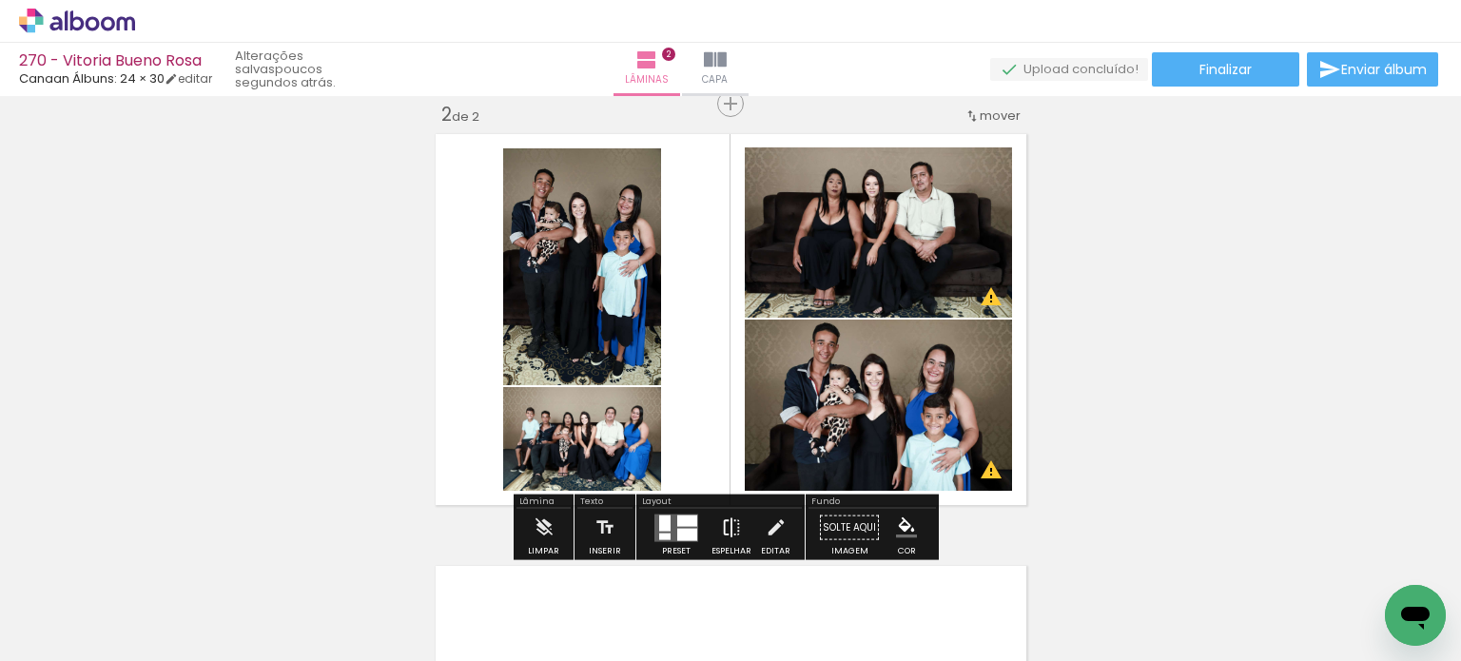
click at [734, 522] on iron-icon at bounding box center [731, 528] width 21 height 38
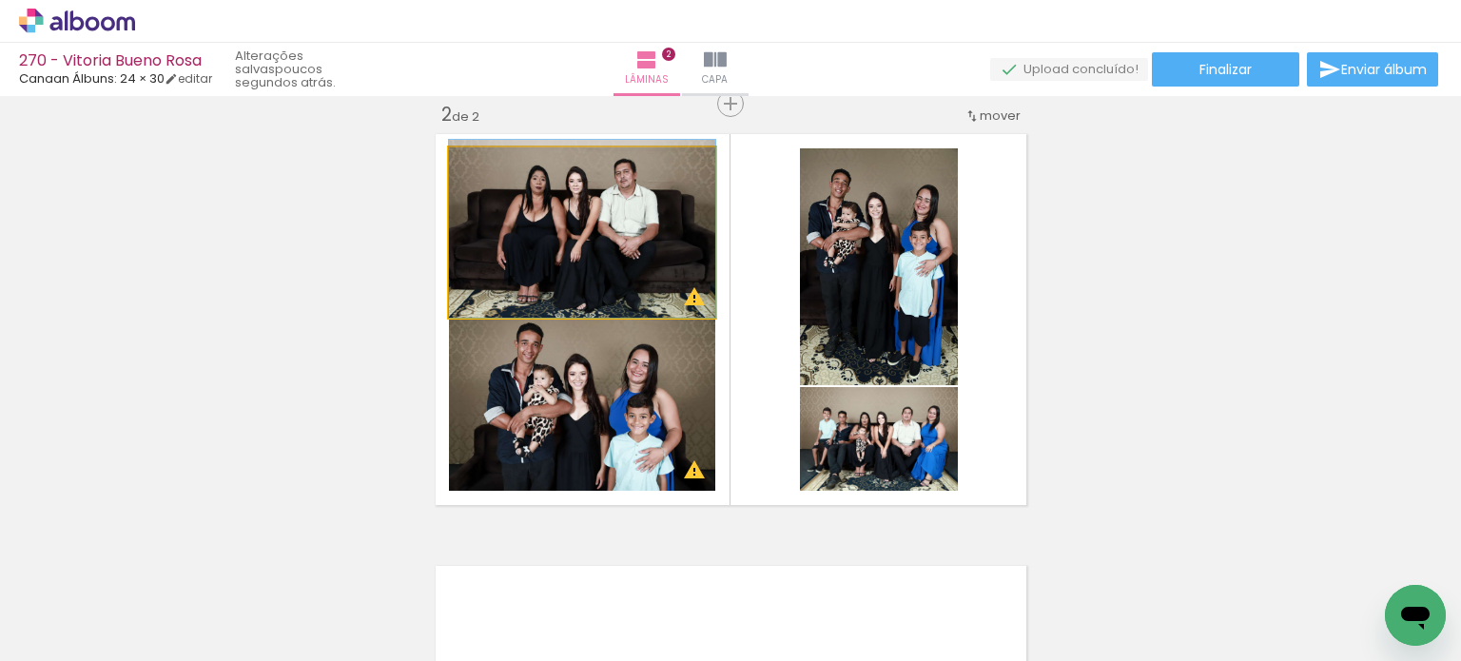
drag, startPoint x: 634, startPoint y: 269, endPoint x: 643, endPoint y: 264, distance: 11.1
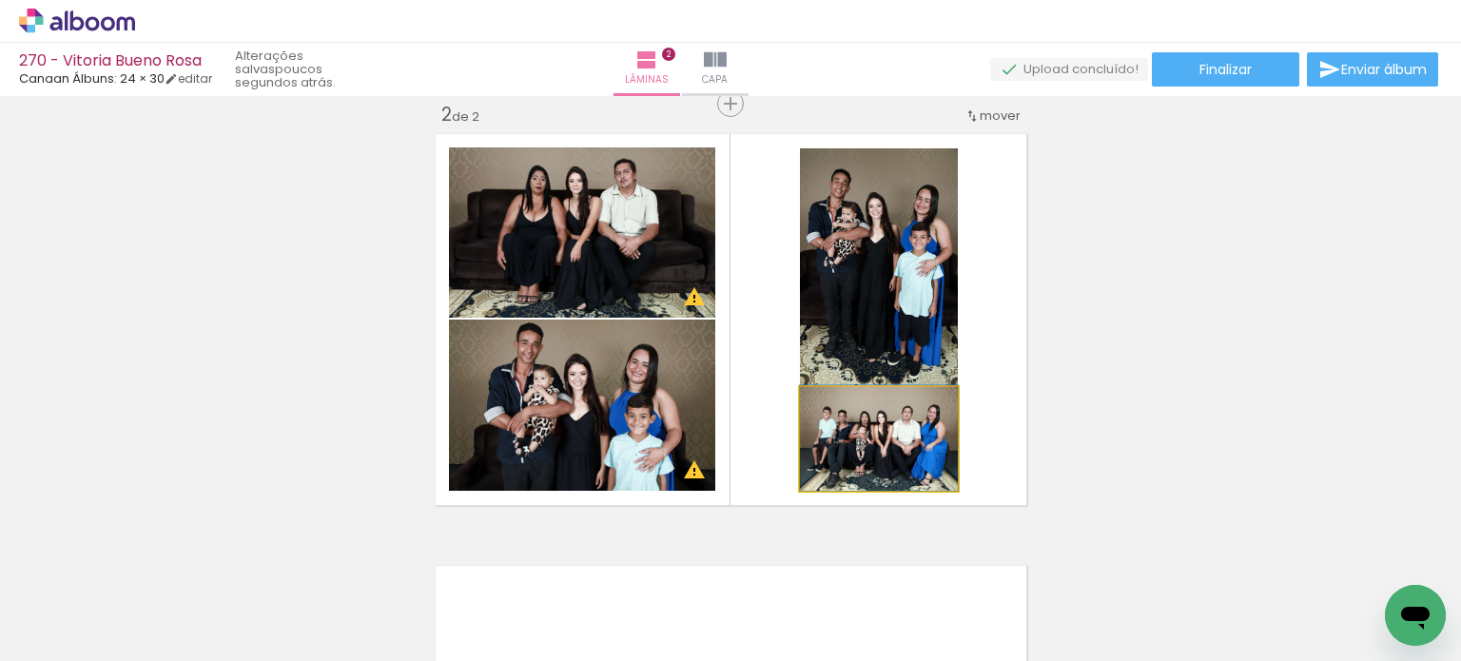
drag, startPoint x: 911, startPoint y: 453, endPoint x: 919, endPoint y: 444, distance: 11.5
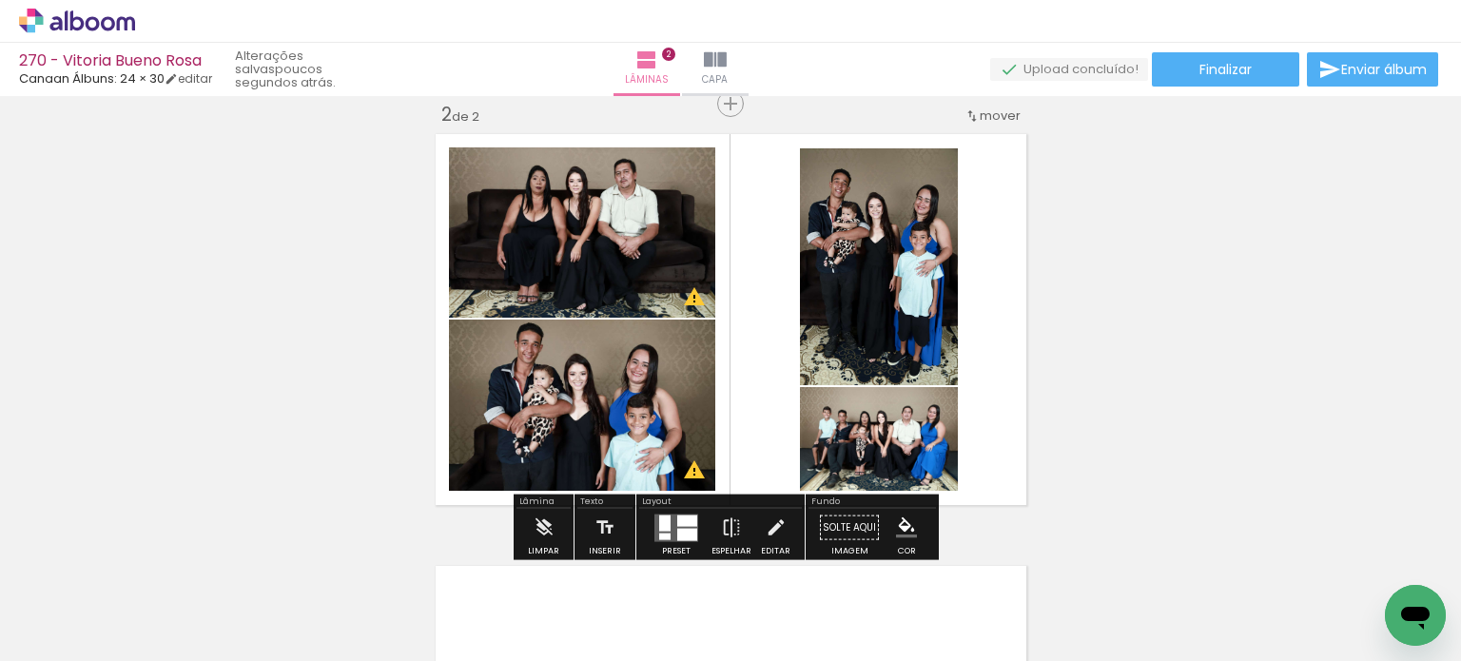
click at [1138, 357] on div "Inserir lâmina 1 de 2 Inserir lâmina 2 de 2 O Designbox precisará aumentar a su…" at bounding box center [730, 295] width 1461 height 1297
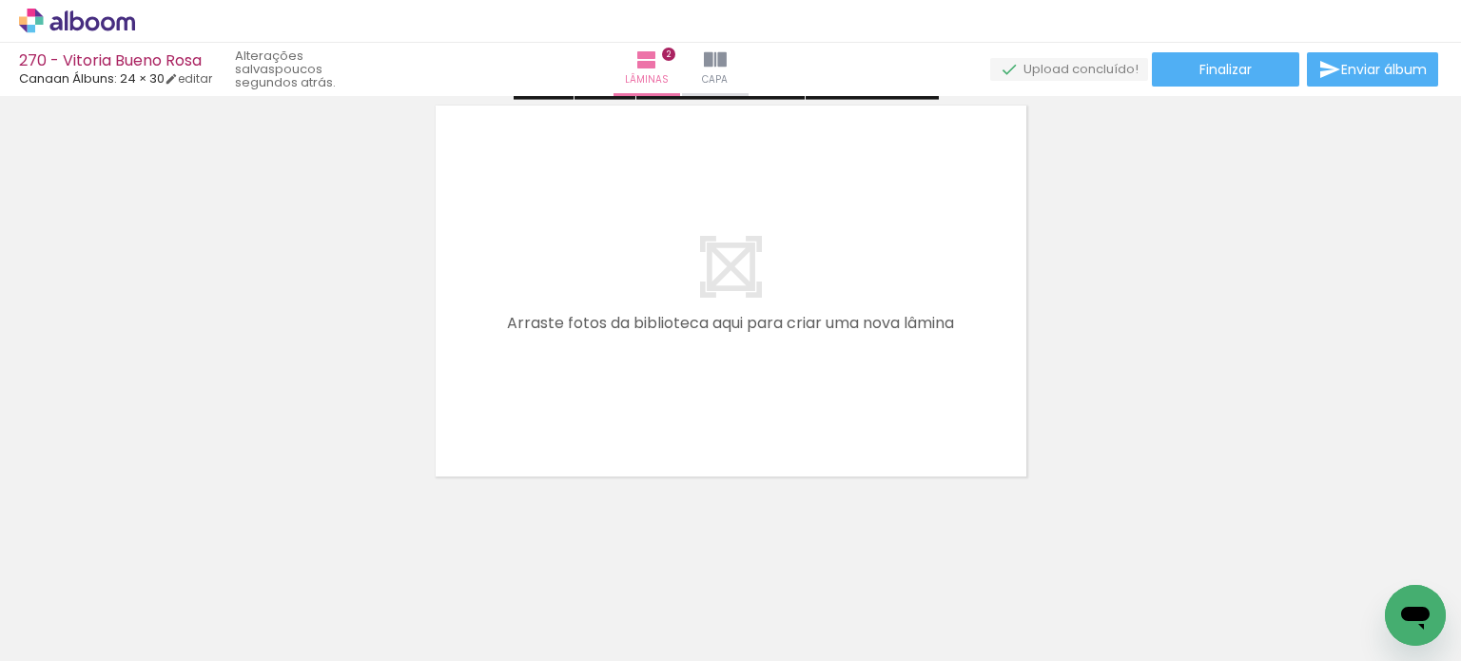
scroll to position [923, 0]
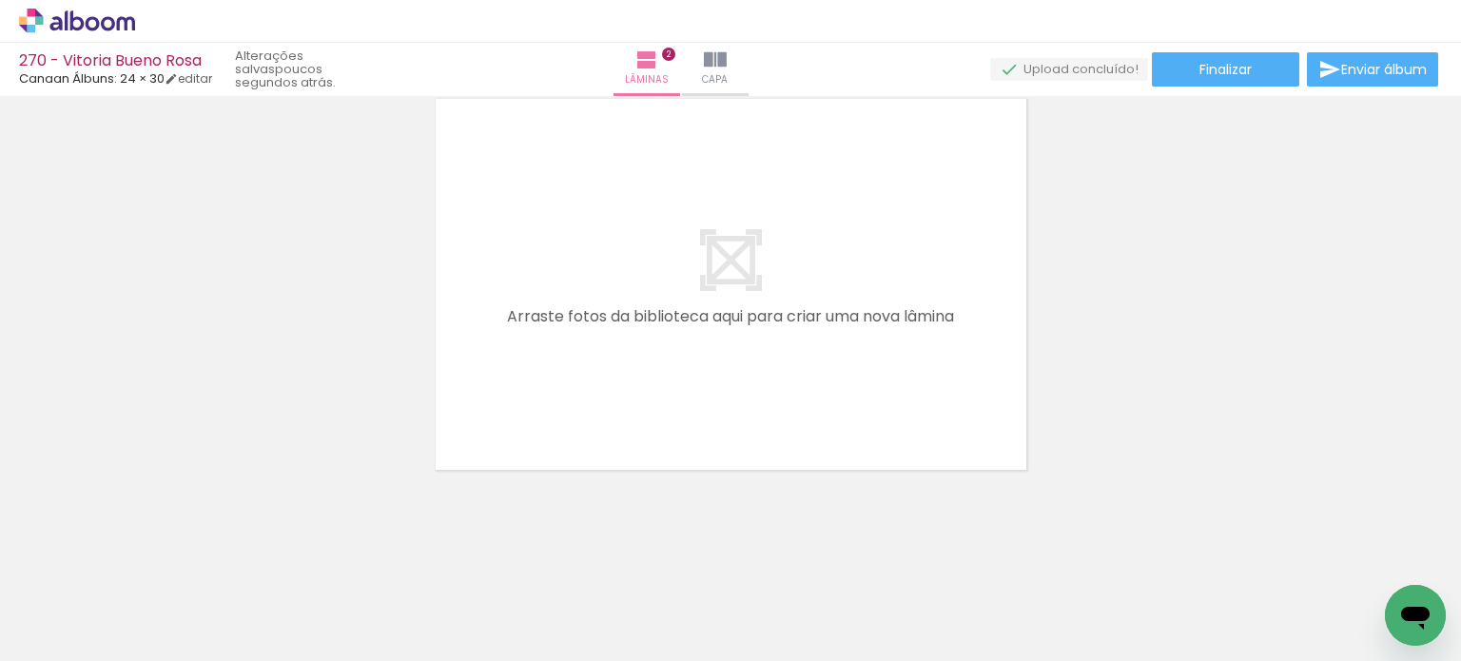
click at [282, 562] on iron-icon at bounding box center [272, 559] width 20 height 20
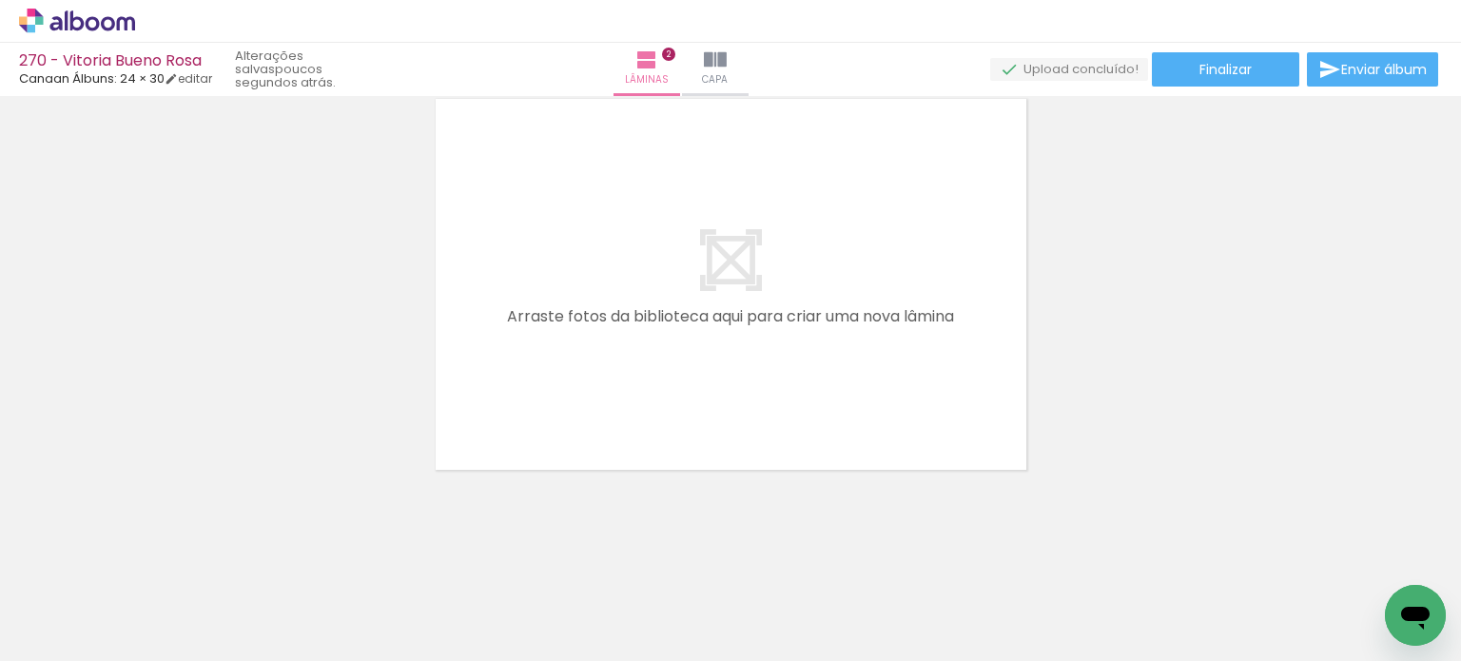
scroll to position [0, 0]
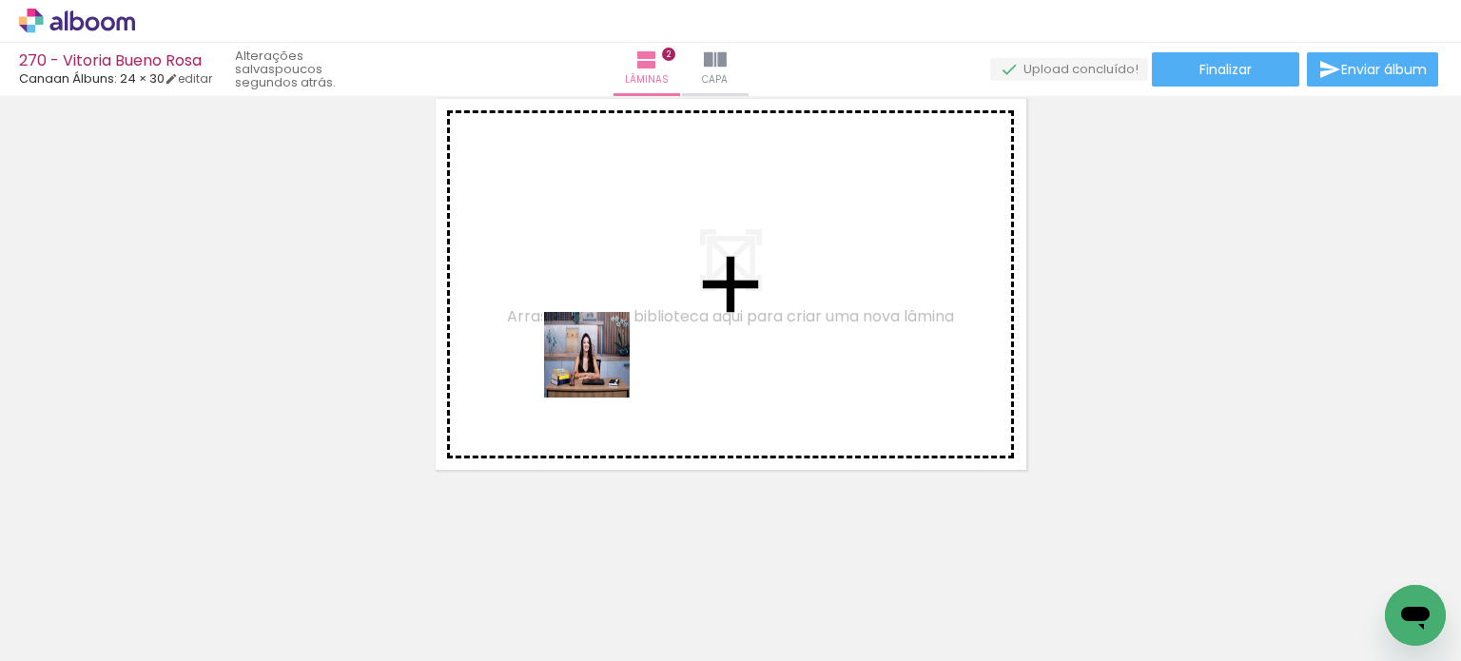
drag, startPoint x: 430, startPoint y: 586, endPoint x: 602, endPoint y: 361, distance: 283.7
click at [605, 353] on quentale-workspace at bounding box center [730, 330] width 1461 height 661
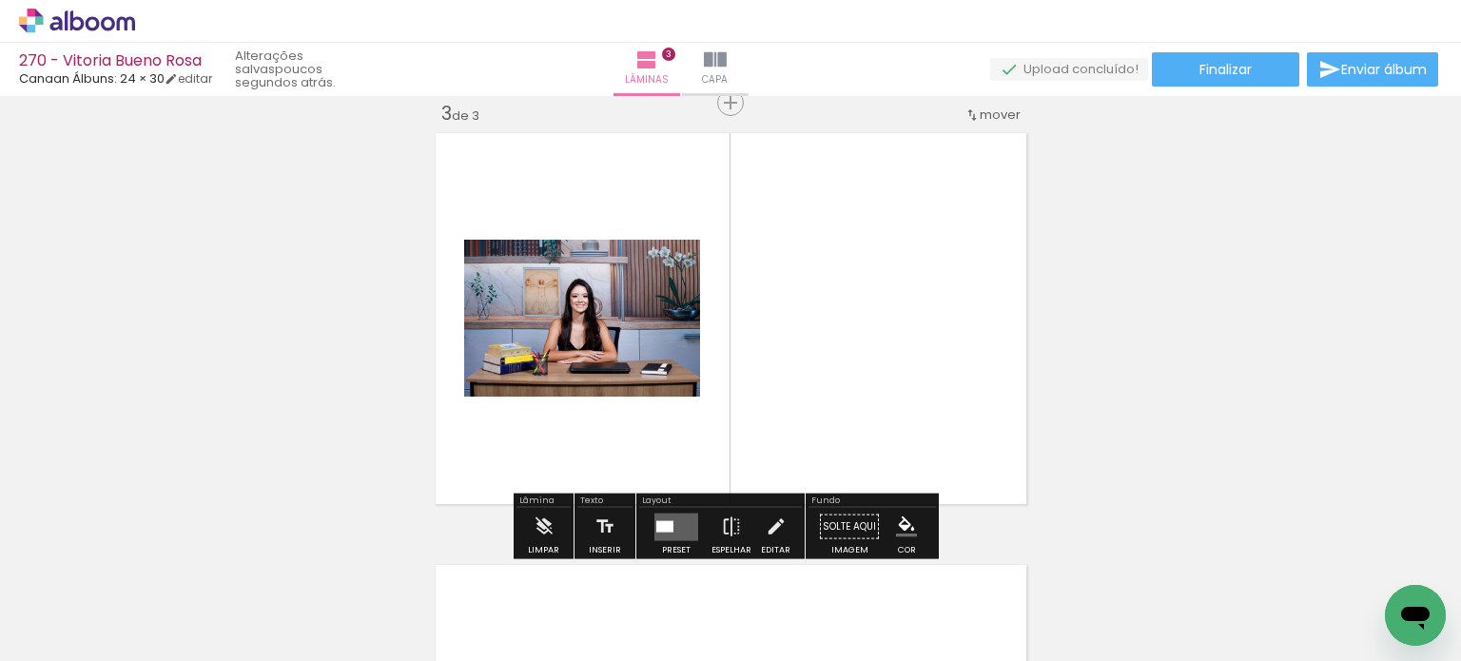
scroll to position [888, 0]
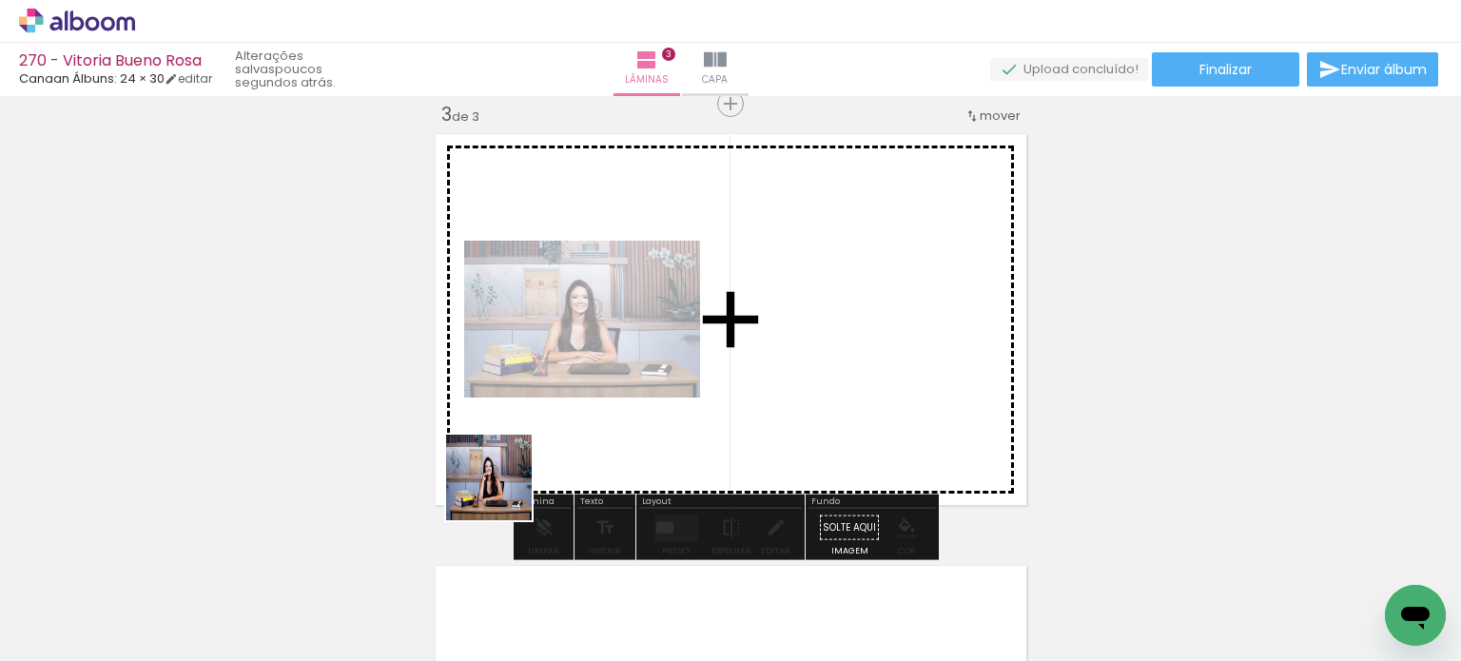
drag, startPoint x: 419, startPoint y: 593, endPoint x: 552, endPoint y: 433, distance: 208.1
click at [567, 393] on quentale-workspace at bounding box center [730, 330] width 1461 height 661
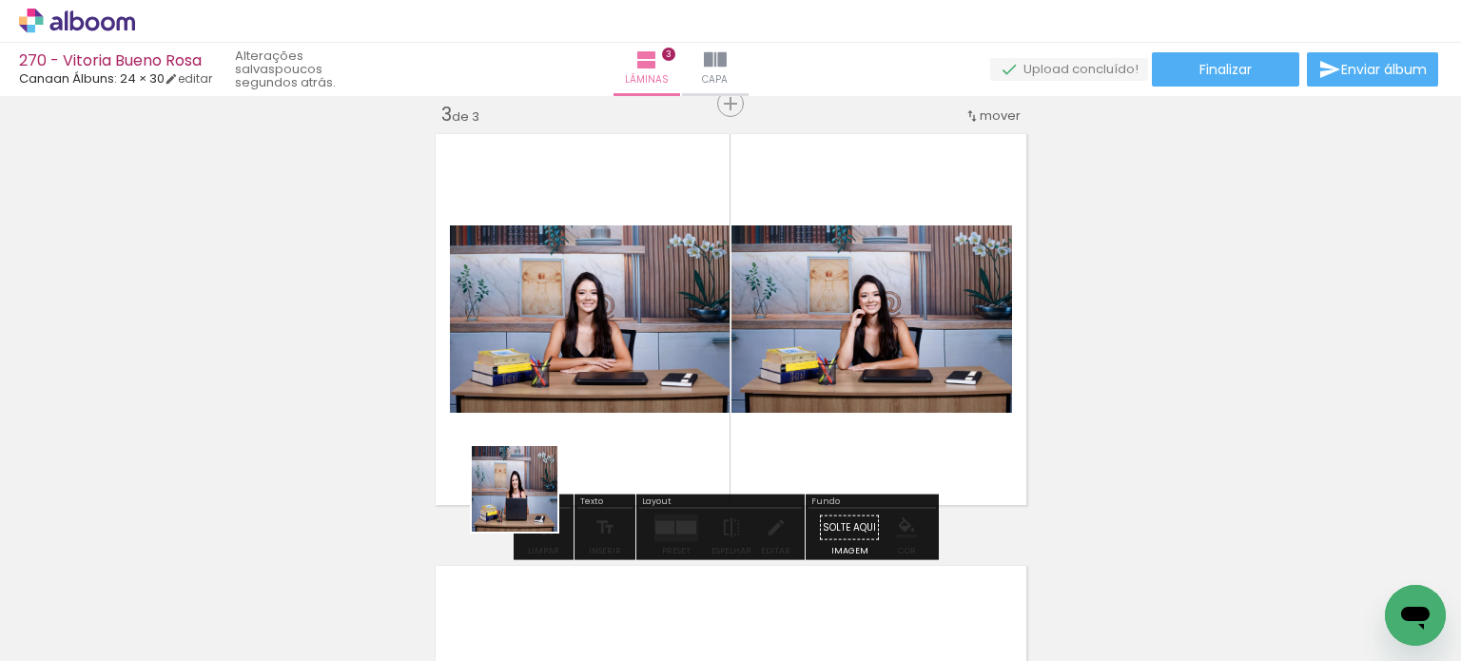
drag, startPoint x: 514, startPoint y: 592, endPoint x: 528, endPoint y: 464, distance: 128.3
click at [533, 460] on quentale-workspace at bounding box center [730, 330] width 1461 height 661
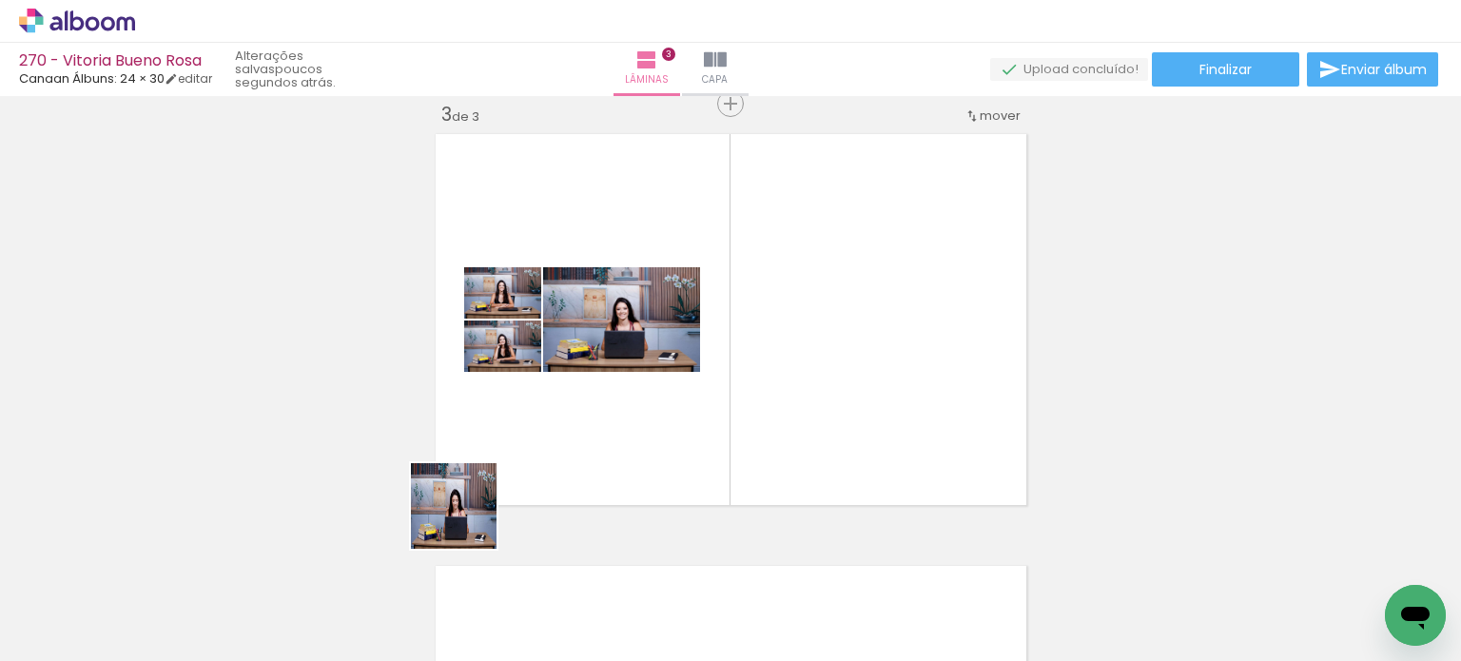
drag, startPoint x: 411, startPoint y: 593, endPoint x: 497, endPoint y: 490, distance: 133.7
click at [530, 420] on quentale-workspace at bounding box center [730, 330] width 1461 height 661
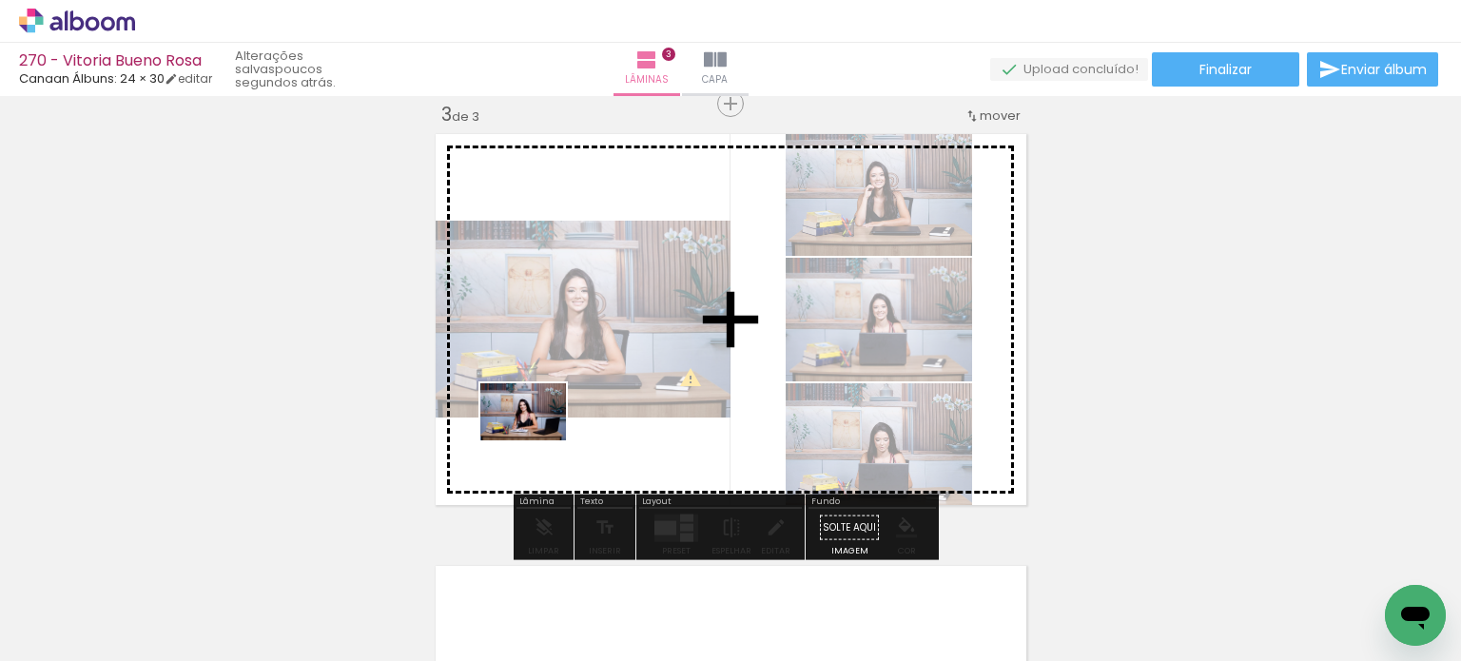
drag, startPoint x: 415, startPoint y: 585, endPoint x: 538, endPoint y: 440, distance: 189.7
click at [538, 440] on quentale-workspace at bounding box center [730, 330] width 1461 height 661
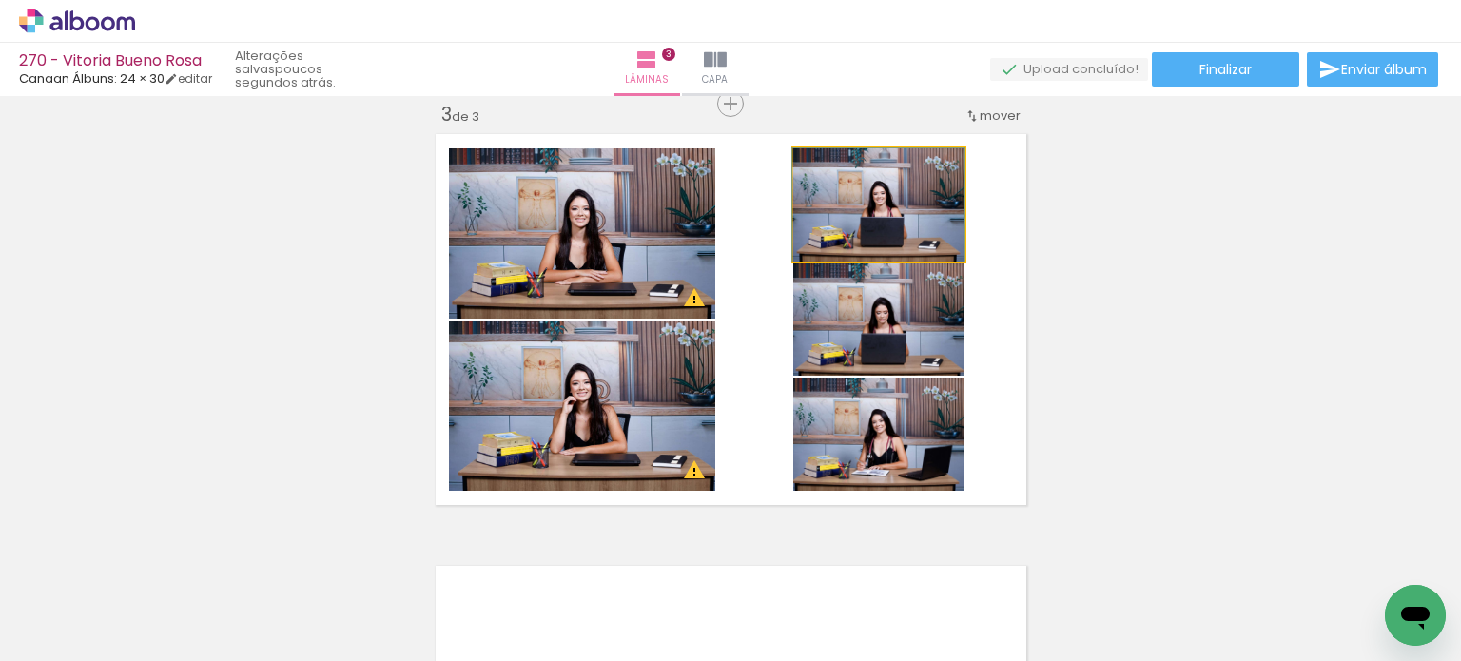
click at [943, 235] on quentale-photo at bounding box center [878, 204] width 171 height 113
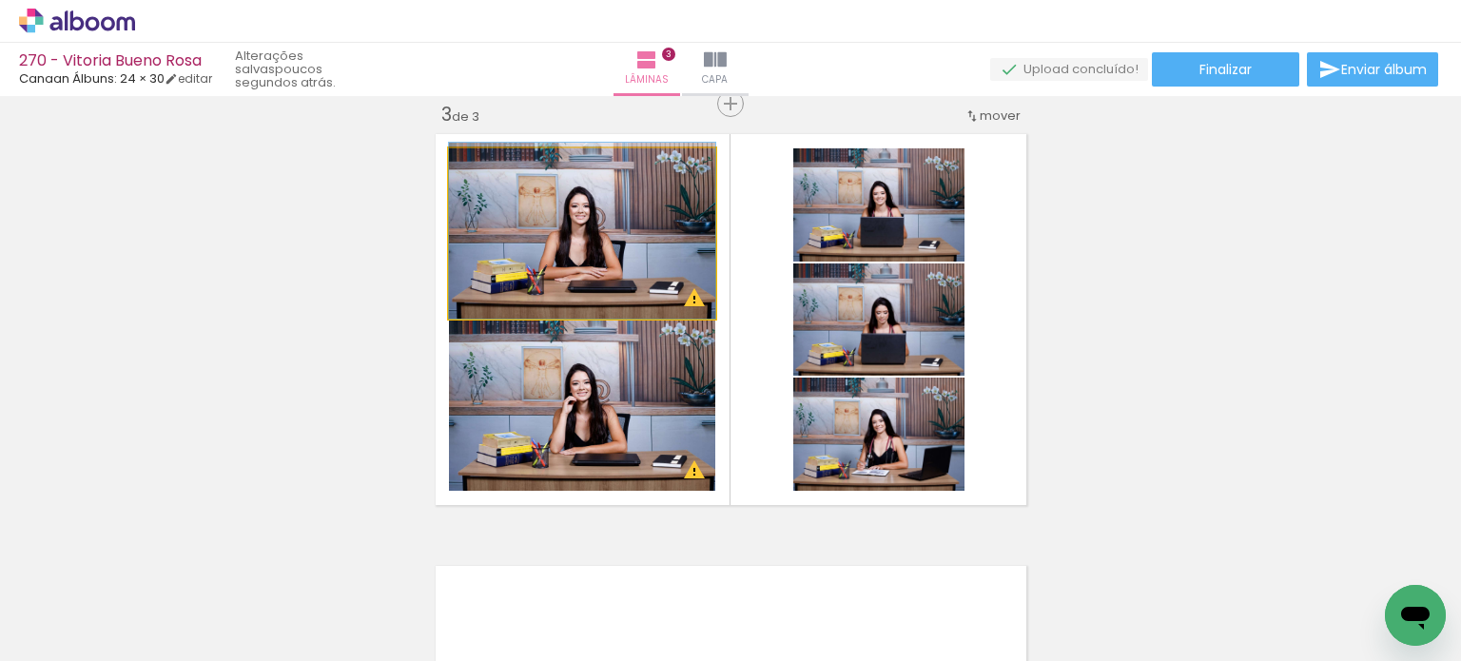
drag, startPoint x: 626, startPoint y: 269, endPoint x: 623, endPoint y: 255, distance: 14.6
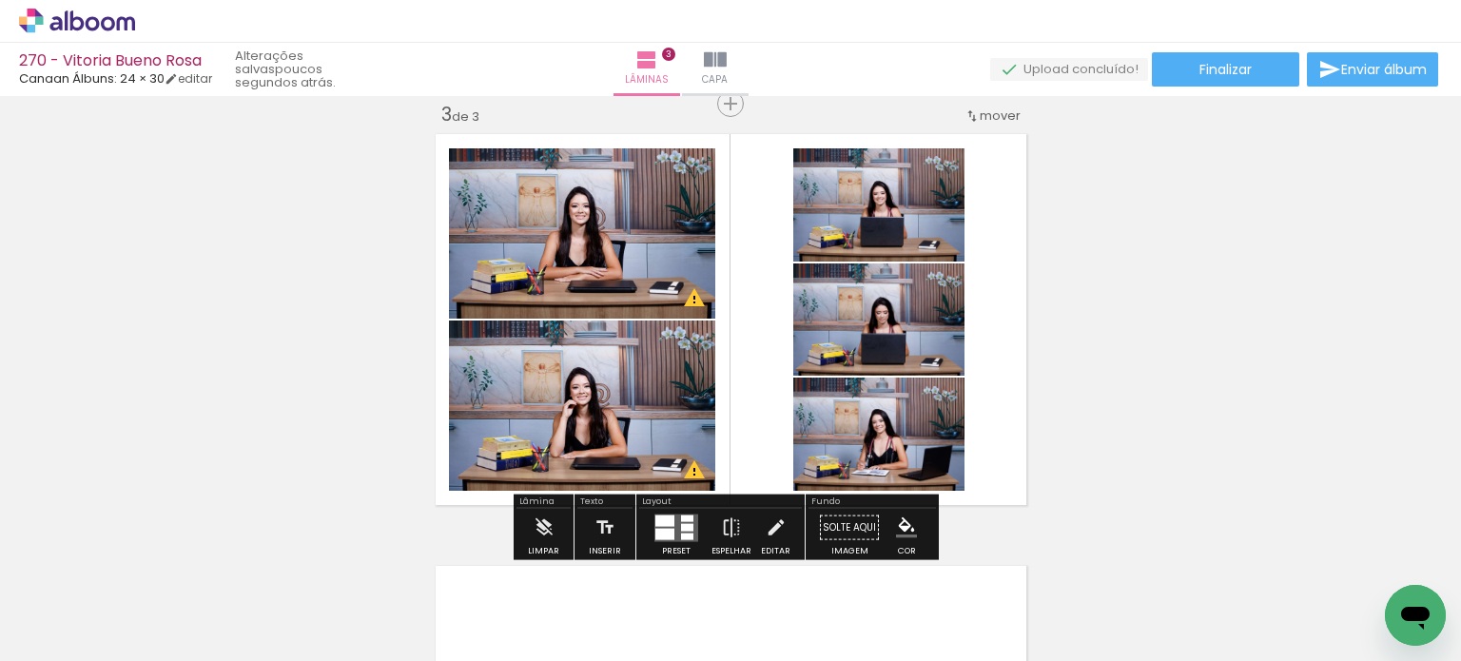
click at [1190, 339] on div "Inserir lâmina 1 de 3 Inserir lâmina 2 de 3 Inserir lâmina 3 de 3 O Designbox p…" at bounding box center [730, 79] width 1461 height 1729
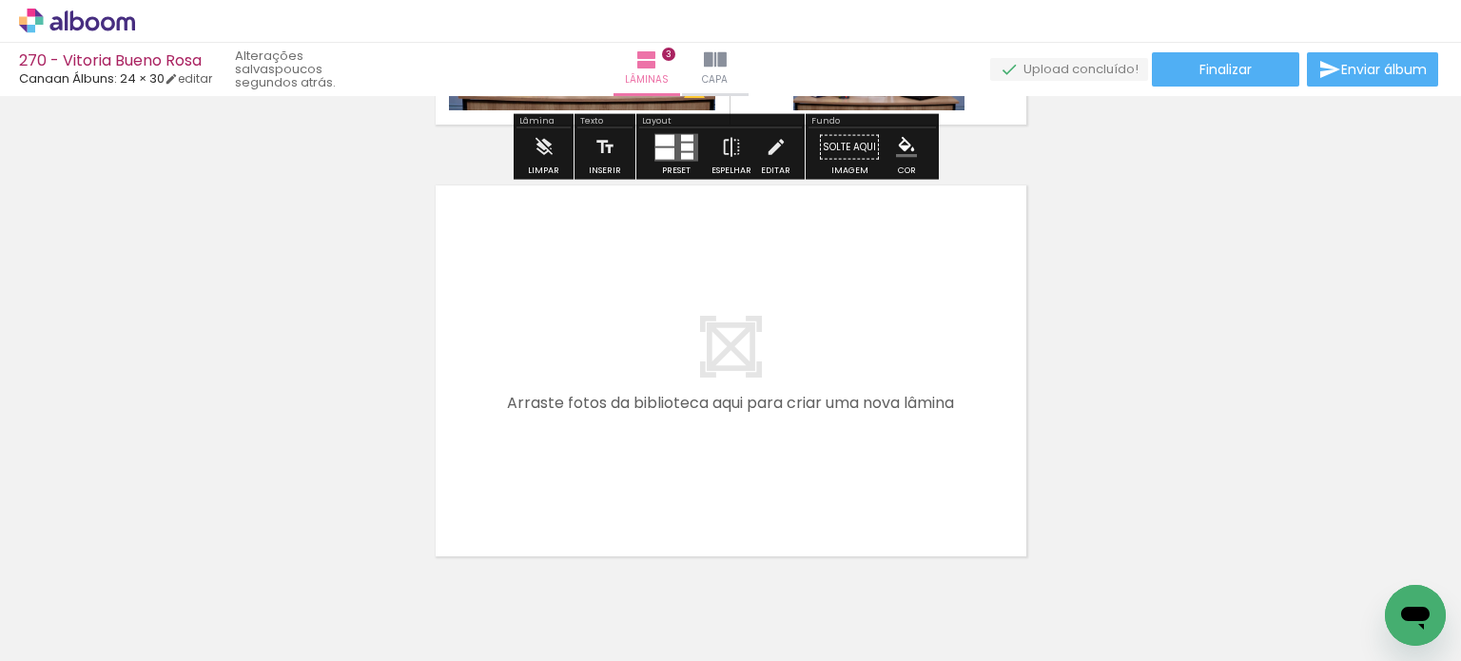
scroll to position [1355, 0]
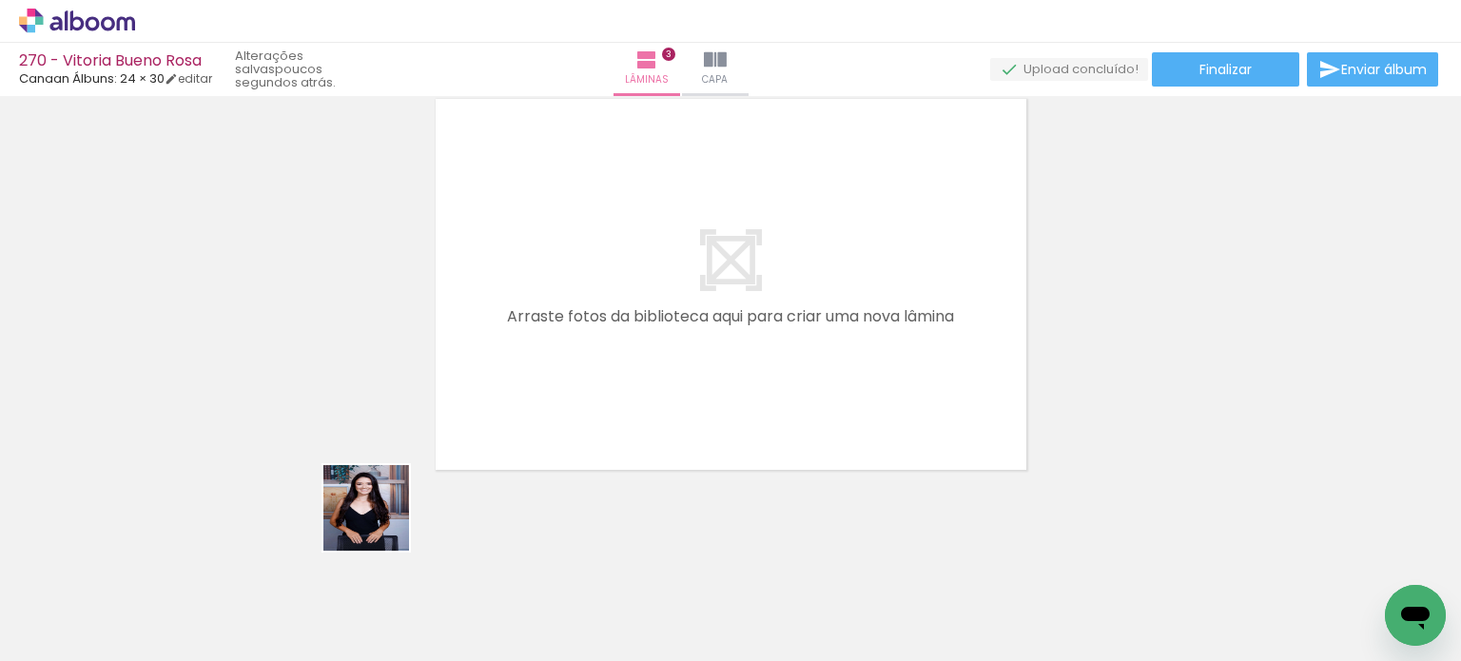
drag, startPoint x: 323, startPoint y: 556, endPoint x: 458, endPoint y: 454, distance: 168.4
click at [487, 429] on quentale-workspace at bounding box center [730, 330] width 1461 height 661
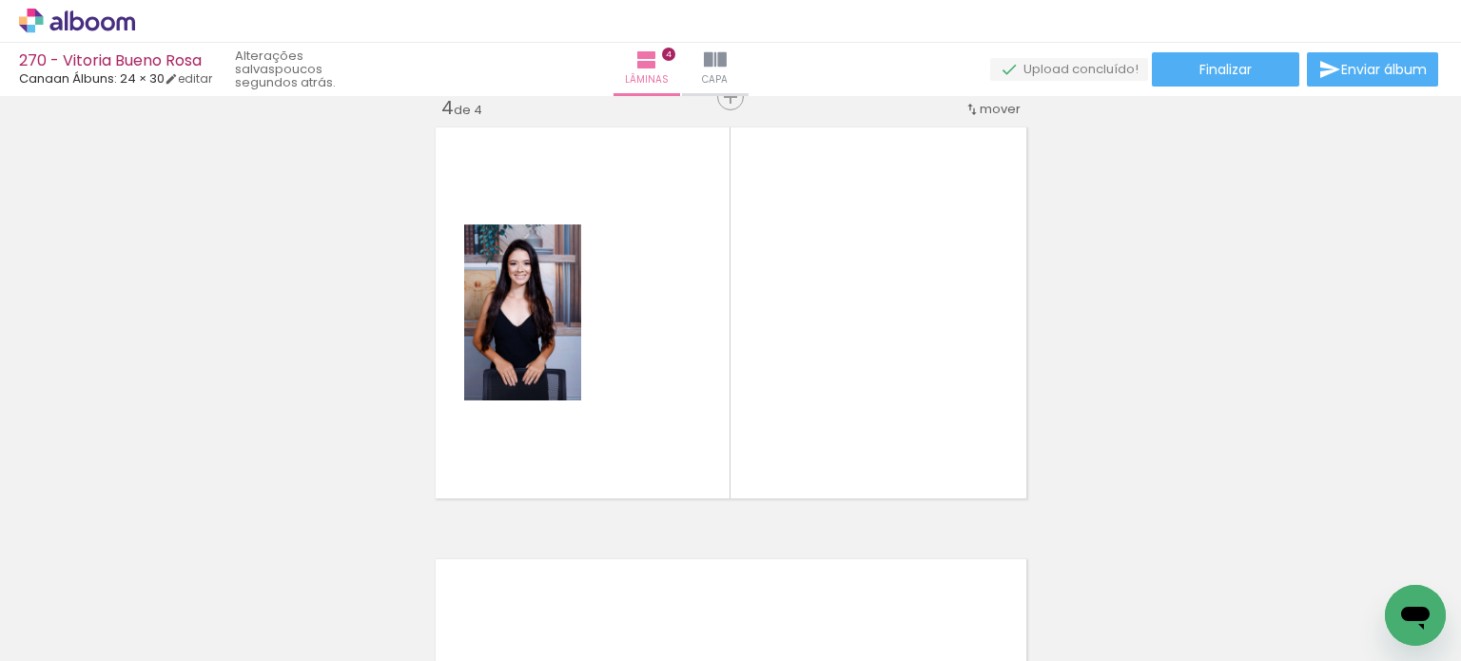
scroll to position [1320, 0]
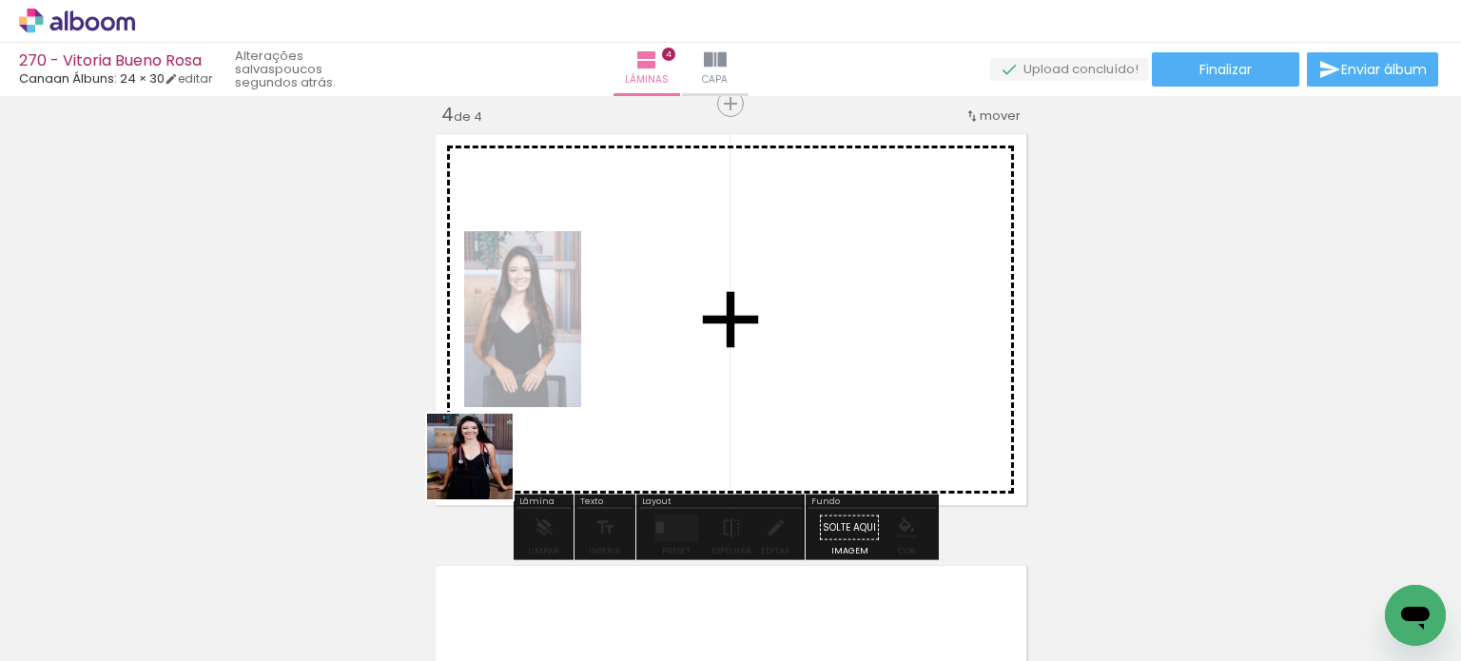
drag, startPoint x: 358, startPoint y: 579, endPoint x: 481, endPoint y: 477, distance: 160.8
click at [532, 432] on quentale-workspace at bounding box center [730, 330] width 1461 height 661
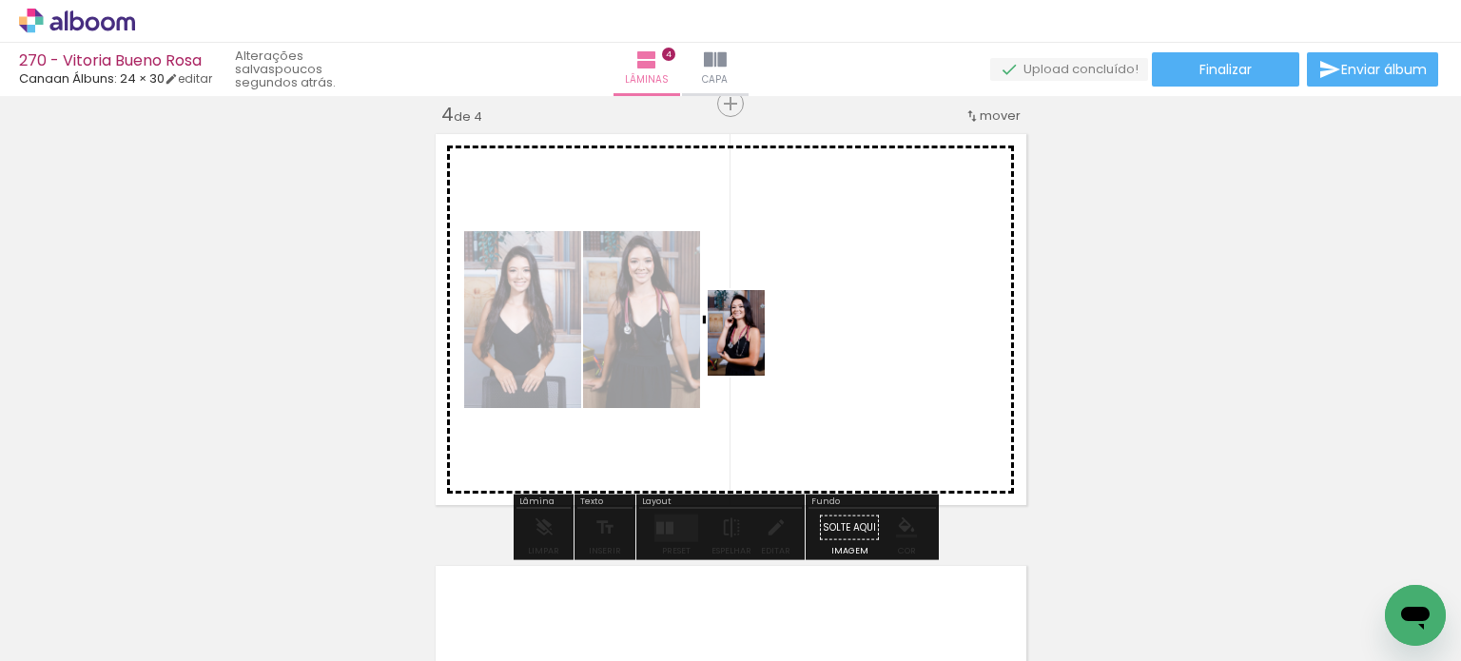
drag, startPoint x: 521, startPoint y: 596, endPoint x: 639, endPoint y: 524, distance: 137.9
click at [760, 347] on quentale-workspace at bounding box center [730, 330] width 1461 height 661
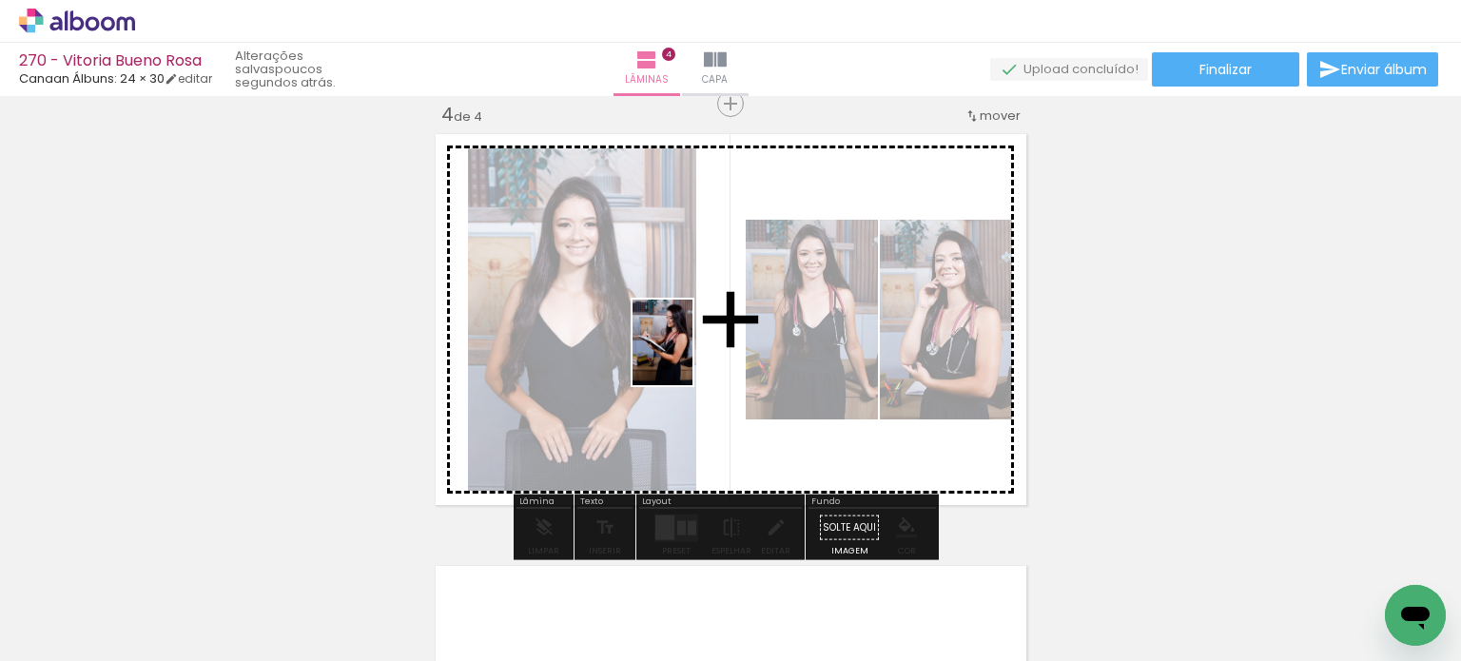
drag, startPoint x: 527, startPoint y: 585, endPoint x: 689, endPoint y: 354, distance: 282.1
click at [689, 354] on quentale-workspace at bounding box center [730, 330] width 1461 height 661
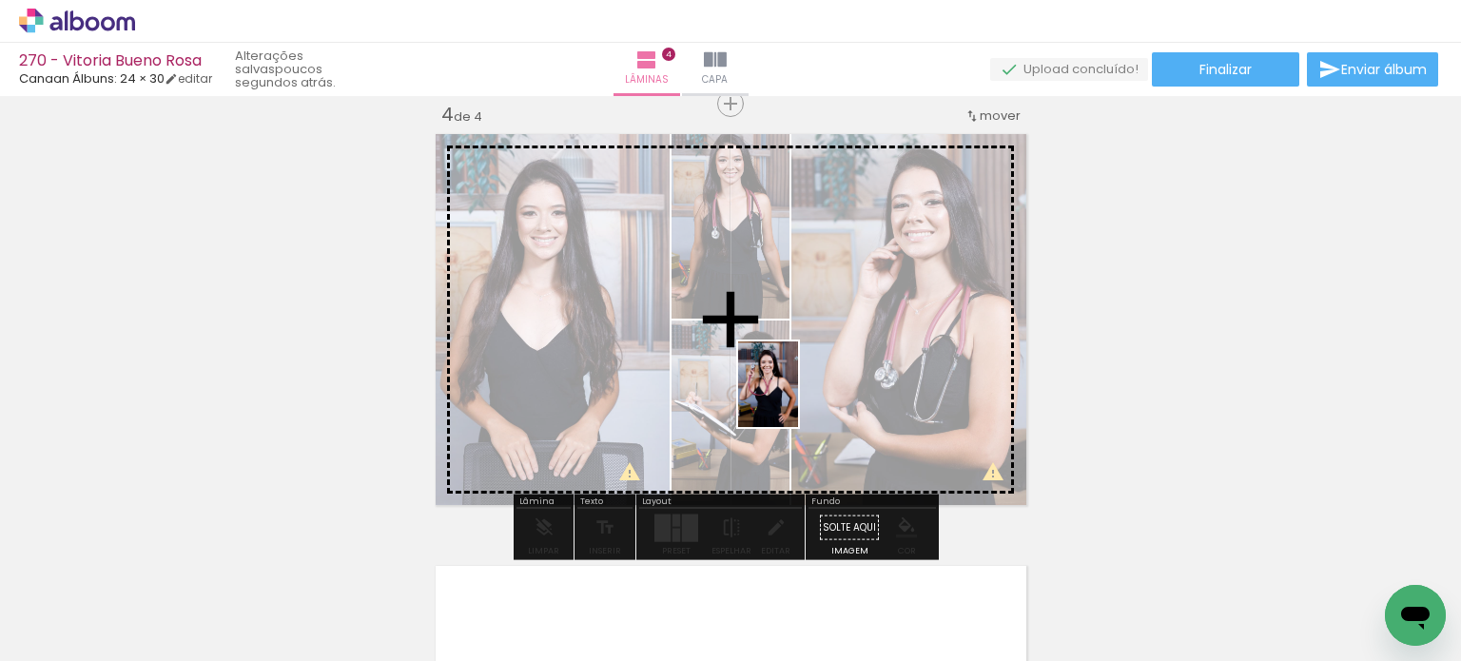
drag, startPoint x: 737, startPoint y: 616, endPoint x: 795, endPoint y: 399, distance: 224.5
click at [795, 399] on quentale-workspace at bounding box center [730, 330] width 1461 height 661
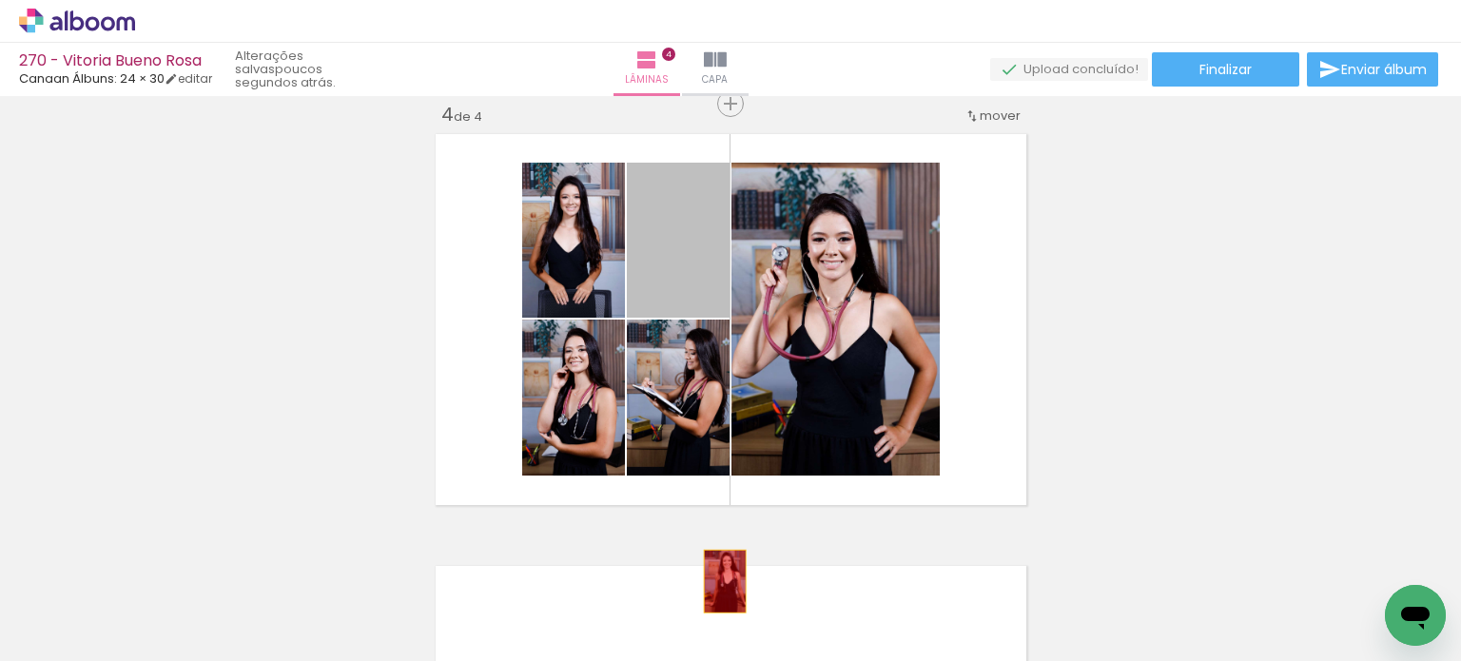
drag, startPoint x: 697, startPoint y: 288, endPoint x: 734, endPoint y: 588, distance: 302.0
click at [717, 583] on quentale-workspace at bounding box center [730, 330] width 1461 height 661
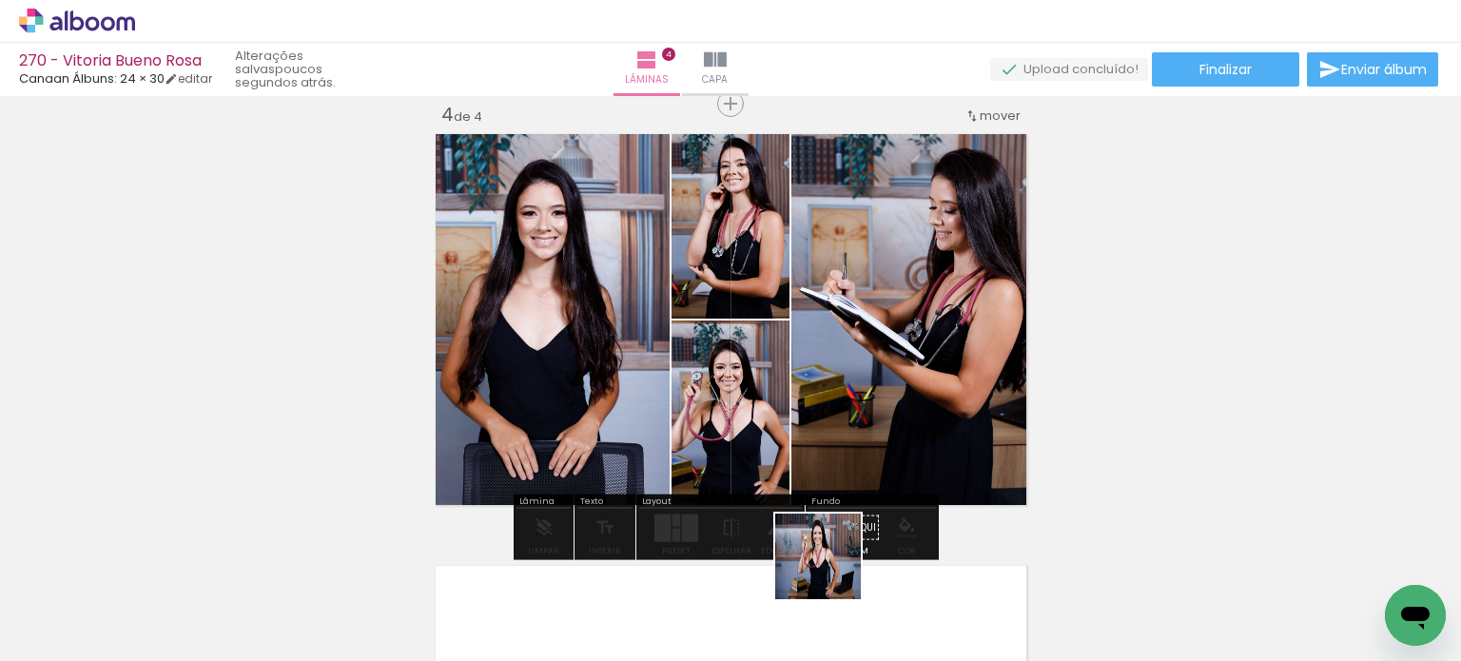
drag, startPoint x: 826, startPoint y: 602, endPoint x: 849, endPoint y: 427, distance: 176.5
click at [852, 418] on quentale-workspace at bounding box center [730, 330] width 1461 height 661
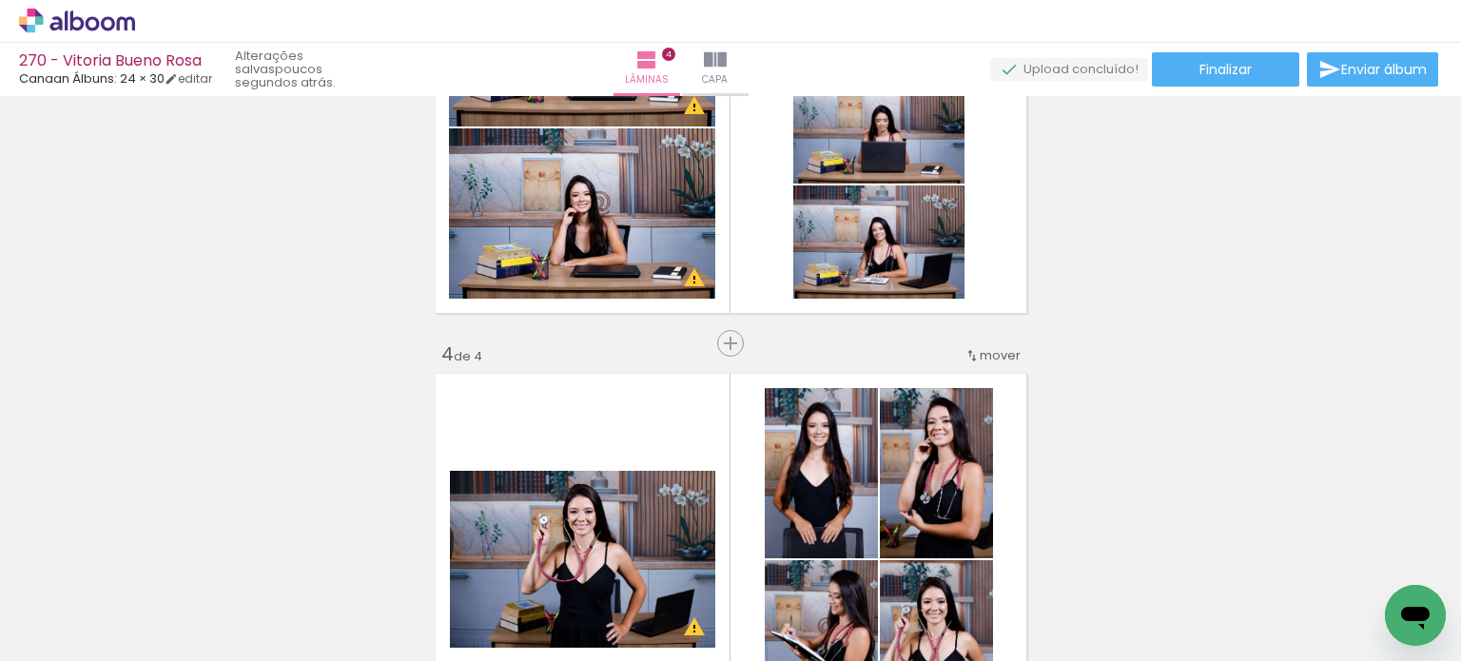
scroll to position [1415, 0]
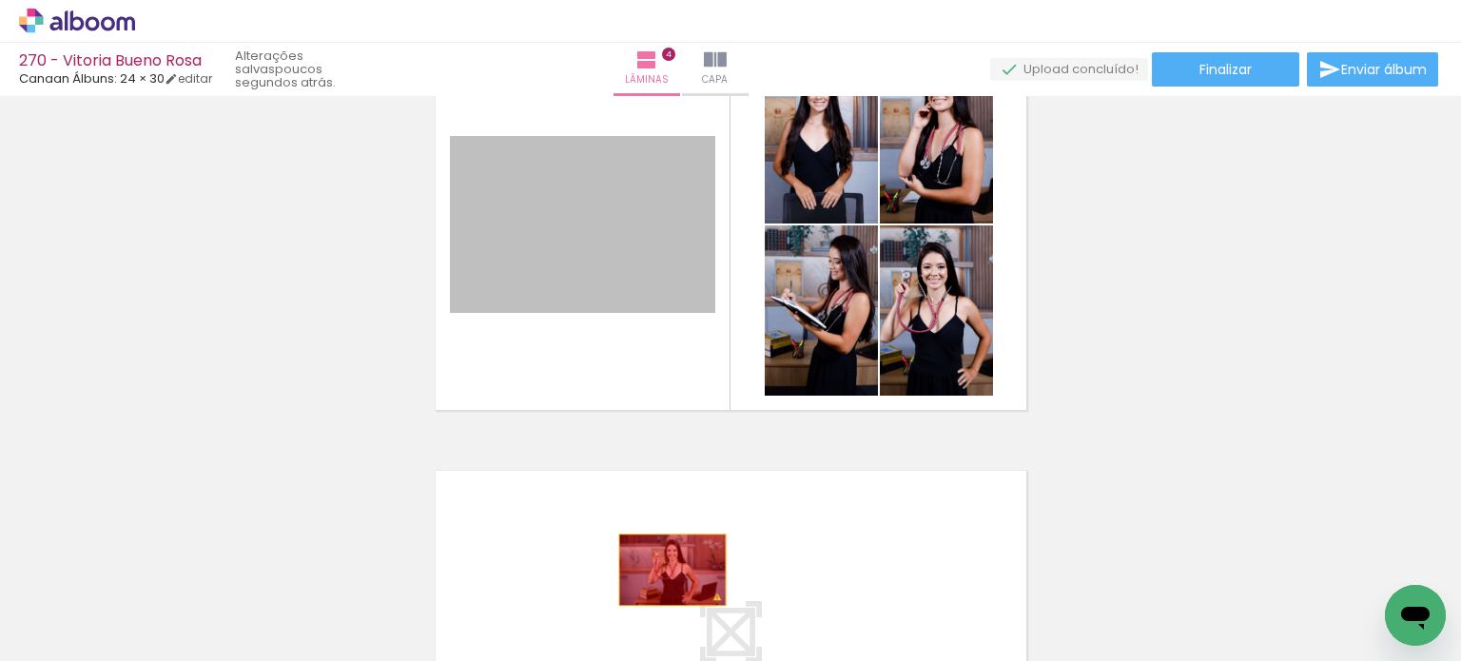
drag, startPoint x: 630, startPoint y: 254, endPoint x: 666, endPoint y: 571, distance: 318.9
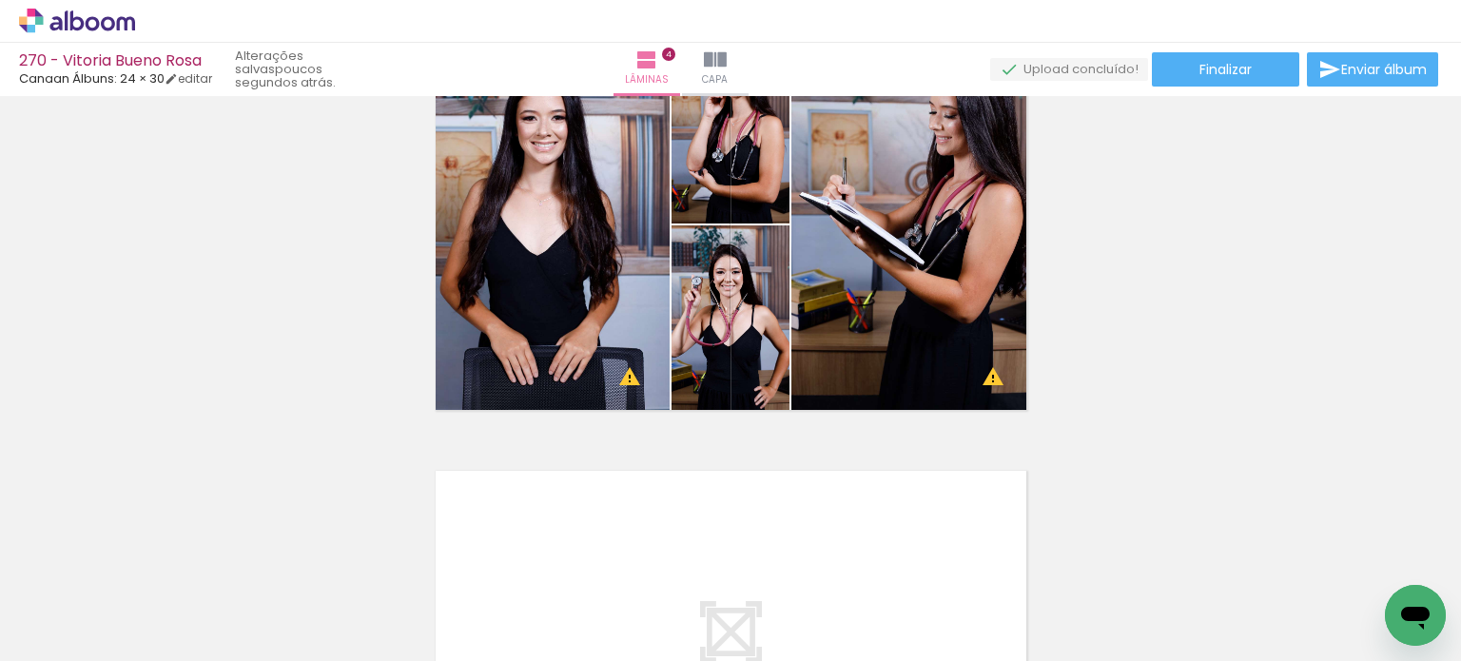
scroll to position [0, 0]
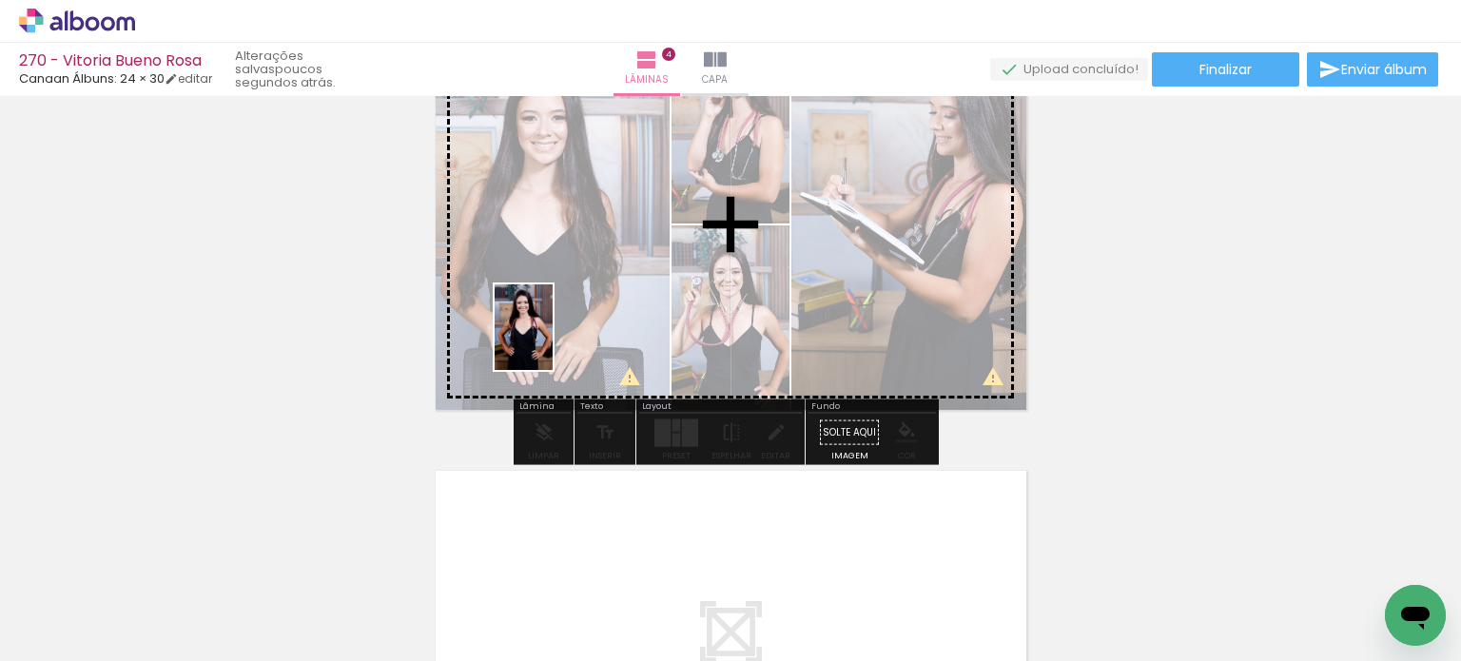
drag, startPoint x: 422, startPoint y: 584, endPoint x: 543, endPoint y: 368, distance: 247.5
click at [552, 342] on quentale-workspace at bounding box center [730, 330] width 1461 height 661
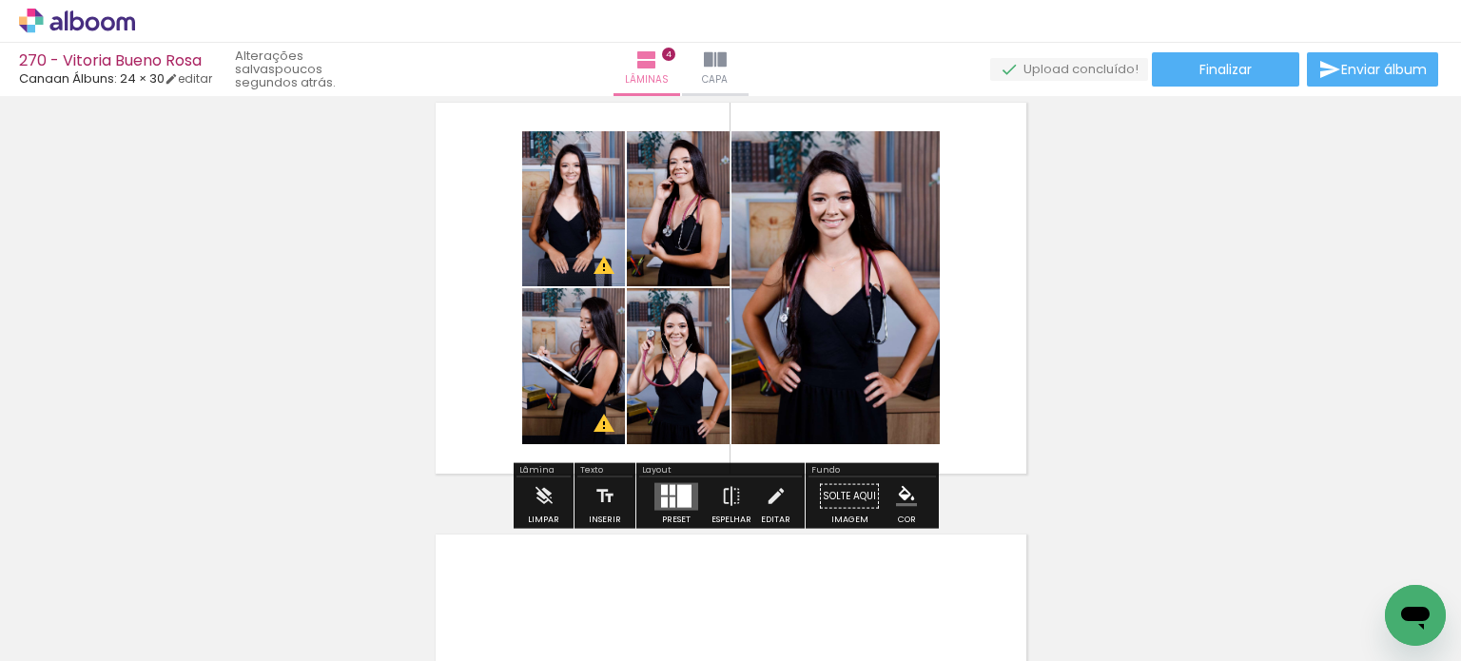
scroll to position [1320, 0]
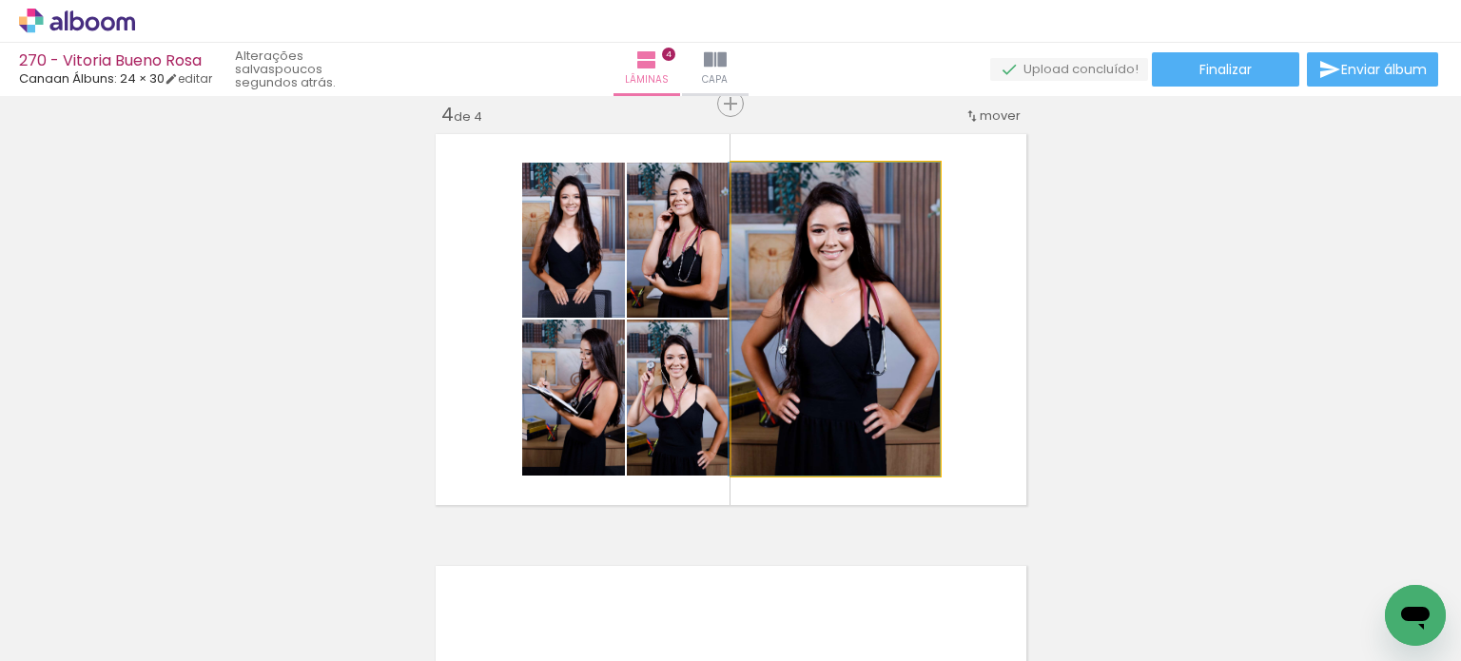
drag, startPoint x: 890, startPoint y: 359, endPoint x: 872, endPoint y: 357, distance: 17.2
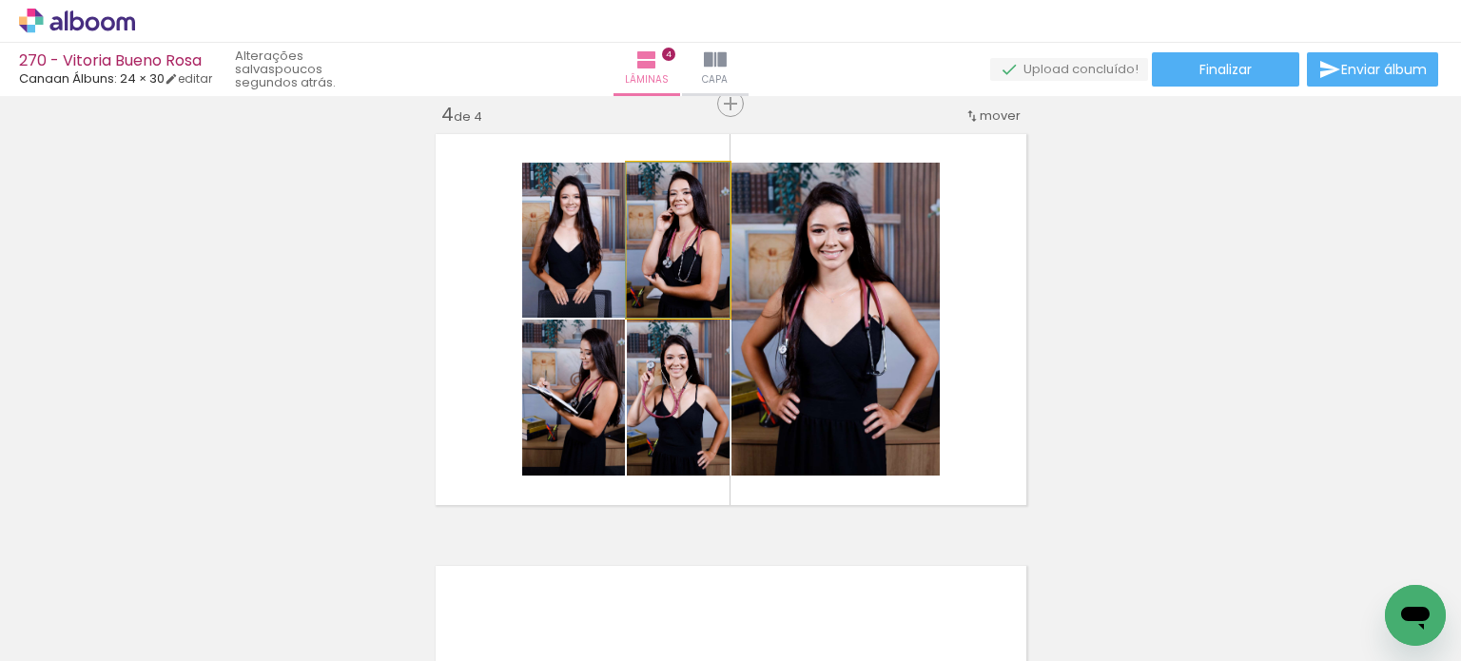
drag, startPoint x: 663, startPoint y: 273, endPoint x: 652, endPoint y: 273, distance: 11.4
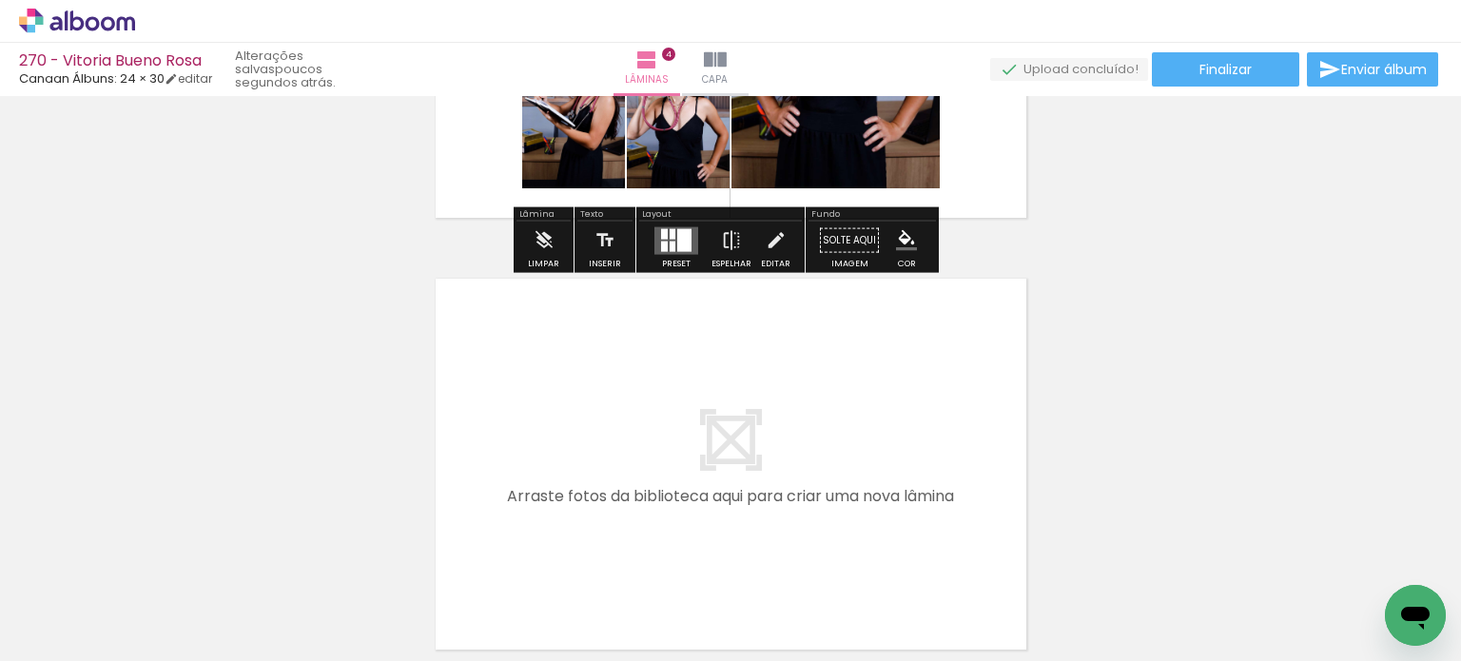
scroll to position [1700, 0]
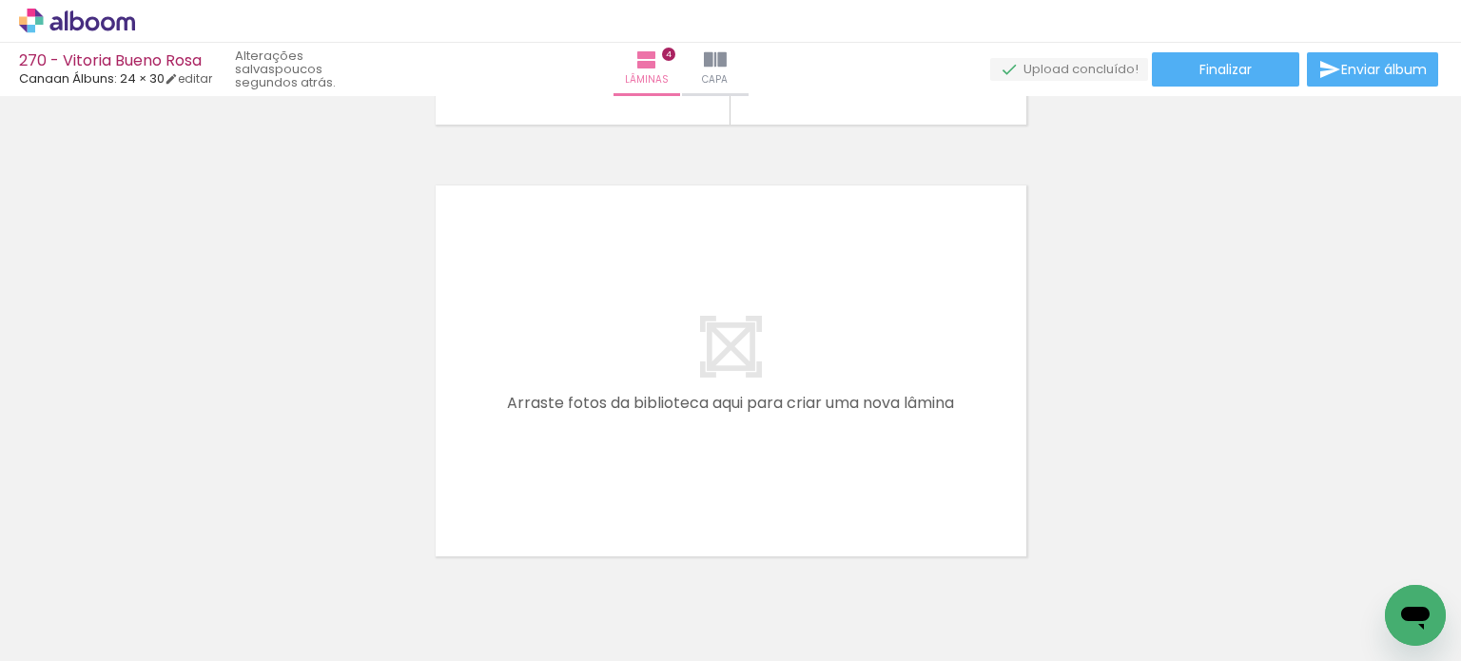
drag, startPoint x: 833, startPoint y: 599, endPoint x: 778, endPoint y: 551, distance: 73.5
click at [840, 425] on quentale-workspace at bounding box center [730, 330] width 1461 height 661
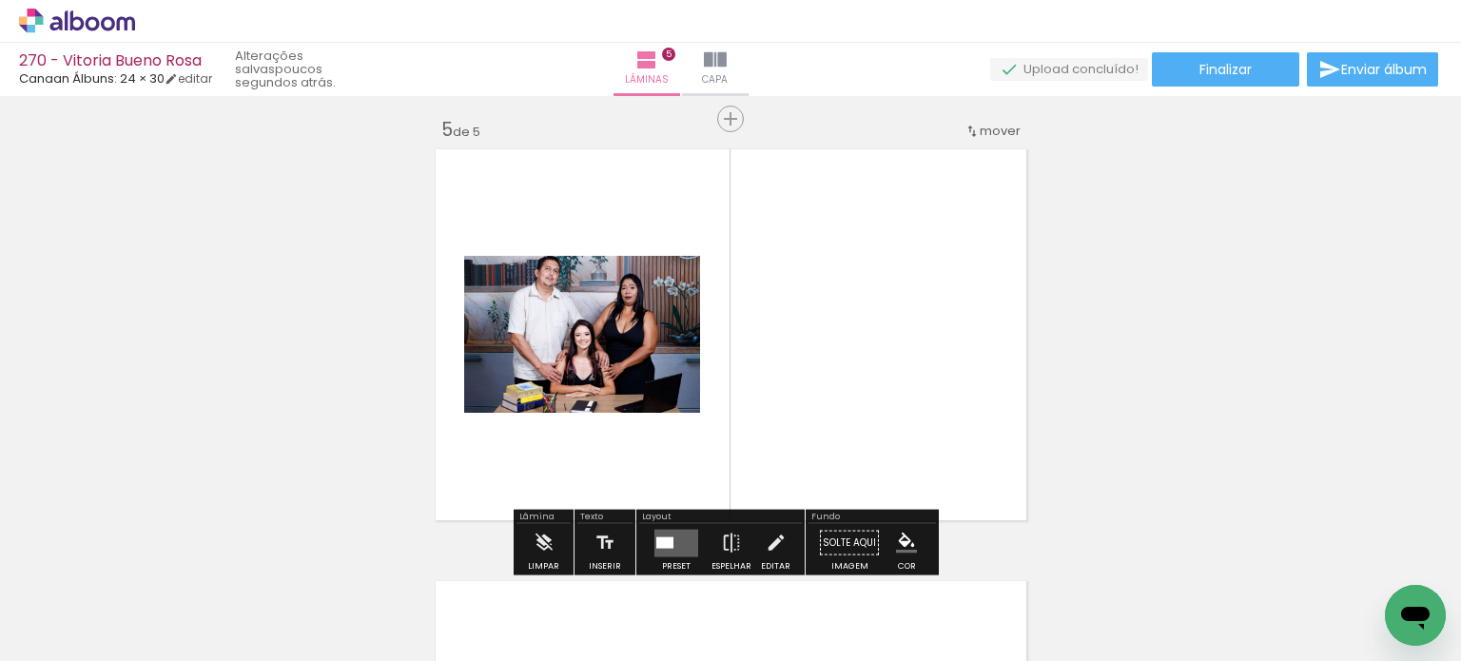
scroll to position [1751, 0]
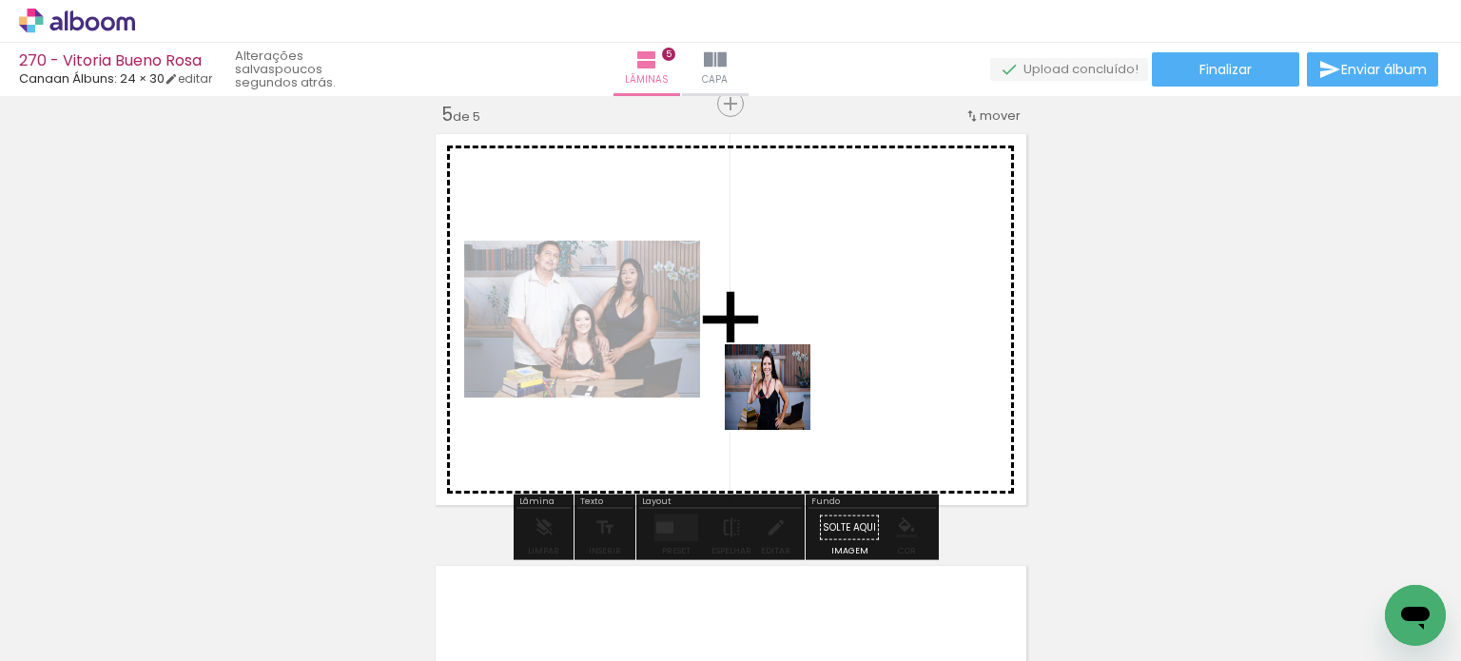
drag, startPoint x: 778, startPoint y: 431, endPoint x: 690, endPoint y: 475, distance: 98.7
click at [782, 387] on quentale-workspace at bounding box center [730, 330] width 1461 height 661
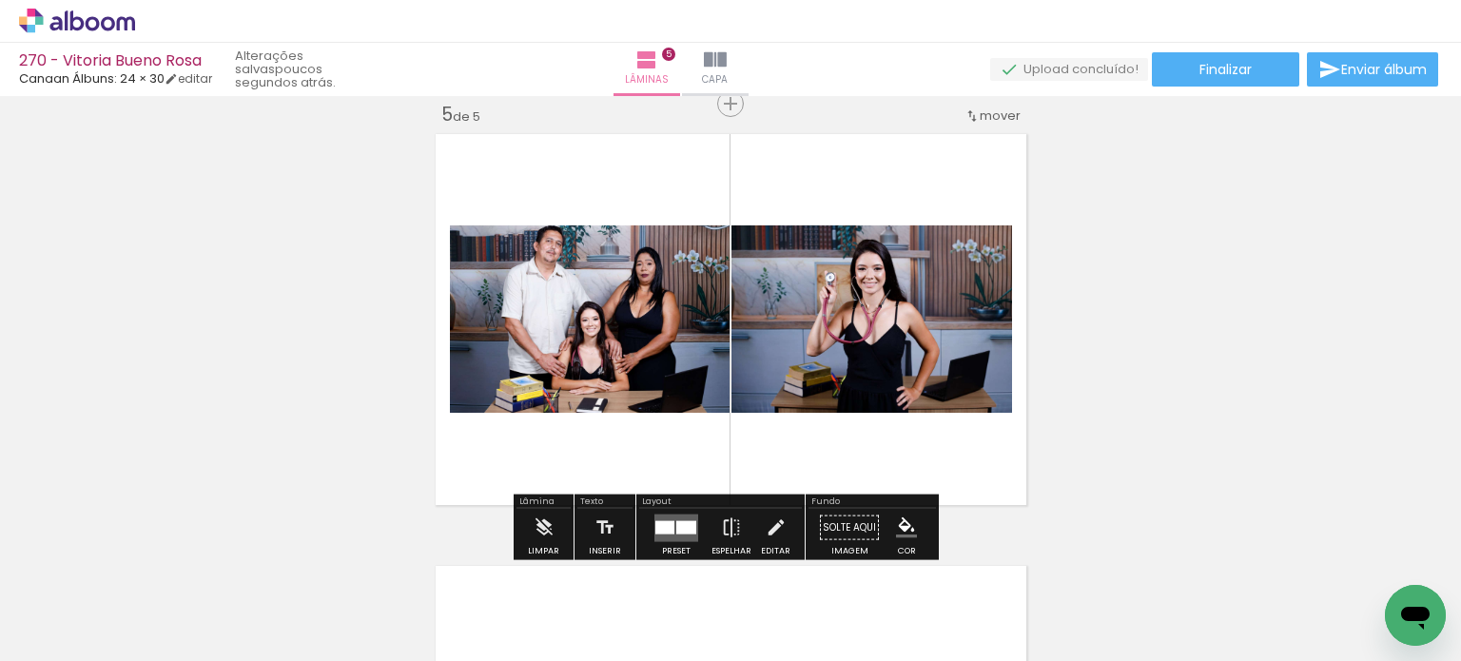
drag, startPoint x: 627, startPoint y: 585, endPoint x: 564, endPoint y: 471, distance: 130.3
click at [642, 370] on quentale-workspace at bounding box center [730, 330] width 1461 height 661
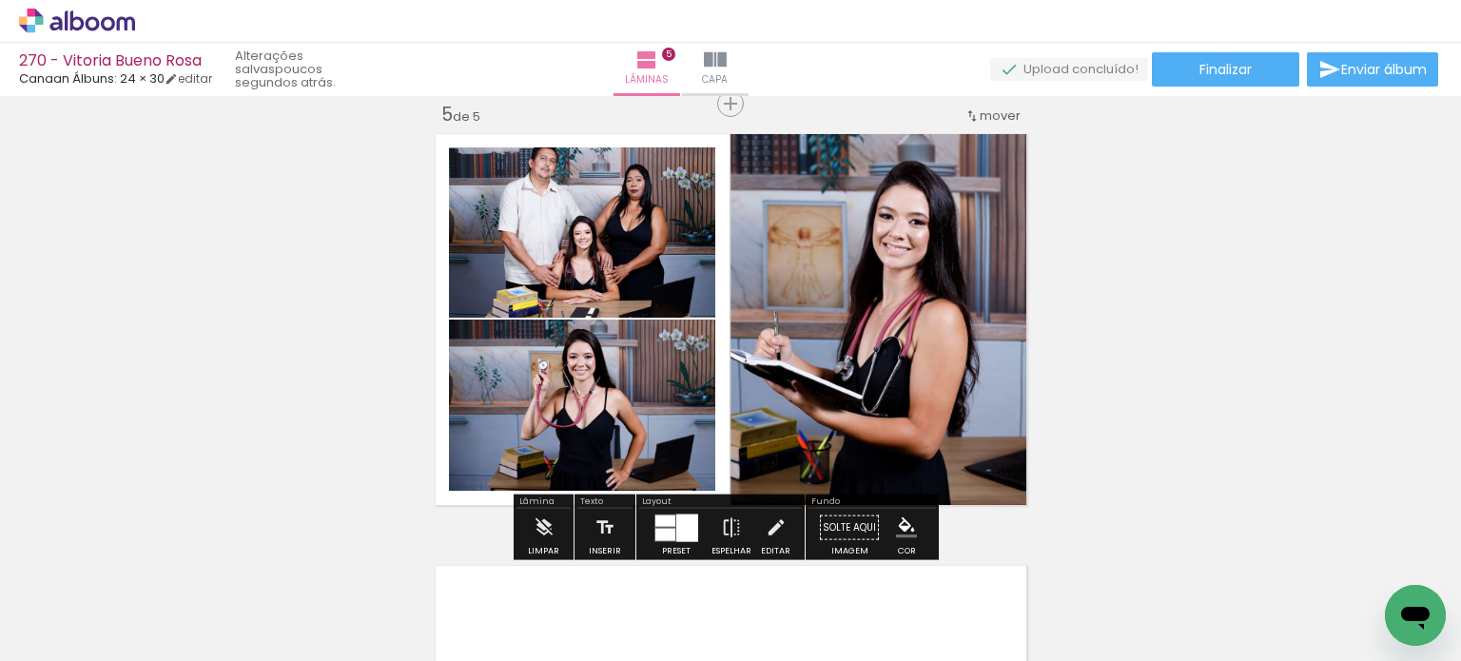
drag, startPoint x: 514, startPoint y: 589, endPoint x: 582, endPoint y: 376, distance: 223.8
click at [549, 403] on quentale-workspace at bounding box center [730, 330] width 1461 height 661
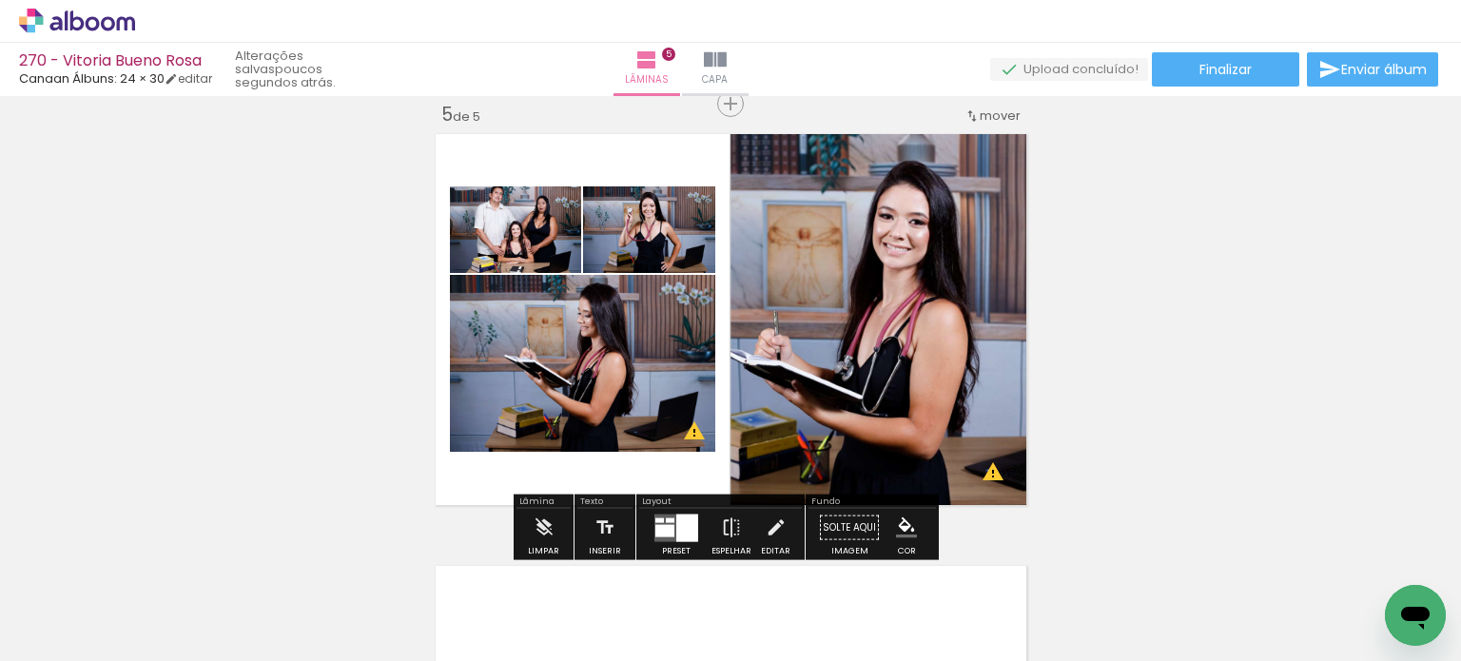
click at [245, 560] on iron-icon at bounding box center [255, 559] width 20 height 20
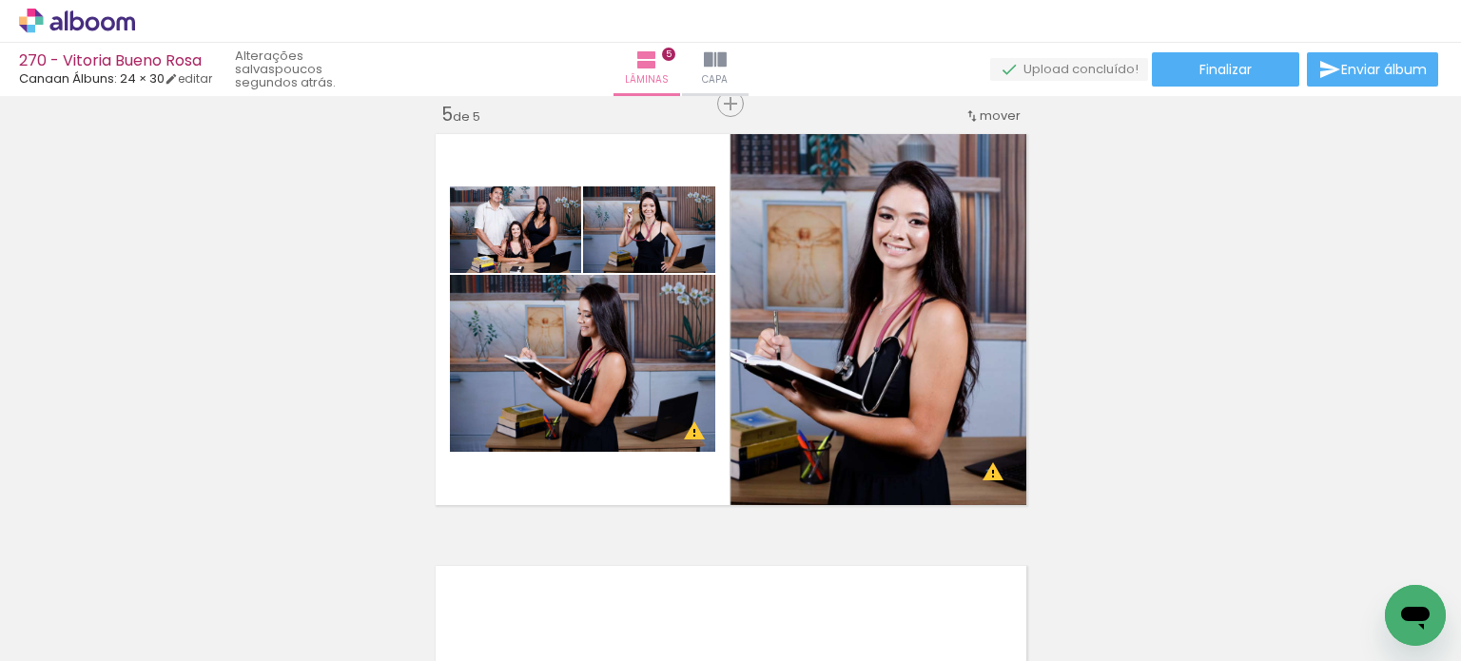
drag, startPoint x: 155, startPoint y: 558, endPoint x: 159, endPoint y: 571, distance: 12.9
click at [245, 560] on iron-icon at bounding box center [255, 559] width 20 height 20
click at [245, 561] on iron-icon at bounding box center [255, 559] width 20 height 20
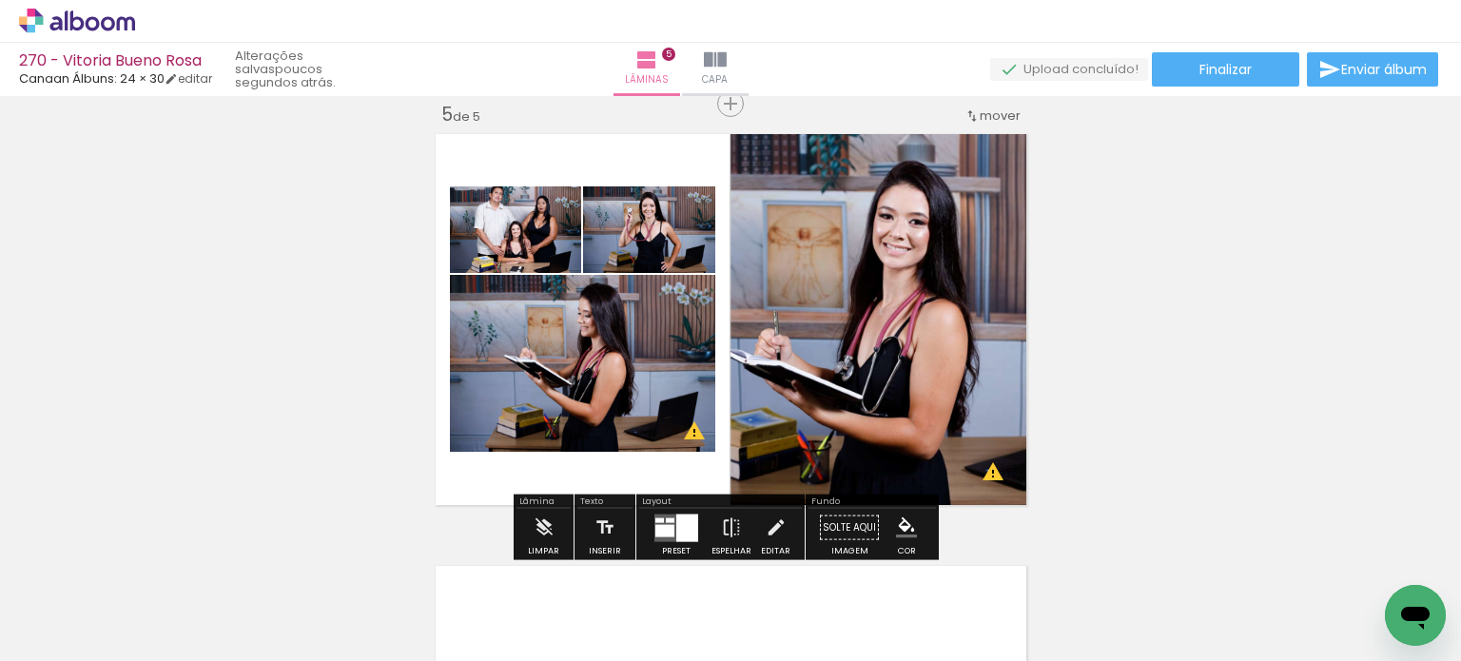
click at [676, 519] on div at bounding box center [687, 528] width 22 height 28
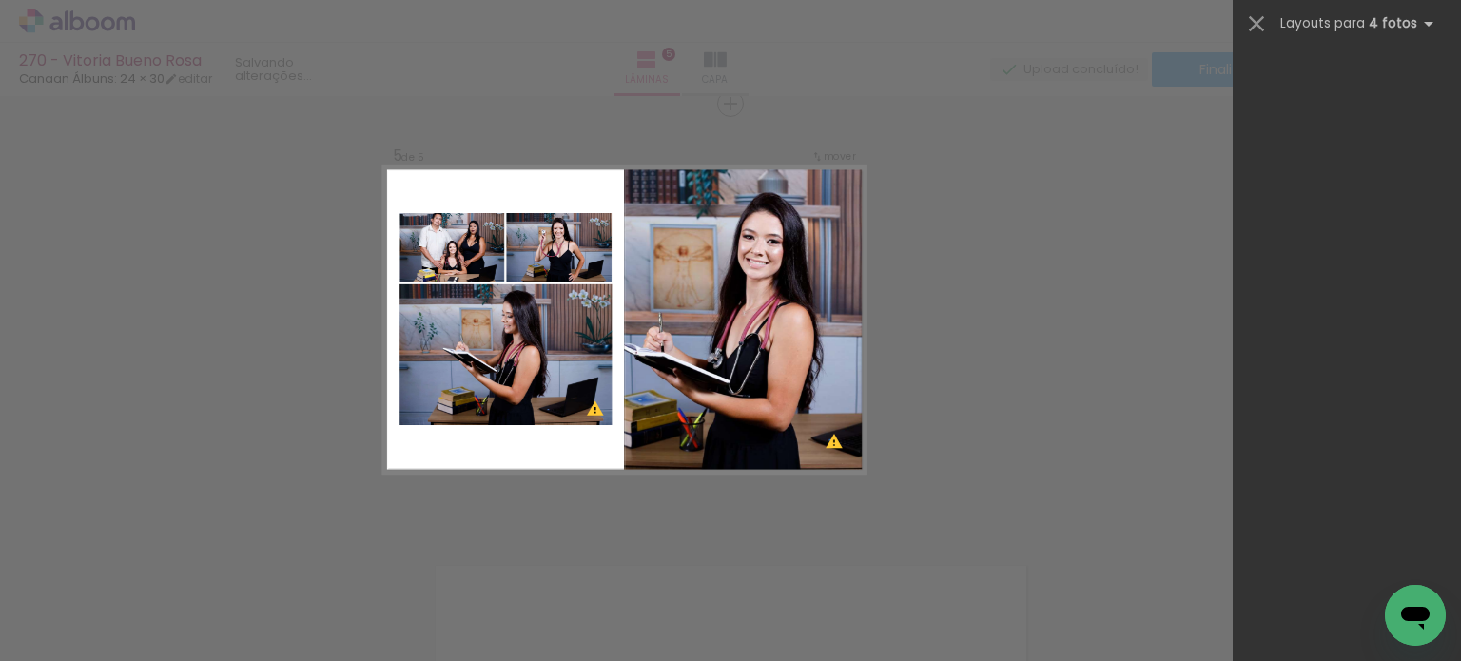
scroll to position [0, 0]
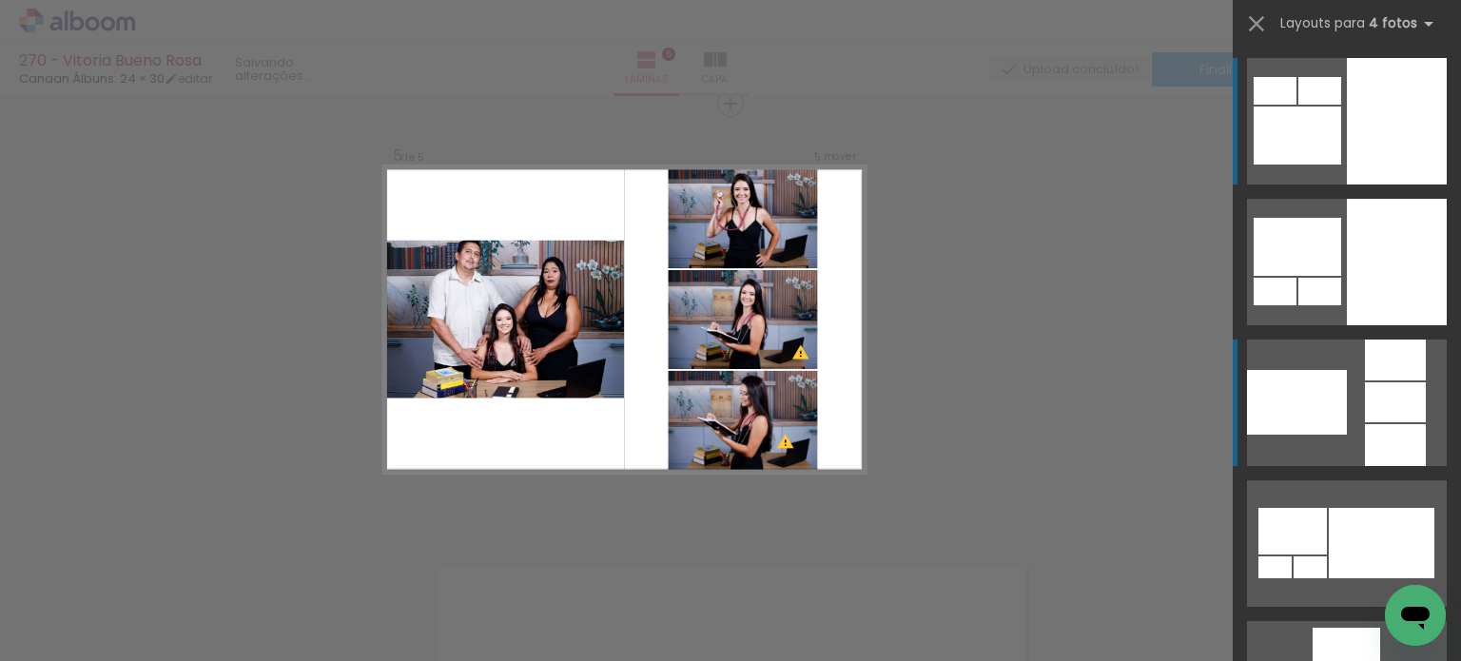
click at [1341, 305] on div at bounding box center [1320, 292] width 43 height 28
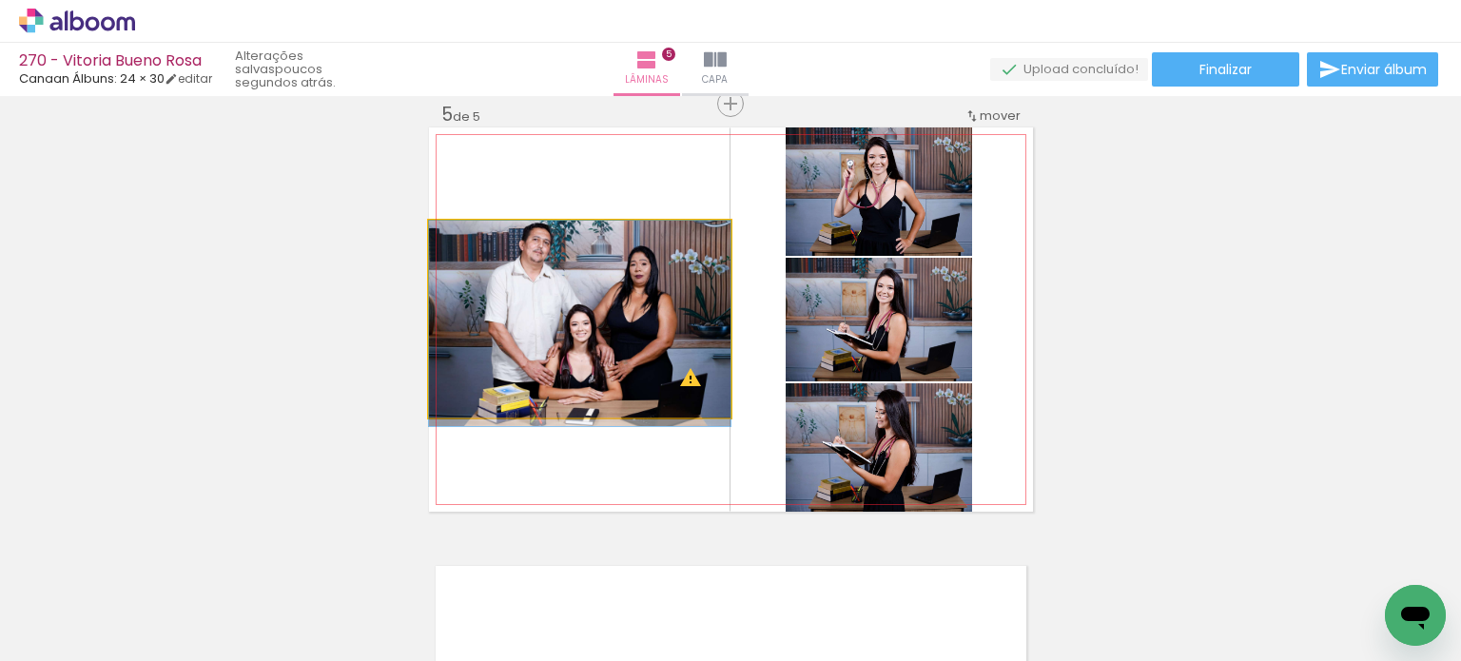
drag, startPoint x: 636, startPoint y: 323, endPoint x: 636, endPoint y: 338, distance: 15.3
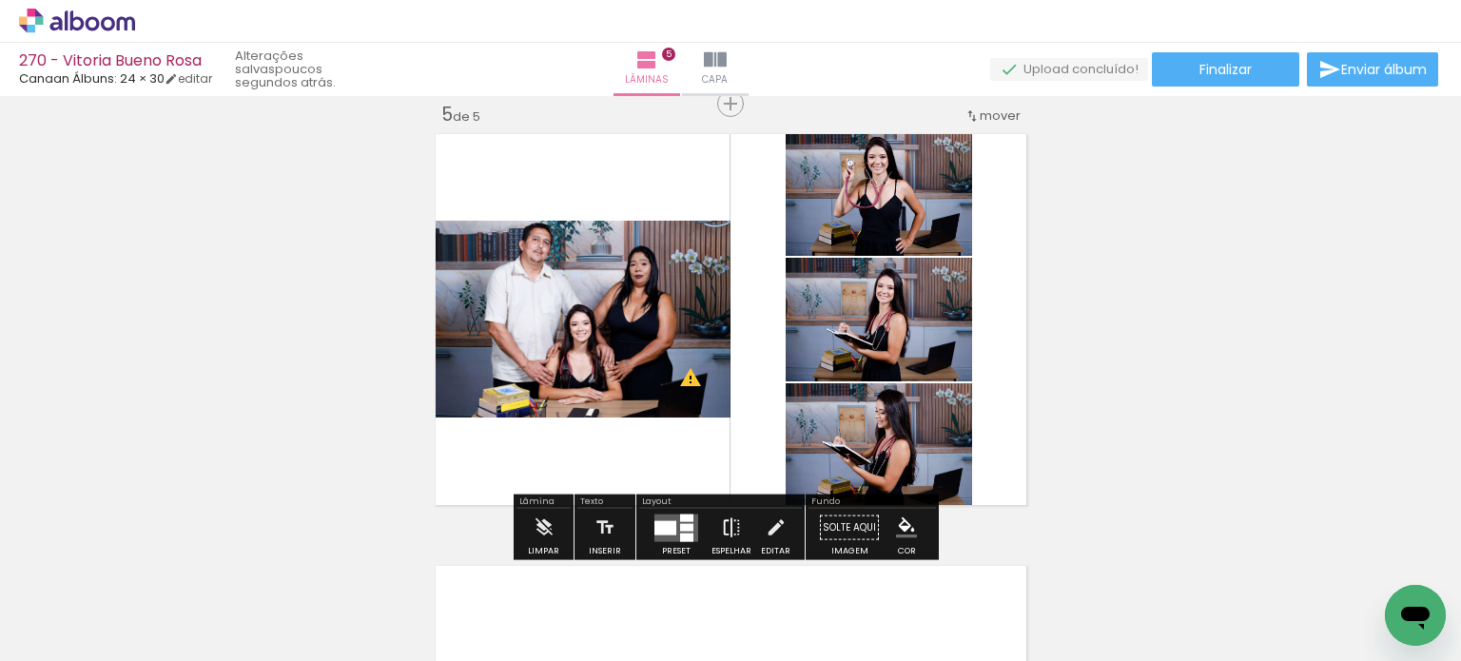
click at [723, 527] on iron-icon at bounding box center [731, 528] width 21 height 38
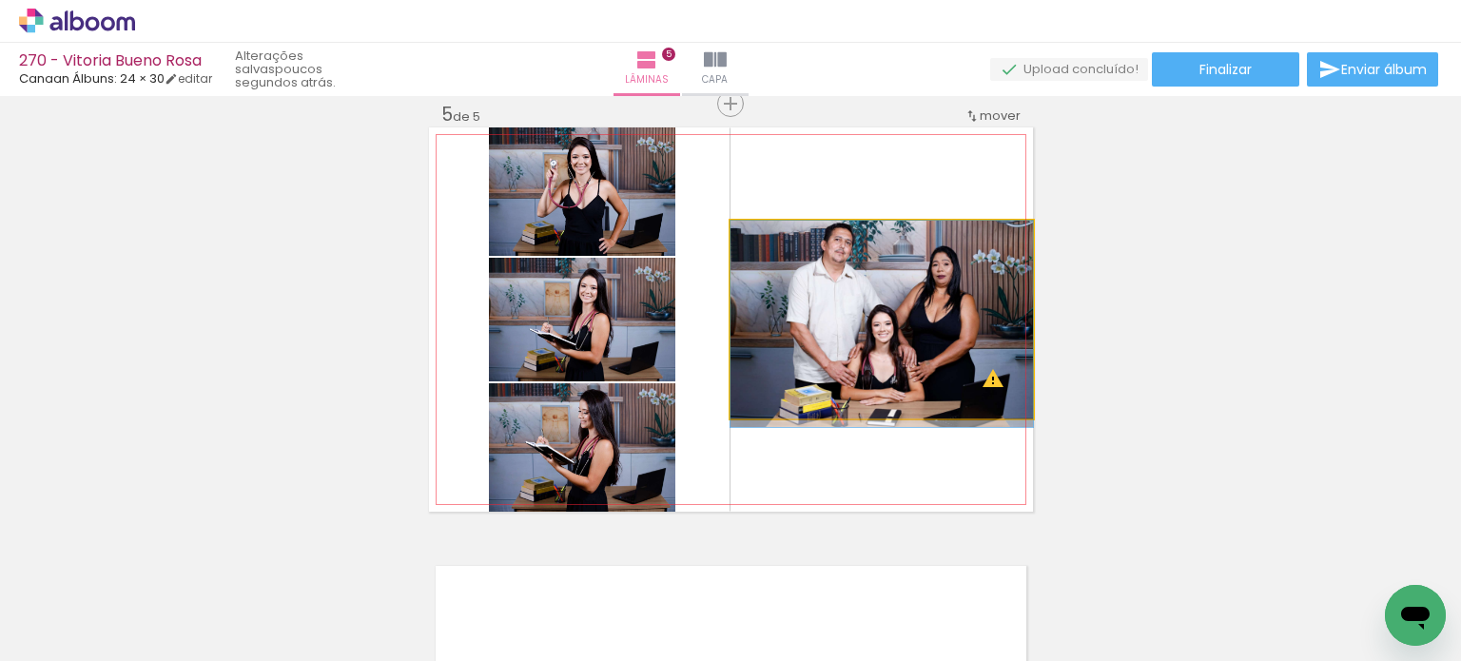
drag, startPoint x: 907, startPoint y: 325, endPoint x: 891, endPoint y: 353, distance: 31.5
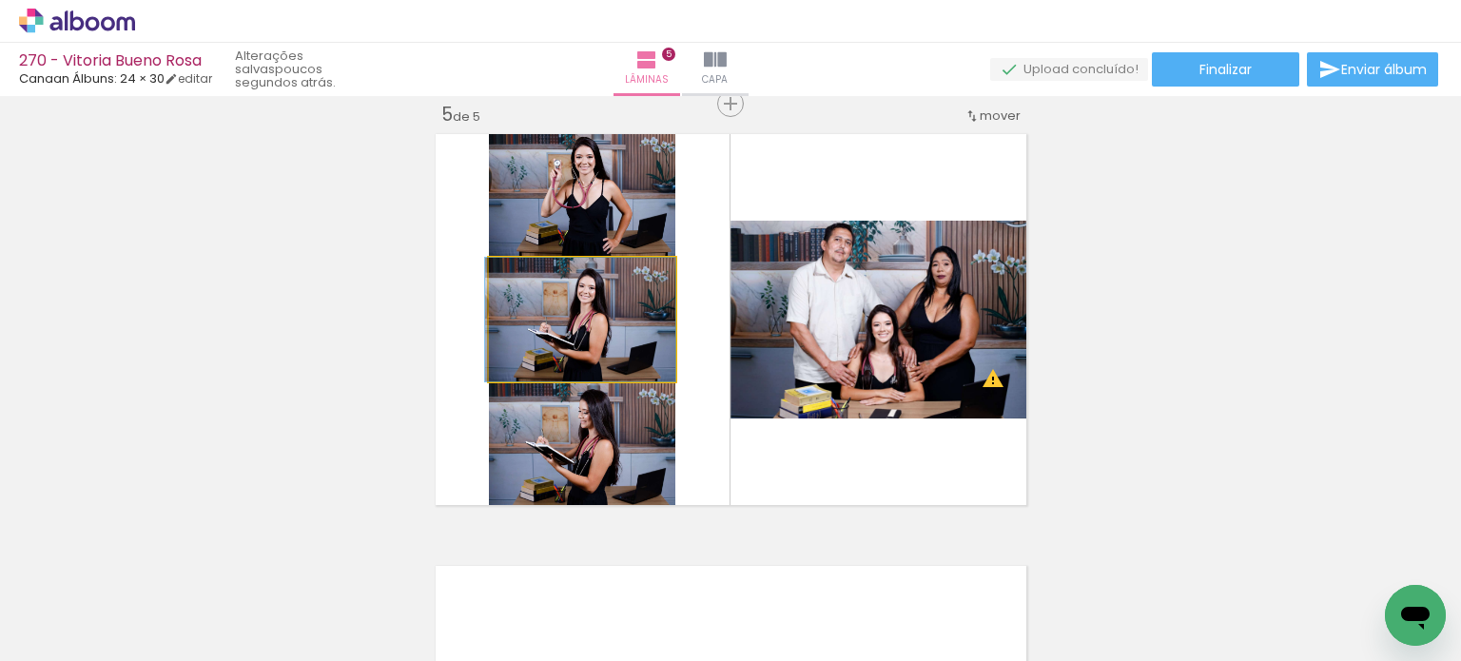
drag, startPoint x: 633, startPoint y: 320, endPoint x: 616, endPoint y: 310, distance: 19.6
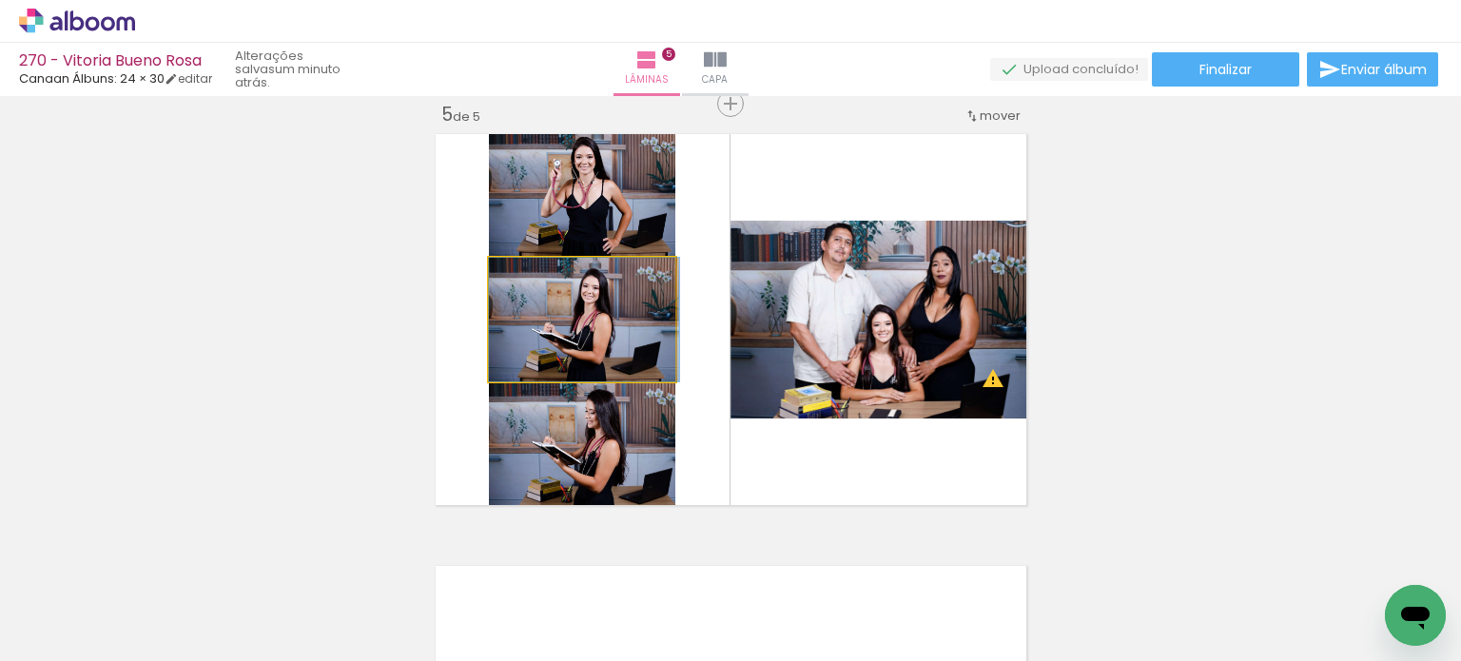
drag, startPoint x: 636, startPoint y: 338, endPoint x: 642, endPoint y: 427, distance: 89.7
click at [0, 0] on slot at bounding box center [0, 0] width 0 height 0
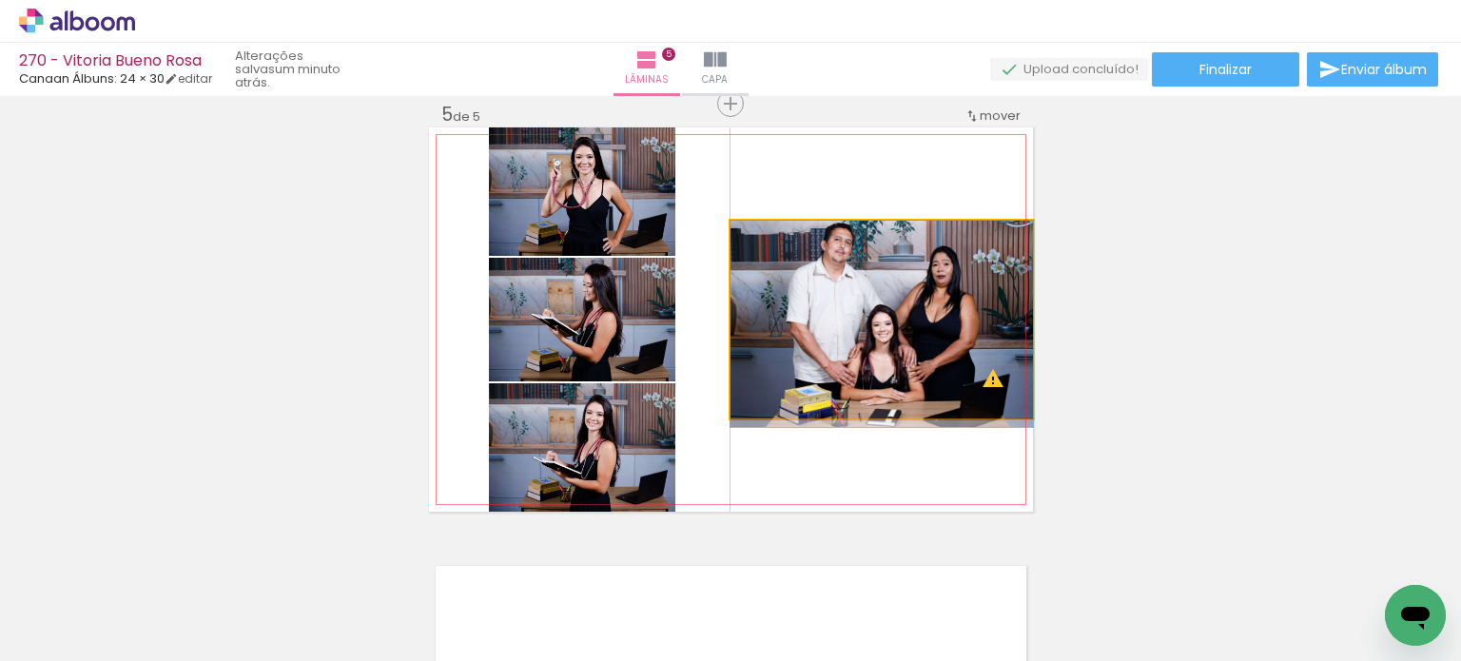
drag, startPoint x: 960, startPoint y: 334, endPoint x: 949, endPoint y: 341, distance: 12.4
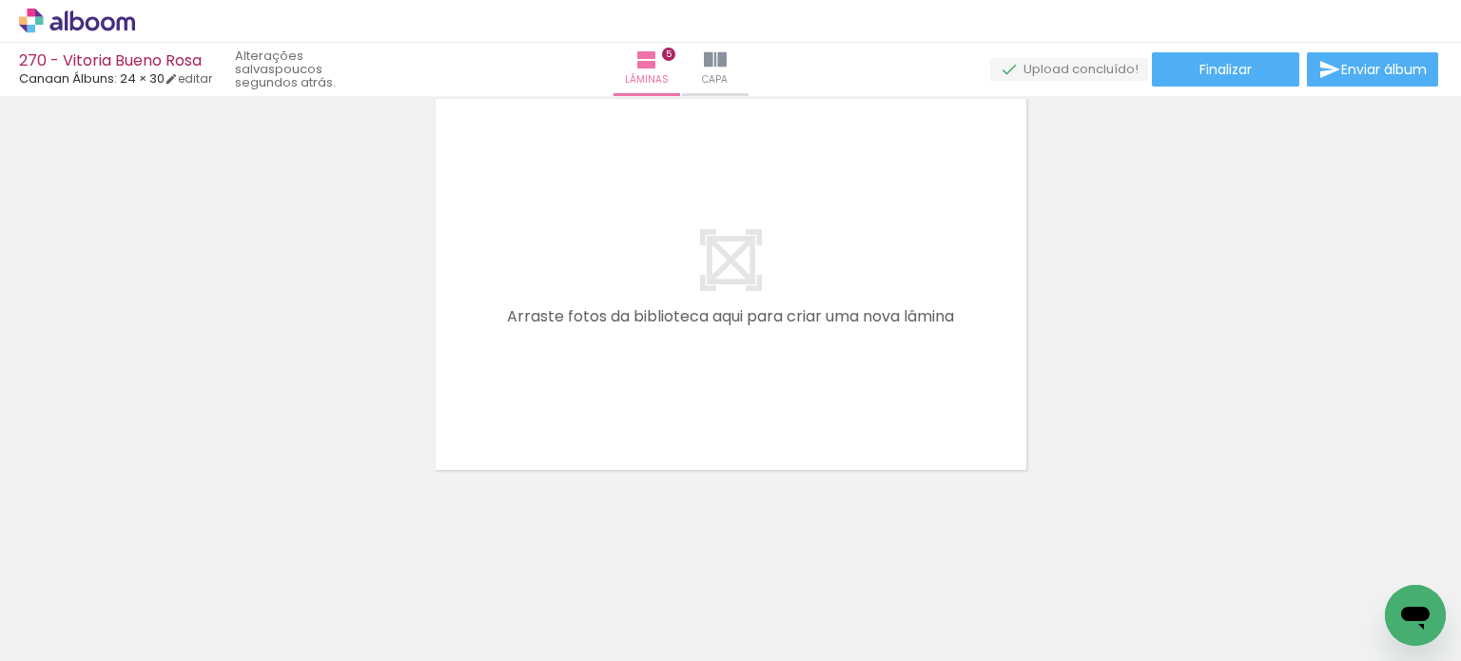
scroll to position [0, 563]
drag, startPoint x: 381, startPoint y: 604, endPoint x: 579, endPoint y: 326, distance: 341.6
click at [579, 326] on quentale-workspace at bounding box center [730, 330] width 1461 height 661
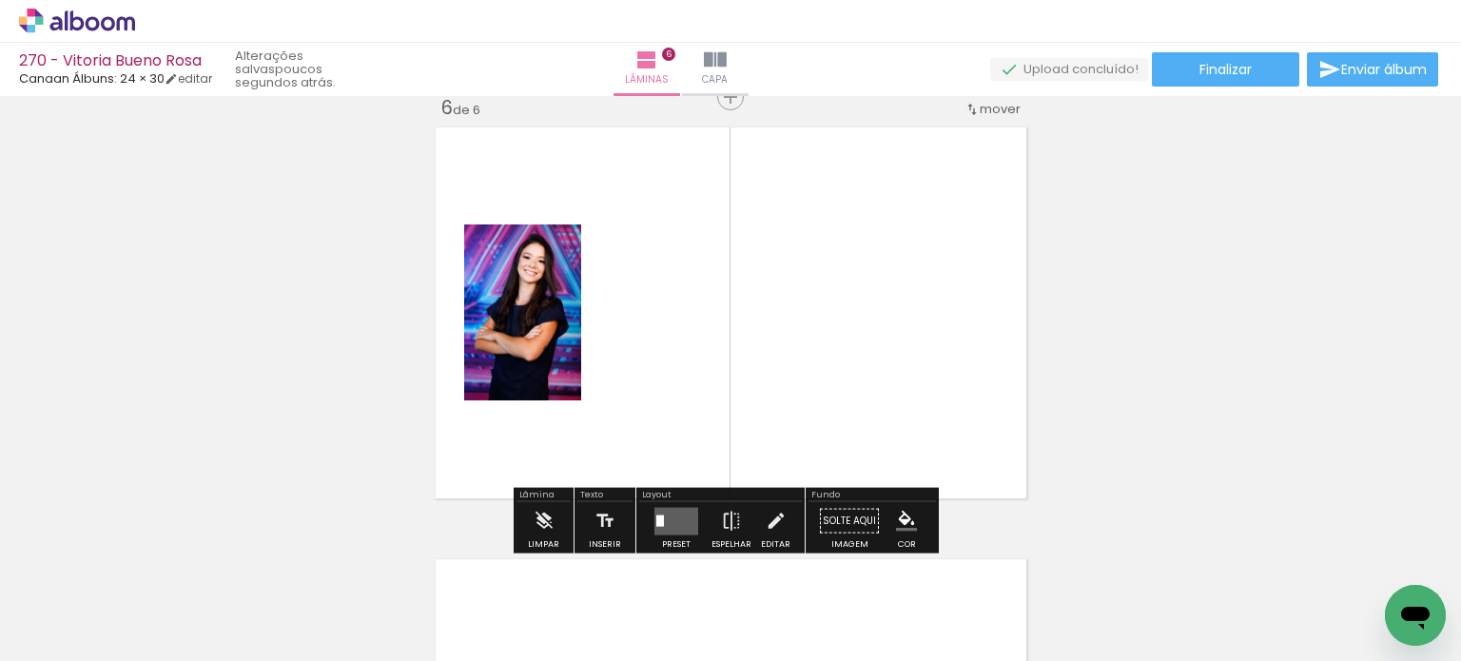
scroll to position [2183, 0]
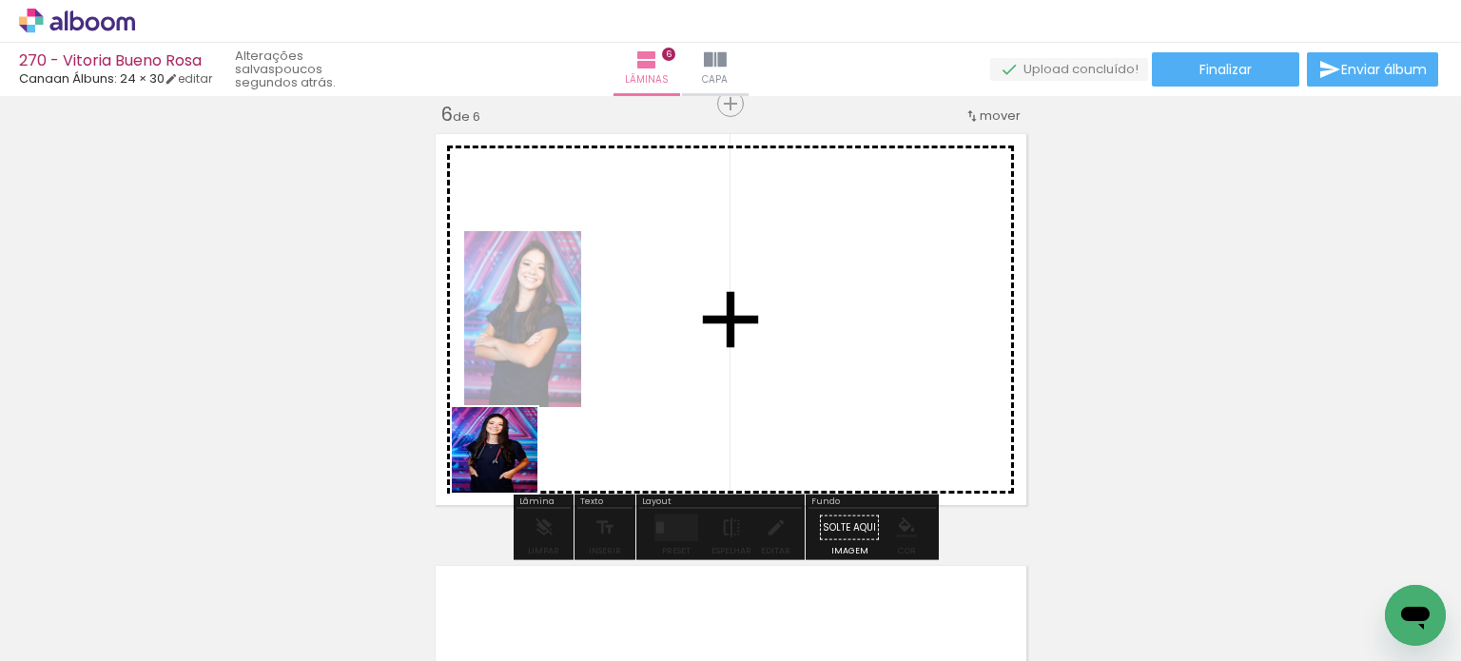
drag, startPoint x: 391, startPoint y: 597, endPoint x: 464, endPoint y: 539, distance: 92.9
click at [525, 414] on quentale-workspace at bounding box center [730, 330] width 1461 height 661
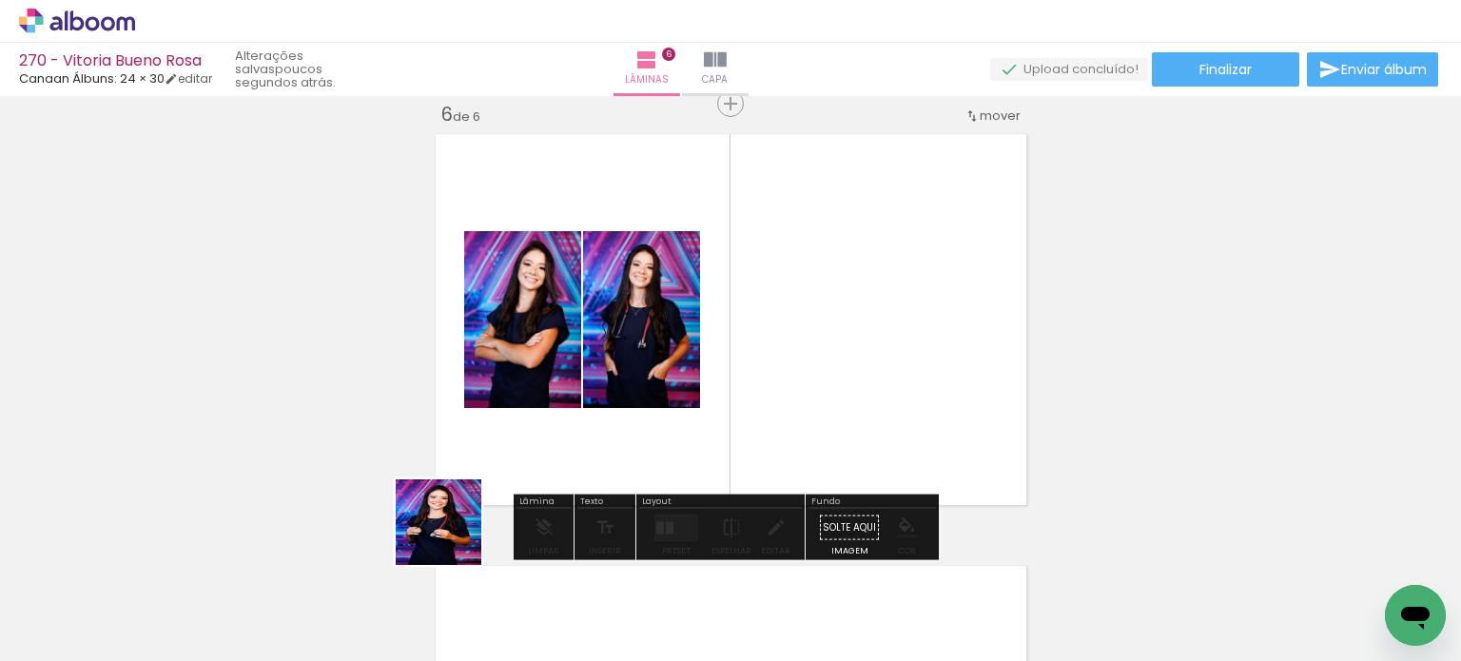
drag, startPoint x: 441, startPoint y: 547, endPoint x: 468, endPoint y: 553, distance: 27.2
click at [502, 456] on quentale-workspace at bounding box center [730, 330] width 1461 height 661
